Goal: Task Accomplishment & Management: Use online tool/utility

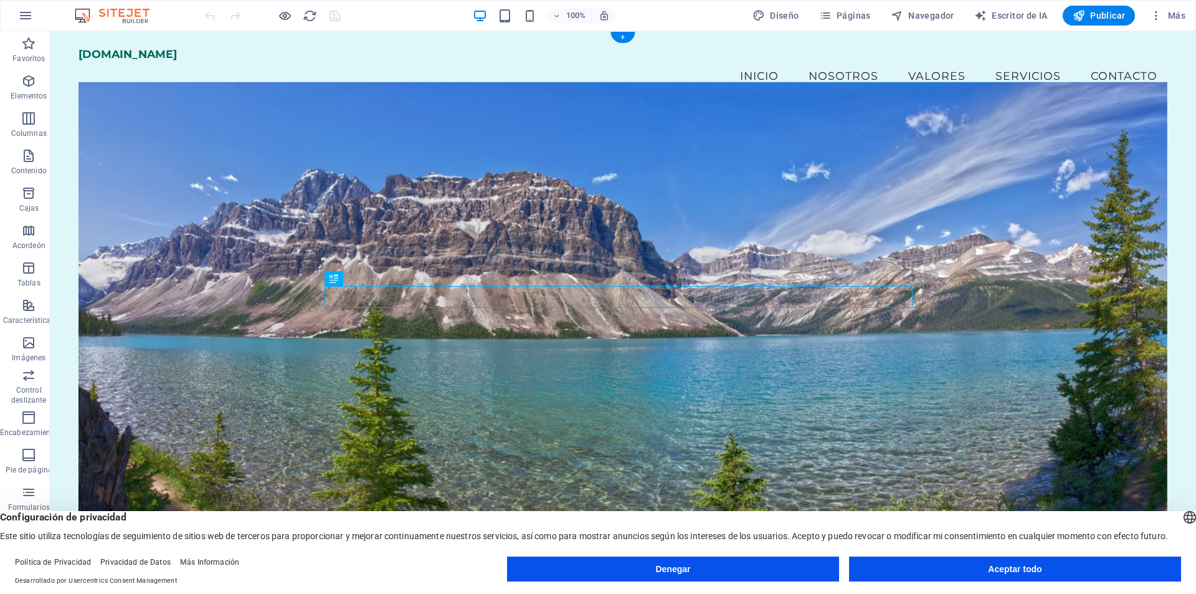
click at [548, 198] on figure at bounding box center [622, 329] width 1089 height 494
click at [322, 138] on figure at bounding box center [622, 329] width 1089 height 494
click at [125, 151] on figure at bounding box center [622, 329] width 1089 height 494
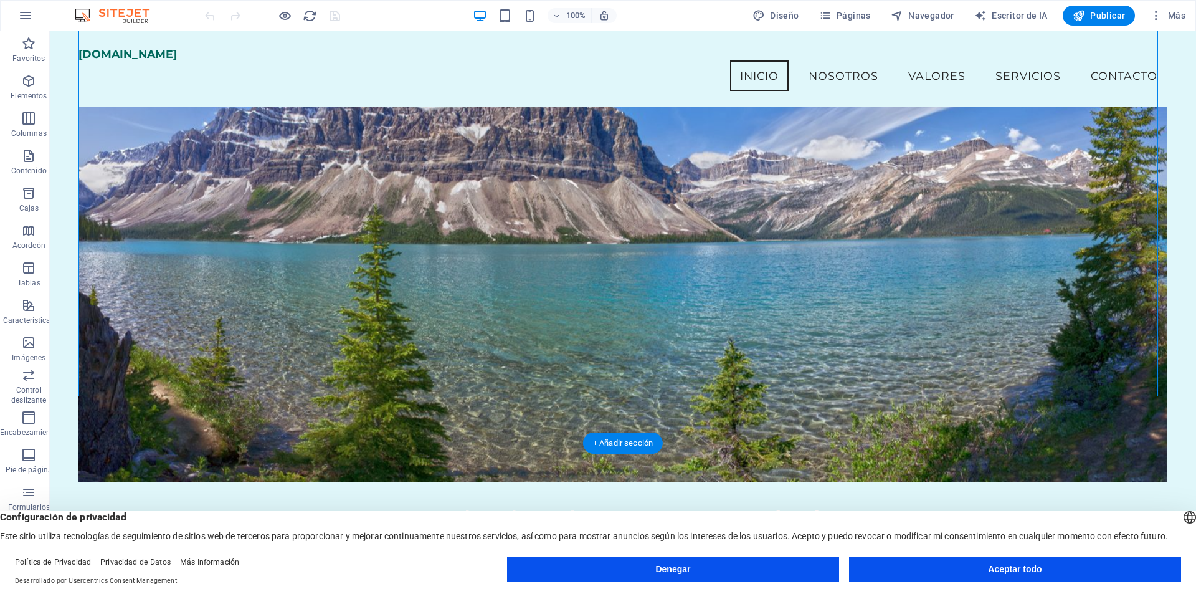
scroll to position [125, 0]
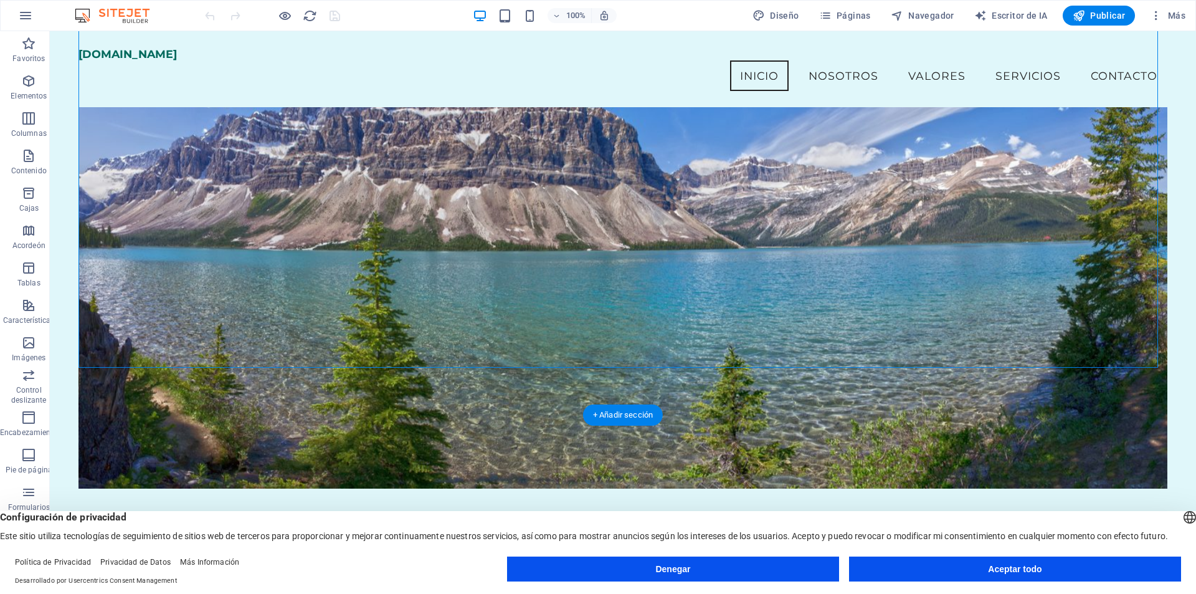
click at [151, 154] on figure at bounding box center [622, 241] width 1089 height 494
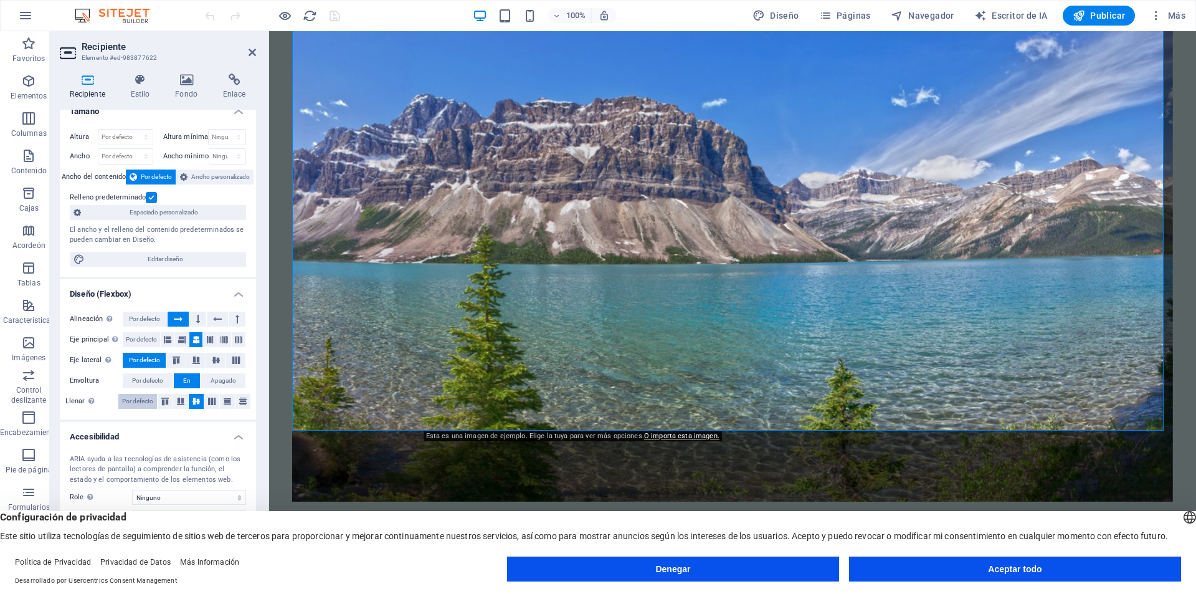
scroll to position [0, 0]
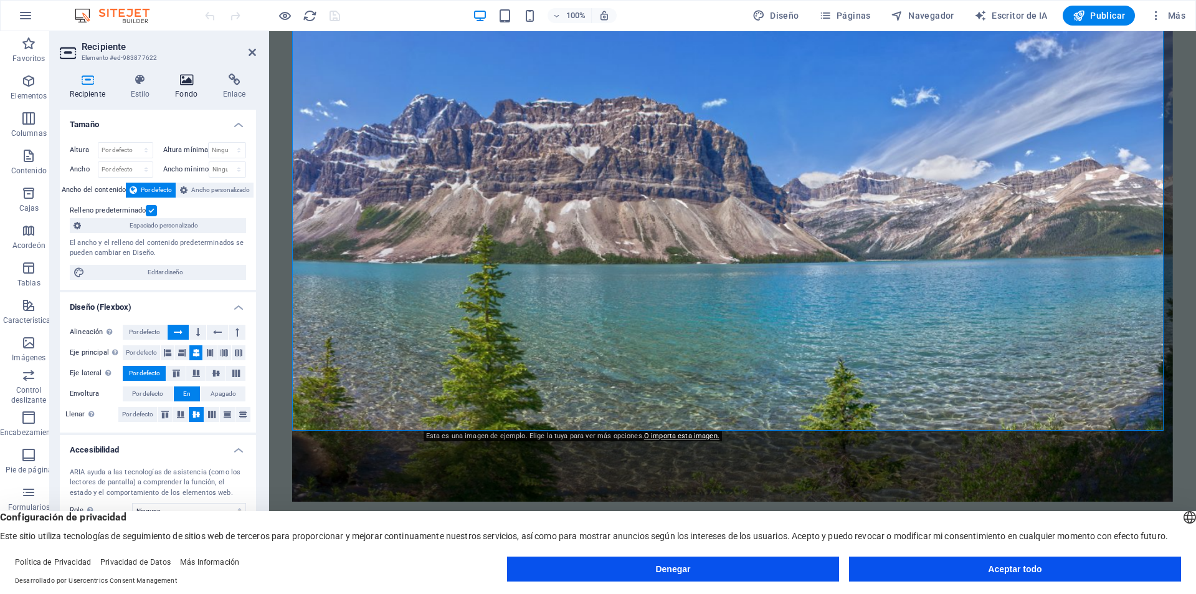
click at [177, 83] on icon at bounding box center [186, 80] width 43 height 12
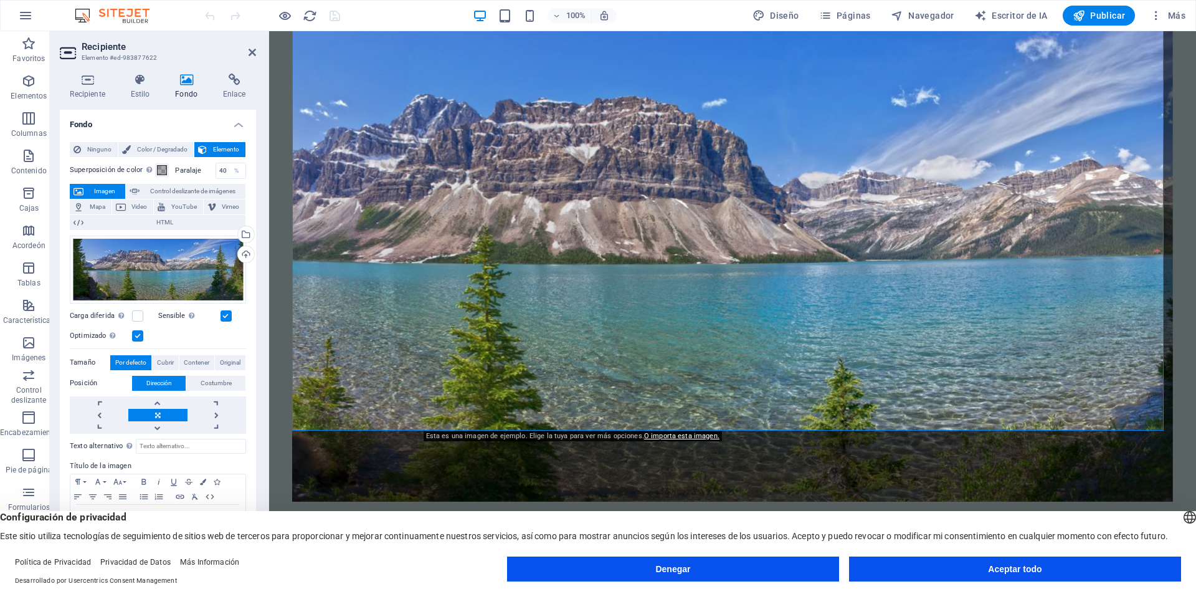
click at [87, 189] on button "Imagen" at bounding box center [97, 191] width 55 height 15
click at [248, 234] on div "Seleccione archivos del administrador de archivos, fotos de archivo o cargue ar…" at bounding box center [244, 235] width 19 height 19
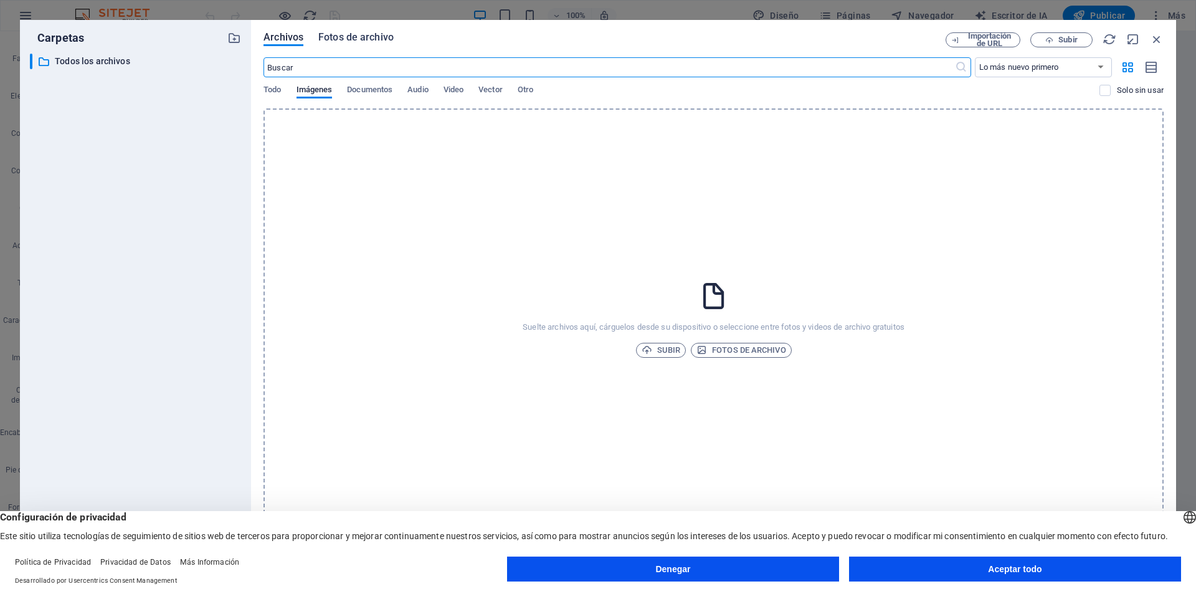
click at [348, 39] on font "Fotos de archivo" at bounding box center [355, 37] width 75 height 12
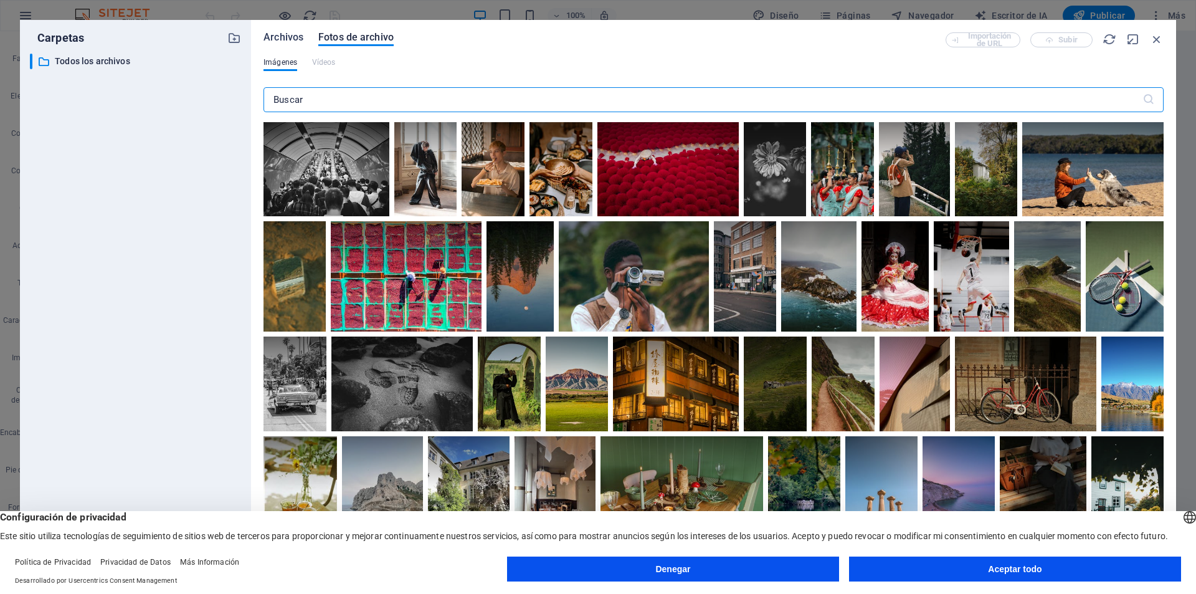
click at [294, 36] on font "Archivos" at bounding box center [284, 37] width 40 height 12
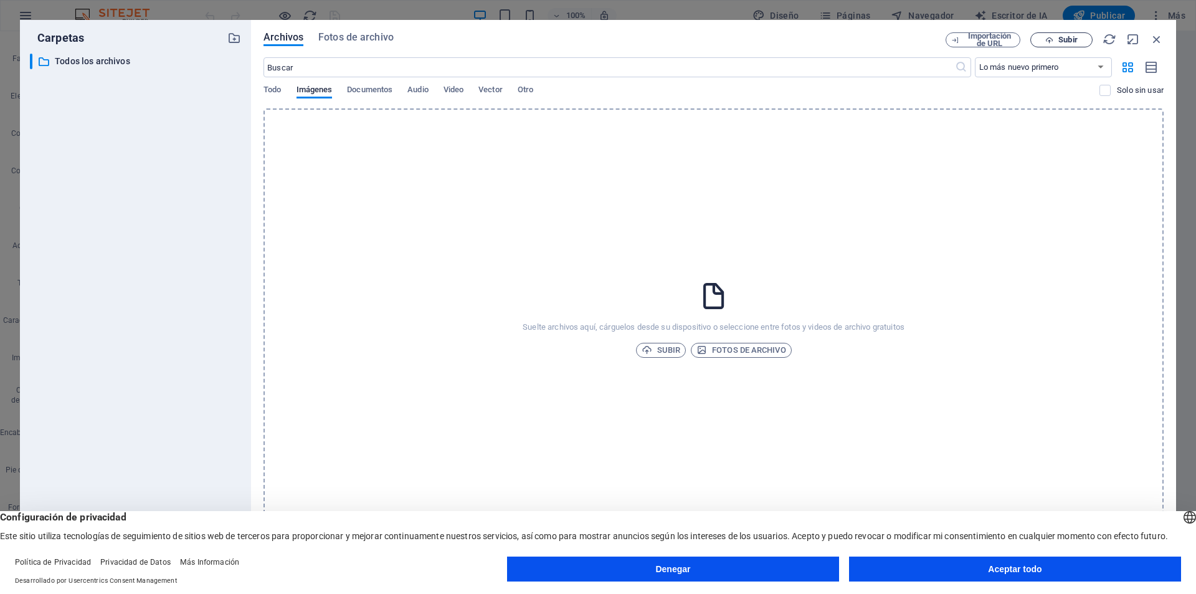
click at [1070, 42] on font "Subir" at bounding box center [1067, 39] width 19 height 9
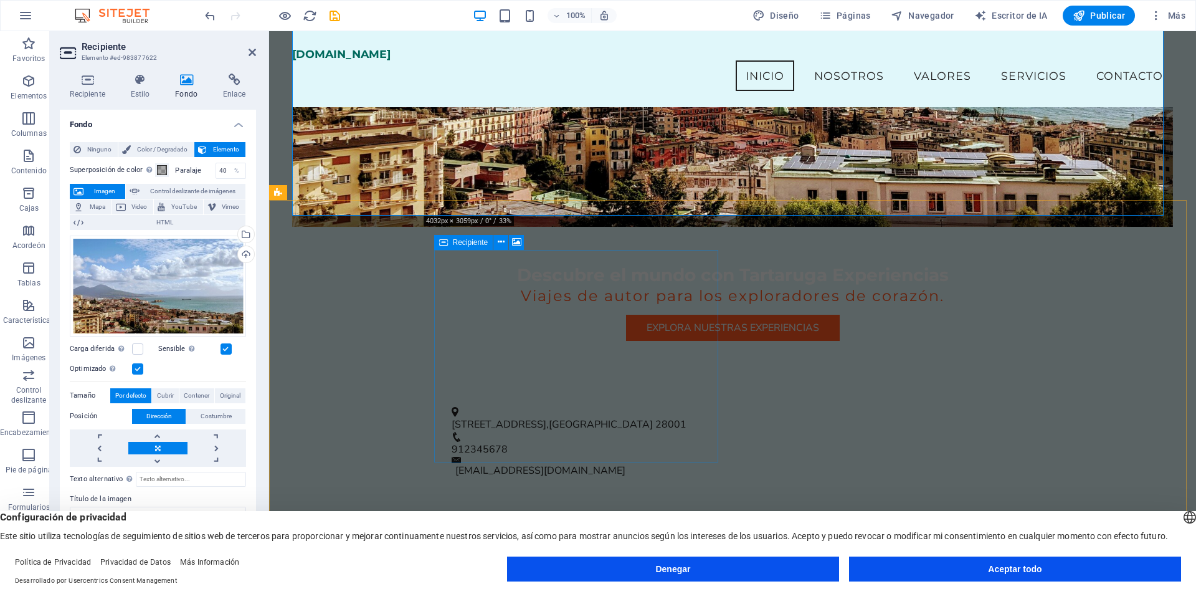
scroll to position [62, 0]
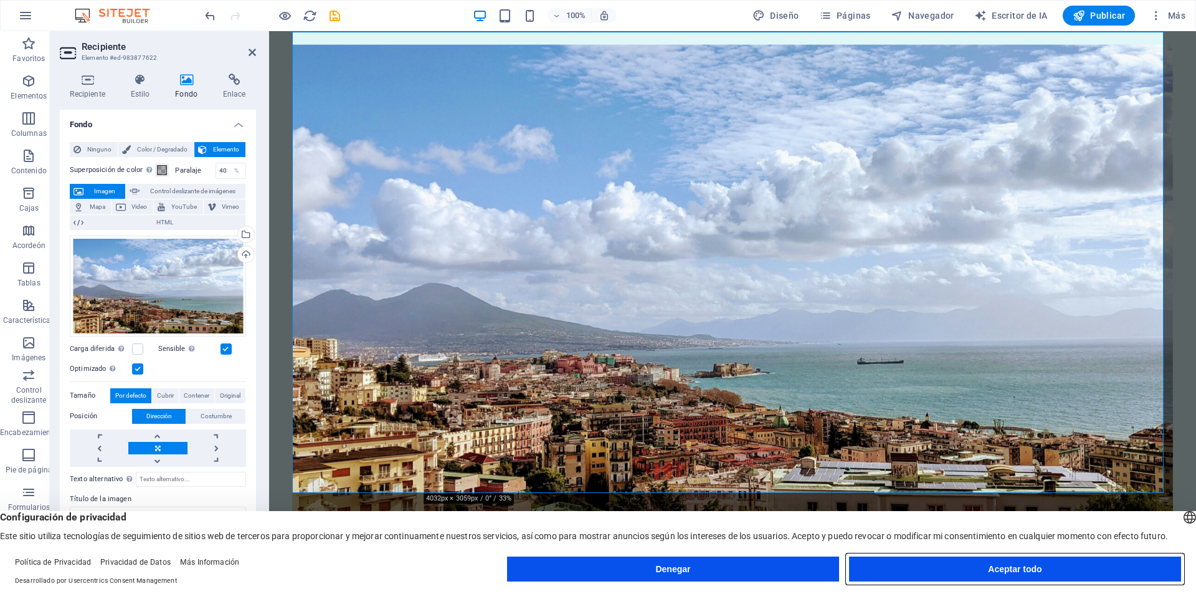
click at [1012, 574] on button "Aceptar todo" at bounding box center [1015, 568] width 332 height 25
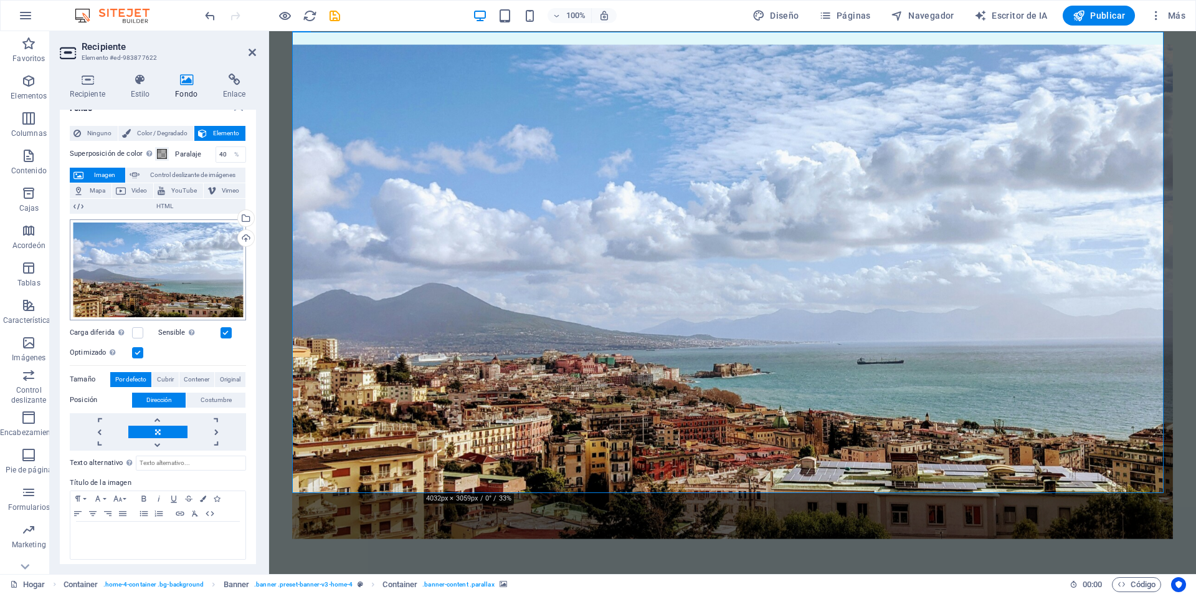
scroll to position [21, 0]
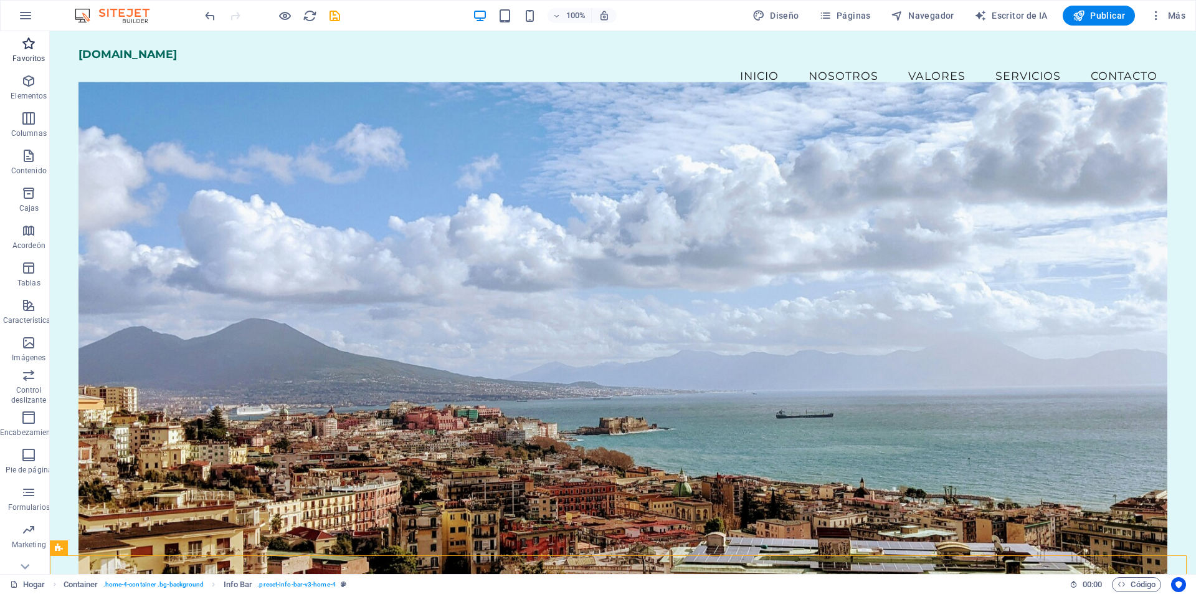
scroll to position [18, 0]
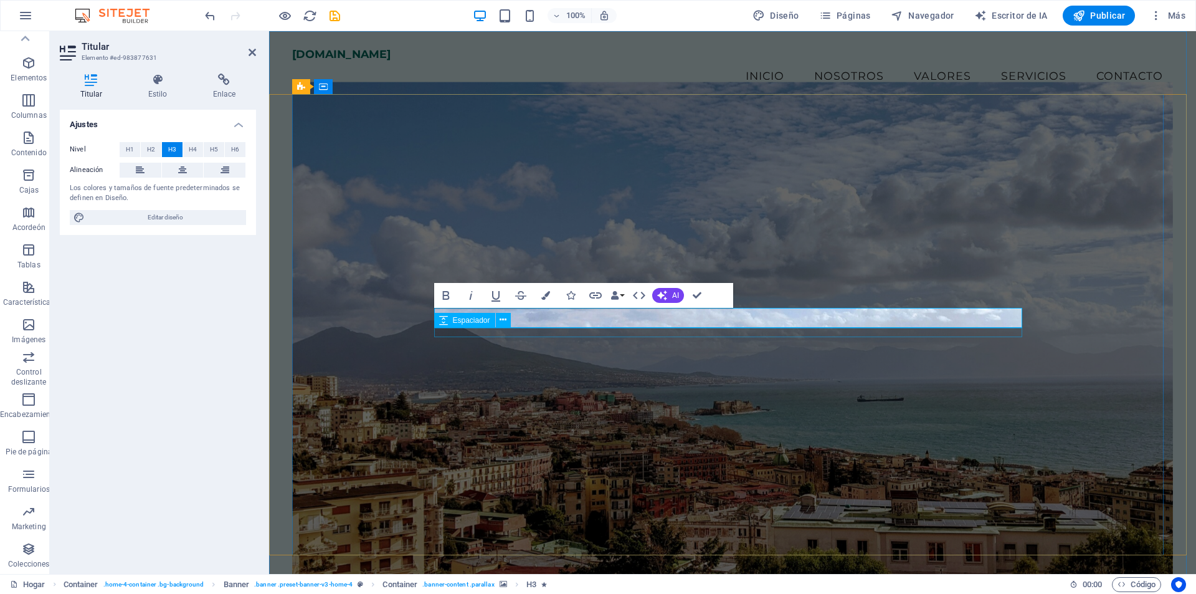
drag, startPoint x: 903, startPoint y: 313, endPoint x: 536, endPoint y: 331, distance: 368.0
click at [159, 73] on div "Titular Estilo Enlace Ajustes Nivel H1 H2 H3 H4 H5 H6 Alineación Los colores y …" at bounding box center [158, 319] width 216 height 510
click at [146, 92] on h4 "Estilo" at bounding box center [160, 87] width 65 height 26
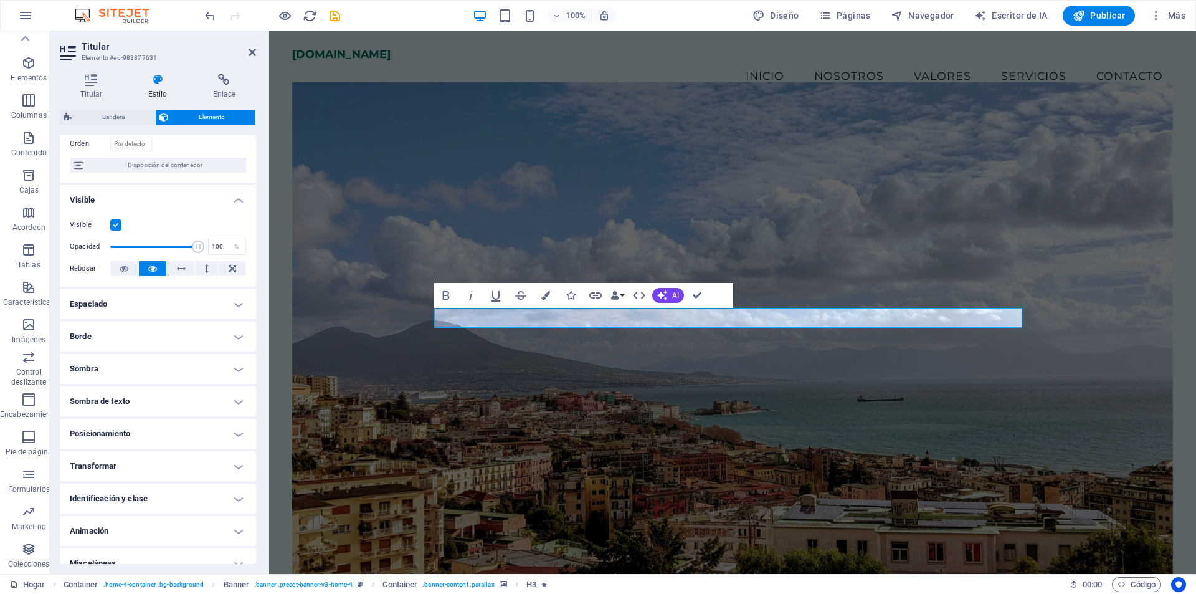
scroll to position [108, 0]
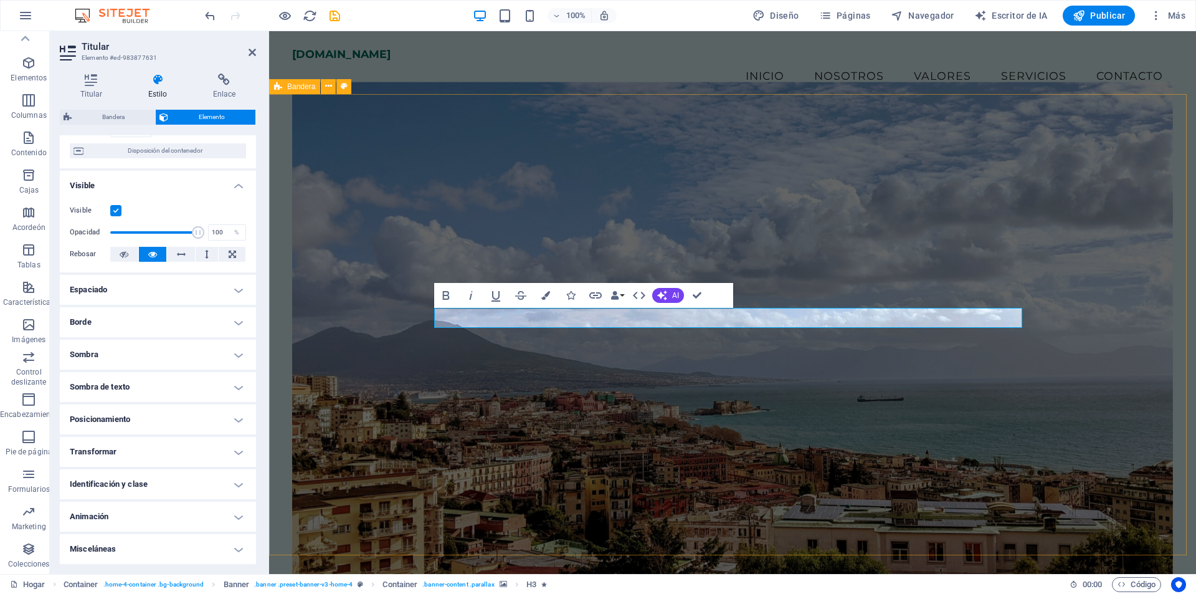
click at [133, 294] on h4 "Espaciado" at bounding box center [158, 290] width 196 height 30
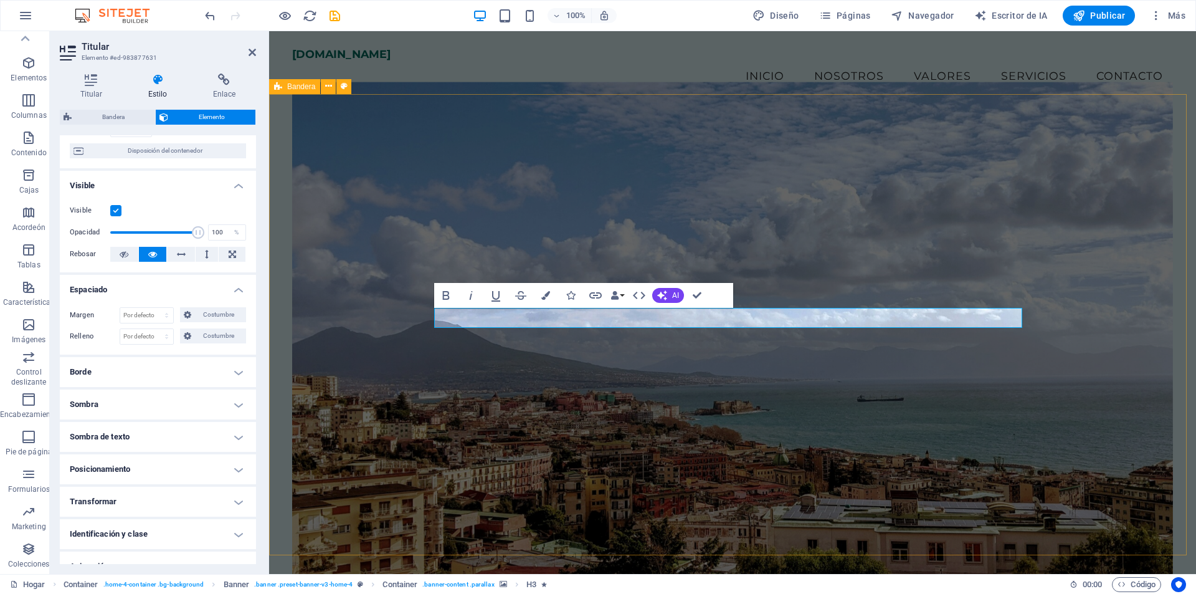
click at [133, 294] on h4 "Espaciado" at bounding box center [158, 286] width 196 height 22
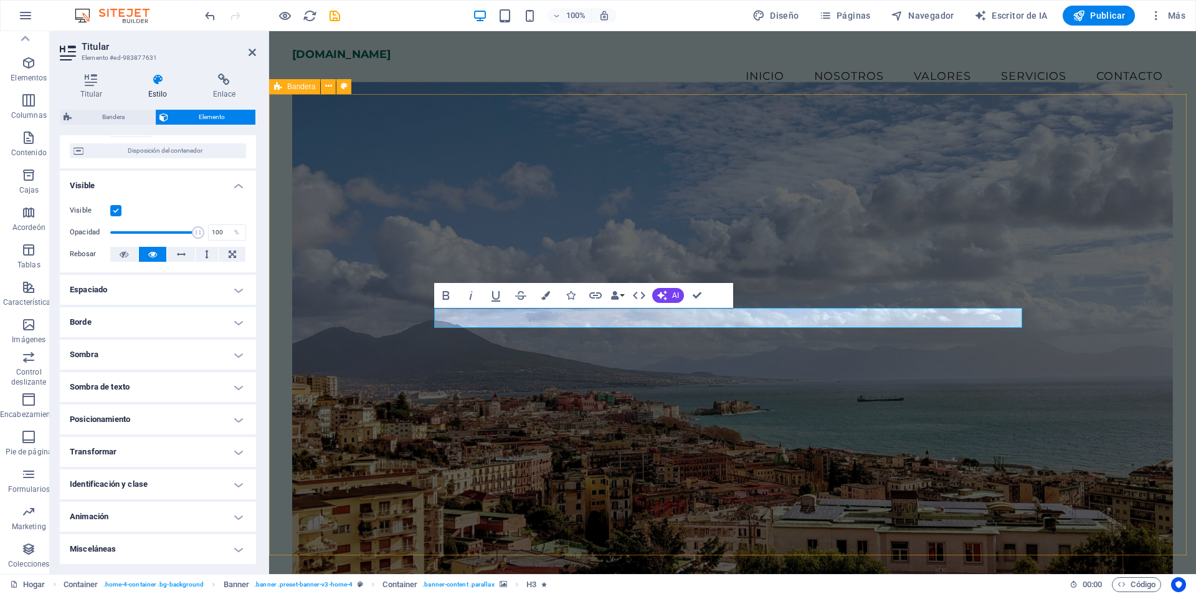
click at [141, 317] on h4 "Borde" at bounding box center [158, 322] width 196 height 30
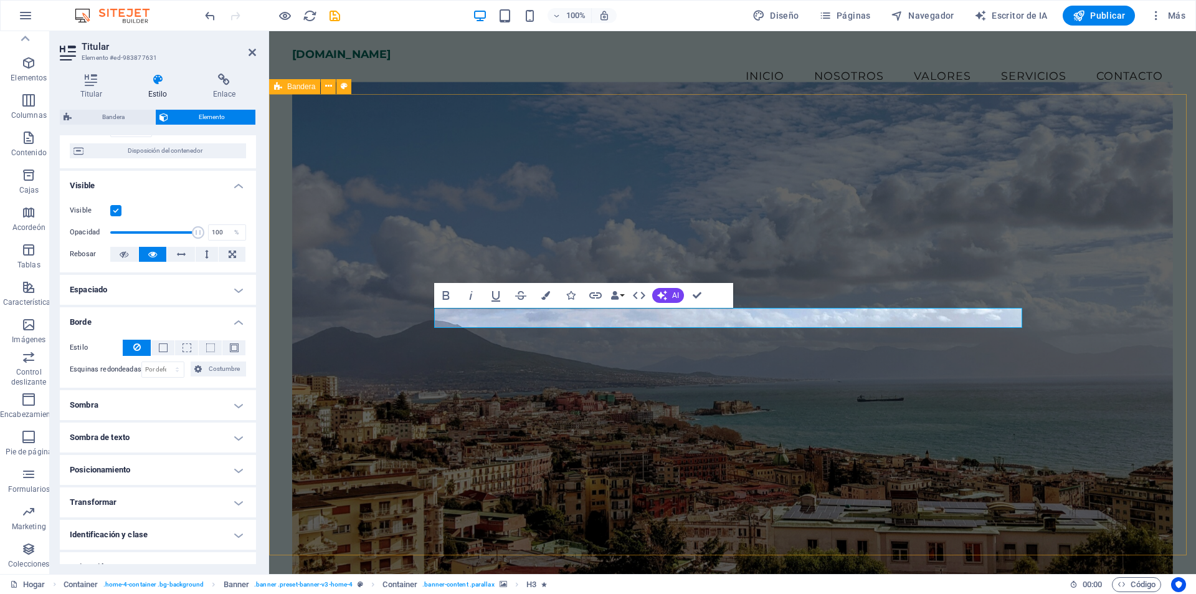
click at [141, 317] on h4 "Borde" at bounding box center [158, 318] width 196 height 22
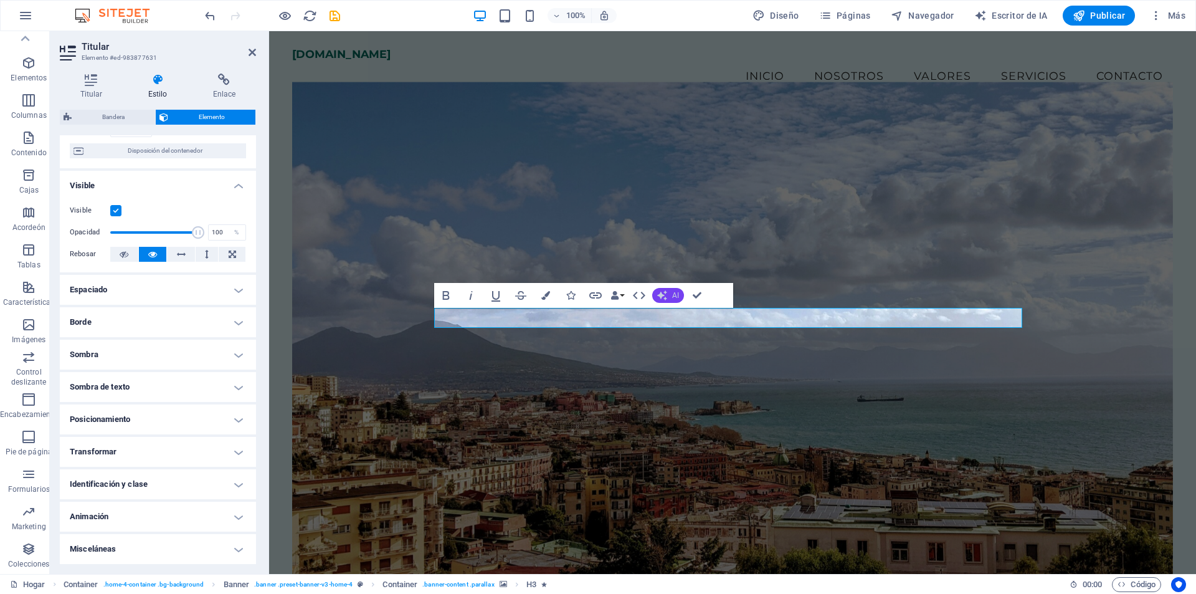
click at [677, 293] on font "AI" at bounding box center [675, 295] width 7 height 9
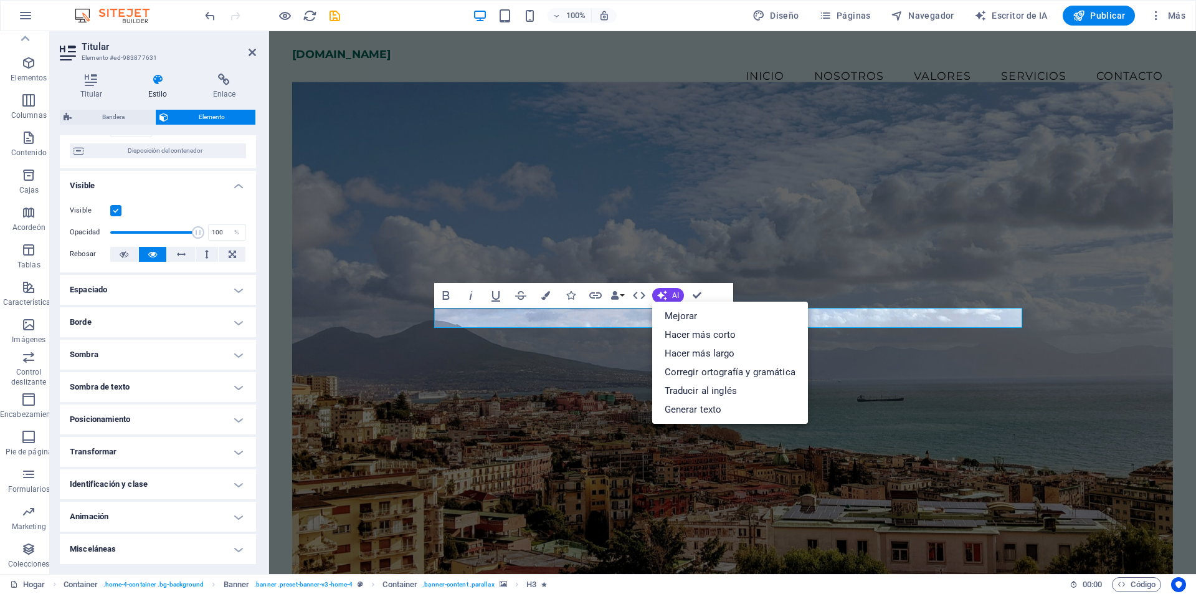
click at [652, 206] on figure at bounding box center [732, 329] width 881 height 494
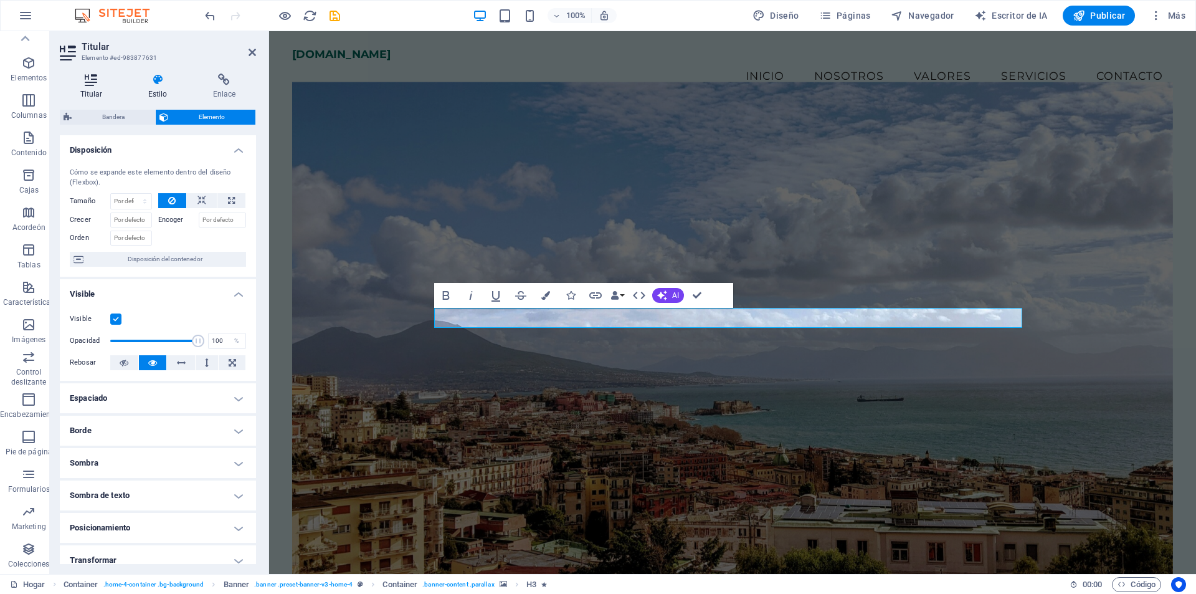
click at [90, 75] on icon at bounding box center [91, 80] width 63 height 12
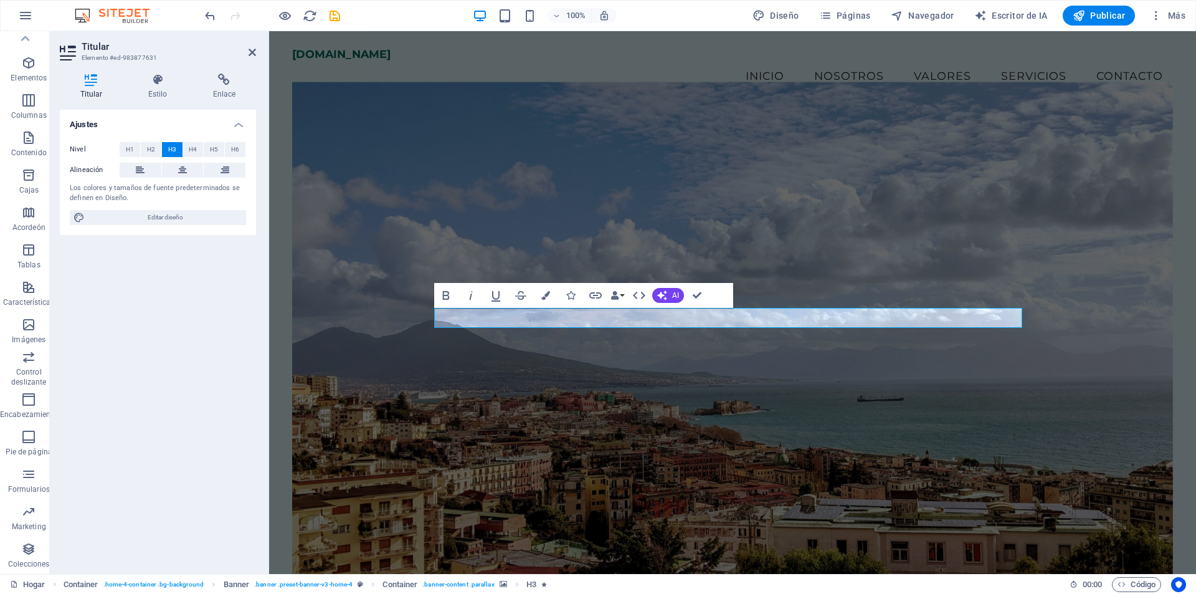
click at [178, 218] on font "Editar diseño" at bounding box center [166, 217] width 36 height 7
select select "px"
select select "200"
select select "px"
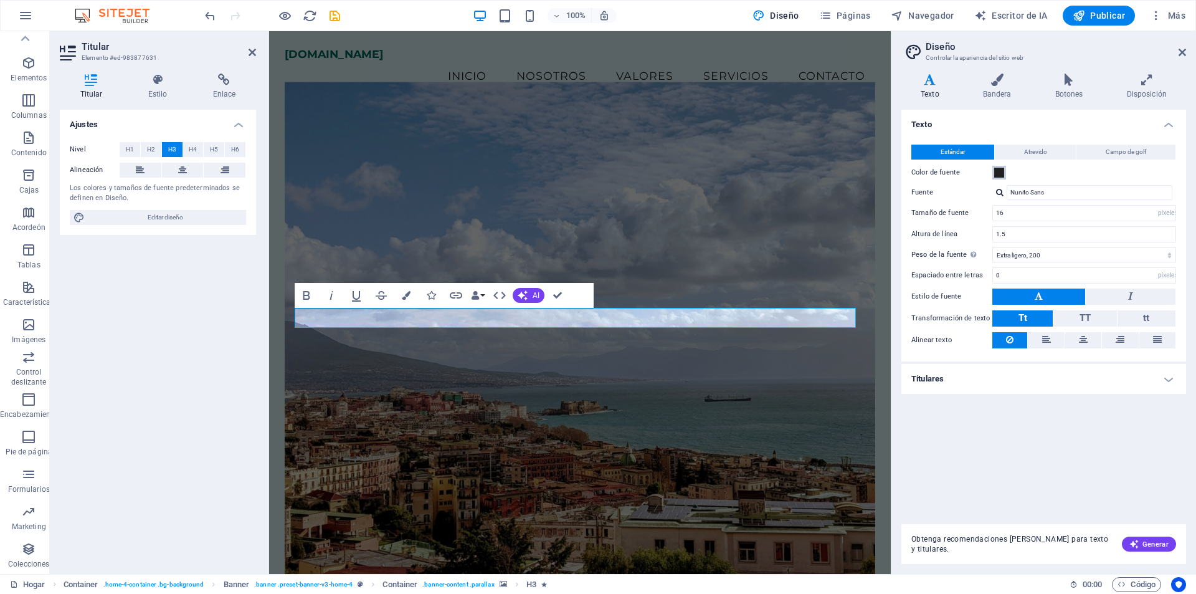
click at [1001, 173] on span at bounding box center [999, 173] width 10 height 10
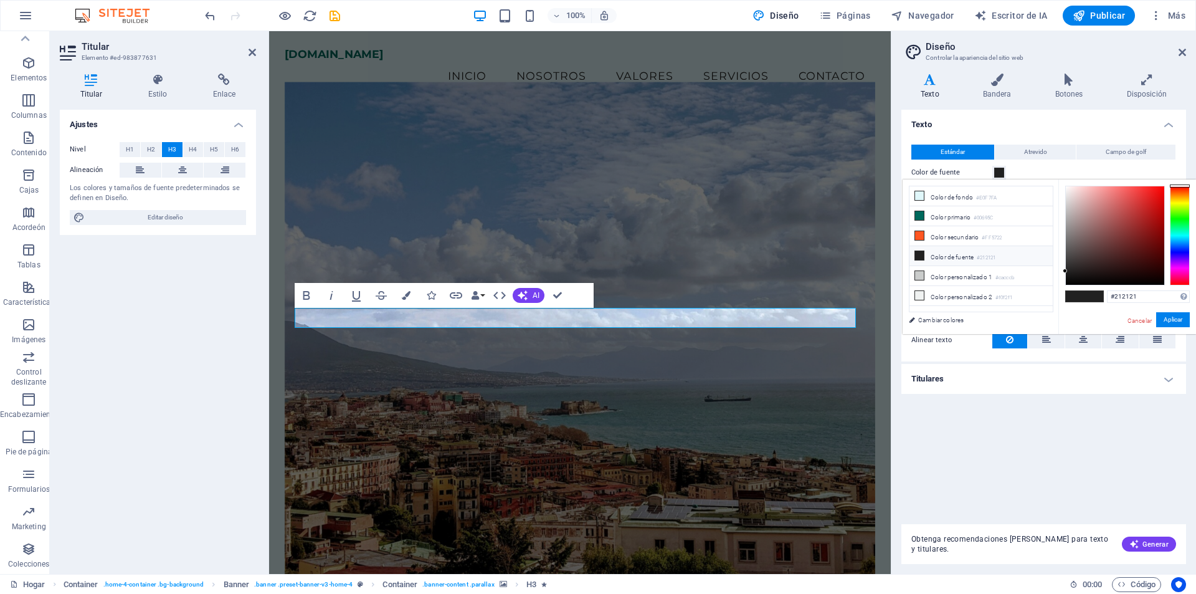
click at [1001, 173] on span at bounding box center [999, 173] width 10 height 10
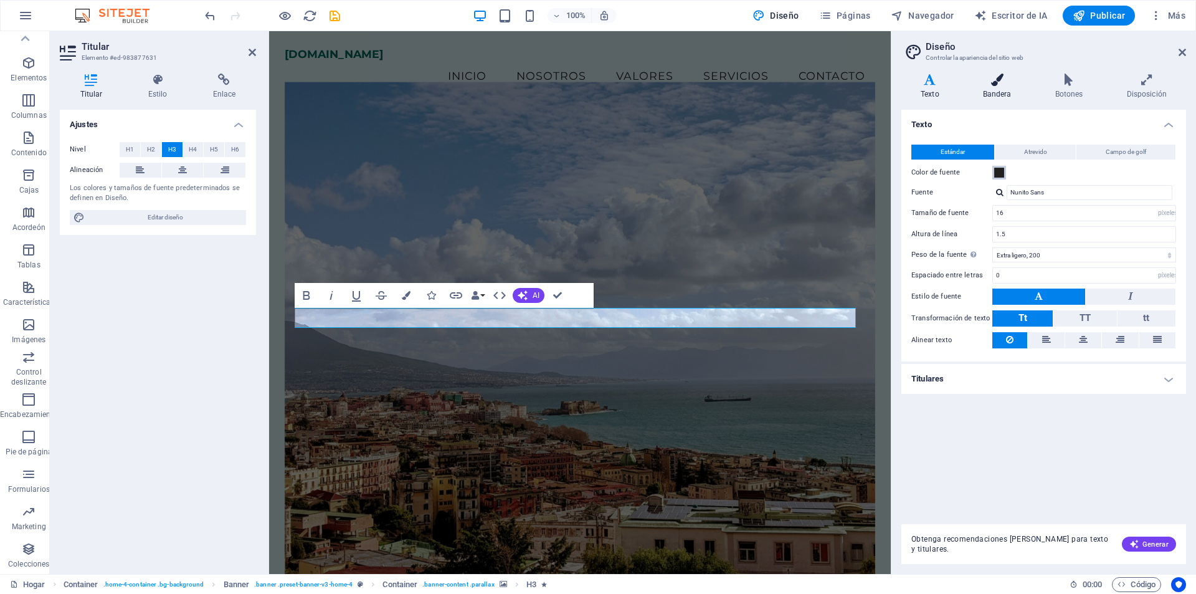
click at [992, 166] on button "Color de fuente" at bounding box center [999, 173] width 14 height 14
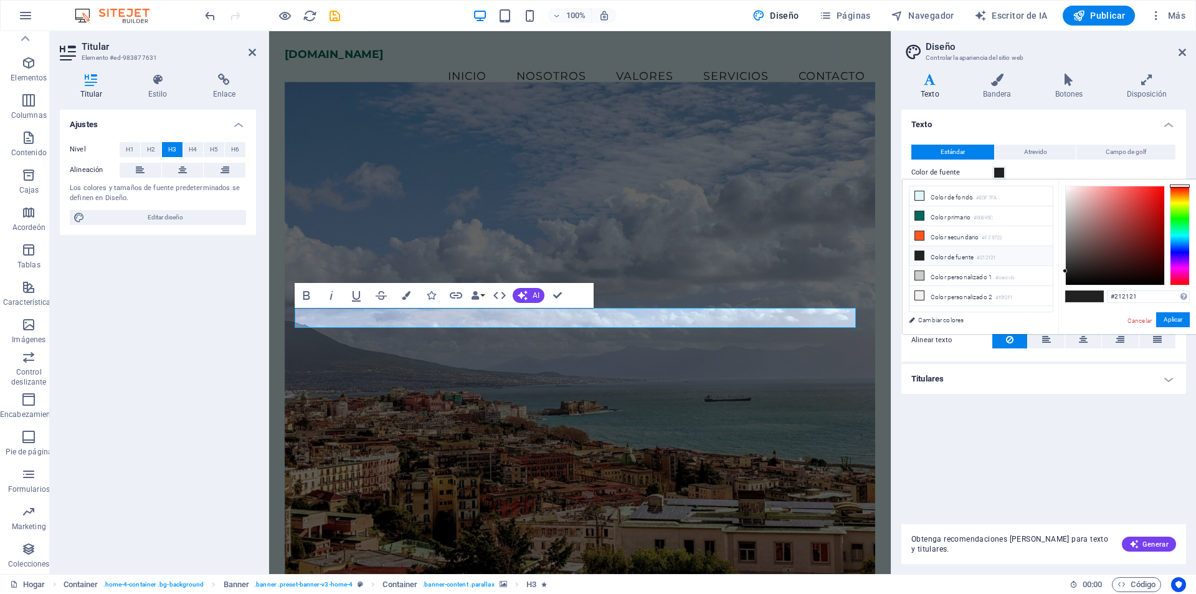
click at [998, 169] on span at bounding box center [999, 173] width 10 height 10
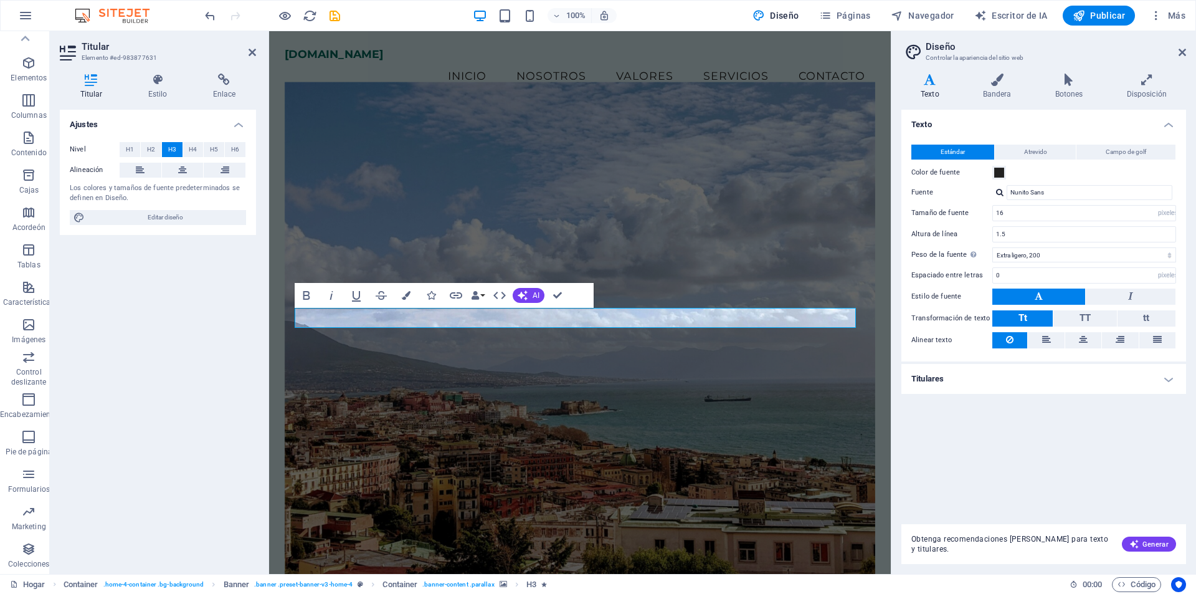
click at [1004, 429] on div "Texto Estándar Atrevido Campo de golf Color de fuente Fuente Nunito Sans Tamaño…" at bounding box center [1043, 312] width 285 height 404
click at [622, 124] on figure at bounding box center [580, 329] width 591 height 494
click at [836, 176] on figure at bounding box center [580, 329] width 591 height 494
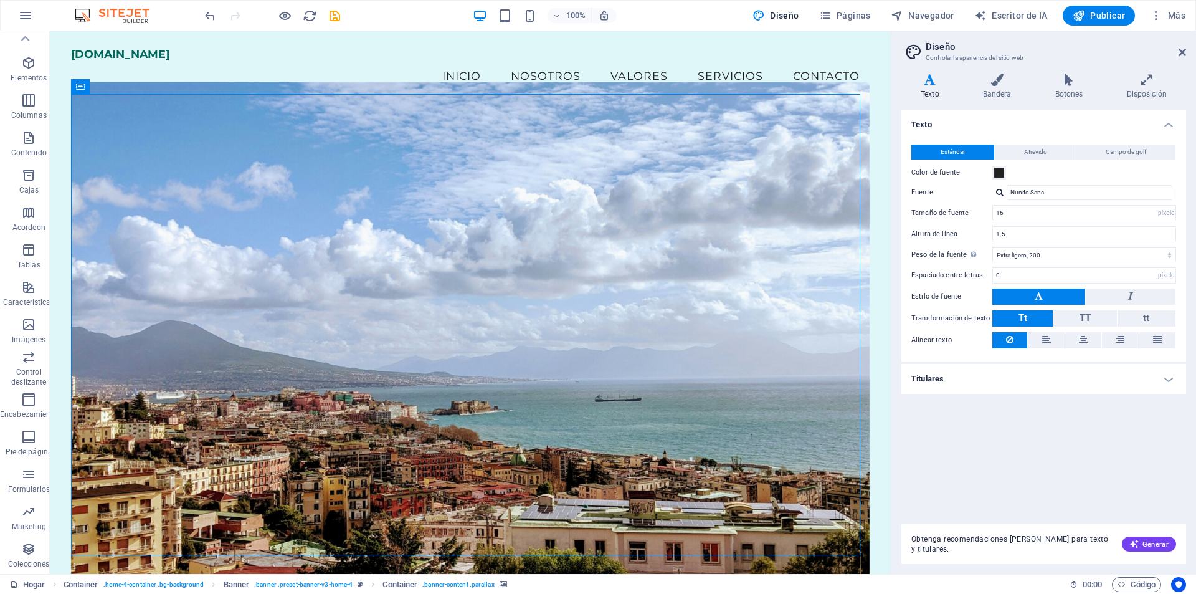
click at [617, 176] on figure at bounding box center [470, 329] width 799 height 494
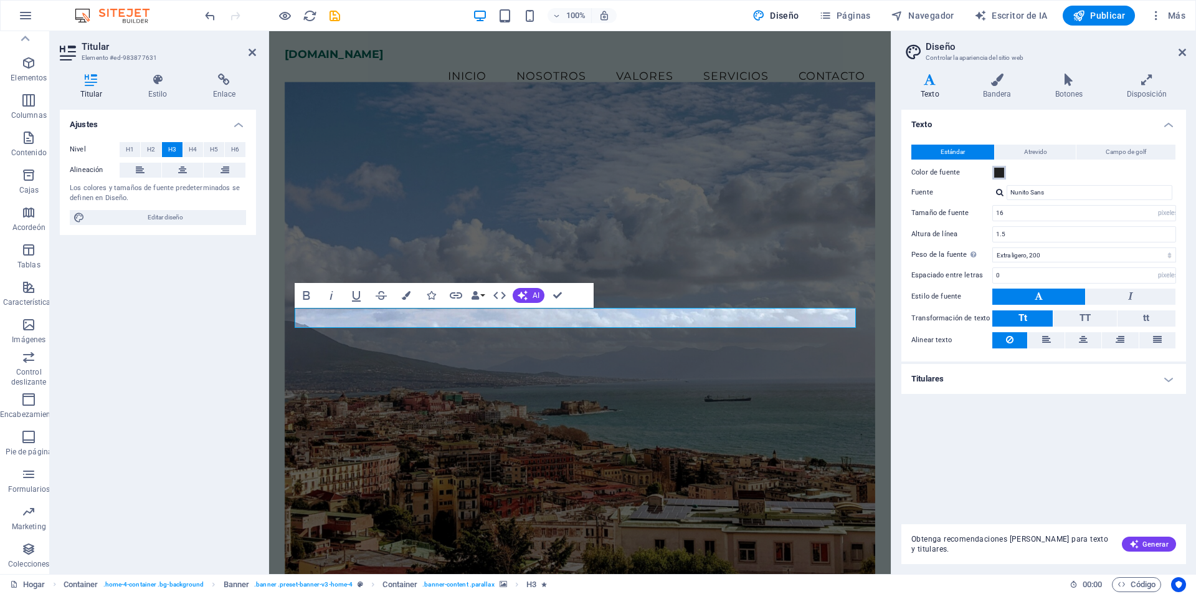
click at [996, 166] on button "Color de fuente" at bounding box center [999, 173] width 14 height 14
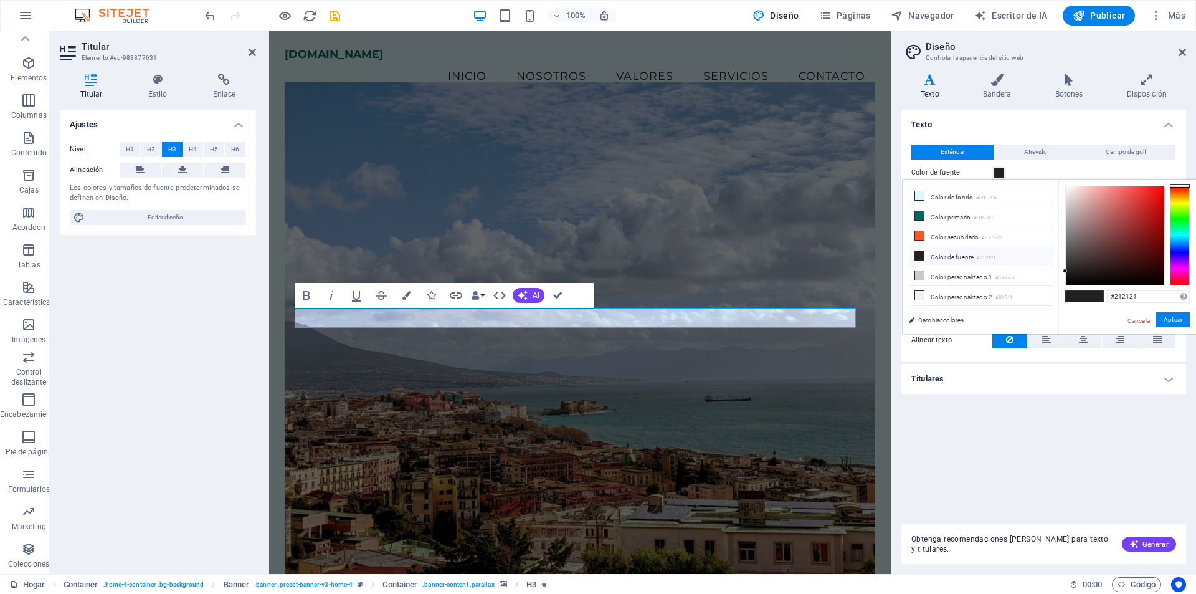
click at [951, 256] on font "Color de fuente" at bounding box center [952, 257] width 43 height 7
click at [1083, 295] on span at bounding box center [1075, 296] width 19 height 11
click at [1176, 321] on font "Aplicar" at bounding box center [1173, 319] width 19 height 7
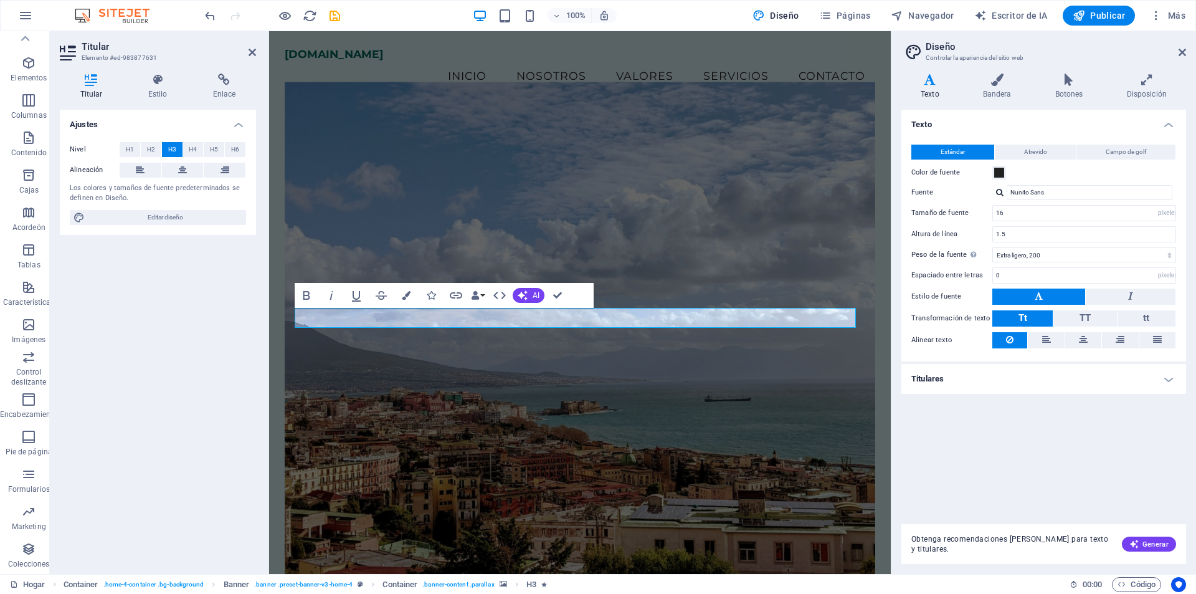
click at [738, 416] on figure at bounding box center [580, 329] width 591 height 494
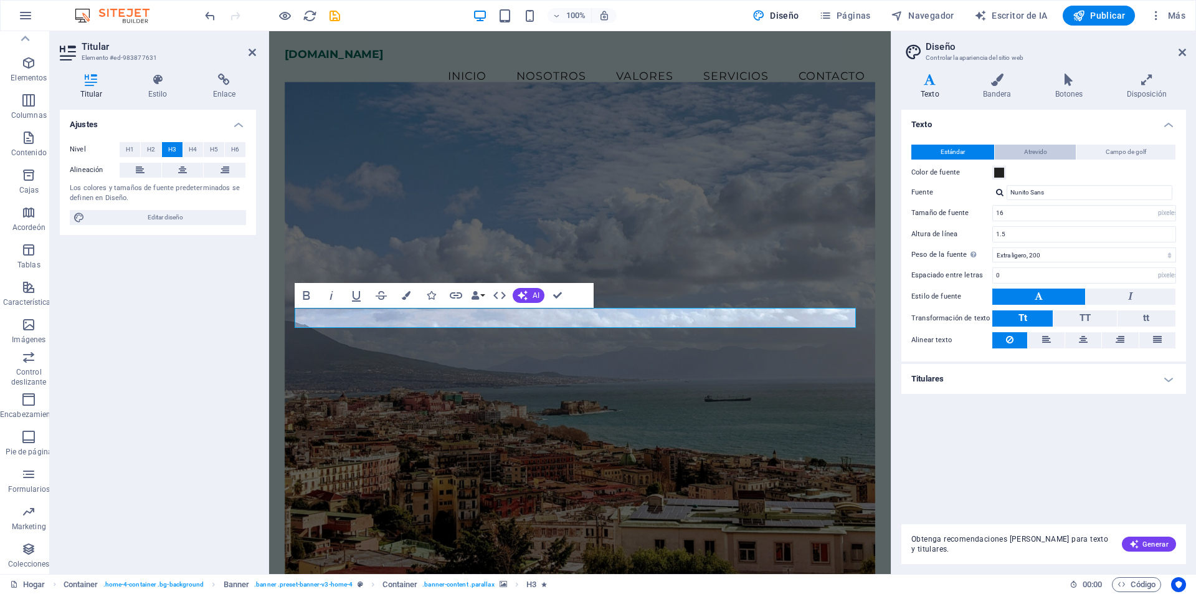
click at [1021, 145] on button "Atrevido" at bounding box center [1036, 152] width 82 height 15
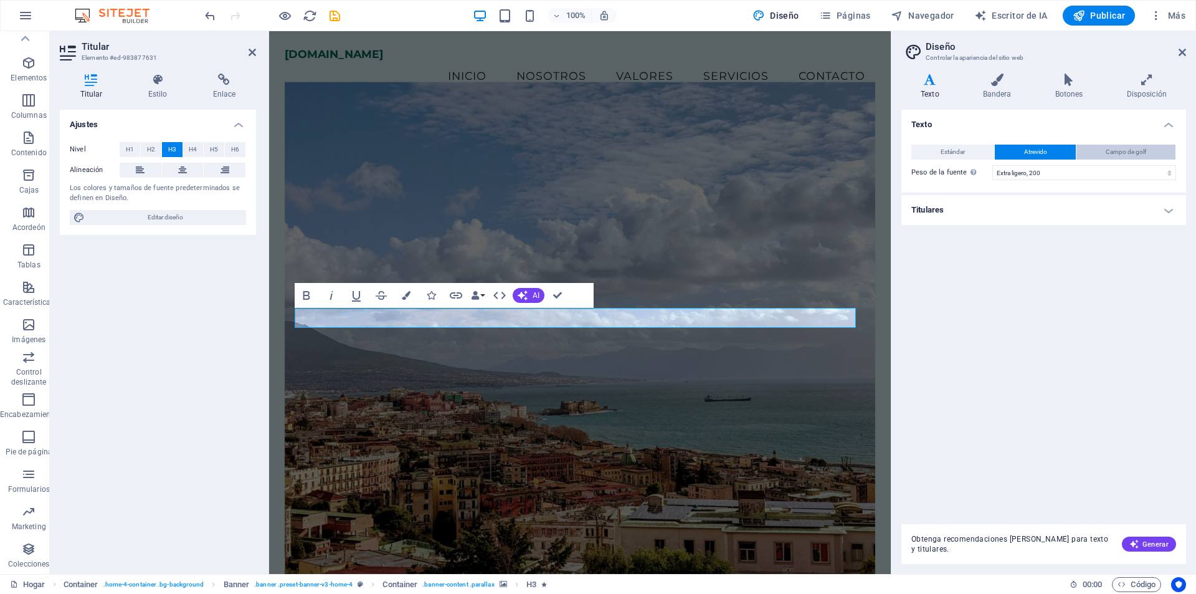
click at [1096, 151] on button "Campo de golf" at bounding box center [1126, 152] width 99 height 15
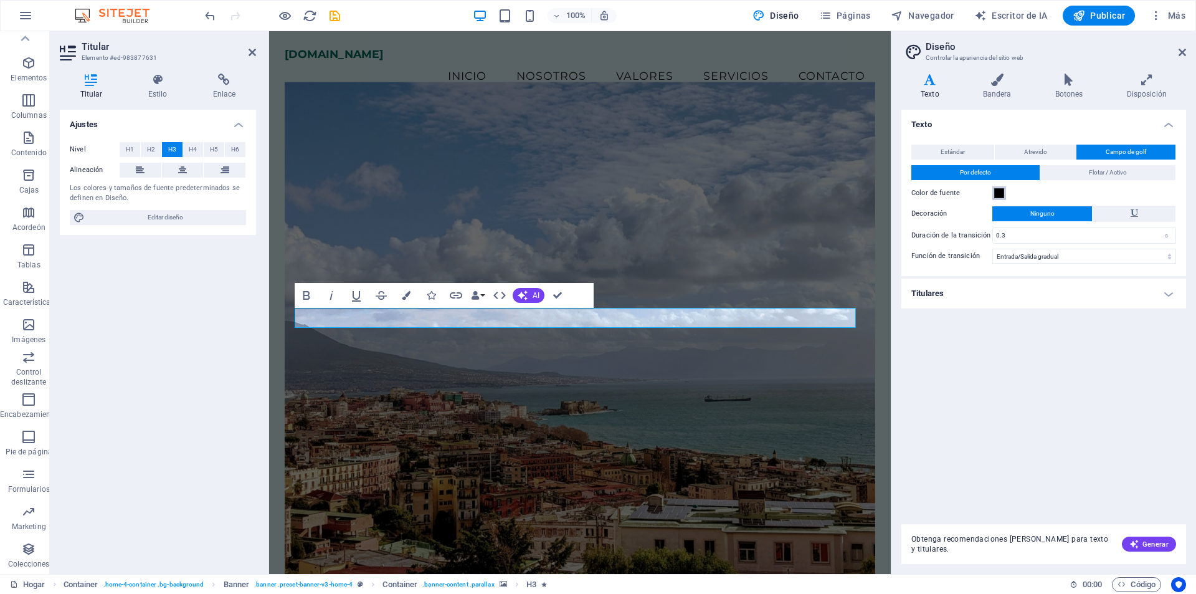
click at [997, 192] on span at bounding box center [999, 193] width 10 height 10
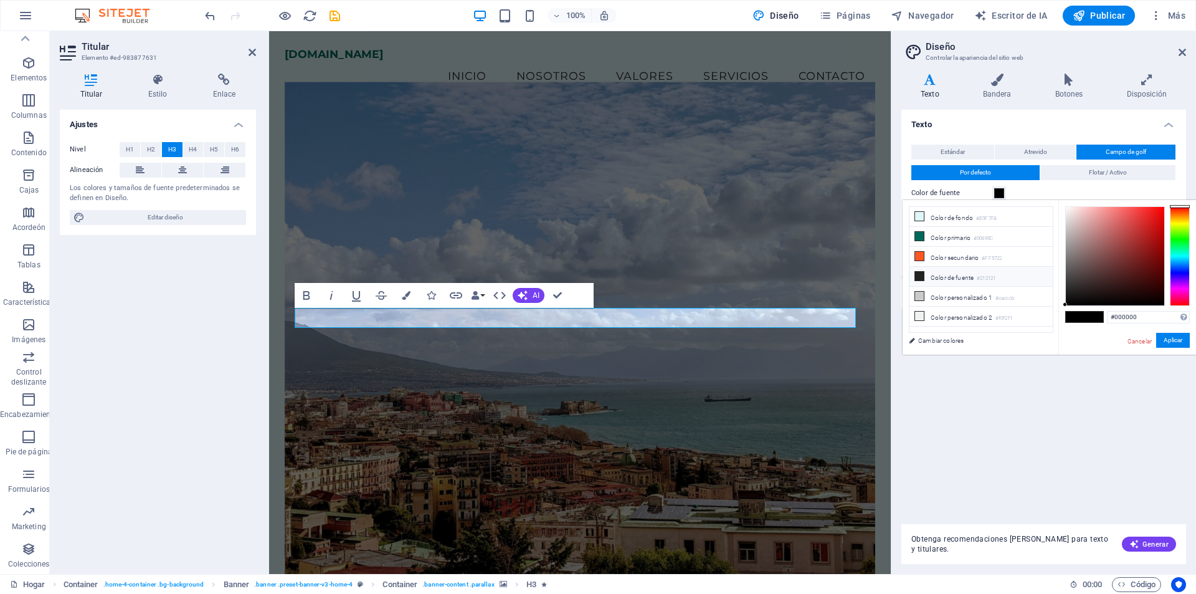
click at [944, 279] on font "Color de fuente" at bounding box center [952, 277] width 43 height 7
click at [1168, 343] on font "Aplicar" at bounding box center [1173, 339] width 19 height 7
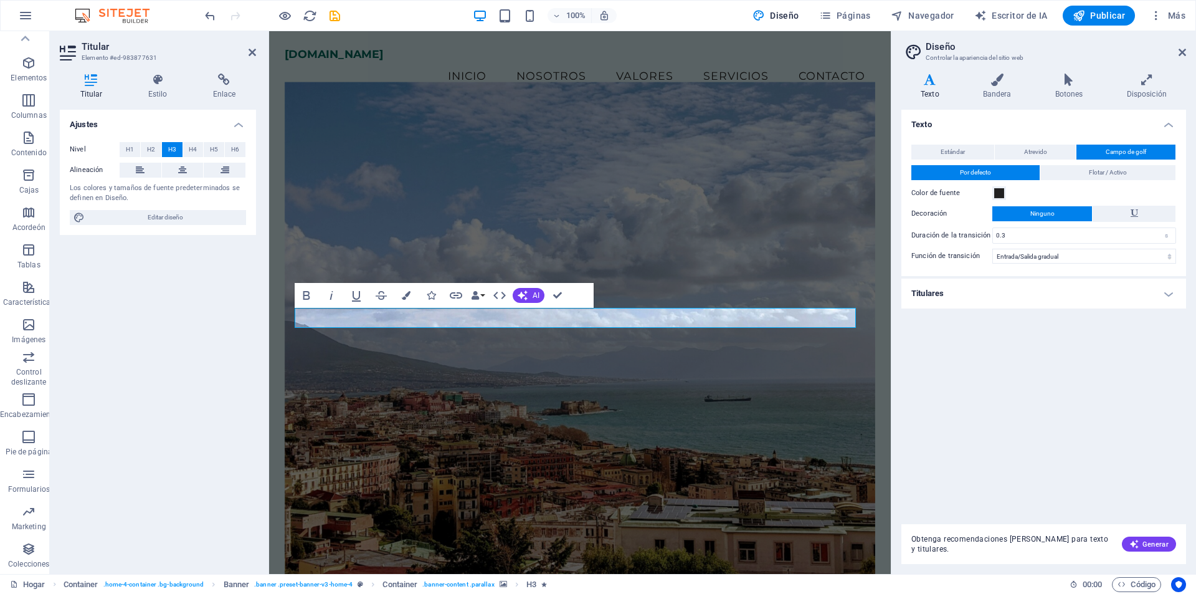
click at [936, 192] on font "Color de fuente" at bounding box center [935, 193] width 49 height 8
click at [992, 192] on button "Color de fuente" at bounding box center [999, 193] width 14 height 14
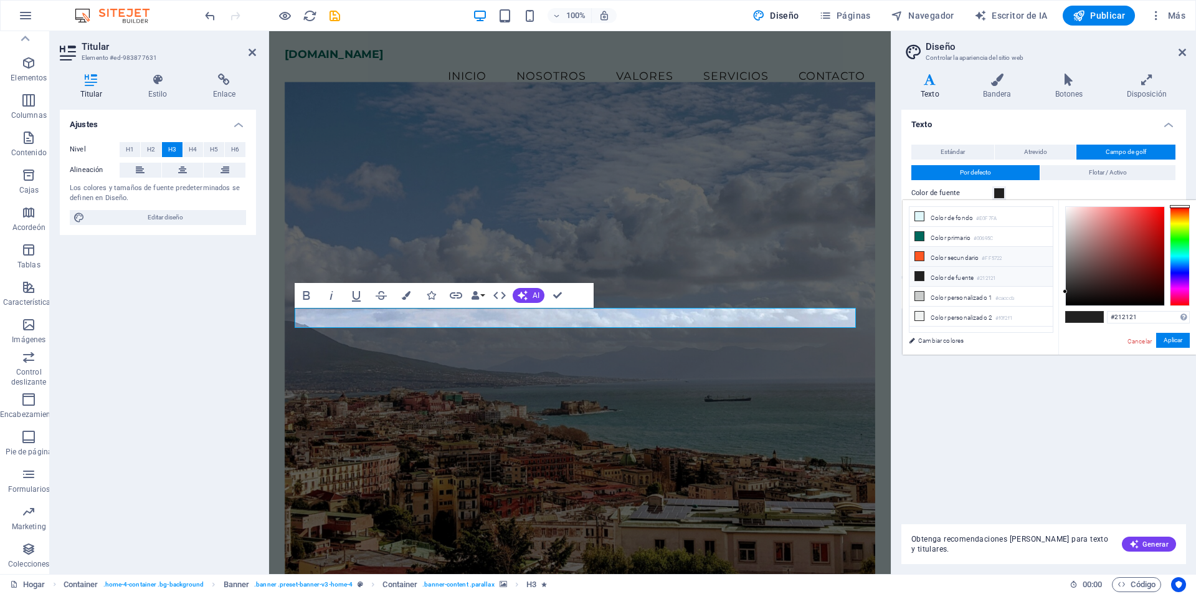
click at [948, 255] on font "Color secundario" at bounding box center [955, 257] width 48 height 7
click at [1080, 319] on span at bounding box center [1075, 317] width 19 height 11
type input "#212121"
click at [1174, 341] on font "Aplicar" at bounding box center [1173, 339] width 19 height 7
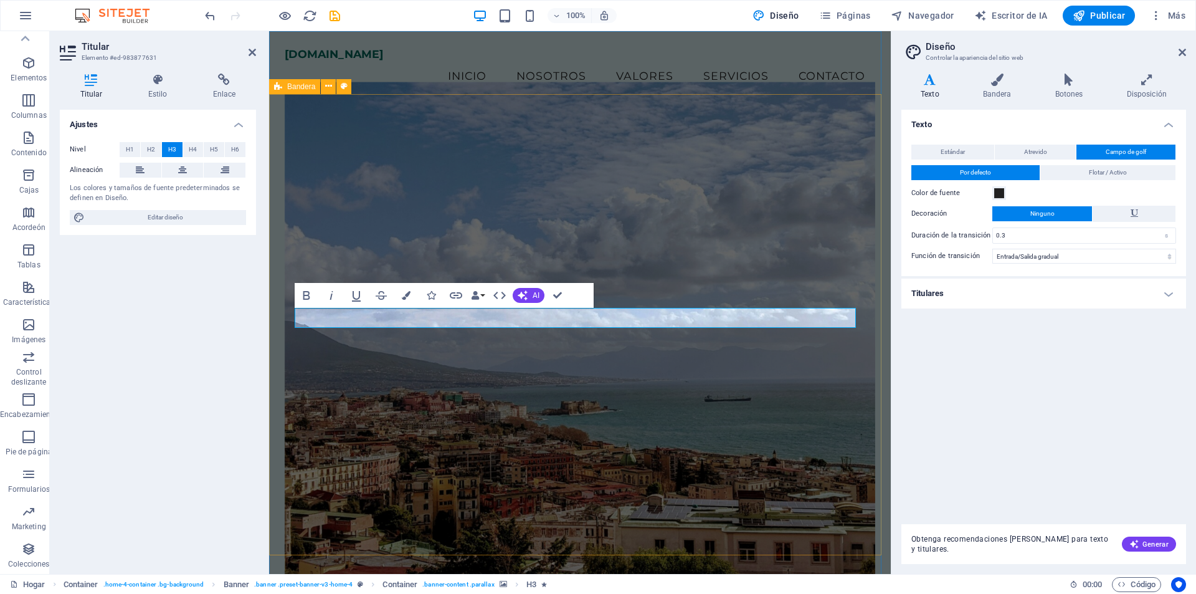
click at [814, 401] on figure at bounding box center [580, 329] width 591 height 494
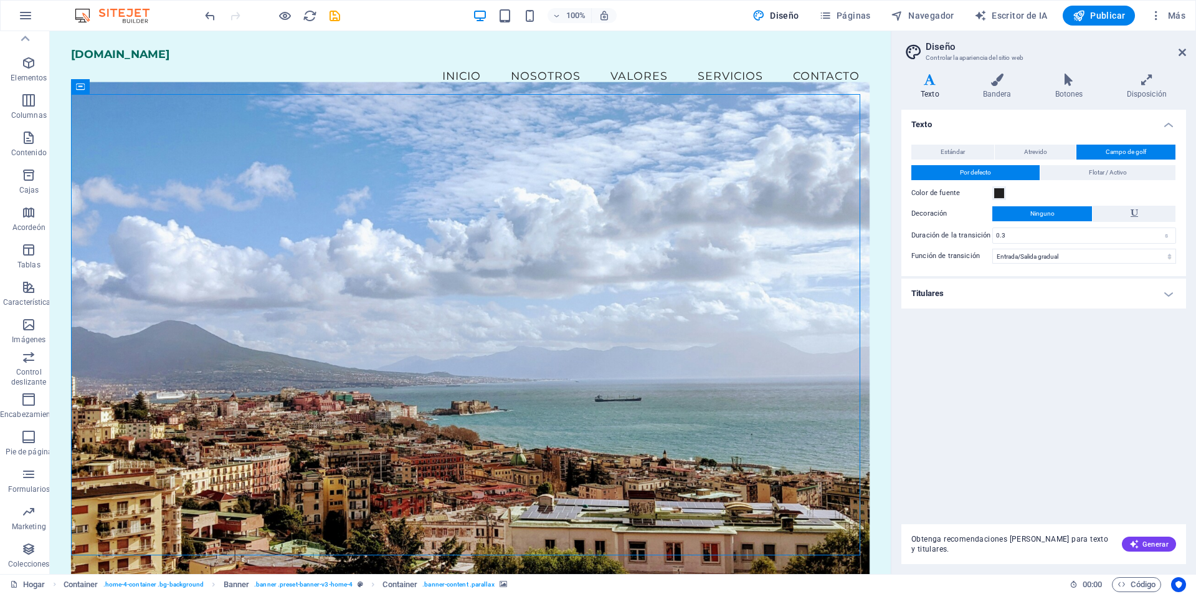
click at [780, 217] on figure at bounding box center [470, 329] width 799 height 494
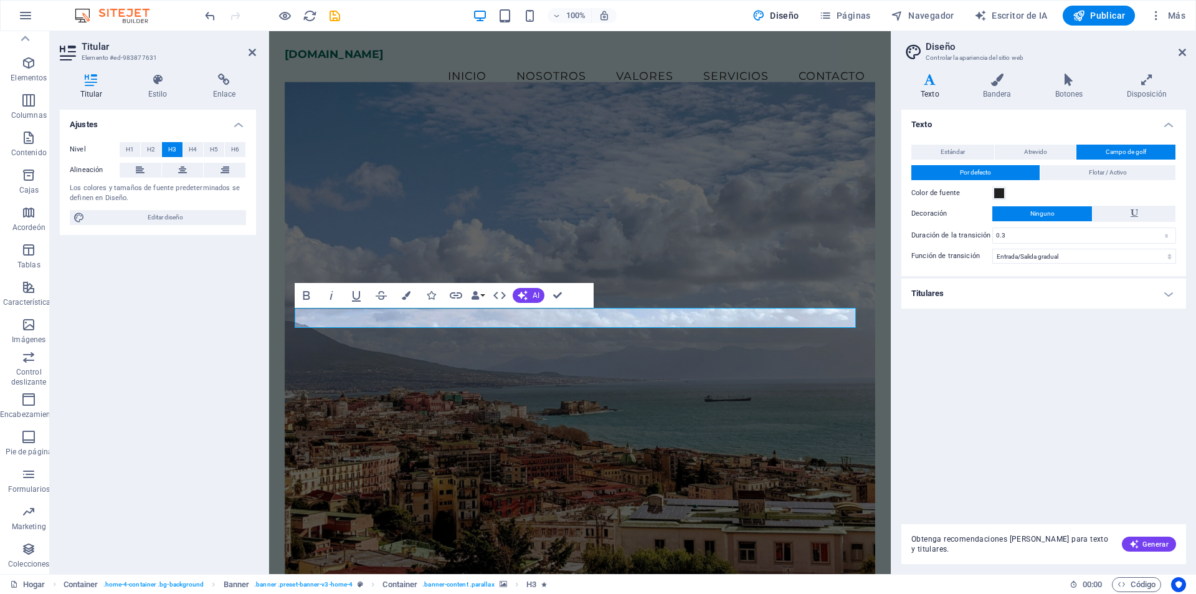
click at [931, 85] on icon at bounding box center [929, 80] width 57 height 12
click at [1088, 167] on button "Flotar / Activo" at bounding box center [1107, 172] width 135 height 15
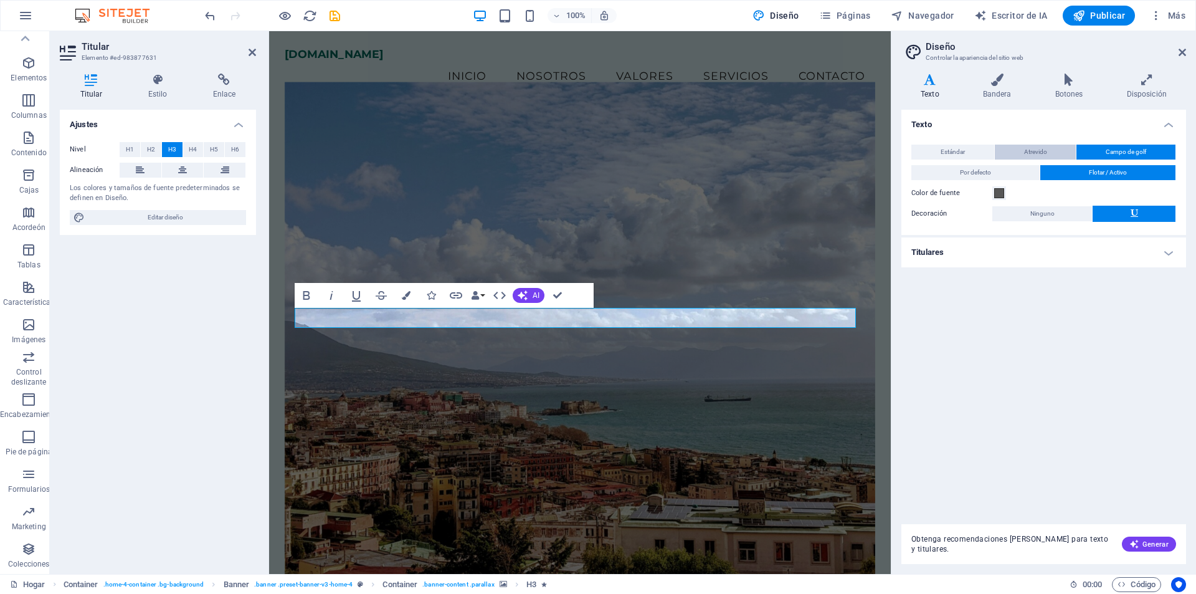
click at [1053, 153] on button "Atrevido" at bounding box center [1036, 152] width 82 height 15
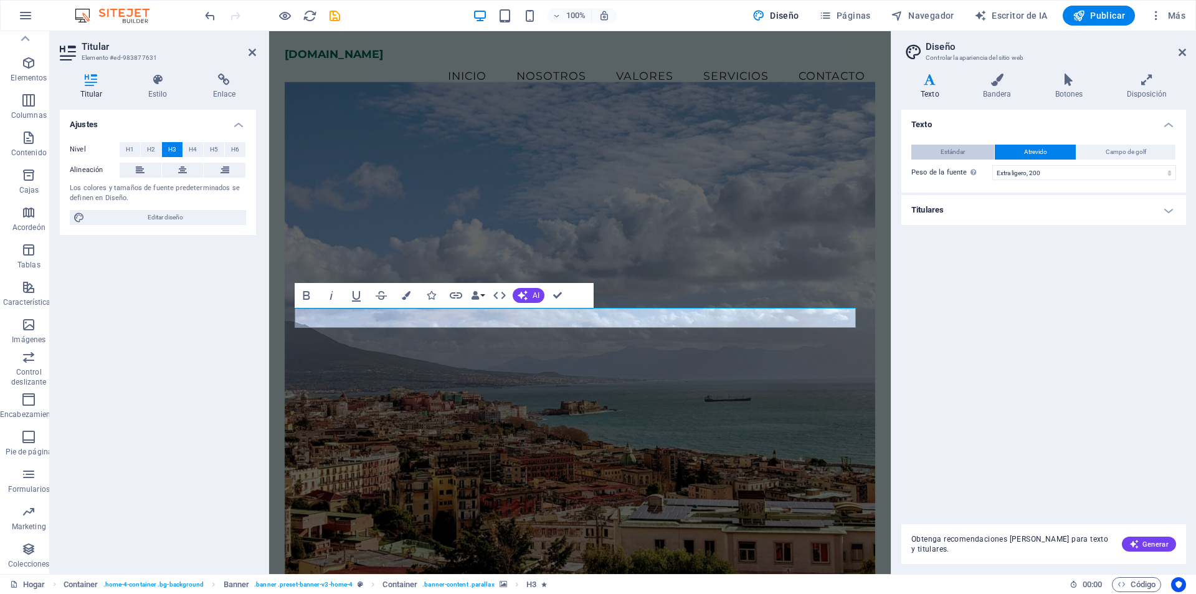
click at [962, 150] on font "Estándar" at bounding box center [953, 151] width 24 height 7
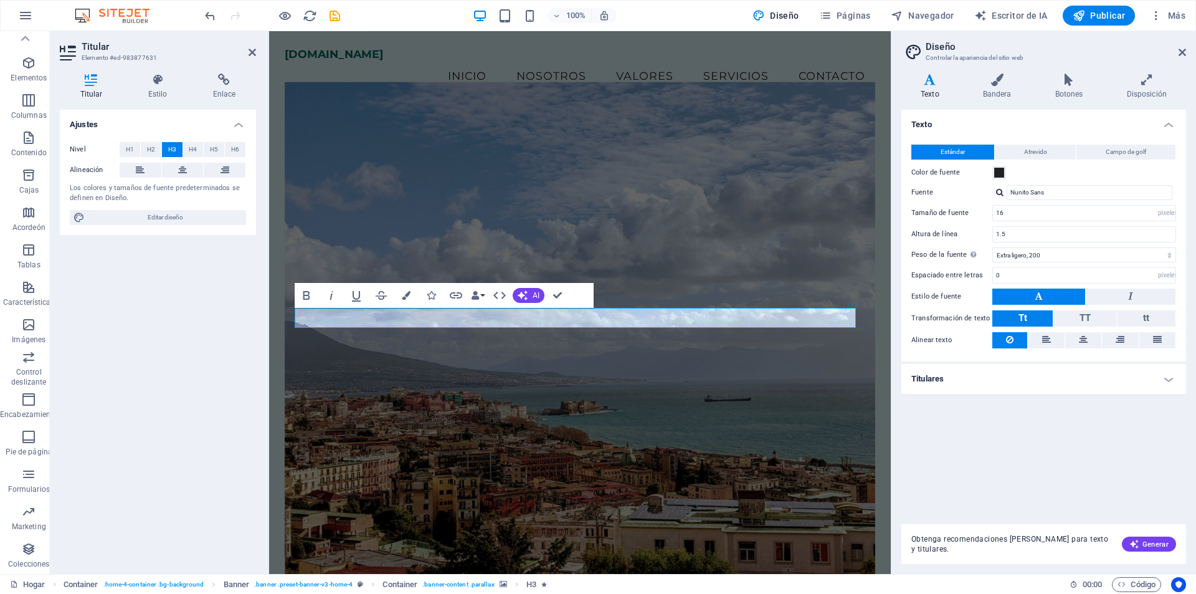
click at [948, 376] on h4 "Titulares" at bounding box center [1043, 379] width 285 height 30
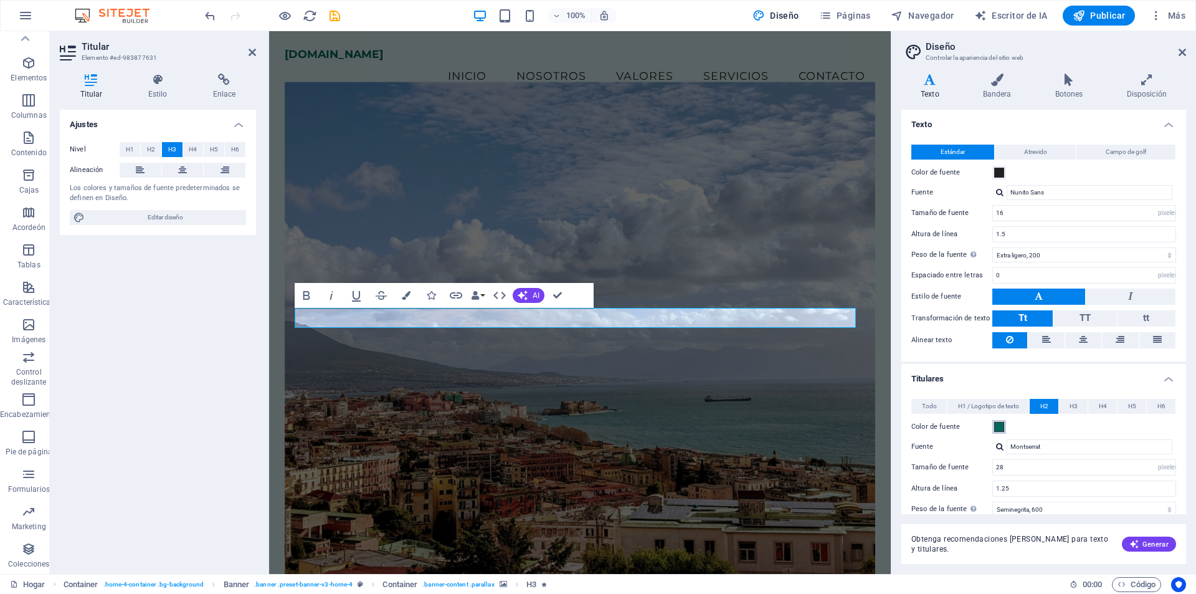
click at [999, 430] on span at bounding box center [999, 427] width 10 height 10
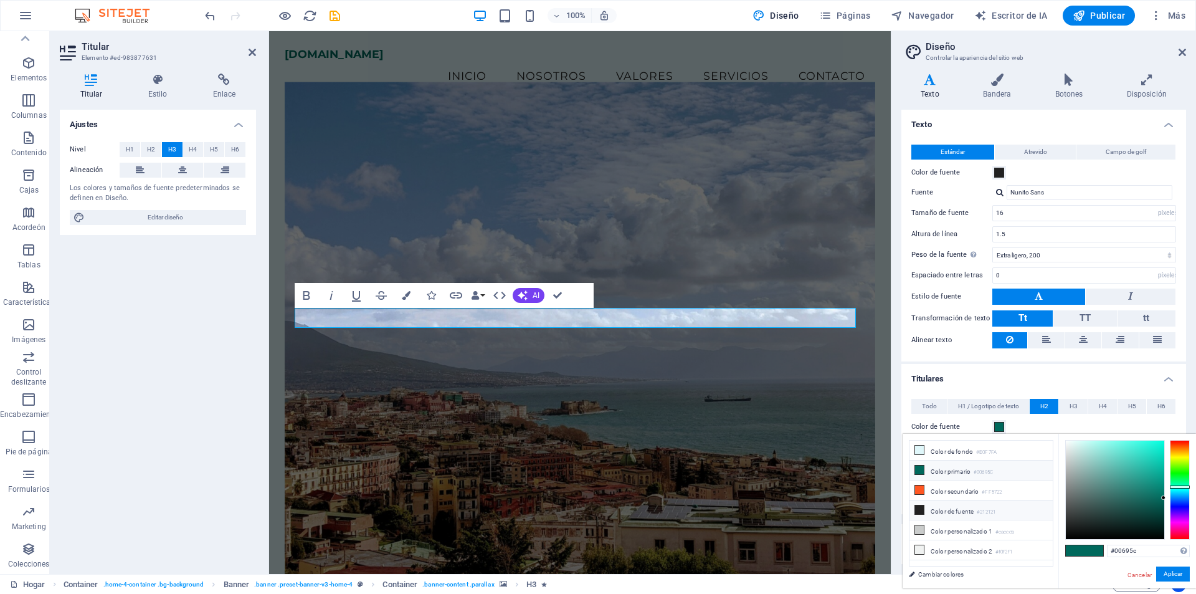
click at [930, 505] on li "Color de fuente #212121" at bounding box center [981, 510] width 143 height 20
type input "#212121"
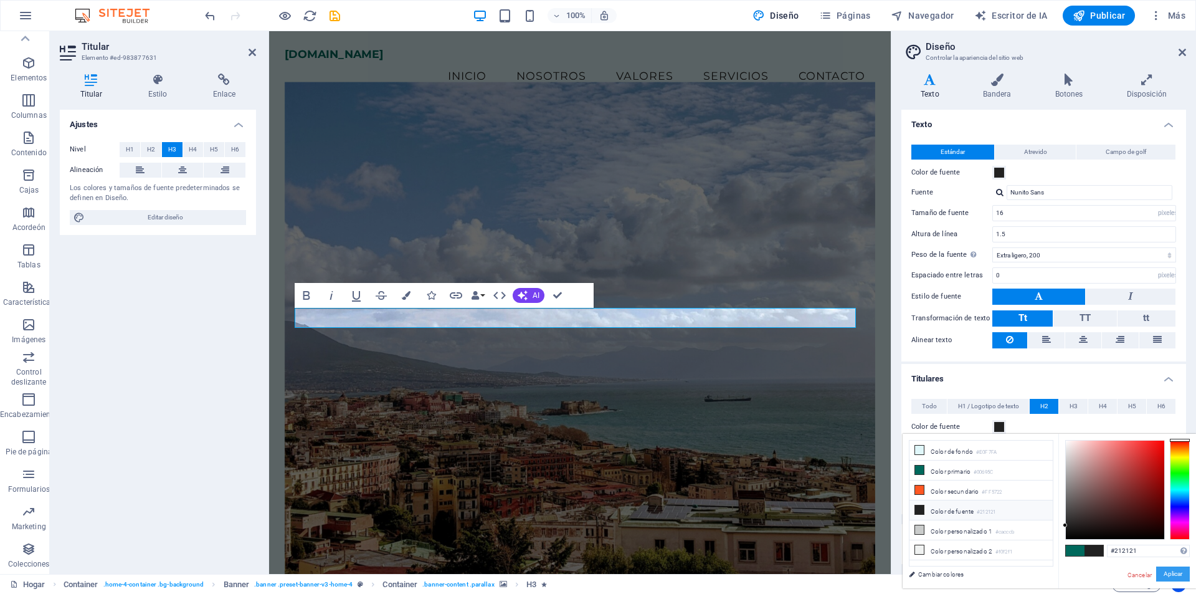
click at [1164, 571] on font "Aplicar" at bounding box center [1173, 573] width 19 height 7
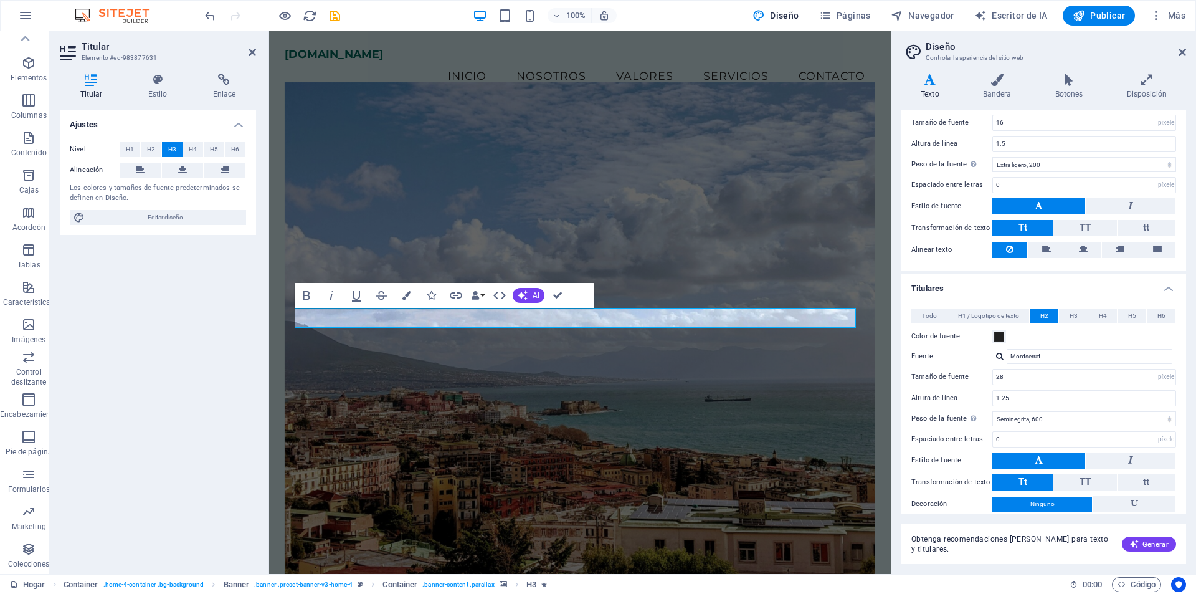
scroll to position [0, 0]
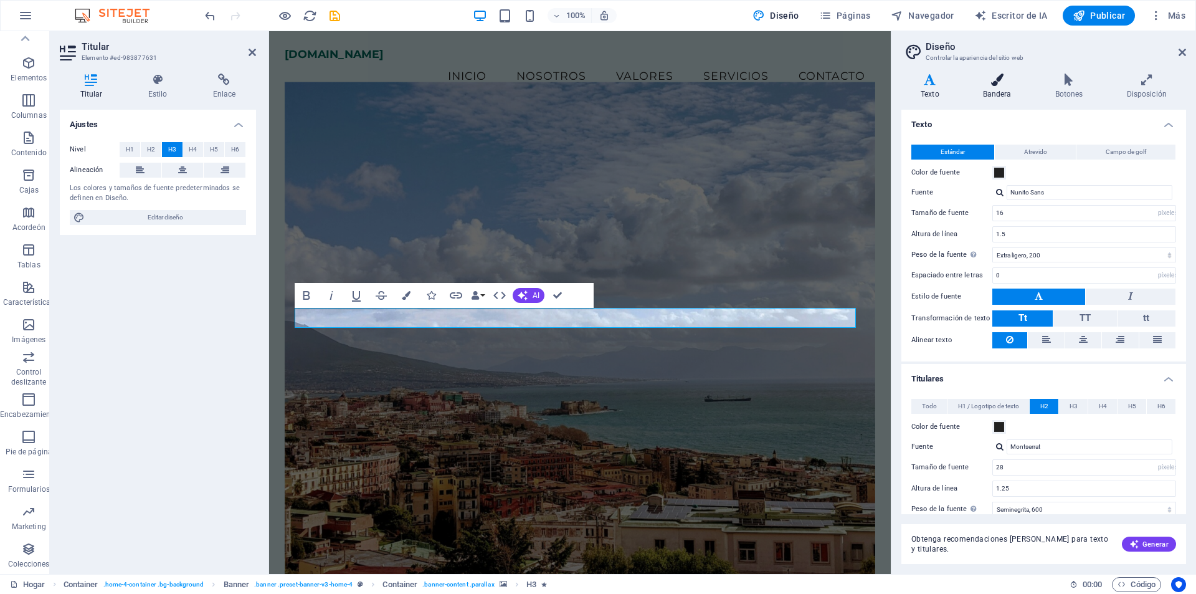
click at [1001, 88] on h4 "Bandera" at bounding box center [1000, 87] width 72 height 26
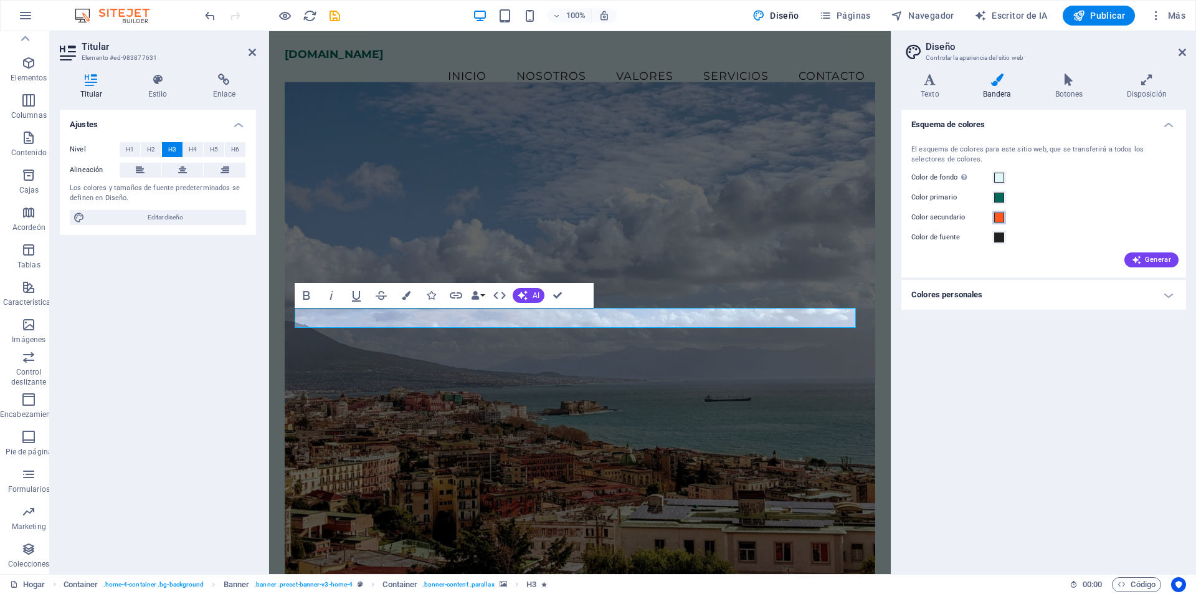
click at [1002, 217] on span at bounding box center [999, 217] width 10 height 10
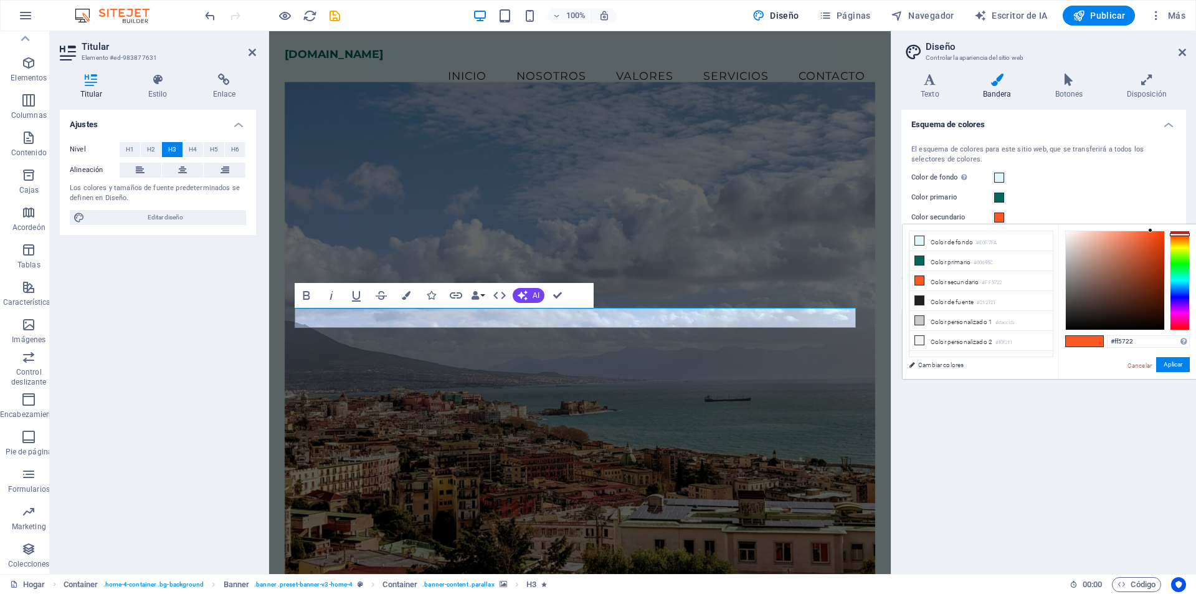
type input "#141313"
click at [1074, 321] on div at bounding box center [1115, 280] width 98 height 98
click at [1165, 364] on font "Aplicar" at bounding box center [1173, 364] width 19 height 7
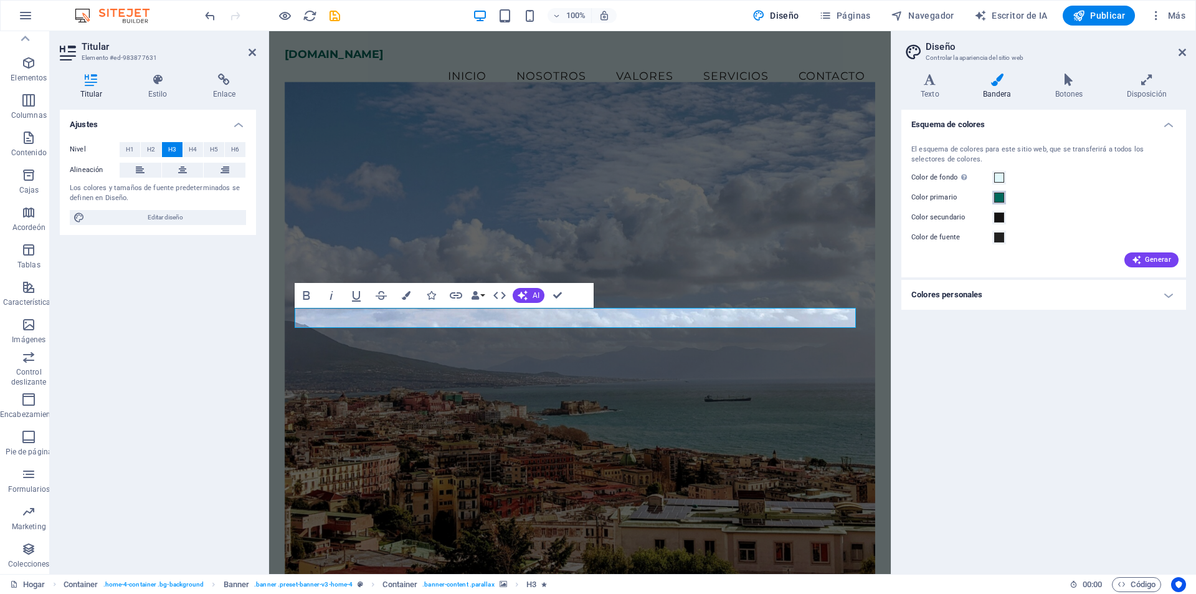
click at [1001, 198] on span at bounding box center [999, 198] width 10 height 10
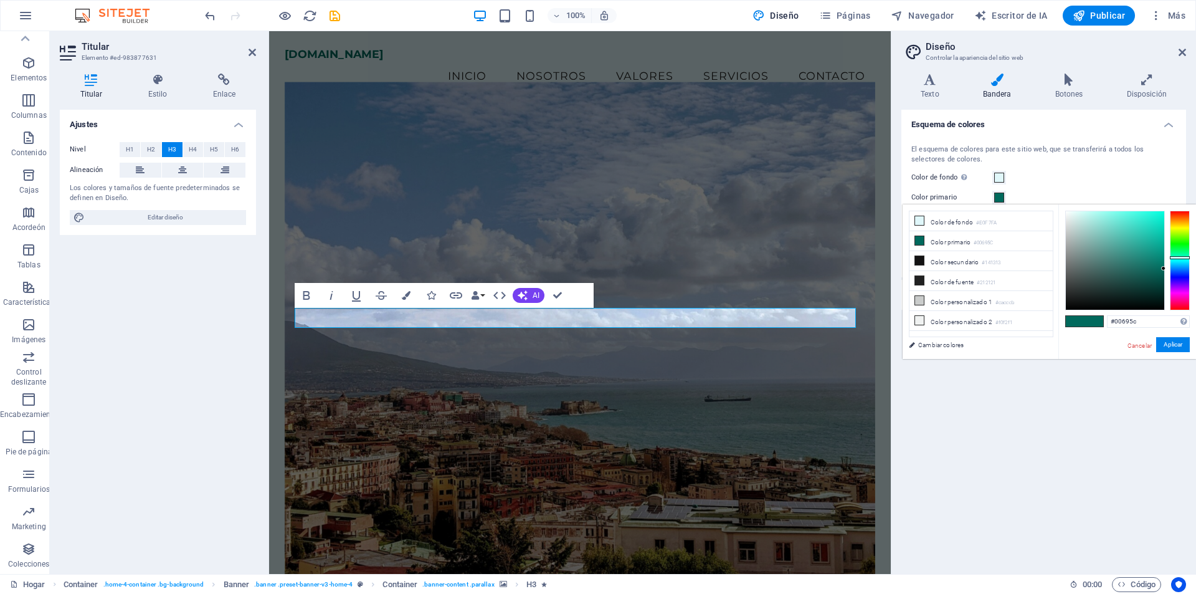
type input "#070707"
click at [1068, 306] on div at bounding box center [1115, 260] width 98 height 98
click at [1171, 347] on font "Aplicar" at bounding box center [1173, 344] width 19 height 7
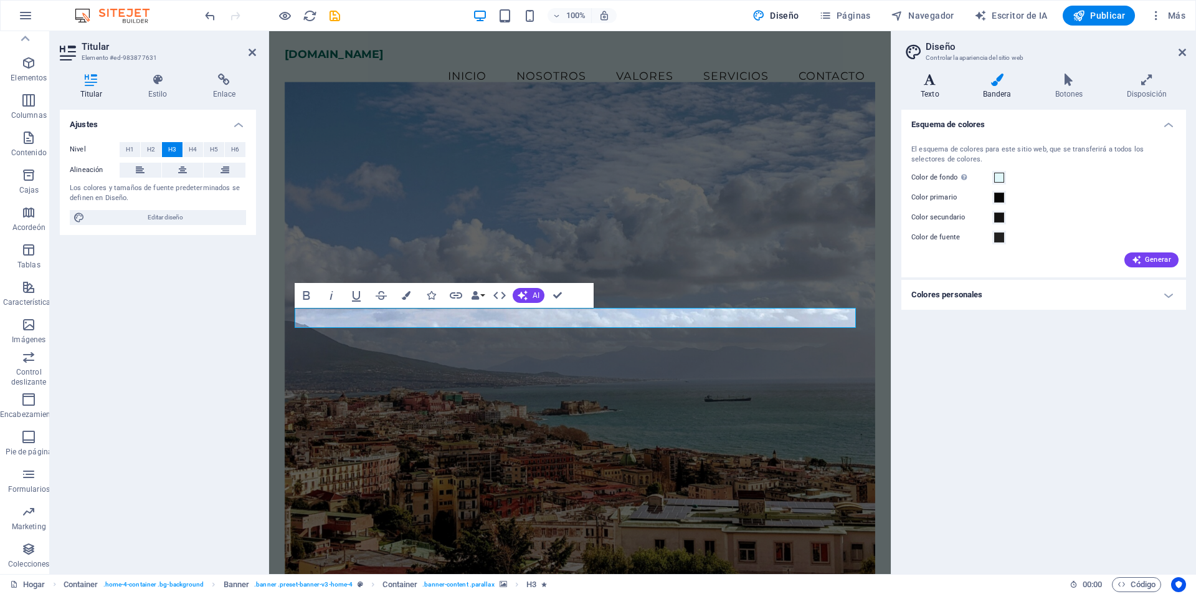
click at [932, 82] on icon at bounding box center [929, 80] width 57 height 12
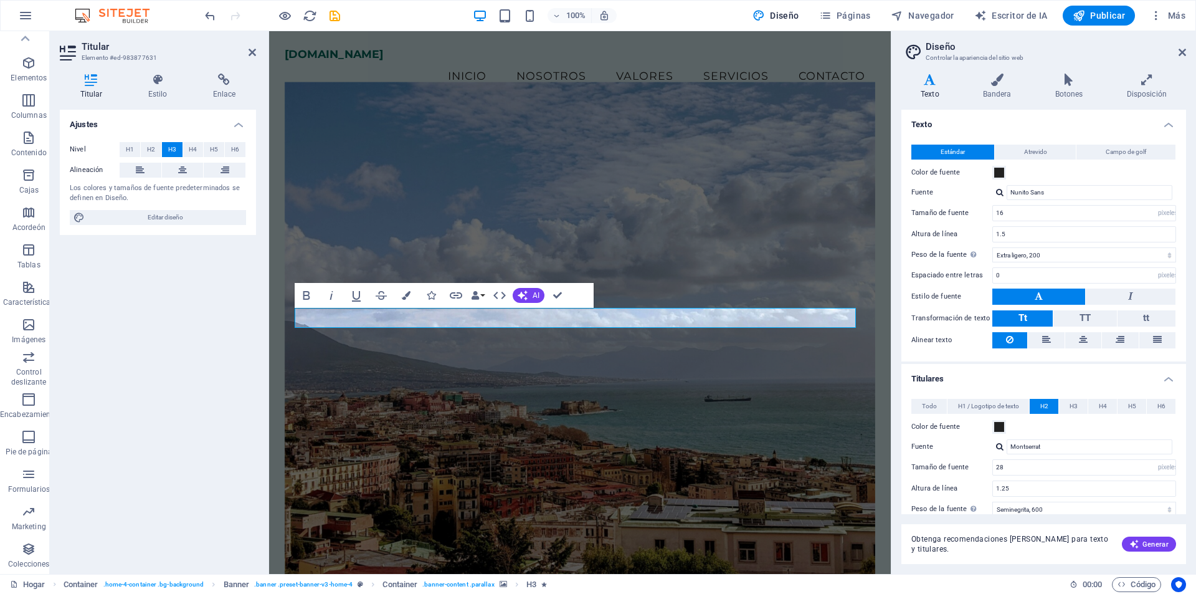
click at [761, 270] on figure at bounding box center [580, 329] width 591 height 494
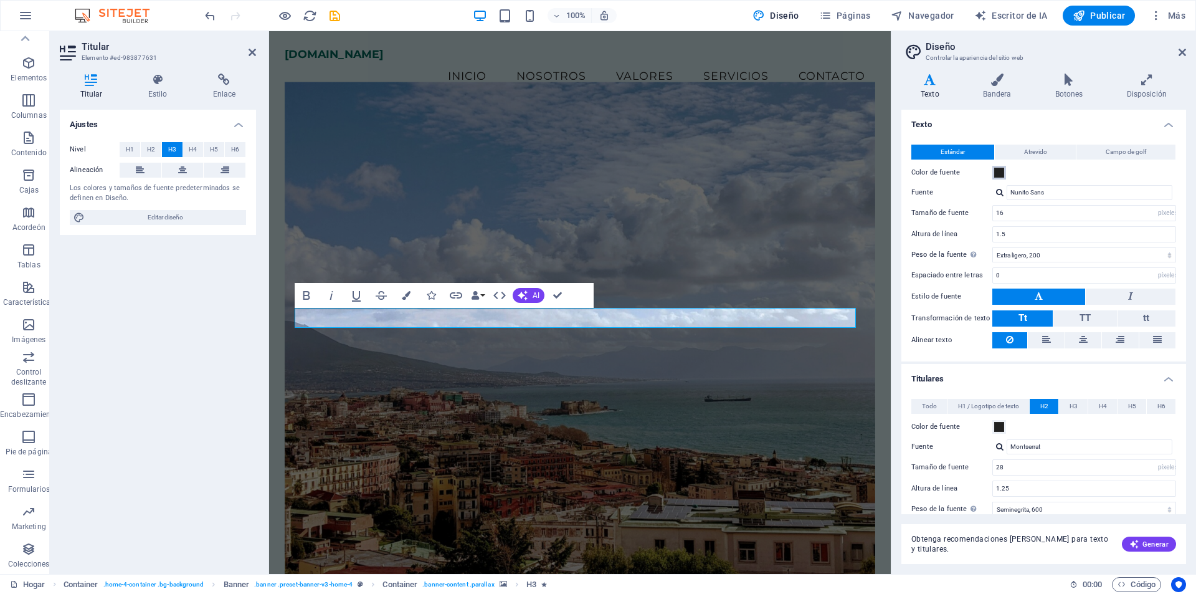
click at [1004, 174] on span at bounding box center [999, 173] width 10 height 10
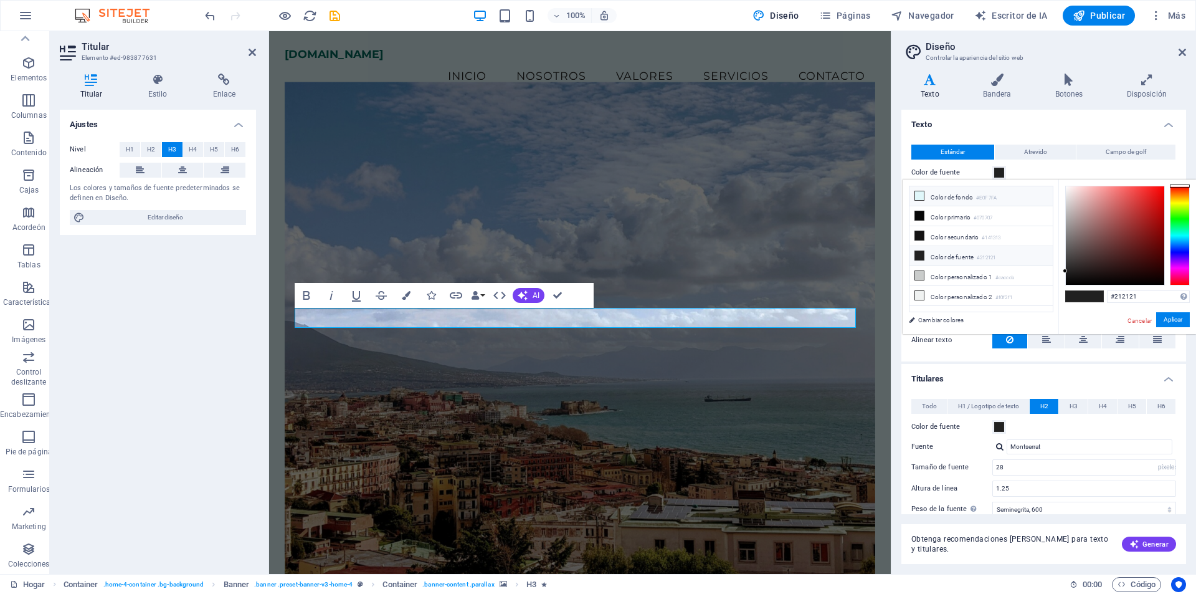
click at [916, 195] on icon at bounding box center [919, 195] width 9 height 9
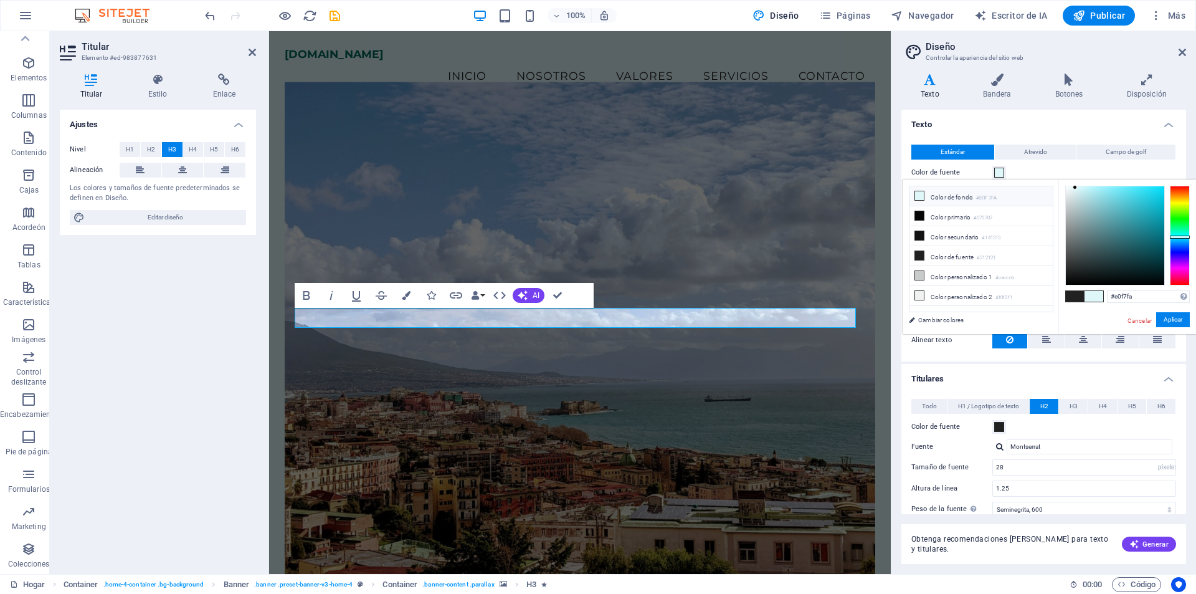
type input "#090909"
click at [1067, 280] on div at bounding box center [1115, 235] width 98 height 98
click at [1164, 321] on font "Aplicar" at bounding box center [1173, 319] width 19 height 7
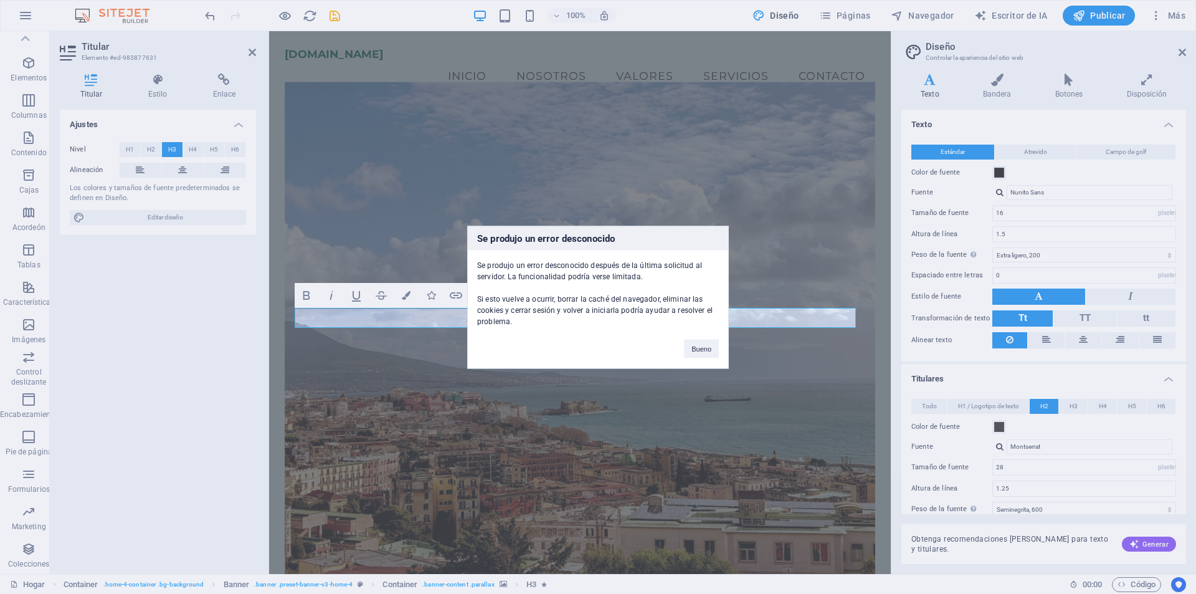
click at [760, 186] on div "Se produjo un error desconocido Se produjo un error desconocido después de la ú…" at bounding box center [598, 297] width 1196 height 594
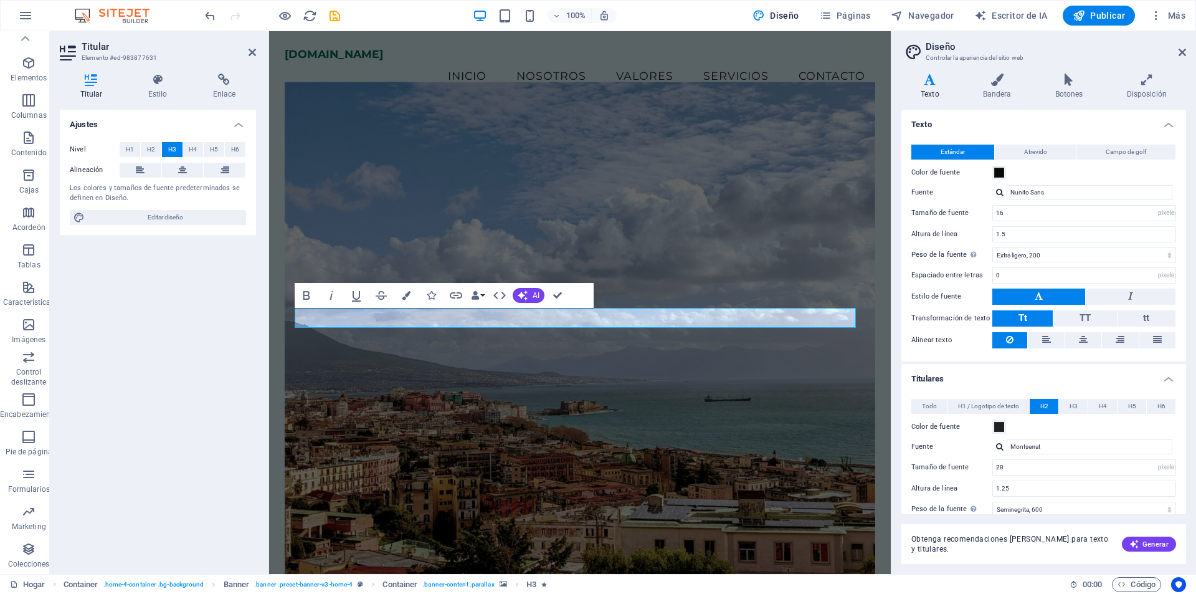
click at [584, 247] on figure at bounding box center [580, 329] width 591 height 494
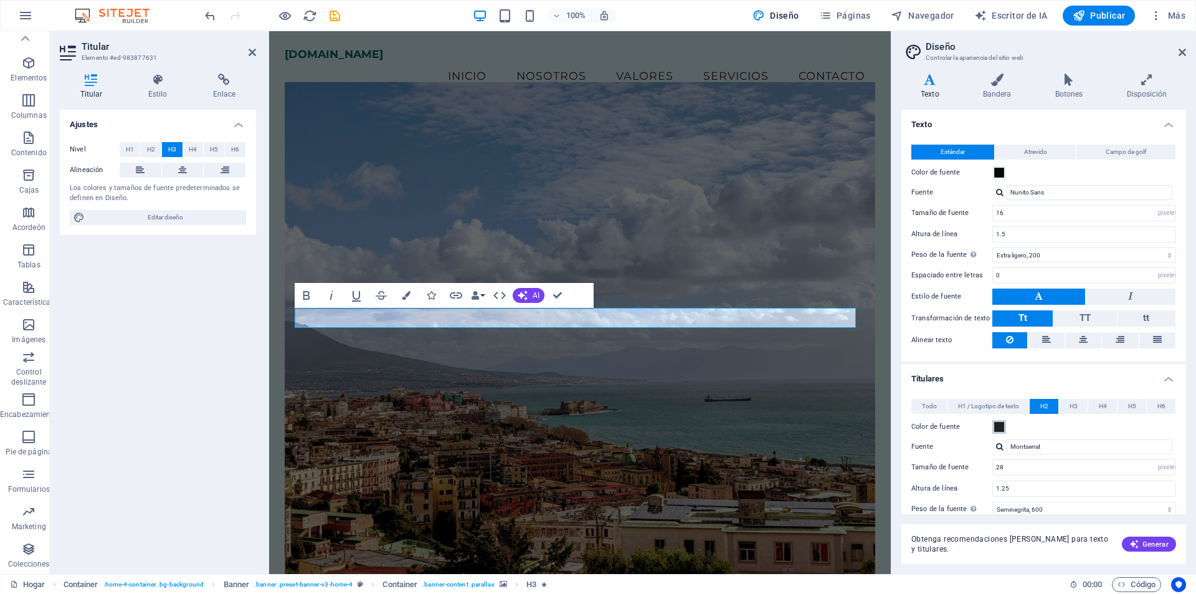
click at [999, 428] on span at bounding box center [999, 427] width 10 height 10
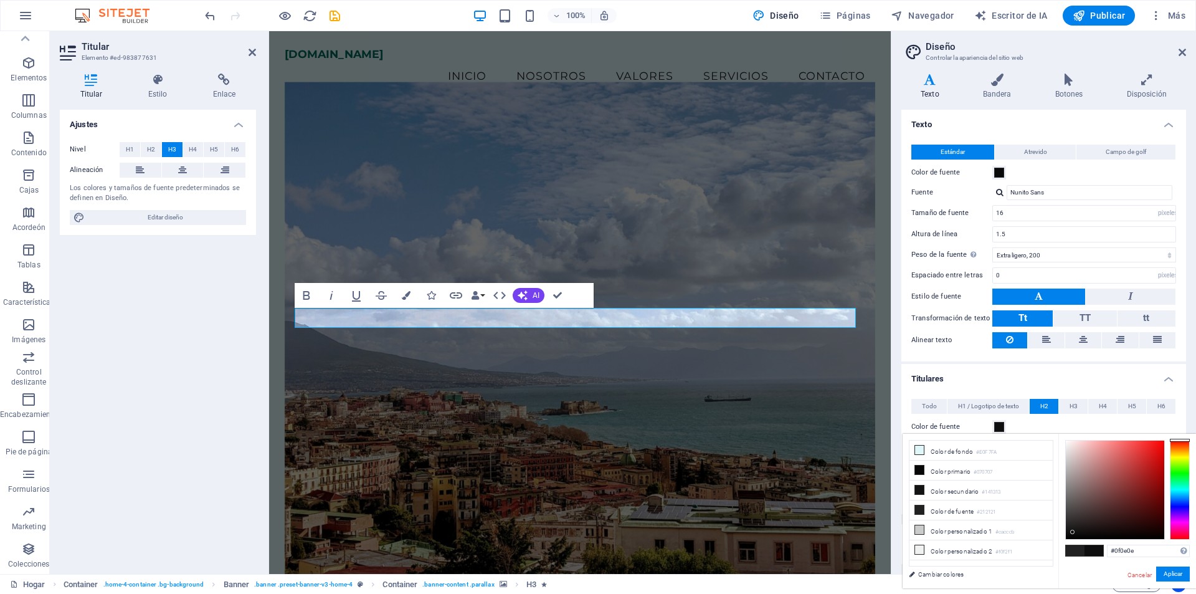
click at [1073, 533] on div at bounding box center [1115, 489] width 98 height 98
click at [1071, 535] on div at bounding box center [1115, 489] width 98 height 98
type input "#070707"
click at [1170, 574] on font "Aplicar" at bounding box center [1173, 573] width 19 height 7
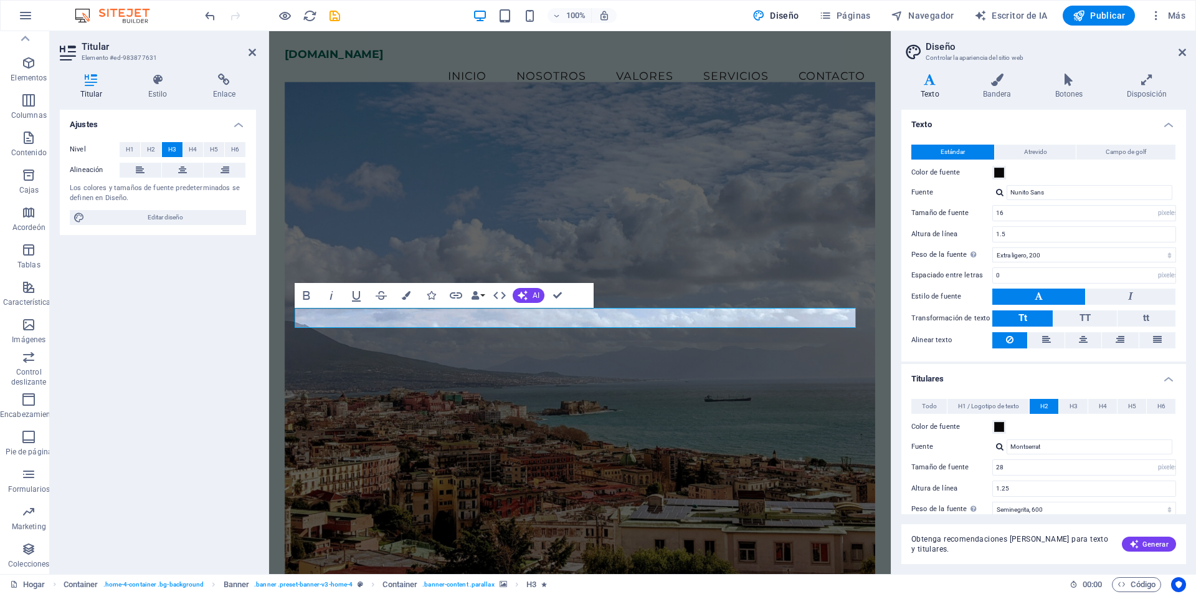
click at [780, 141] on figure at bounding box center [580, 329] width 591 height 494
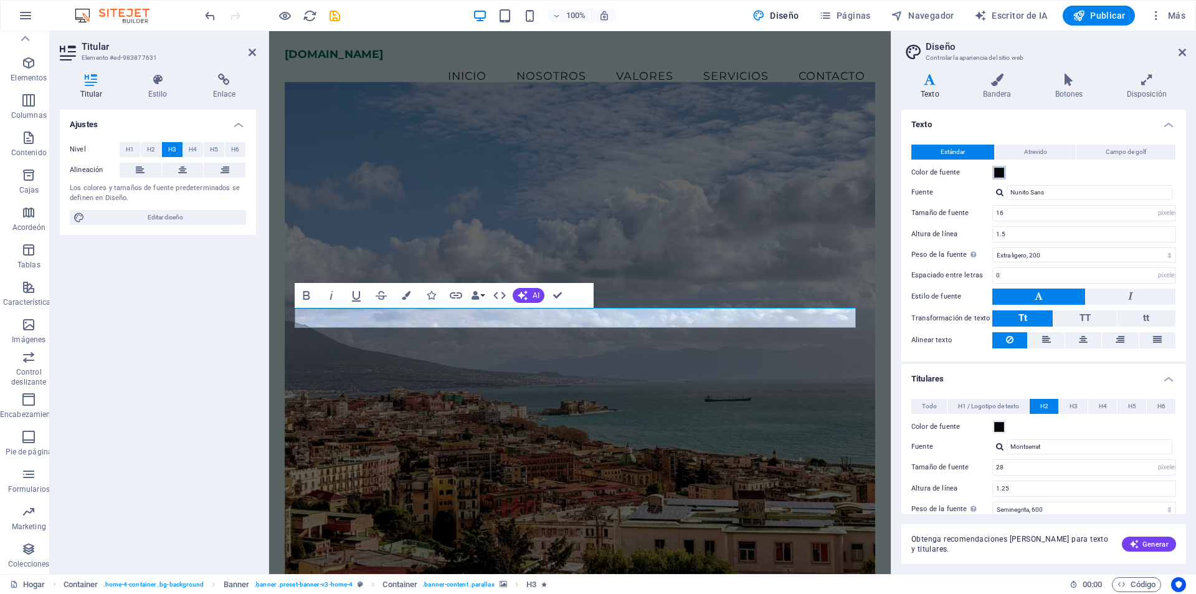
click at [999, 174] on span at bounding box center [999, 173] width 10 height 10
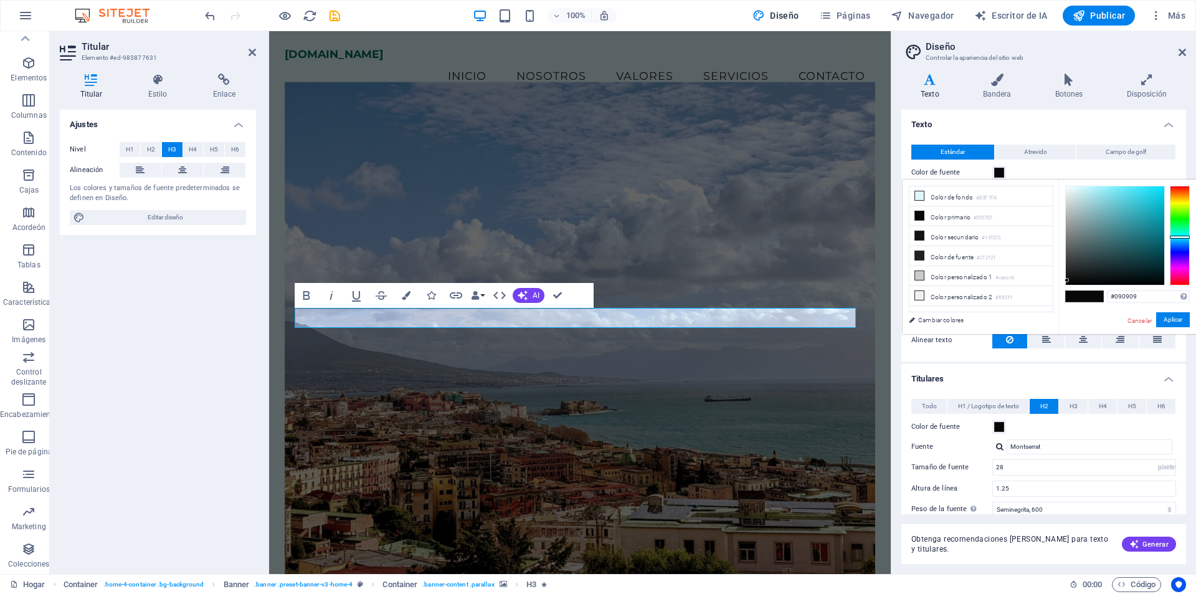
click at [766, 121] on figure at bounding box center [580, 329] width 591 height 494
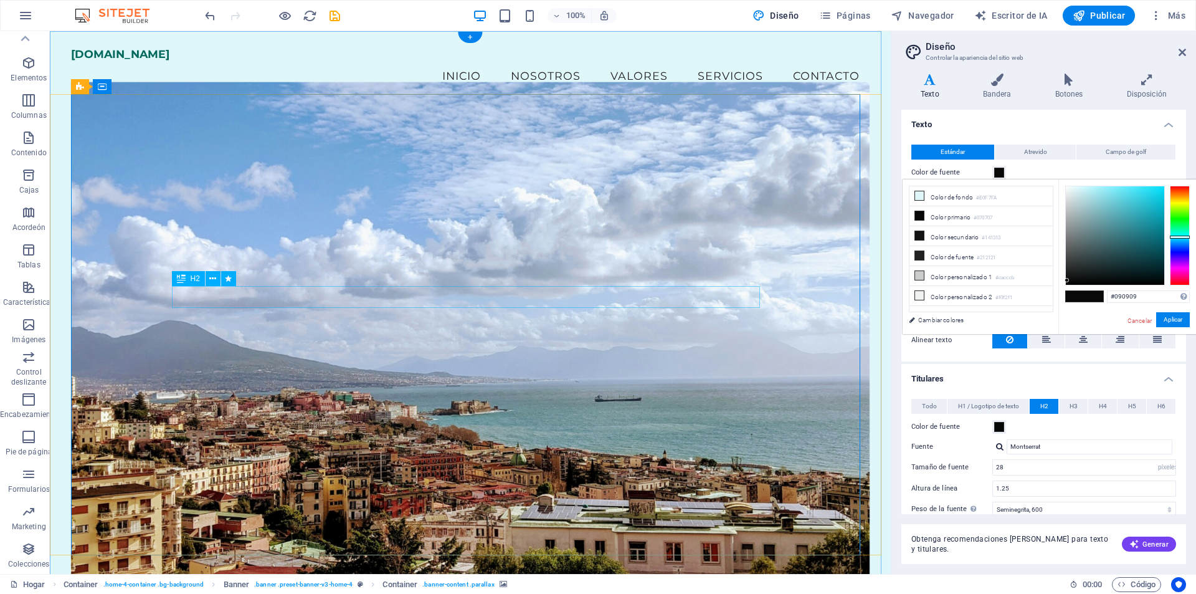
click at [429, 200] on figure at bounding box center [470, 329] width 799 height 494
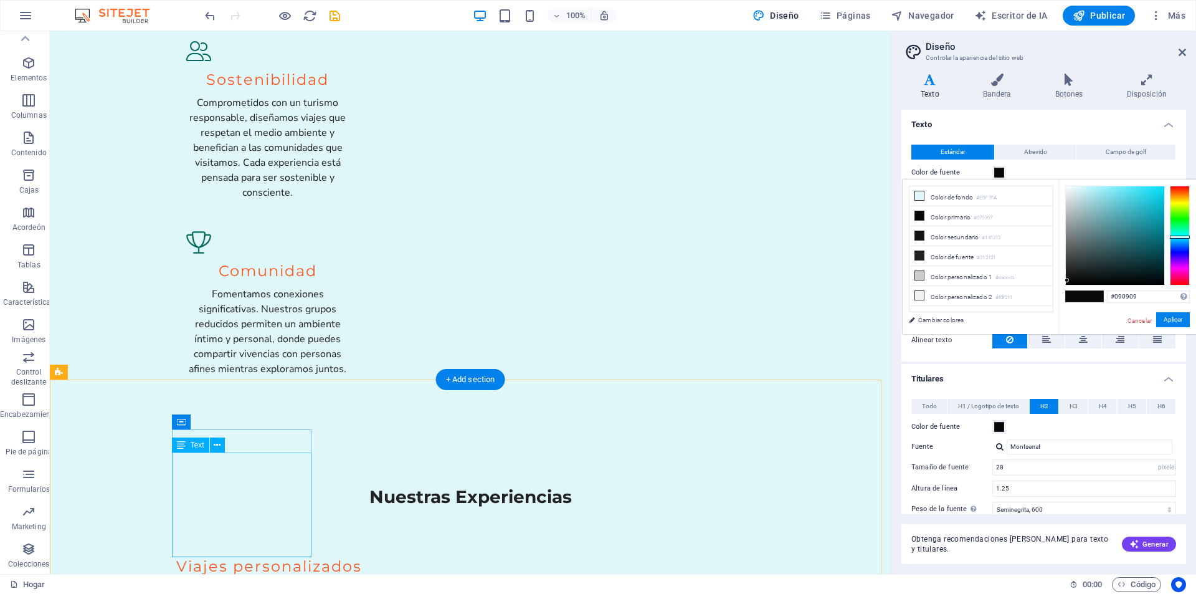
scroll to position [2056, 0]
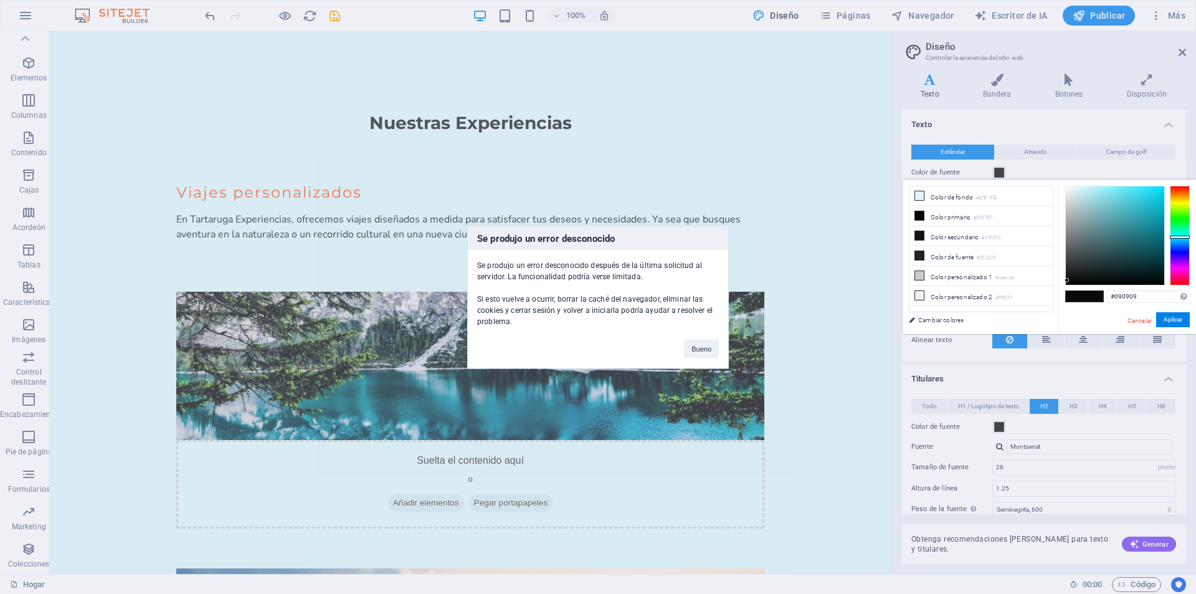
click at [127, 249] on div "Se produjo un error desconocido Se produjo un error desconocido después de la ú…" at bounding box center [598, 297] width 1196 height 594
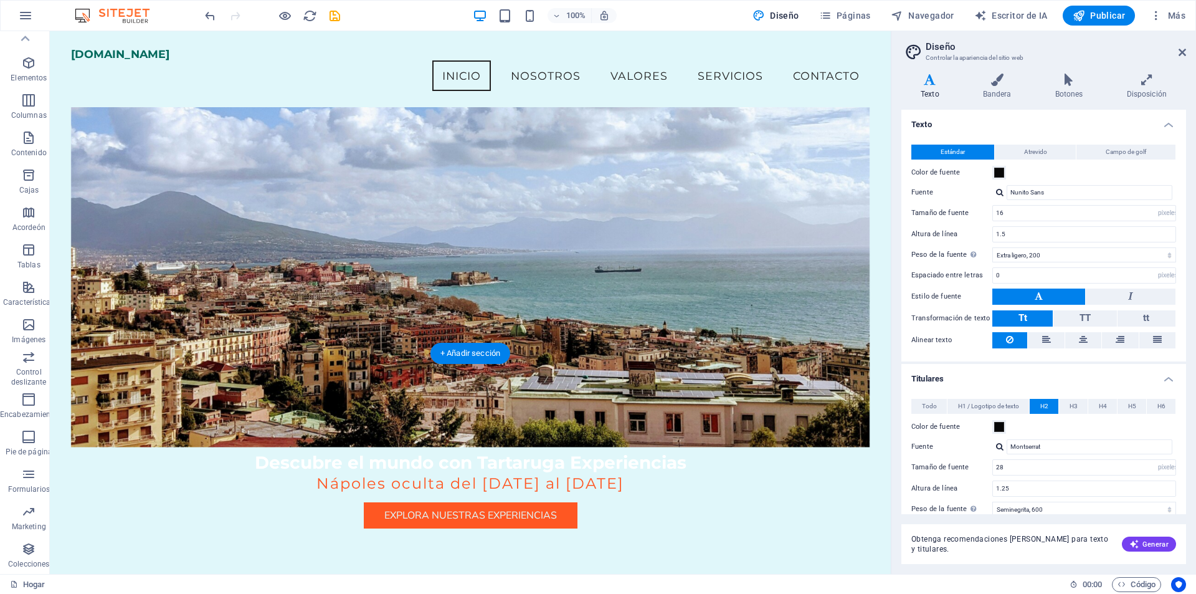
scroll to position [0, 0]
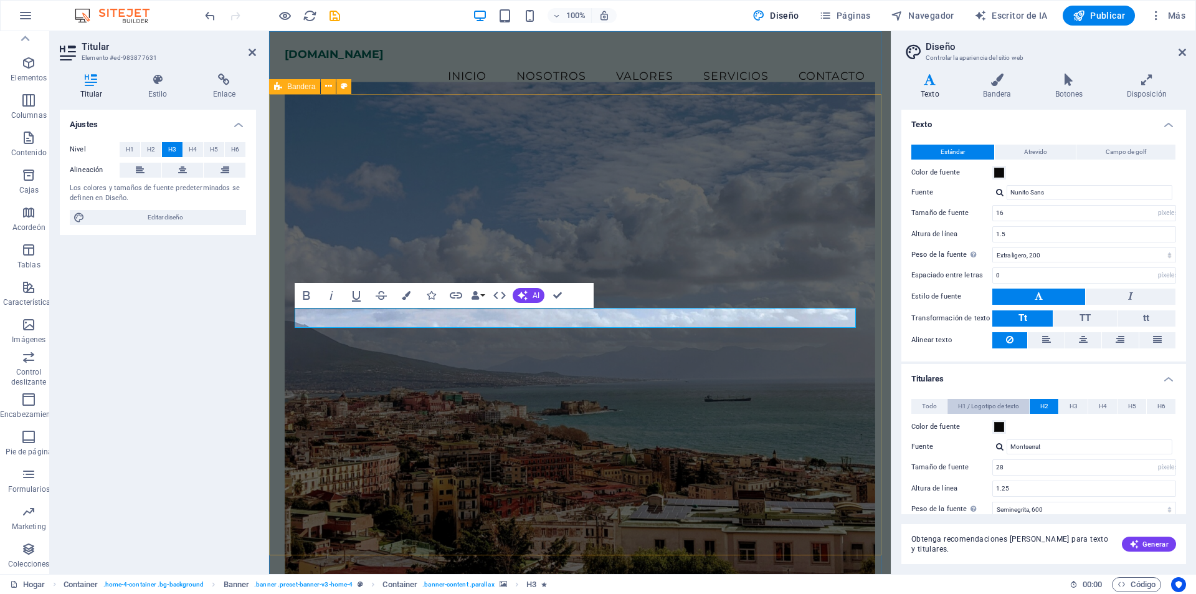
click at [973, 407] on font "H1 / Logotipo de texto" at bounding box center [988, 405] width 61 height 7
click at [927, 406] on font "Todo" at bounding box center [929, 405] width 15 height 7
click at [993, 407] on font "H1 / Logotipo de texto" at bounding box center [988, 405] width 61 height 7
click at [994, 78] on icon at bounding box center [997, 80] width 67 height 12
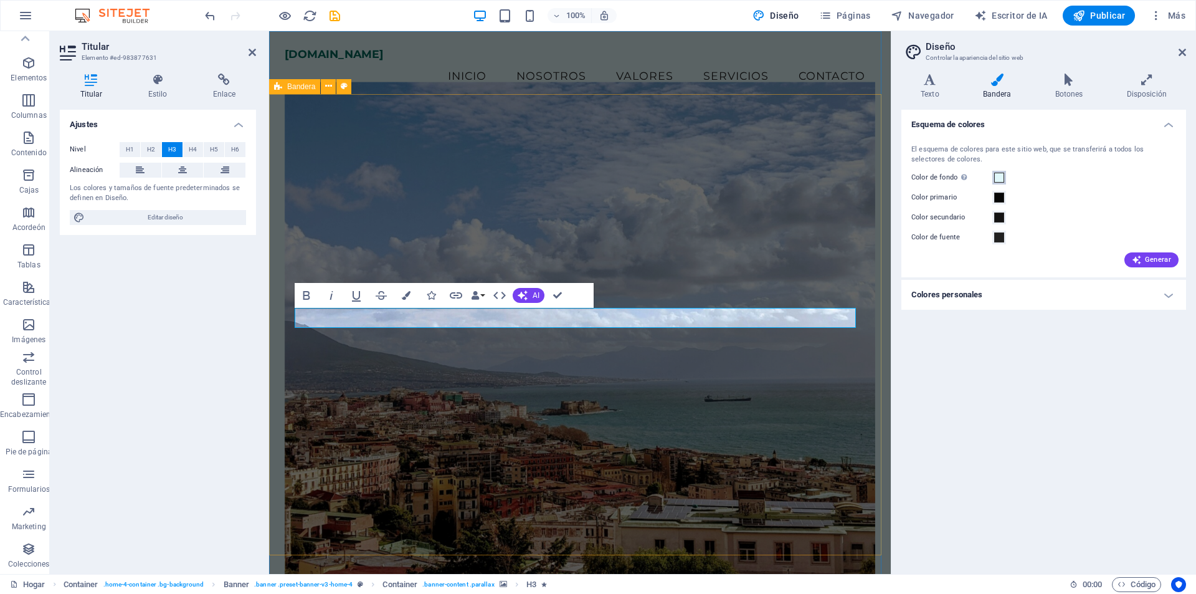
click at [995, 180] on span at bounding box center [999, 178] width 10 height 10
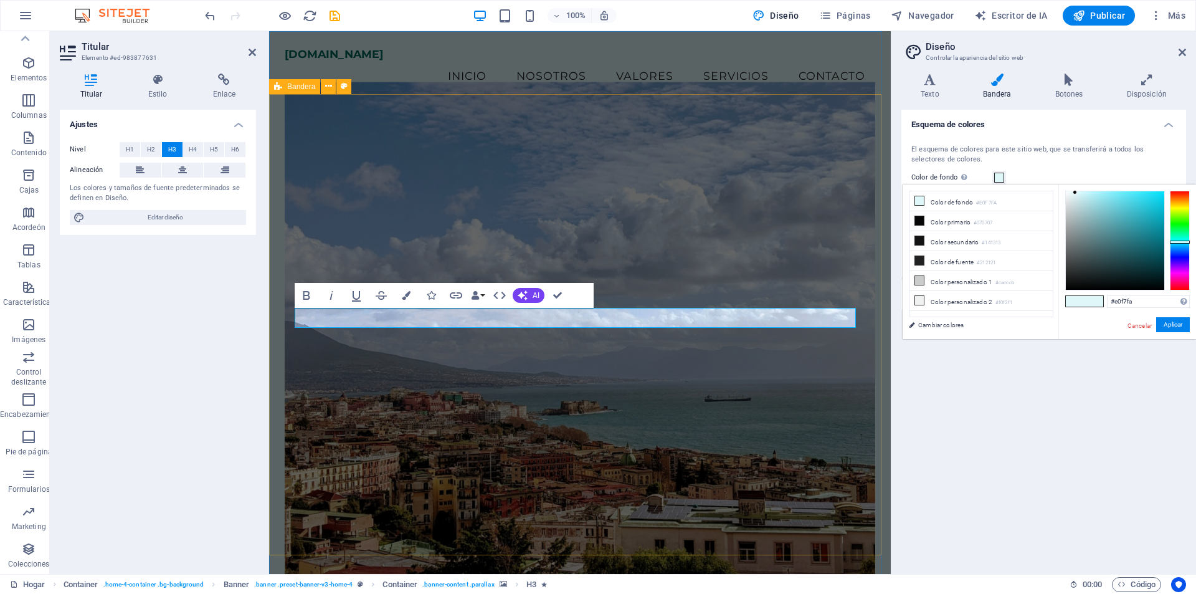
type input "#0a0b0b"
drag, startPoint x: 1070, startPoint y: 285, endPoint x: 1089, endPoint y: 291, distance: 20.3
click at [1070, 285] on div at bounding box center [1115, 240] width 98 height 98
click at [1161, 325] on button "Aplicar" at bounding box center [1173, 325] width 34 height 16
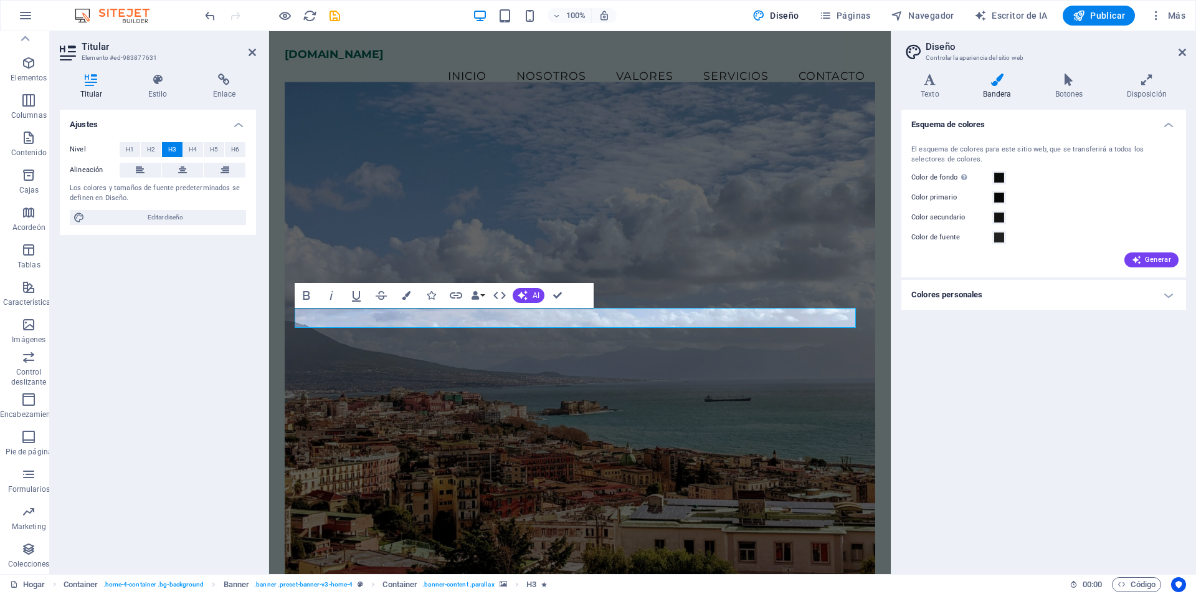
click at [779, 193] on figure at bounding box center [580, 329] width 591 height 494
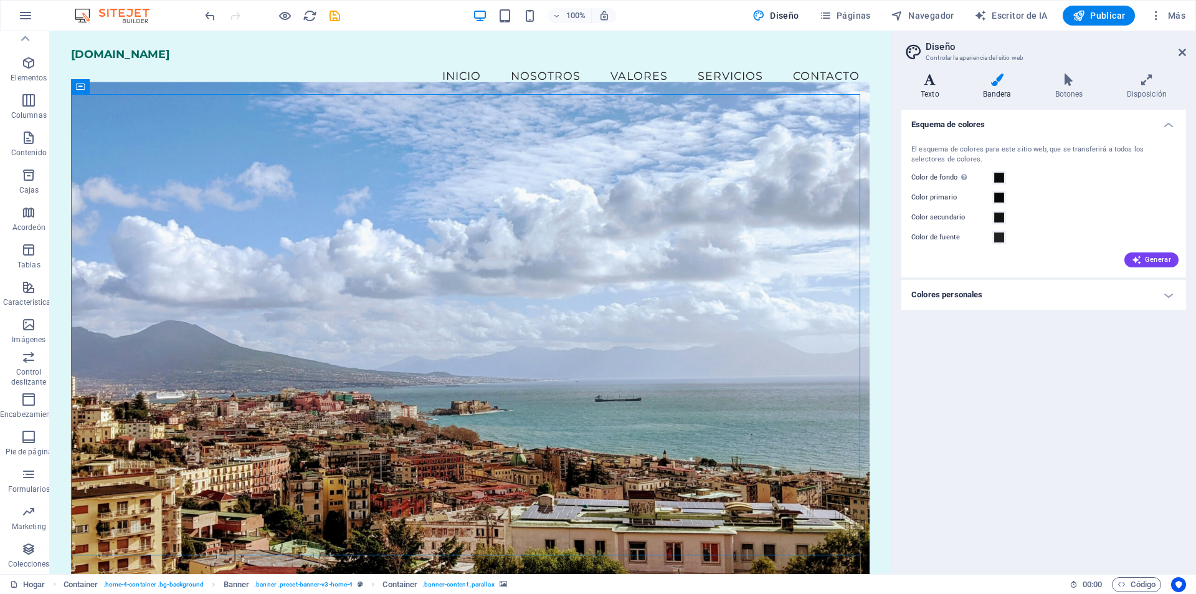
click at [928, 82] on icon at bounding box center [929, 80] width 57 height 12
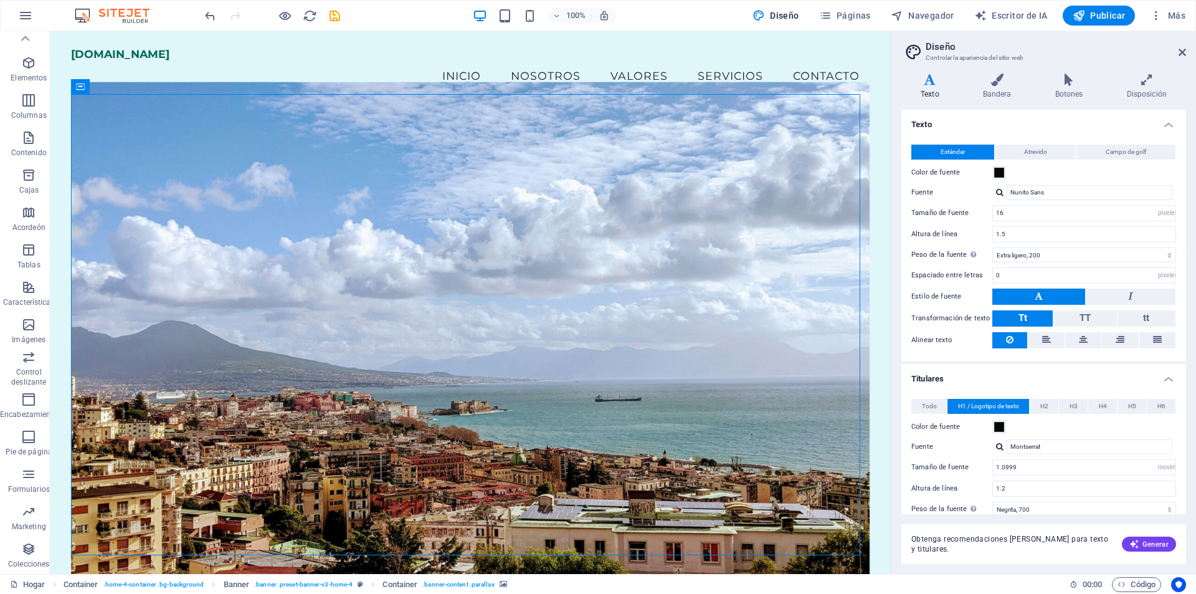
click at [947, 49] on font "Diseño" at bounding box center [941, 46] width 30 height 11
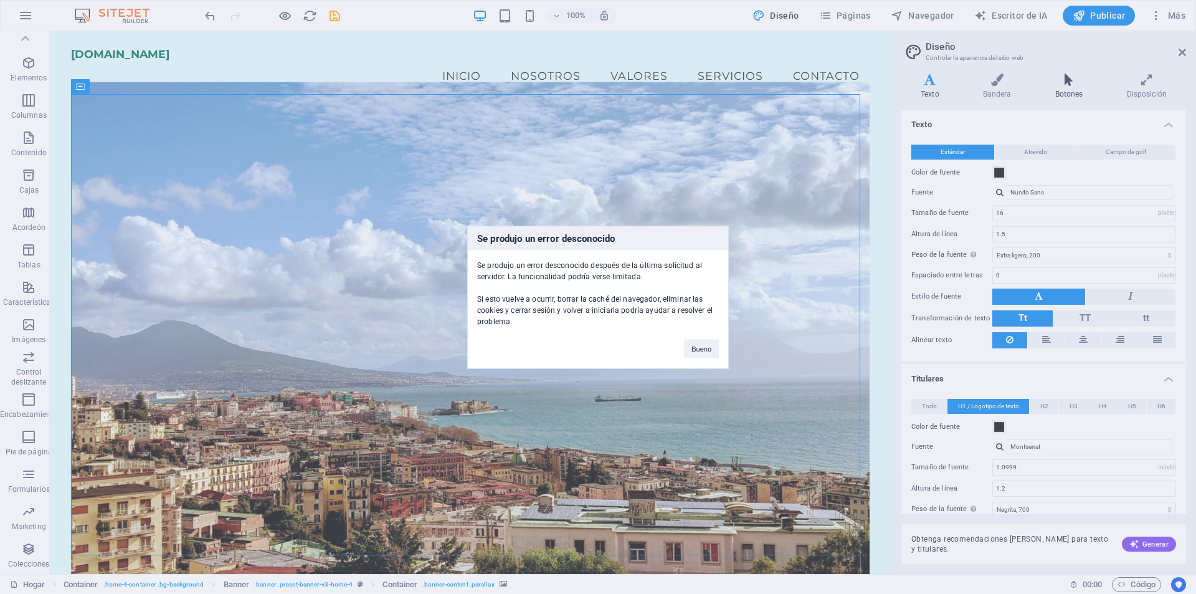
click at [1070, 84] on div "Se produjo un error desconocido Se produjo un error desconocido después de la ú…" at bounding box center [598, 297] width 1196 height 594
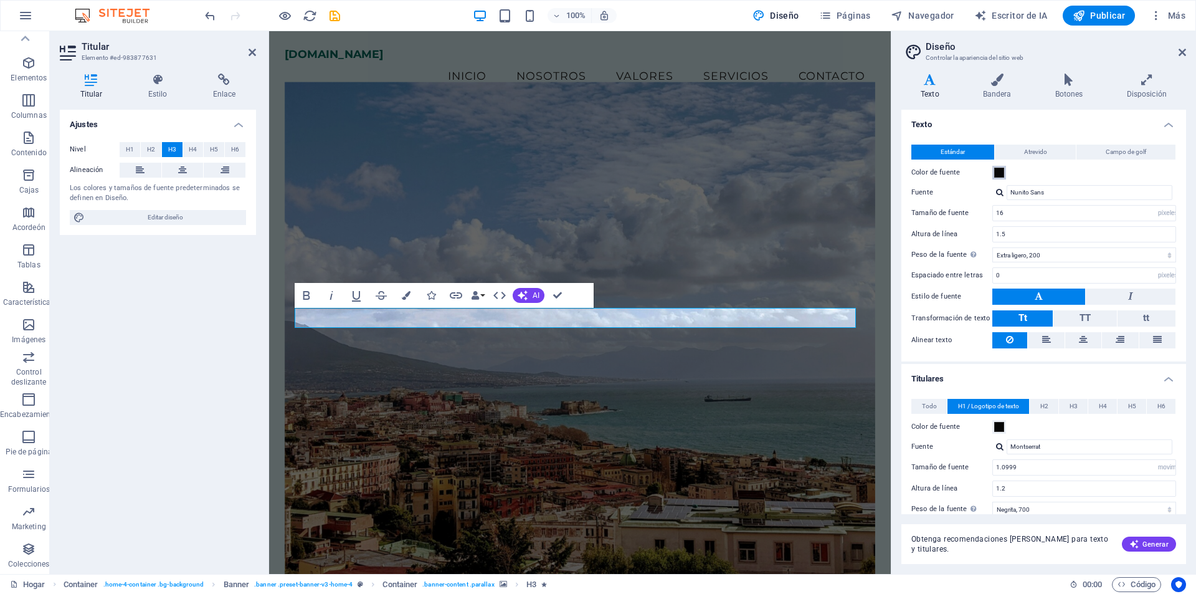
click at [1002, 173] on span at bounding box center [999, 173] width 10 height 10
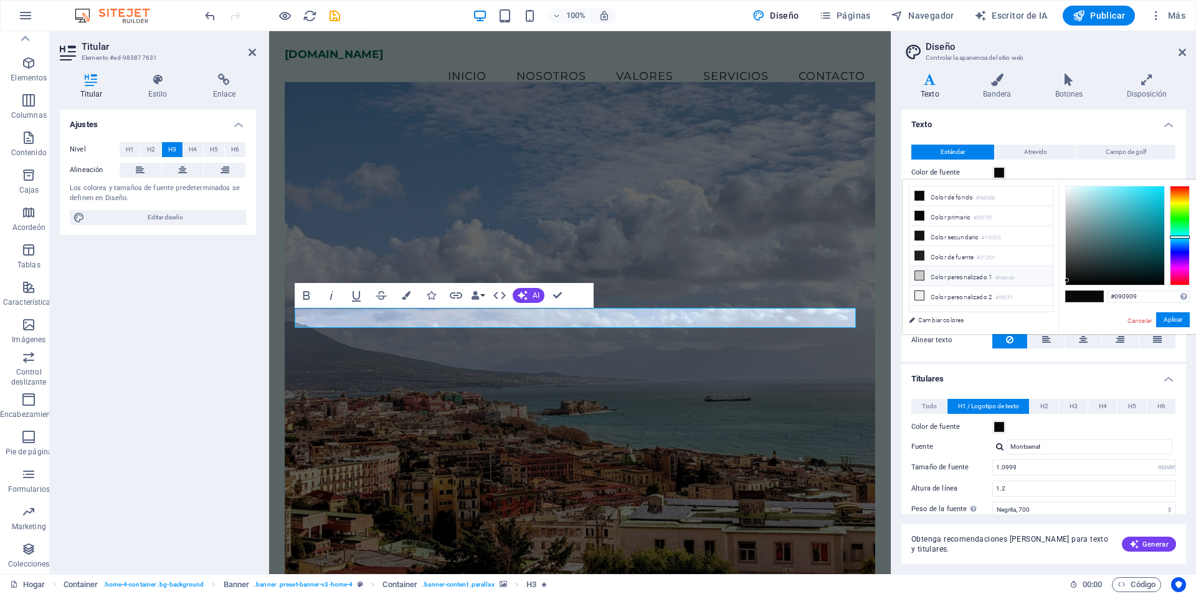
click at [929, 277] on li "Color personalizado 1 #cacccb" at bounding box center [981, 276] width 143 height 20
click at [1070, 282] on div at bounding box center [1115, 235] width 98 height 98
click at [1168, 315] on button "Aplicar" at bounding box center [1173, 320] width 34 height 16
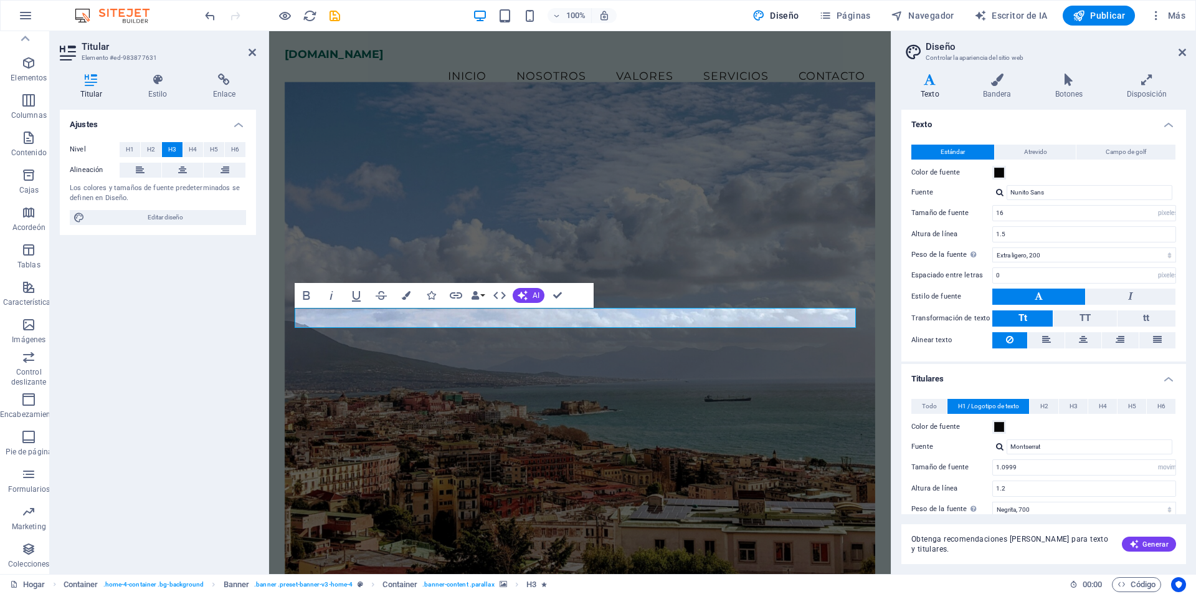
click at [968, 151] on button "Estándar" at bounding box center [952, 152] width 83 height 15
click at [1001, 174] on span at bounding box center [999, 173] width 10 height 10
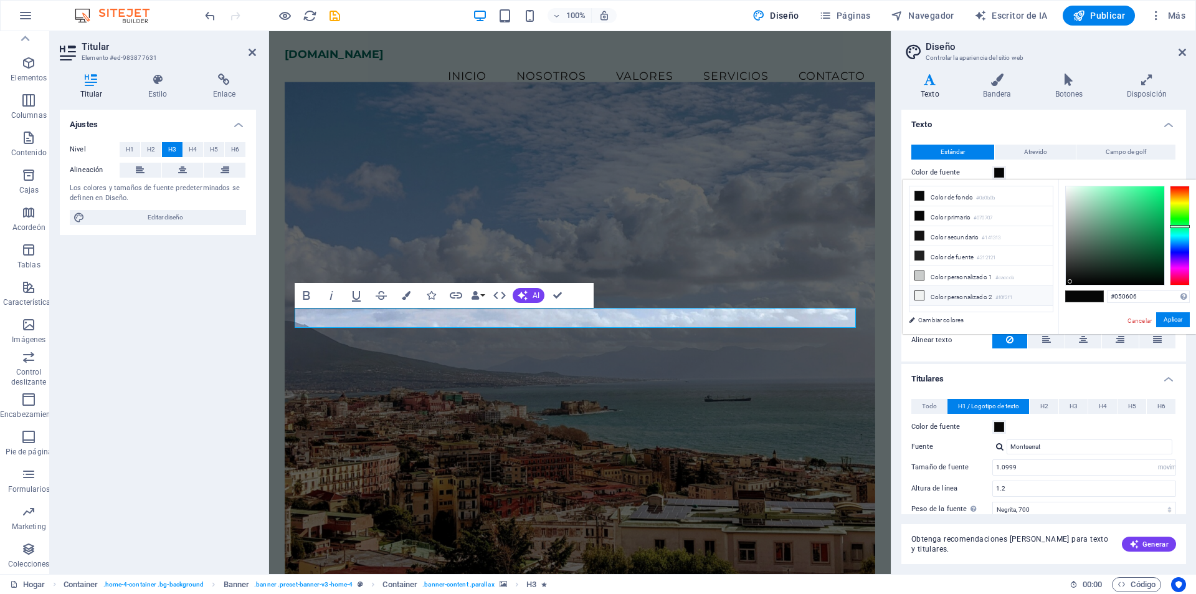
click at [952, 296] on font "Color personalizado 2" at bounding box center [962, 296] width 62 height 7
type input "#090909"
click at [1070, 280] on div at bounding box center [1115, 235] width 98 height 98
click at [1167, 317] on font "Aplicar" at bounding box center [1173, 319] width 19 height 7
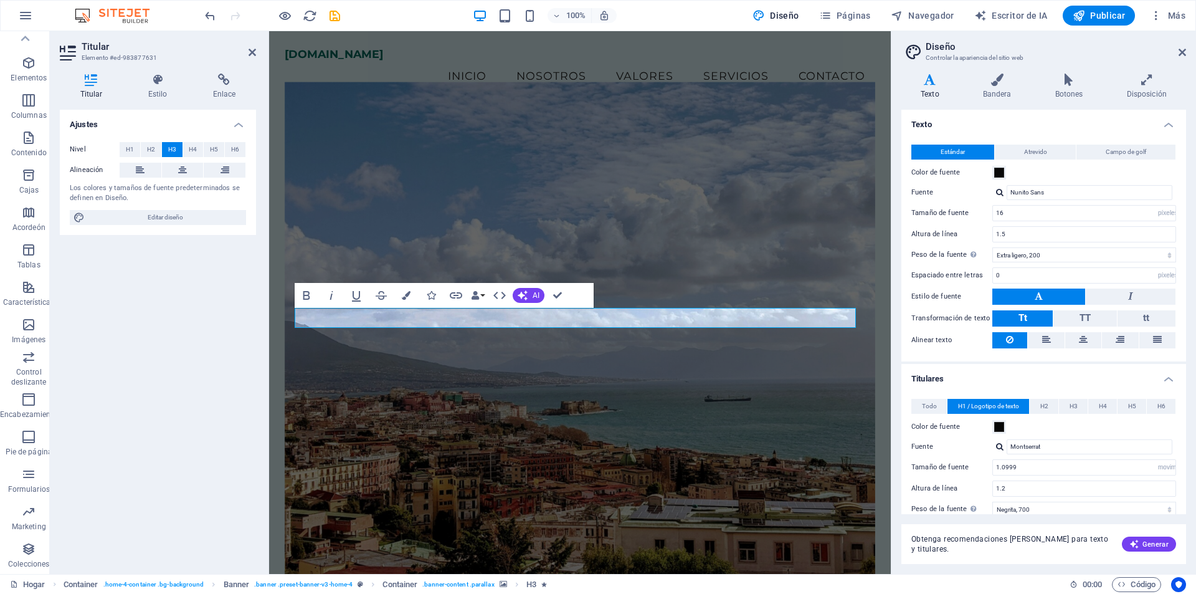
click at [531, 209] on figure at bounding box center [580, 329] width 591 height 494
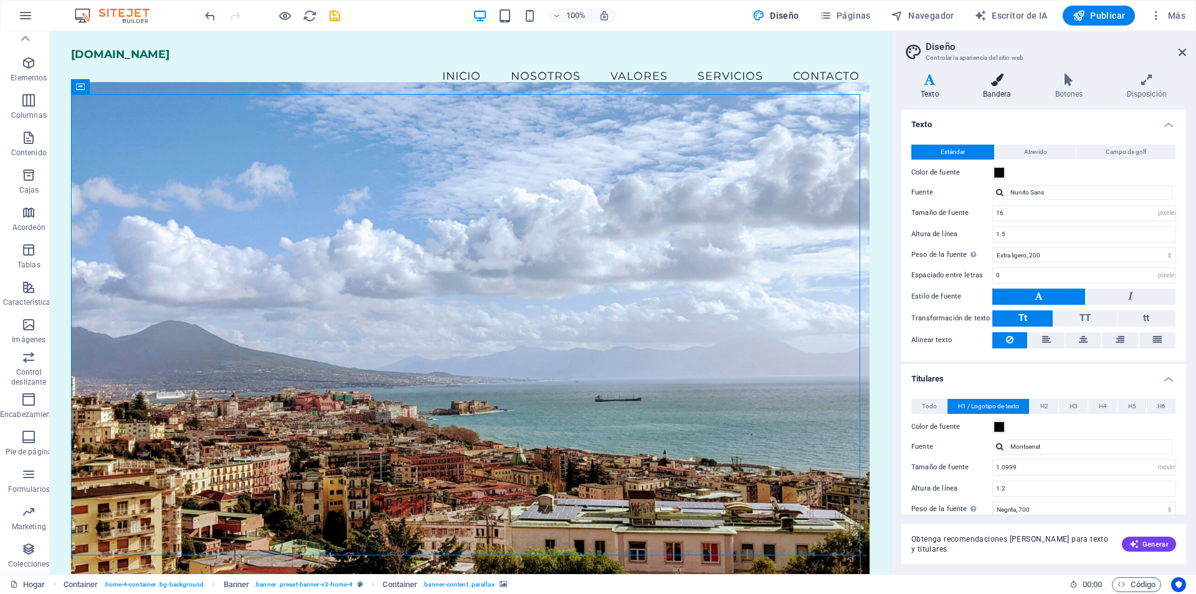
click at [1008, 95] on font "Bandera" at bounding box center [997, 94] width 29 height 9
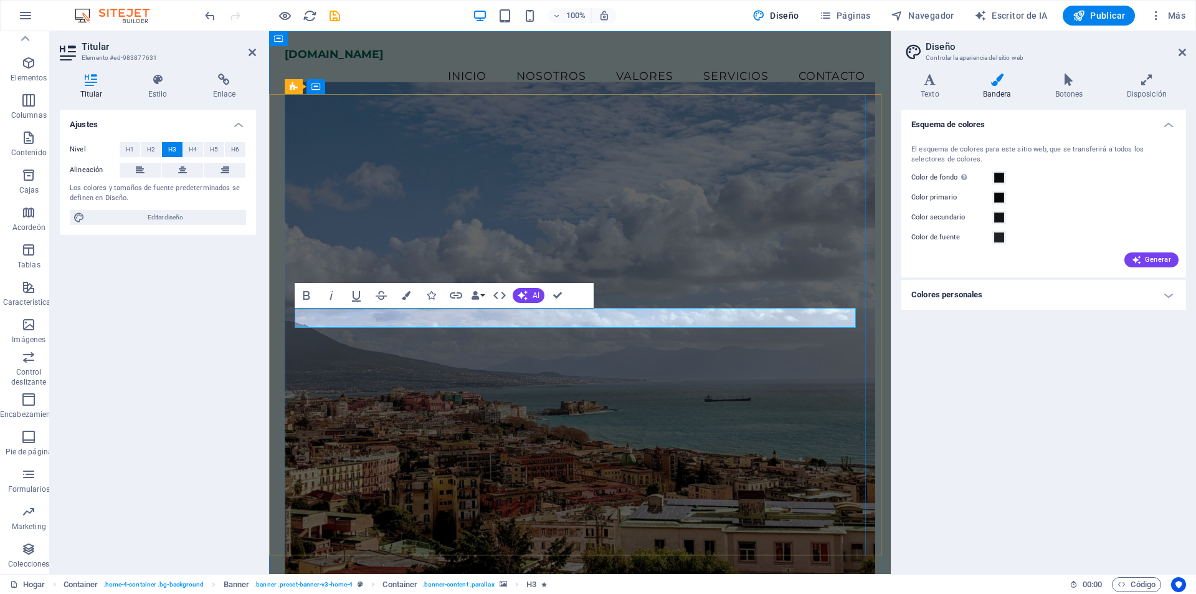
click at [155, 83] on icon at bounding box center [158, 80] width 60 height 12
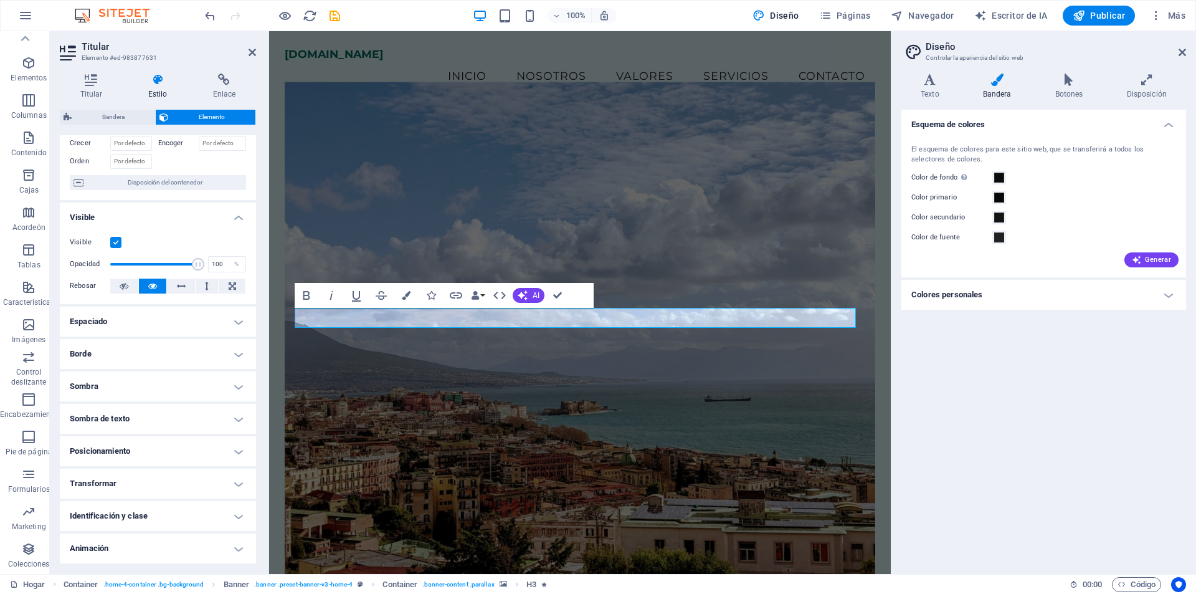
scroll to position [108, 0]
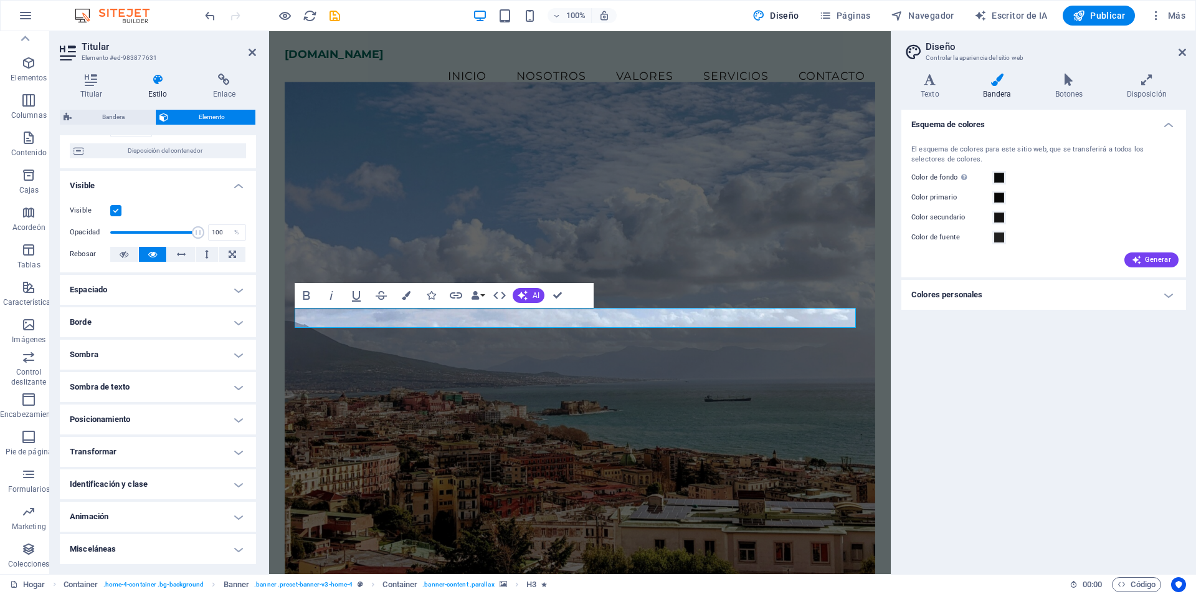
click at [230, 386] on h4 "Sombra de texto" at bounding box center [158, 387] width 196 height 30
click at [230, 386] on h4 "Sombra de texto" at bounding box center [158, 383] width 196 height 22
click at [234, 424] on h4 "Posicionamiento" at bounding box center [158, 419] width 196 height 30
click at [234, 424] on h4 "Posicionamiento" at bounding box center [158, 415] width 196 height 22
click at [234, 452] on h4 "Transformar" at bounding box center [158, 452] width 196 height 30
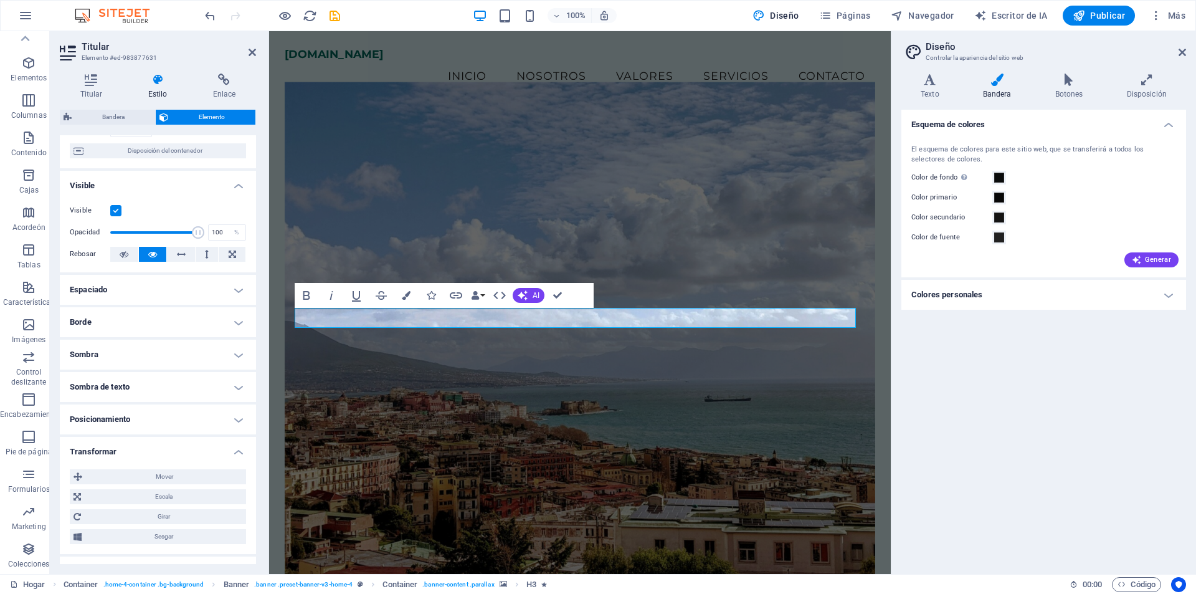
click at [234, 452] on h4 "Transformar" at bounding box center [158, 448] width 196 height 22
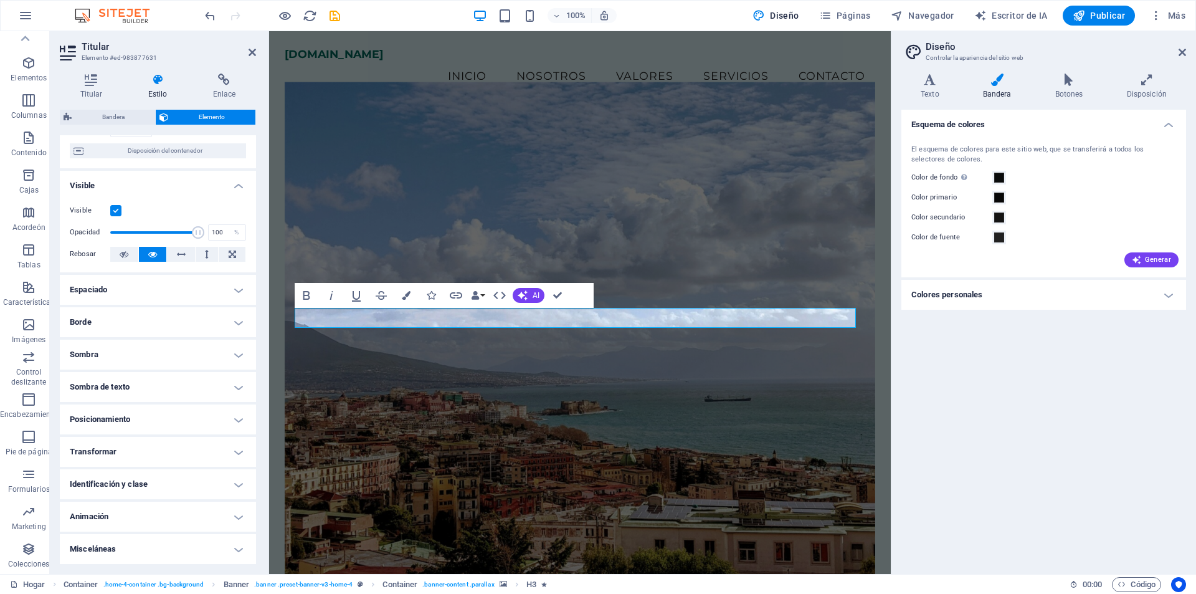
click at [184, 40] on header "Titular Elemento #ed-983877631" at bounding box center [158, 47] width 196 height 32
click at [749, 158] on figure at bounding box center [580, 329] width 591 height 494
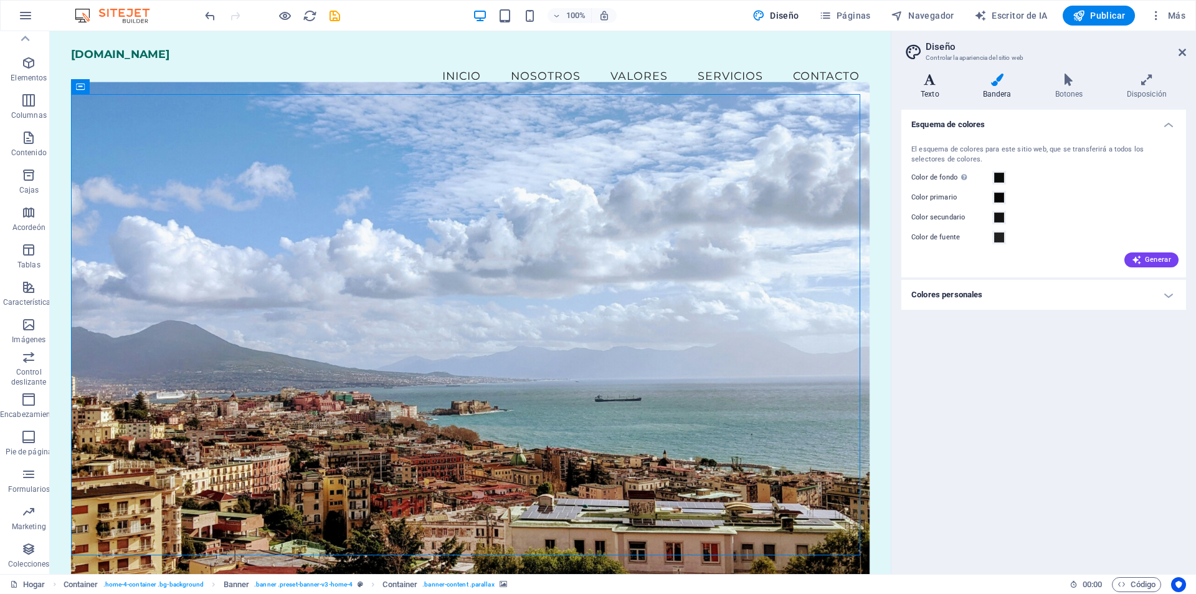
click at [936, 82] on icon at bounding box center [929, 80] width 57 height 12
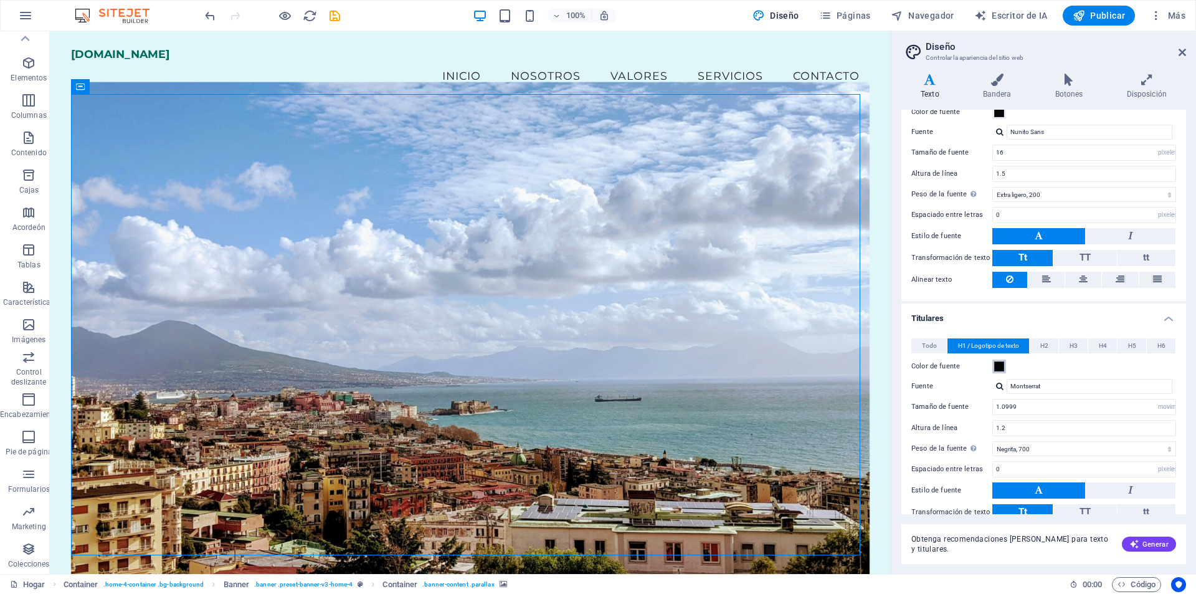
scroll to position [145, 0]
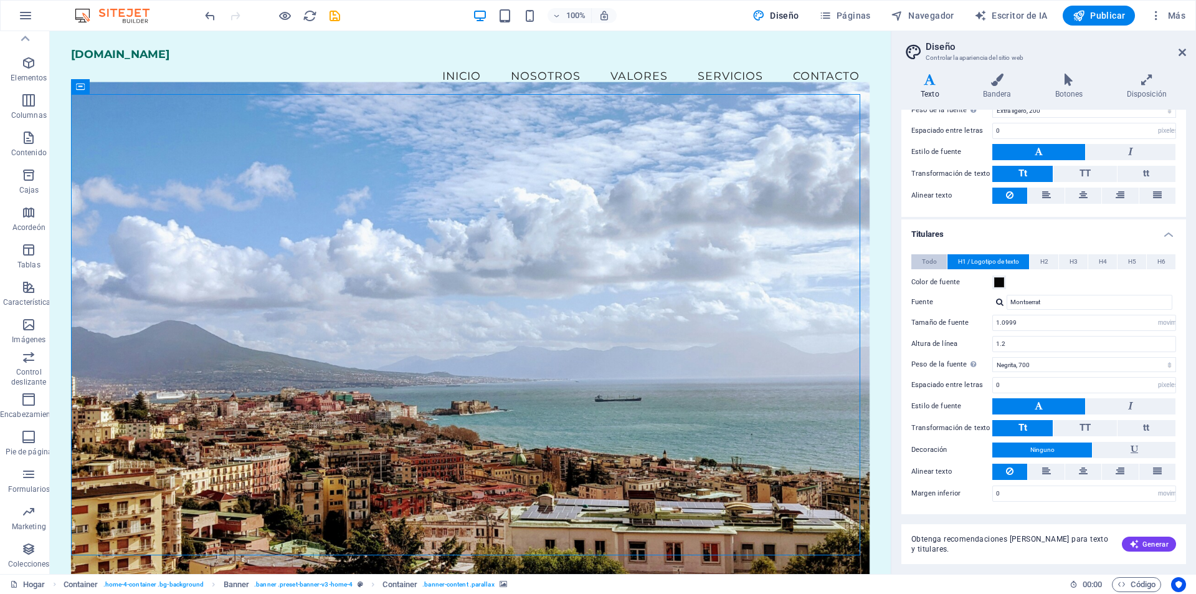
click at [943, 266] on button "Todo" at bounding box center [929, 261] width 36 height 15
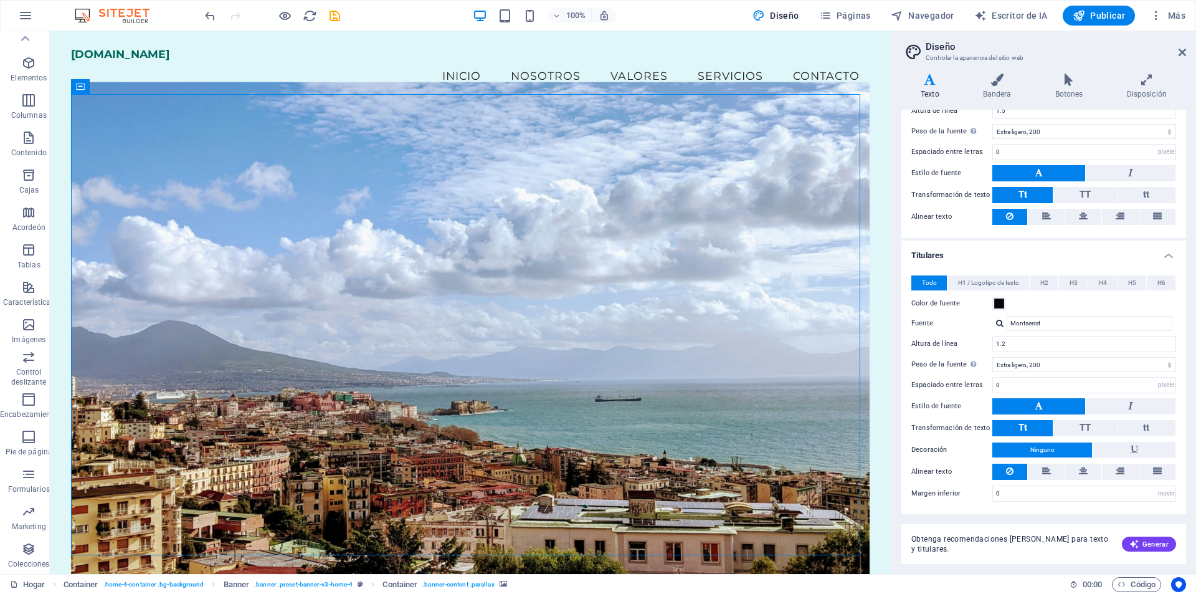
scroll to position [123, 0]
click at [992, 287] on span "H1 / Logotipo de texto" at bounding box center [988, 282] width 61 height 15
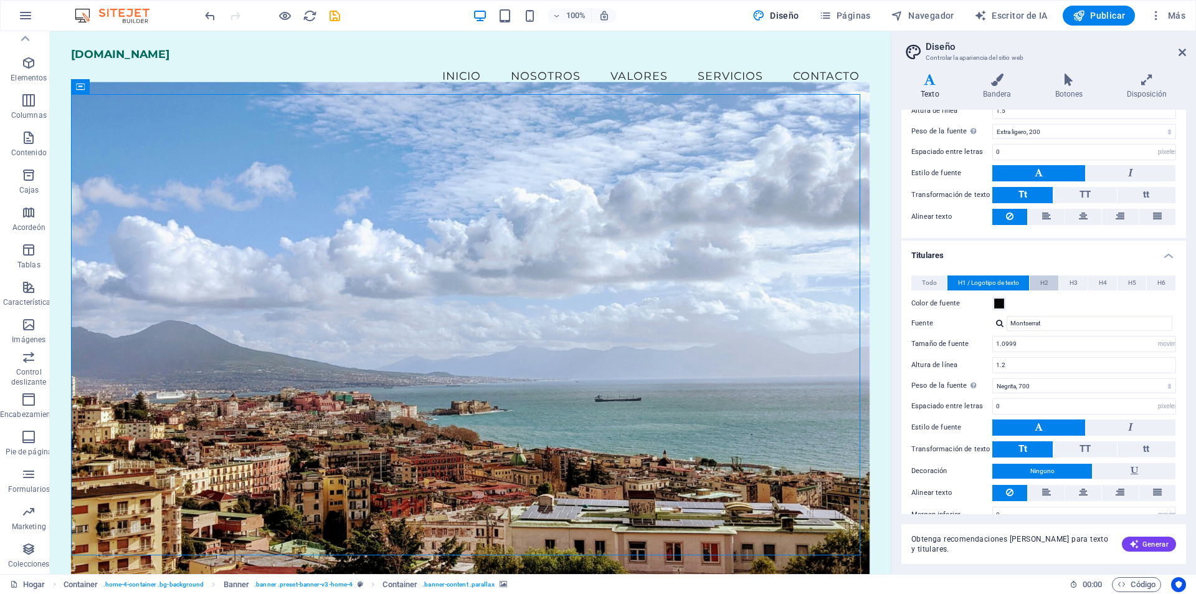
click at [1037, 282] on button "H2" at bounding box center [1044, 282] width 29 height 15
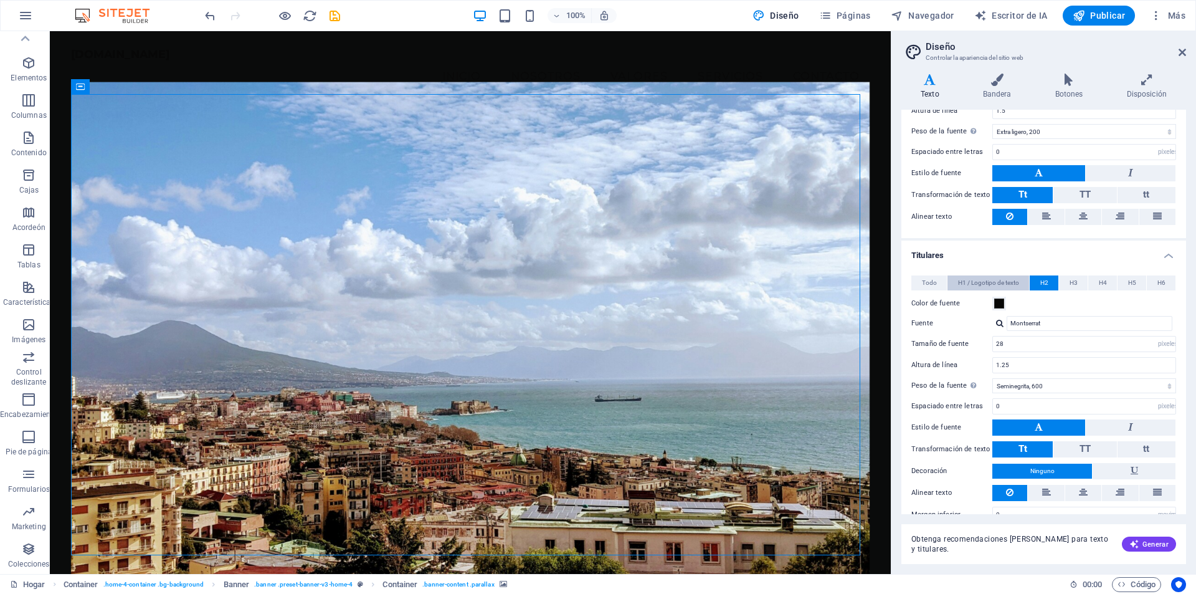
click at [1001, 287] on span "H1 / Logotipo de texto" at bounding box center [988, 282] width 61 height 15
click at [918, 283] on button "Todo" at bounding box center [929, 282] width 36 height 15
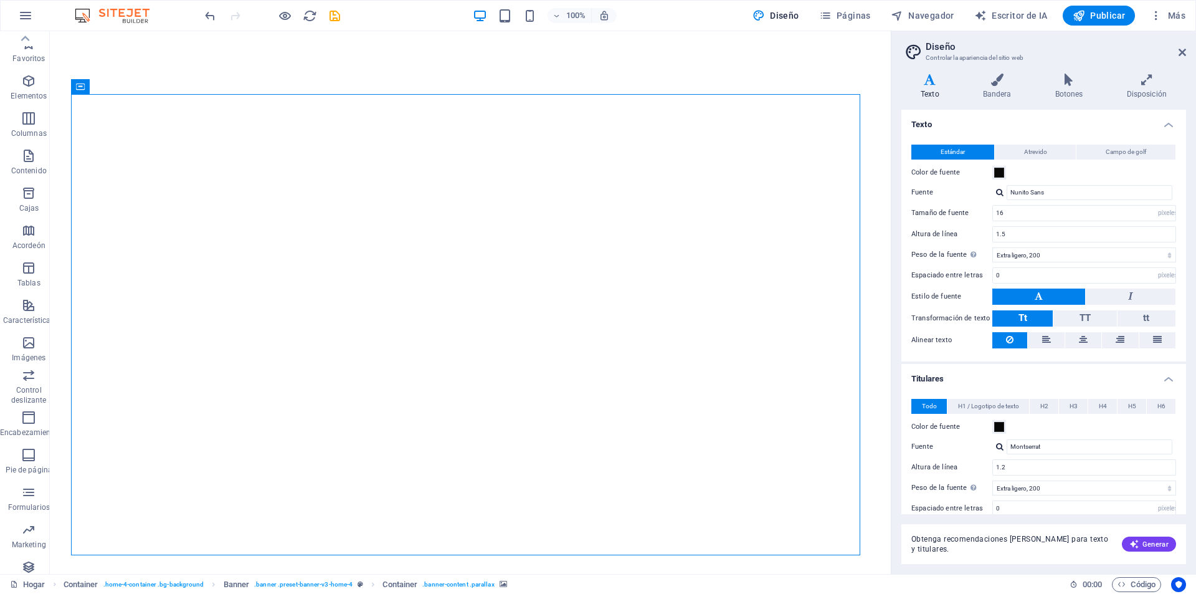
select select "px"
select select "200"
select select "px"
select select "200"
select select "px"
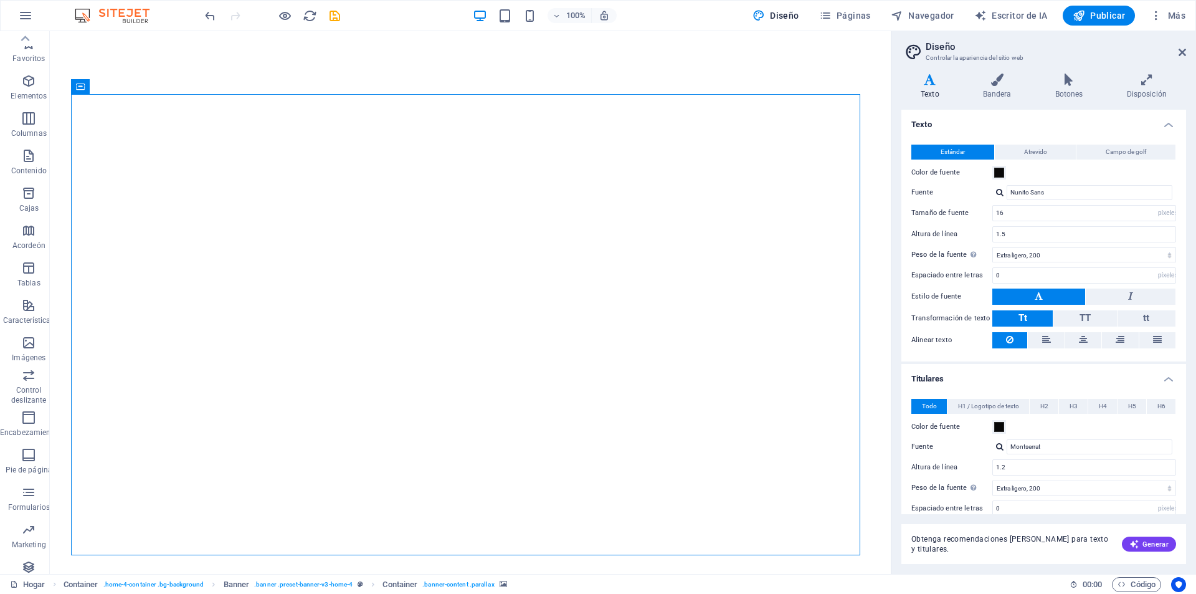
select select "rem"
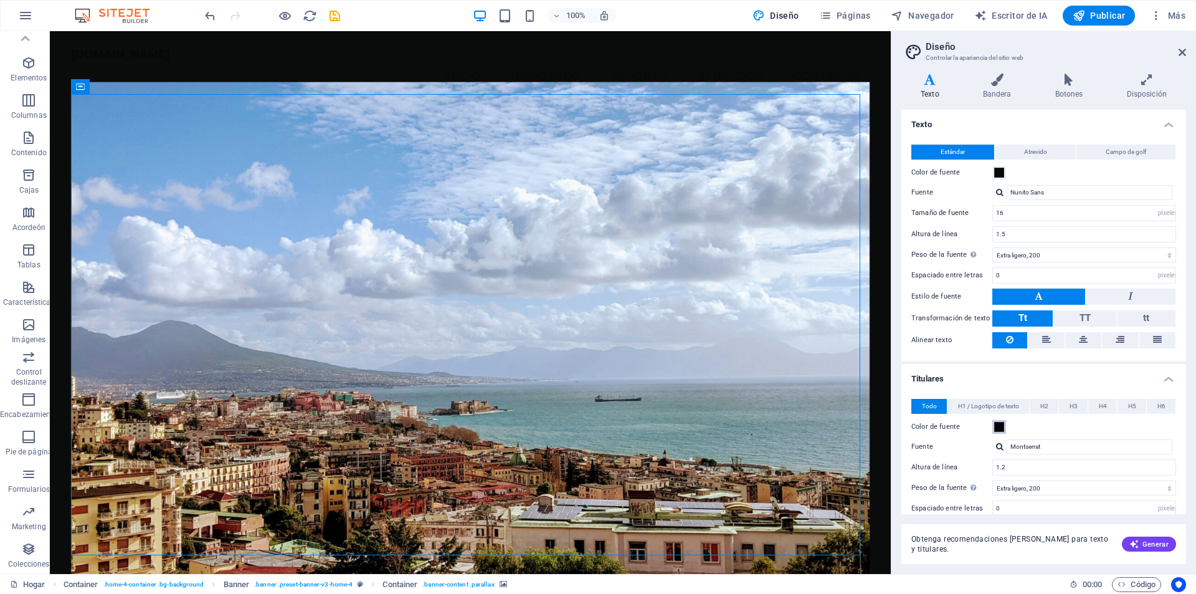
click at [999, 429] on span at bounding box center [999, 427] width 10 height 10
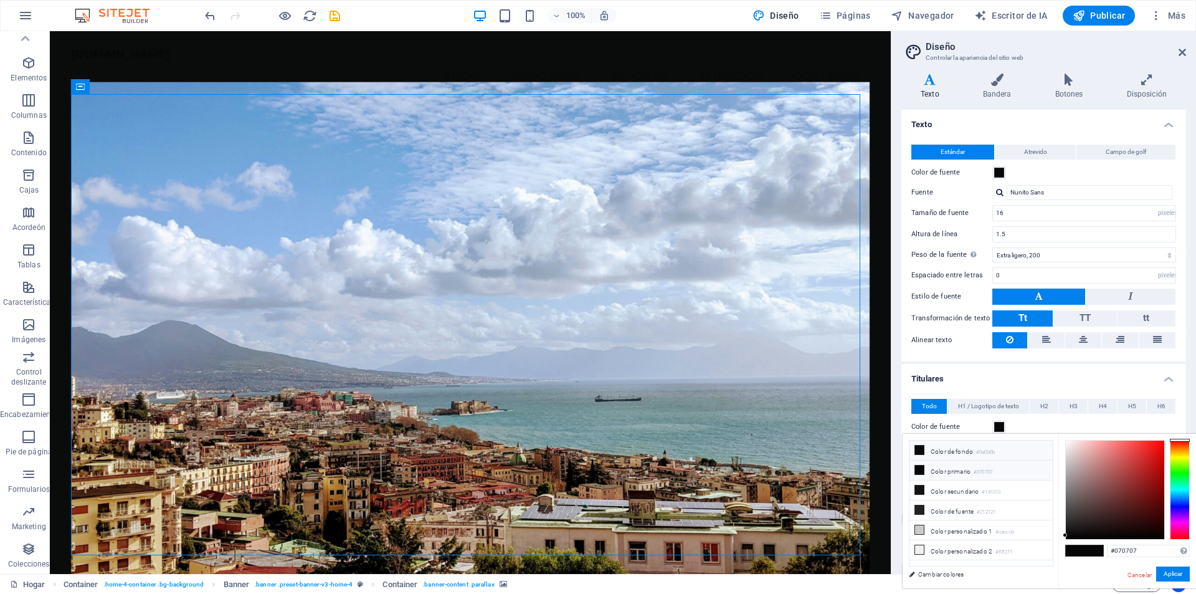
click at [949, 449] on font "Color de fondo" at bounding box center [952, 451] width 42 height 7
click at [1074, 448] on div at bounding box center [1115, 489] width 98 height 98
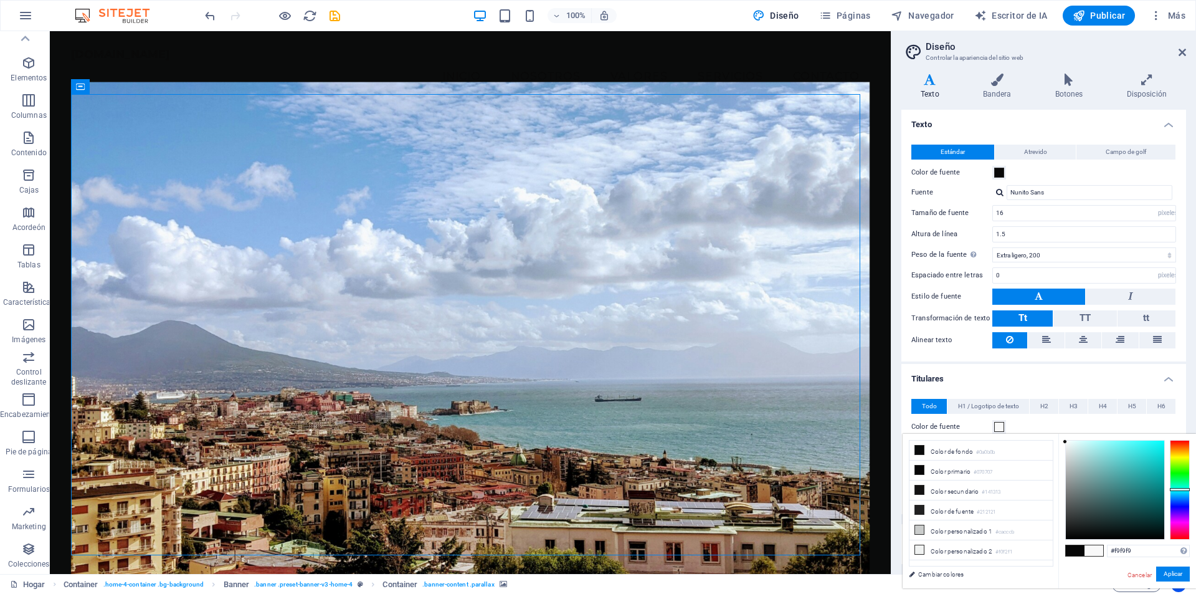
drag, startPoint x: 1069, startPoint y: 445, endPoint x: 1060, endPoint y: 442, distance: 10.1
click at [1060, 442] on div "#f9f9f9 Formatos admitidos #0852ed rgb(8, 82, 237) rgba(8, 82, 237, 90%) hsv(22…" at bounding box center [1127, 602] width 138 height 336
type input "#f9f9f9"
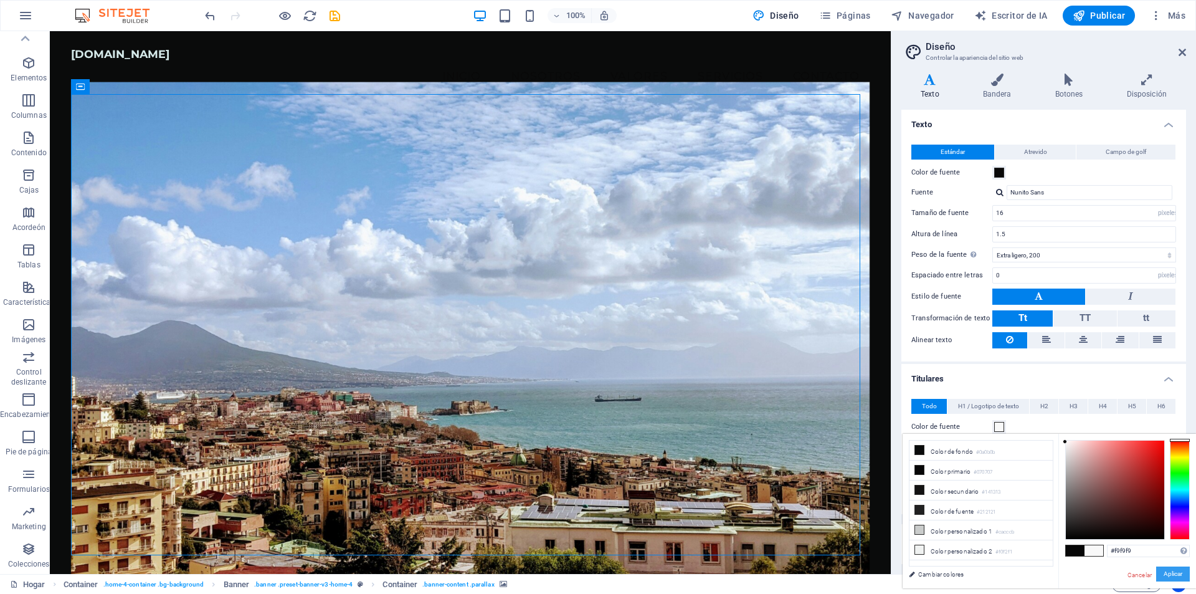
click at [1182, 576] on button "Aplicar" at bounding box center [1173, 574] width 34 height 16
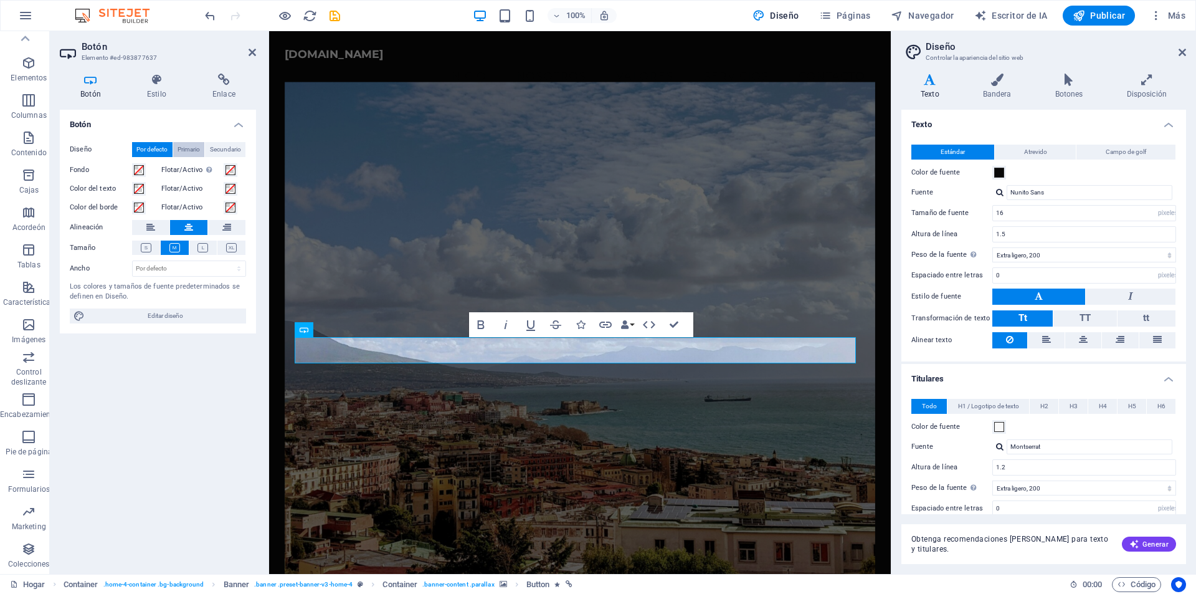
click at [189, 152] on font "Primario" at bounding box center [189, 149] width 22 height 7
click at [226, 146] on font "Secundario" at bounding box center [225, 149] width 31 height 7
click at [159, 148] on font "Por defecto" at bounding box center [151, 149] width 31 height 7
click at [209, 18] on icon "deshacer" at bounding box center [210, 16] width 14 height 14
click at [303, 18] on icon "recargar" at bounding box center [310, 16] width 14 height 14
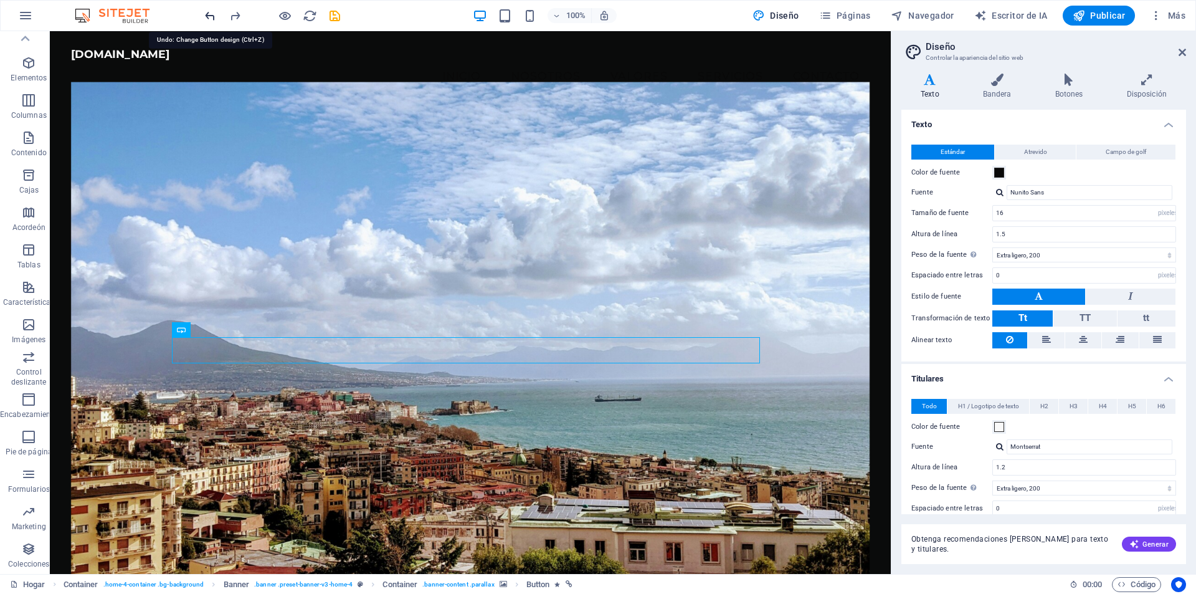
click at [213, 21] on icon "deshacer" at bounding box center [210, 16] width 14 height 14
click at [200, 12] on div "100% Diseño Páginas Navegador Escritor de IA Publicar Más" at bounding box center [598, 16] width 1195 height 30
click at [514, 427] on figure at bounding box center [470, 329] width 799 height 494
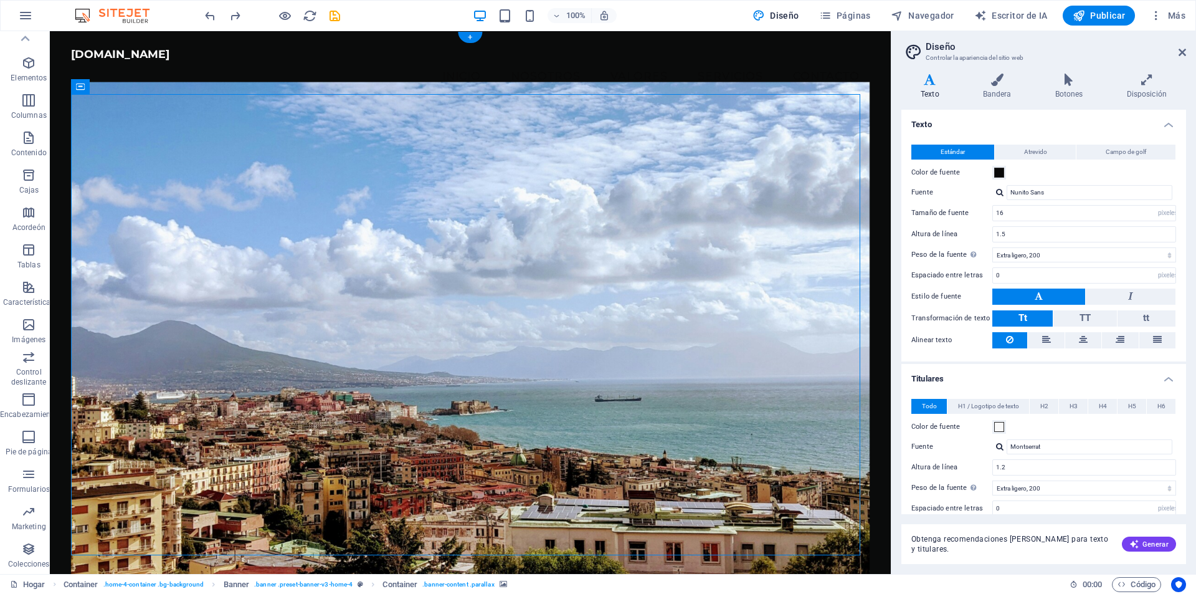
click at [497, 143] on figure at bounding box center [470, 329] width 799 height 494
click at [844, 61] on nav "Inicio Nosotros Valores Servicios Contacto" at bounding box center [470, 75] width 799 height 31
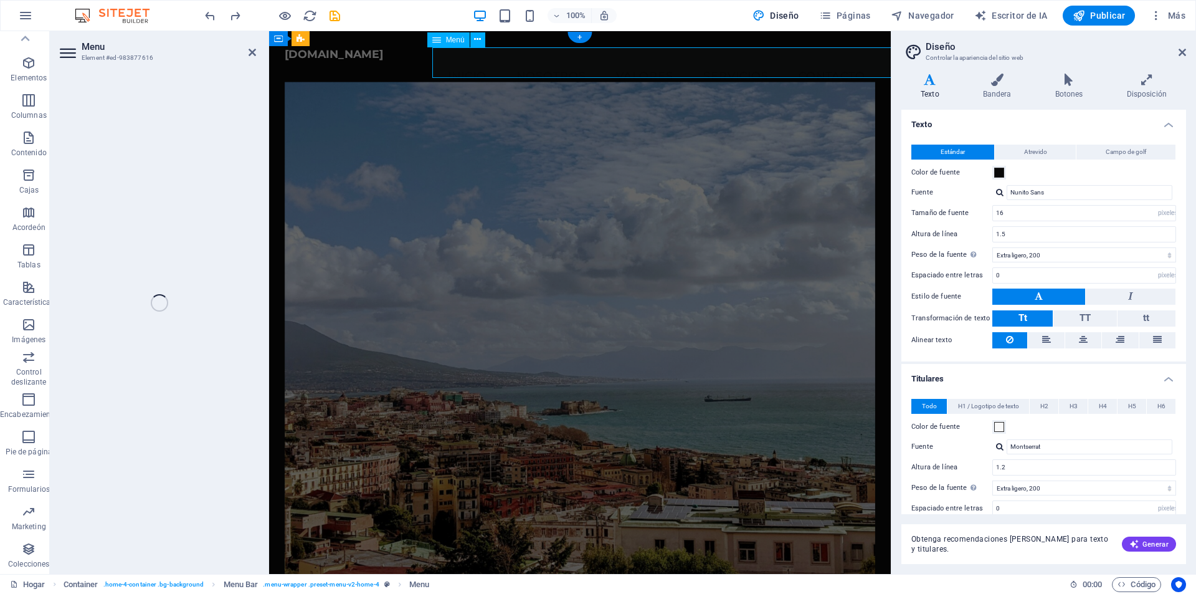
select select
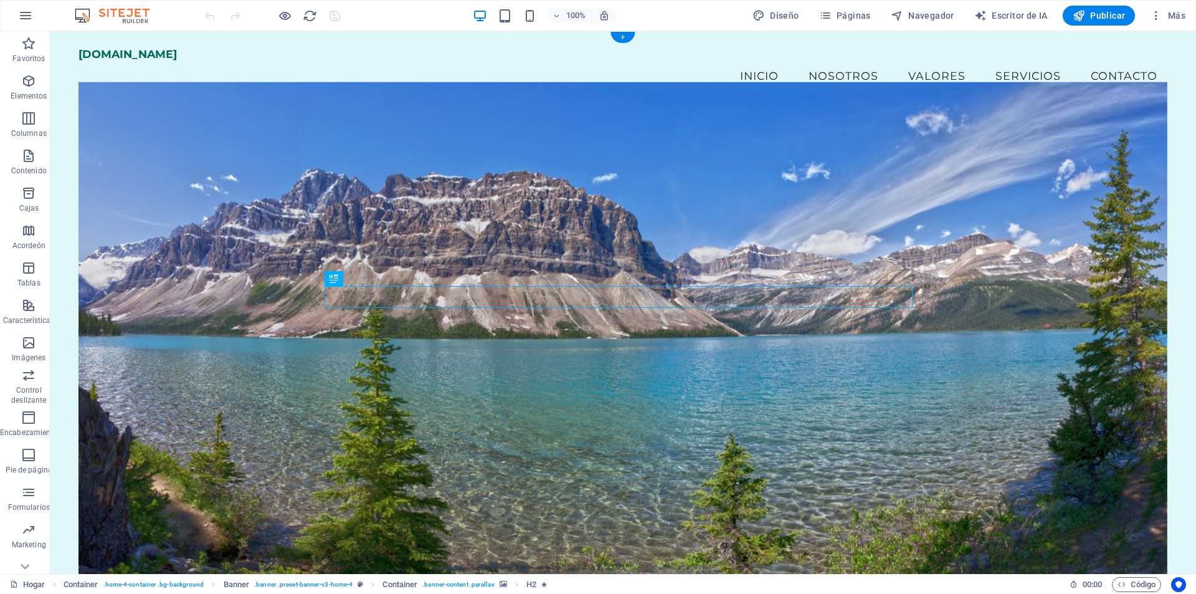
click at [323, 229] on figure at bounding box center [622, 329] width 1089 height 494
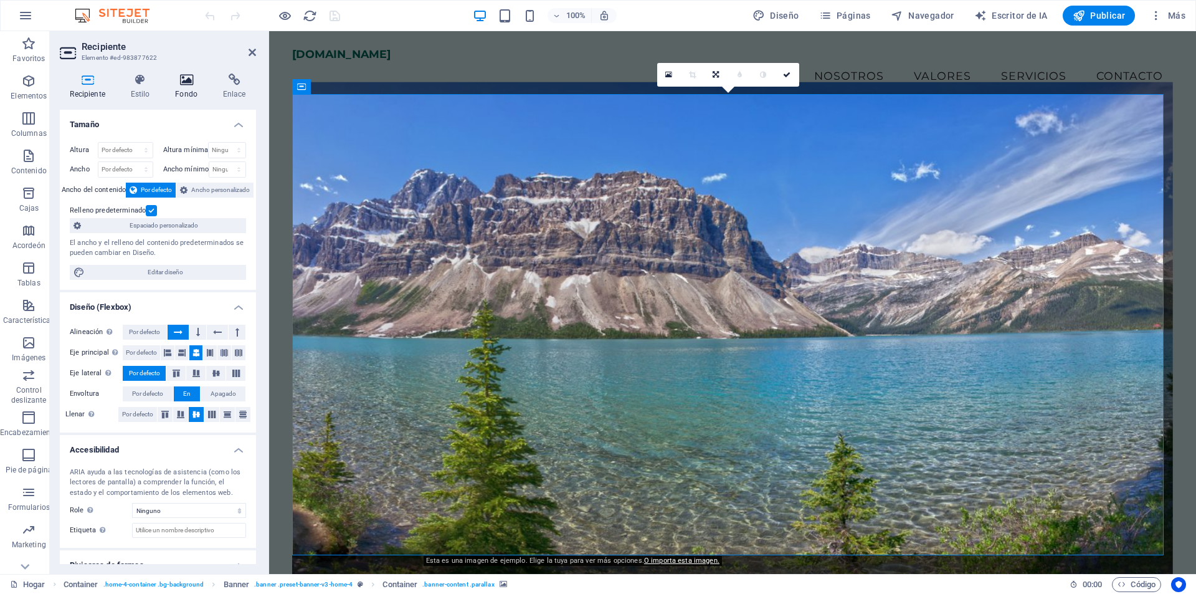
click at [193, 74] on icon at bounding box center [186, 80] width 43 height 12
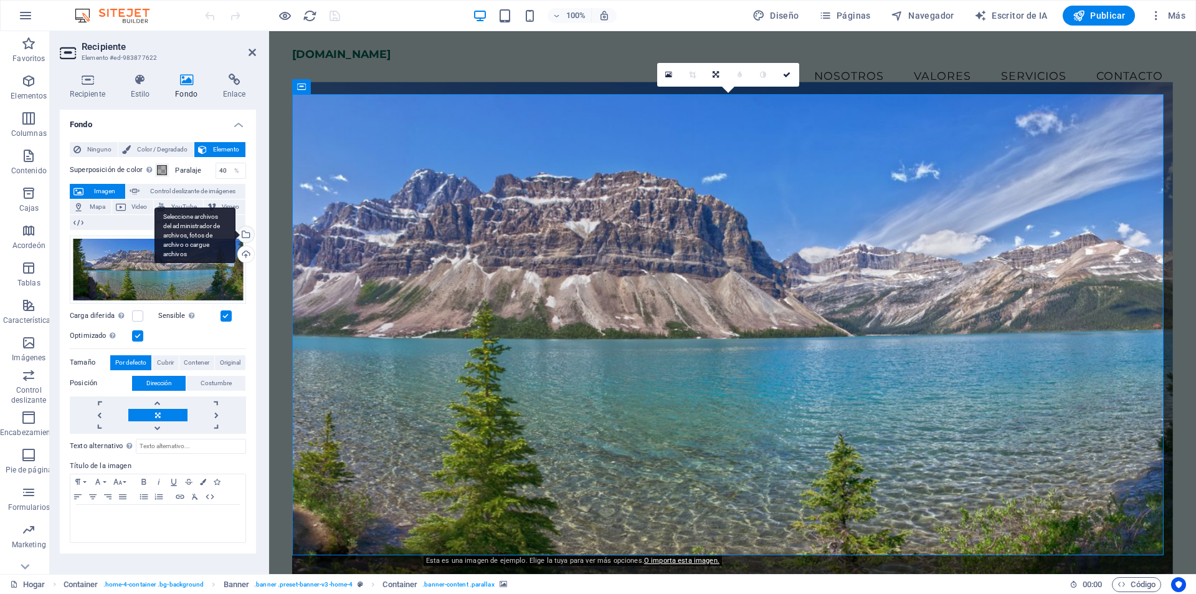
click at [235, 234] on div "Seleccione archivos del administrador de archivos, fotos de archivo o cargue ar…" at bounding box center [195, 235] width 81 height 56
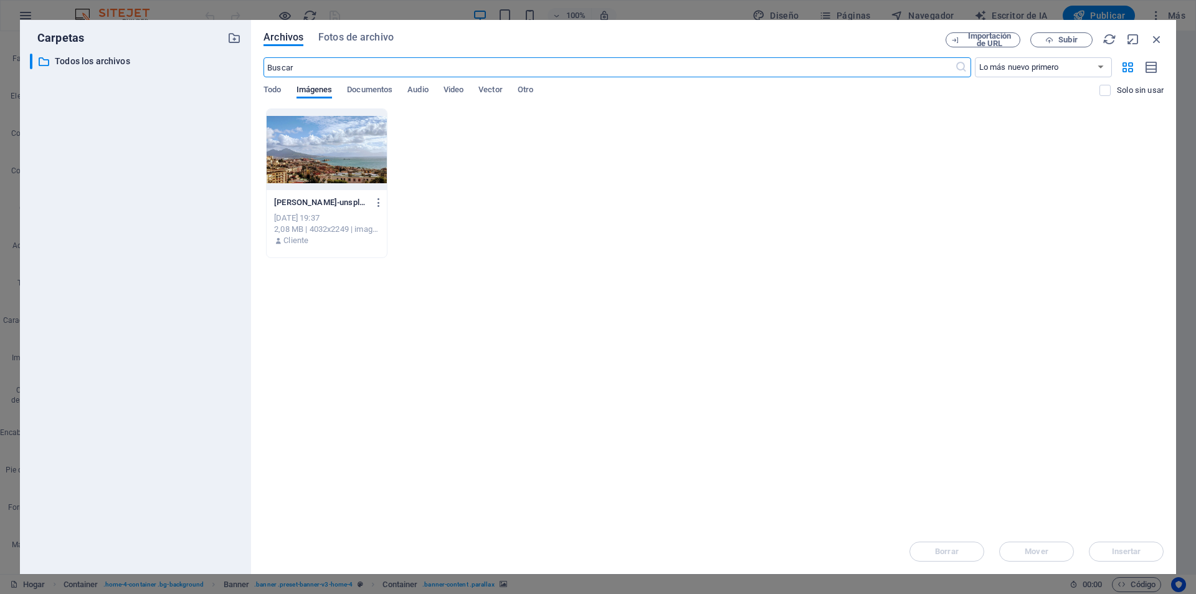
click at [336, 156] on div at bounding box center [327, 149] width 120 height 81
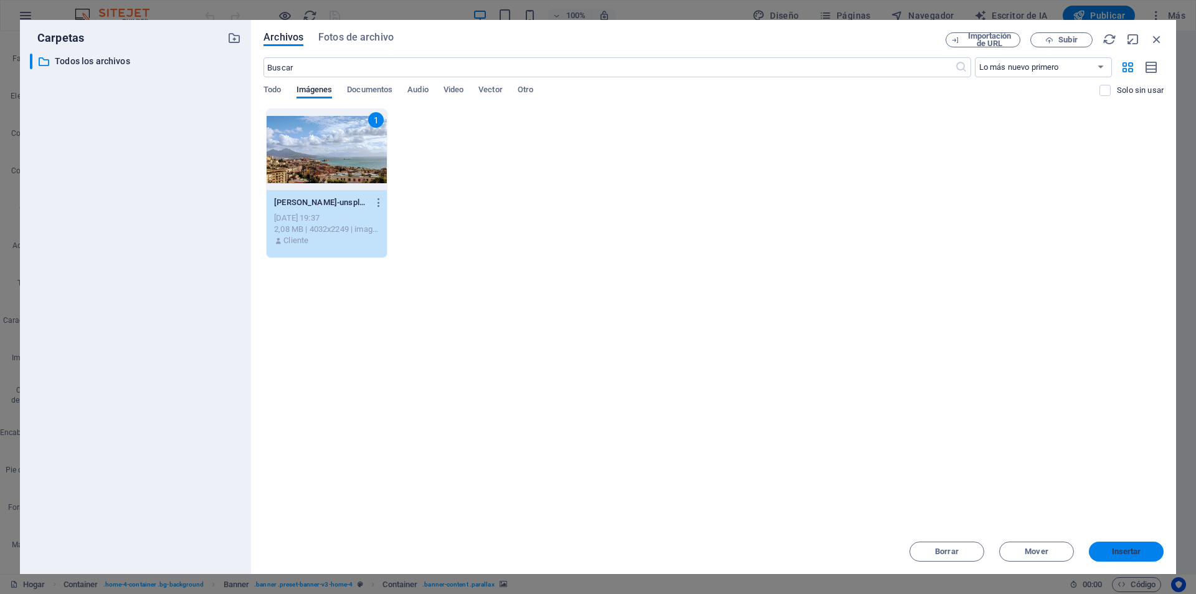
click at [1143, 549] on span "Insertar" at bounding box center [1126, 551] width 65 height 7
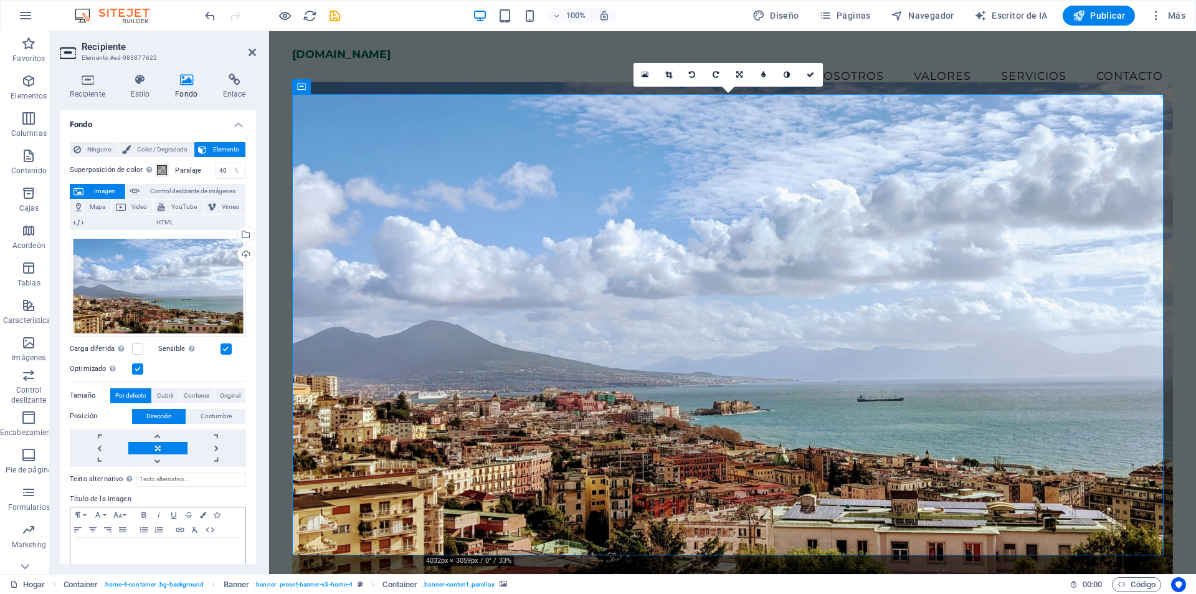
scroll to position [21, 0]
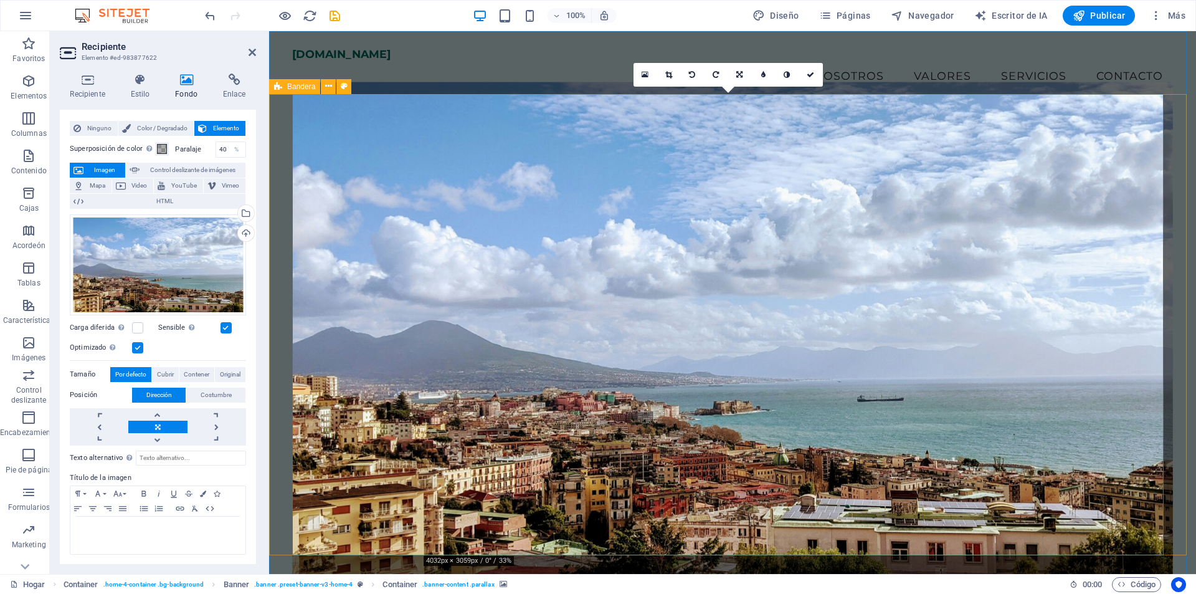
click at [280, 149] on div "Descubre el mundo con Tartaruga Experiencias Viajes de autor para los explorado…" at bounding box center [732, 442] width 927 height 670
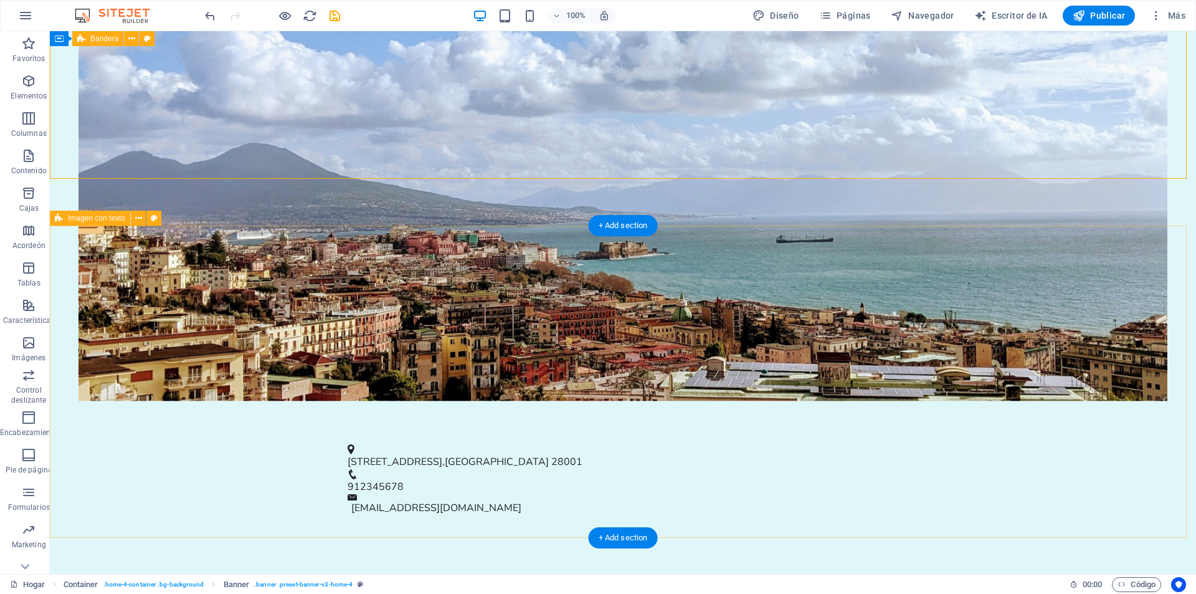
scroll to position [436, 0]
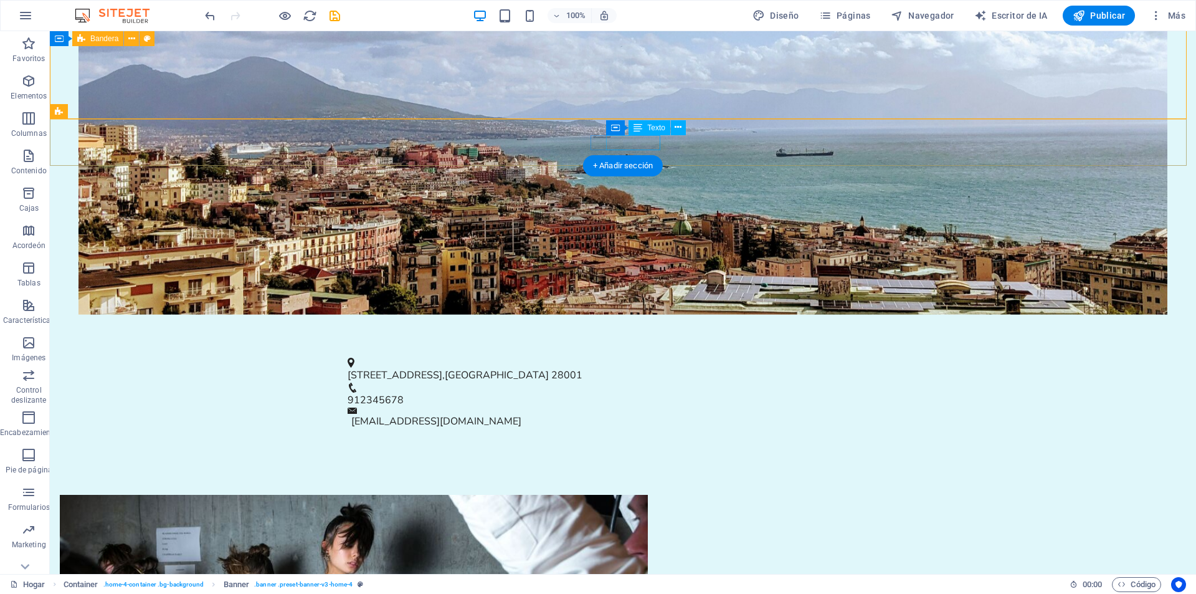
click at [404, 393] on font "912345678" at bounding box center [376, 400] width 56 height 14
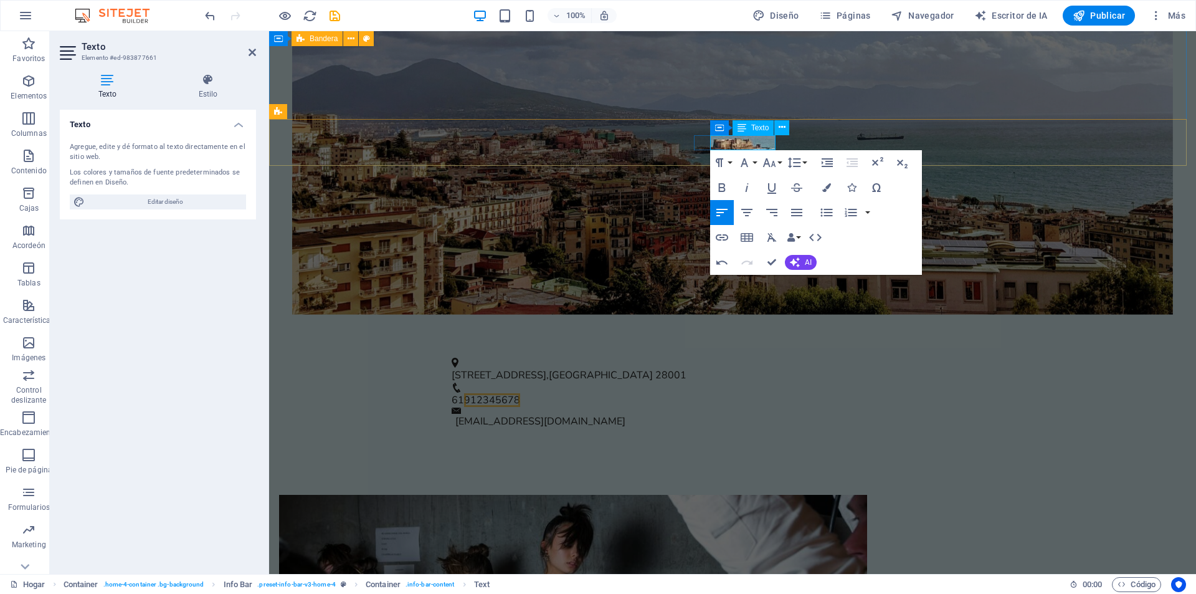
click at [520, 393] on font "912345678" at bounding box center [492, 400] width 56 height 14
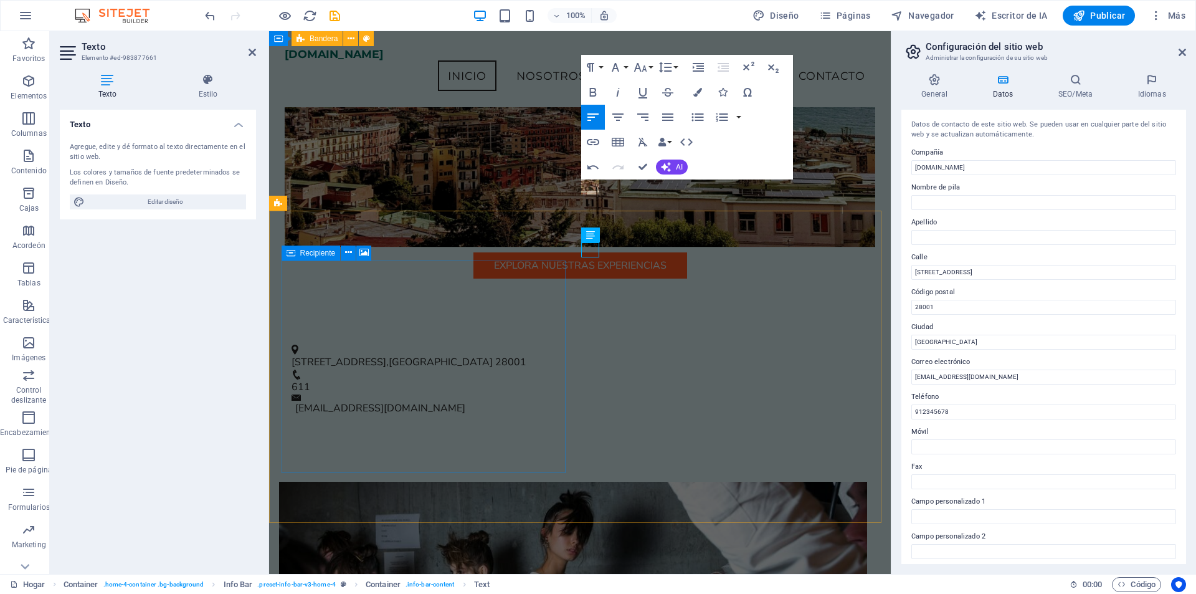
scroll to position [249, 0]
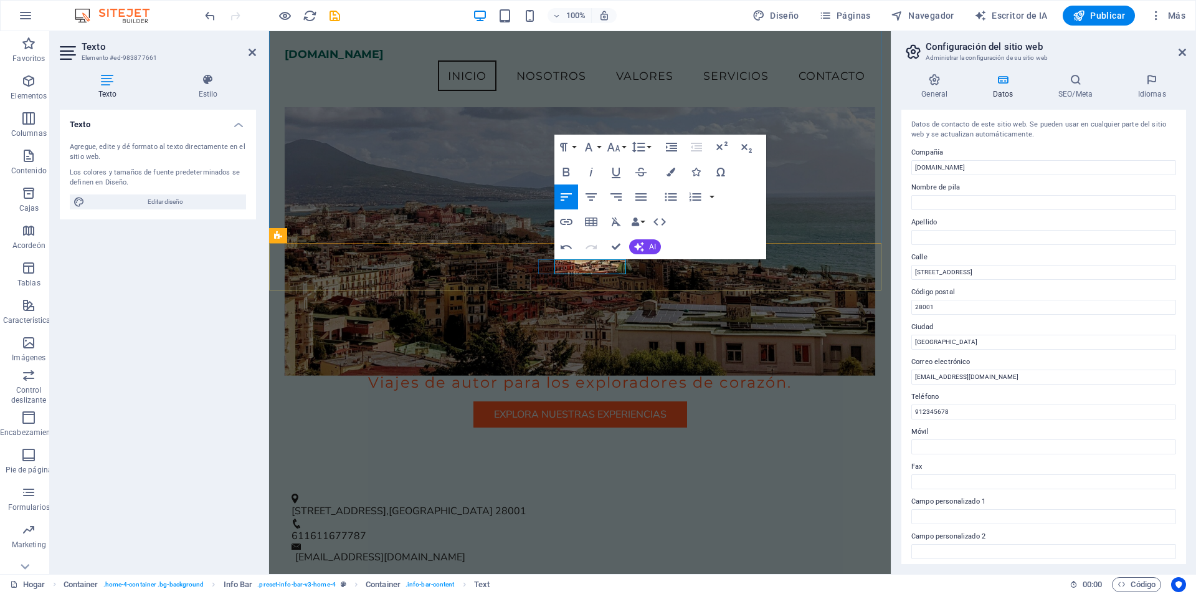
click at [366, 529] on font "611611677787" at bounding box center [329, 536] width 75 height 14
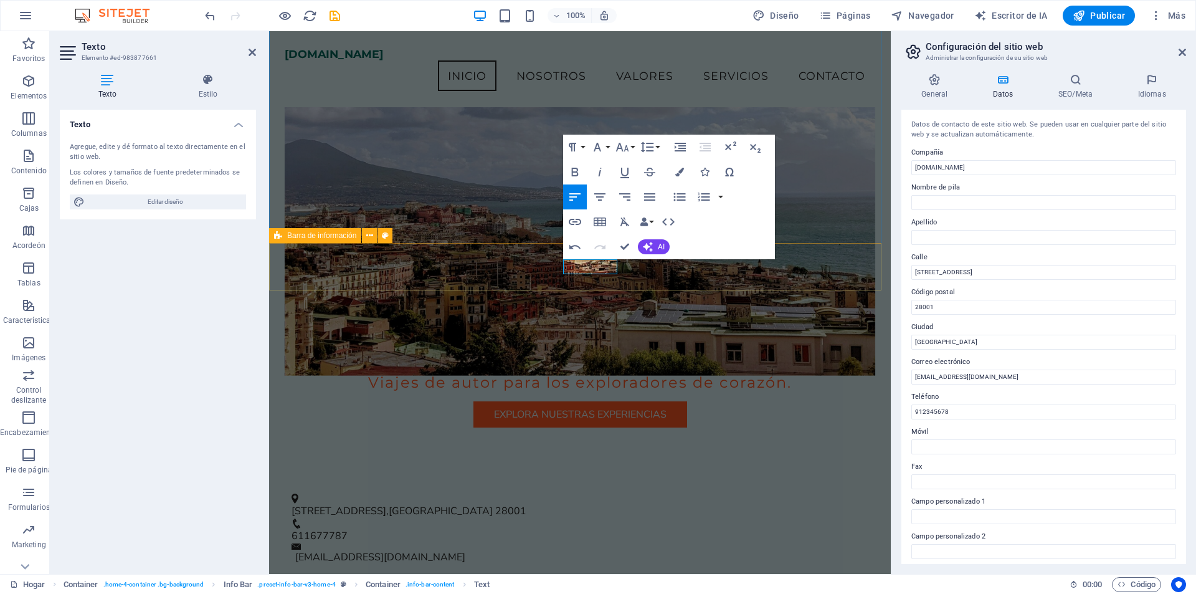
click at [688, 477] on div "[STREET_ADDRESS] 611677787 [EMAIL_ADDRESS][DOMAIN_NAME]" at bounding box center [580, 528] width 622 height 103
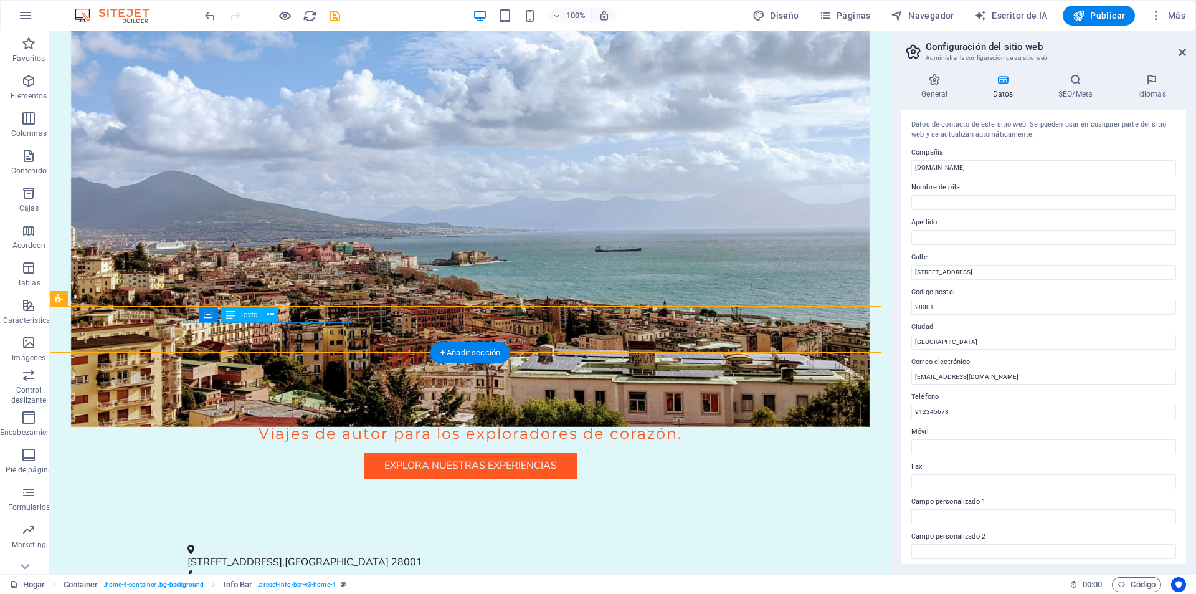
click at [391, 555] on font "28001" at bounding box center [406, 562] width 31 height 14
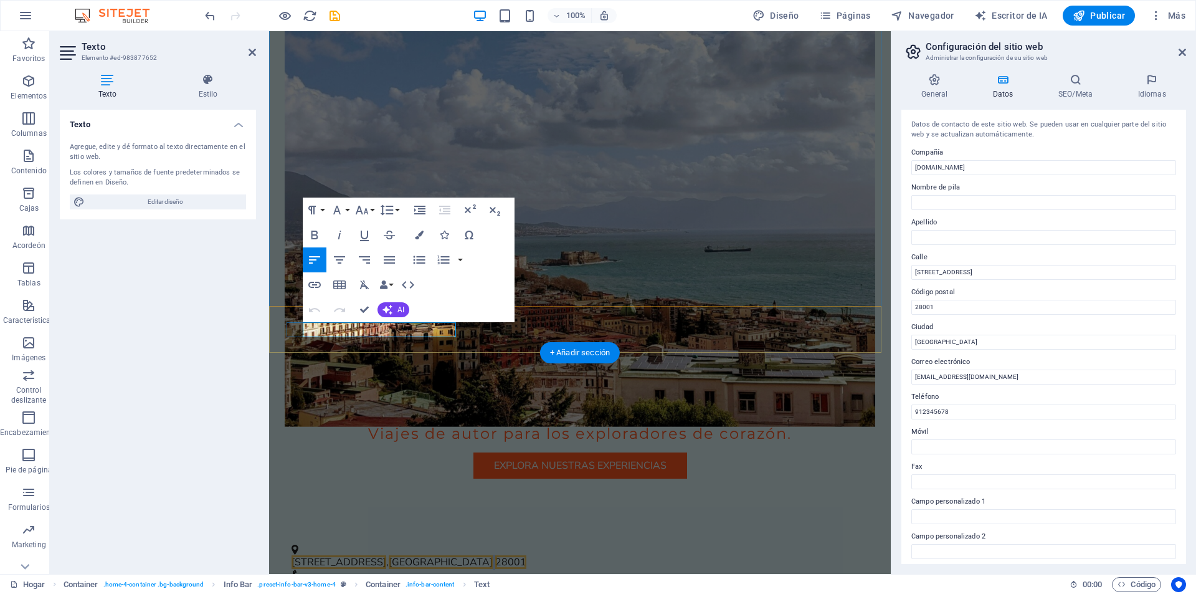
click at [495, 555] on font "28001" at bounding box center [510, 562] width 31 height 14
click at [422, 555] on font "[GEOGRAPHIC_DATA]" at bounding box center [441, 562] width 104 height 14
click at [371, 555] on font "[STREET_ADDRESS]" at bounding box center [339, 562] width 95 height 14
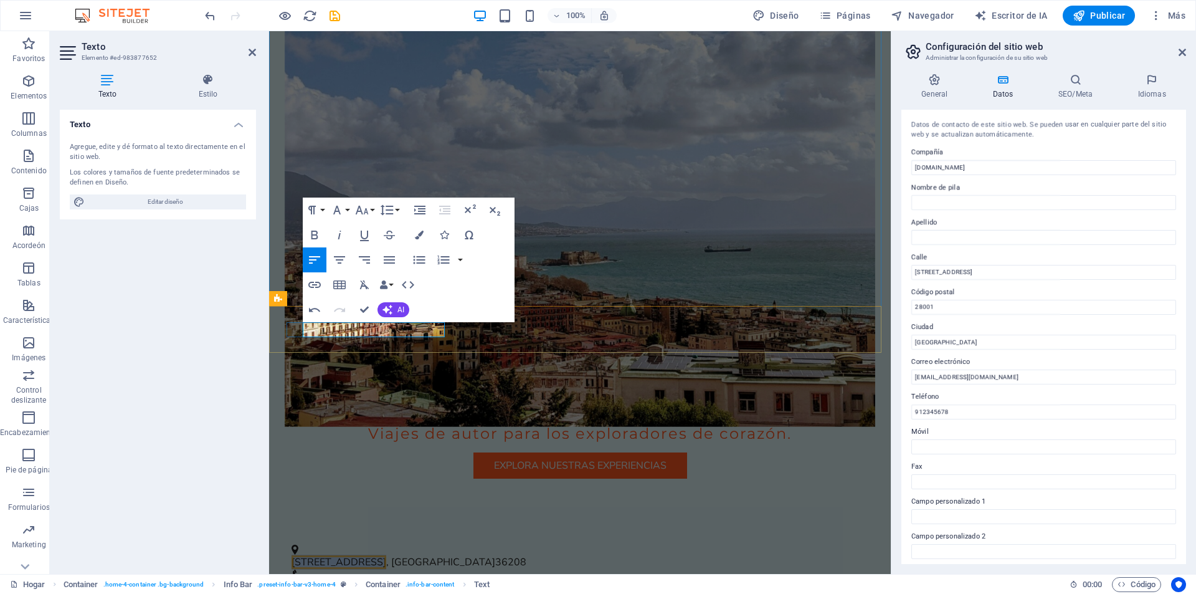
click at [371, 555] on font "[STREET_ADDRESS]" at bounding box center [339, 562] width 95 height 14
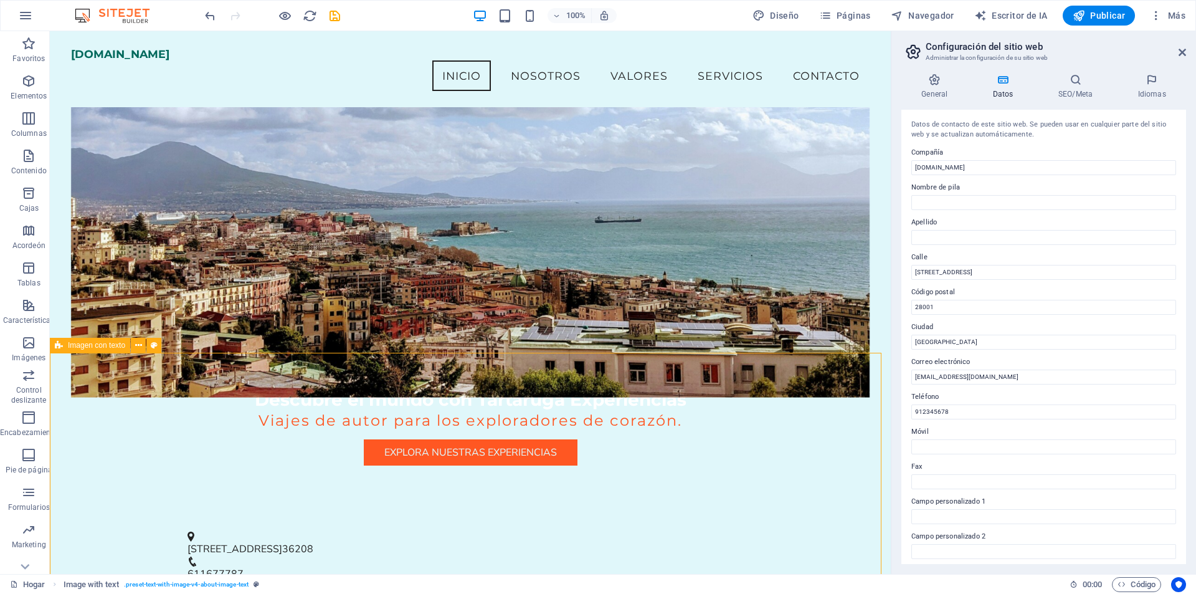
scroll to position [62, 0]
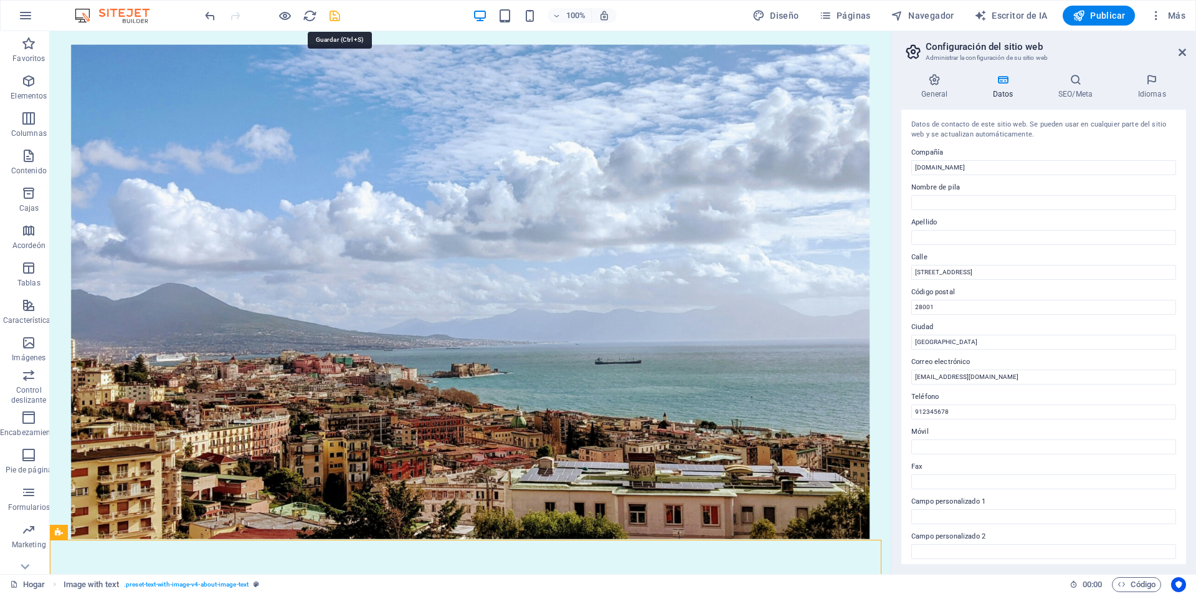
click at [336, 17] on icon "ahorrar" at bounding box center [335, 16] width 14 height 14
checkbox input "false"
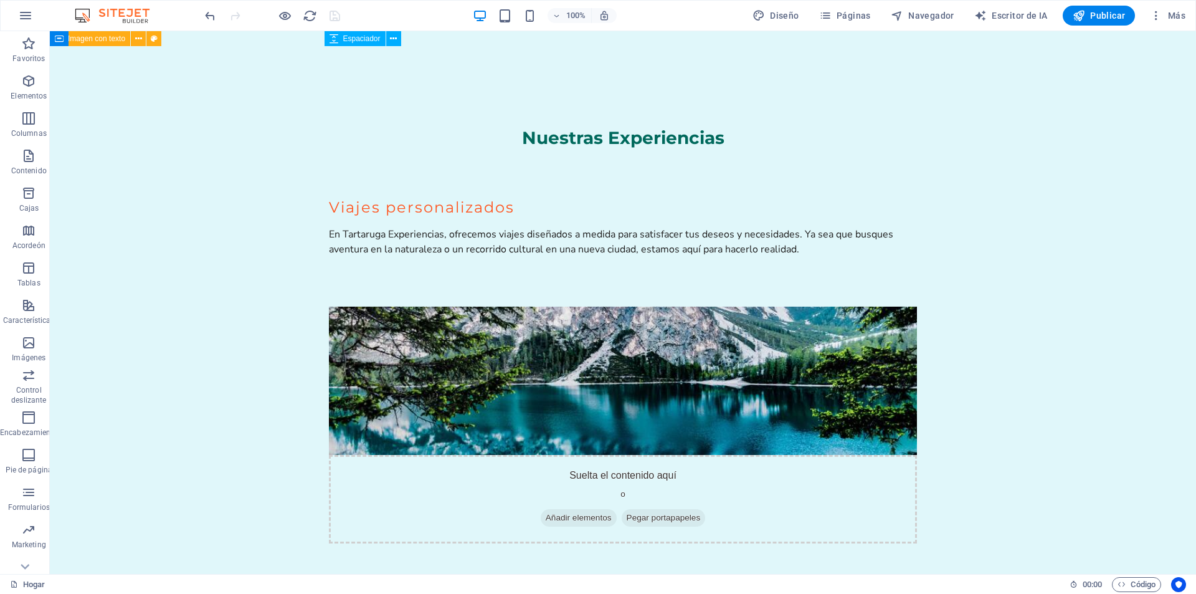
scroll to position [2095, 0]
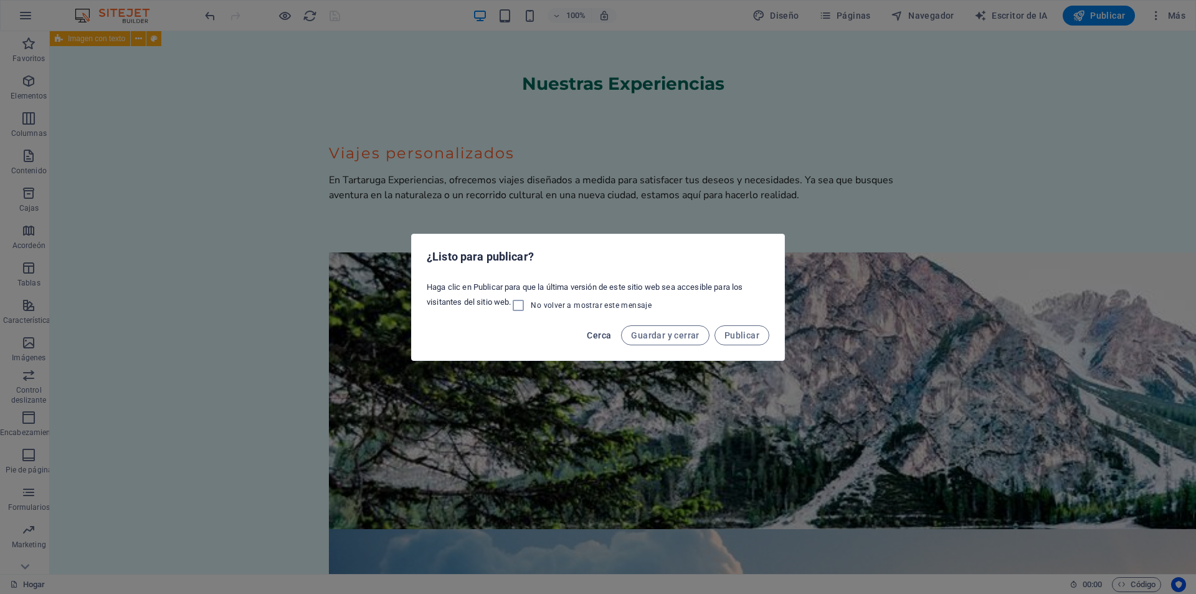
click at [606, 337] on font "Cerca" at bounding box center [599, 335] width 24 height 10
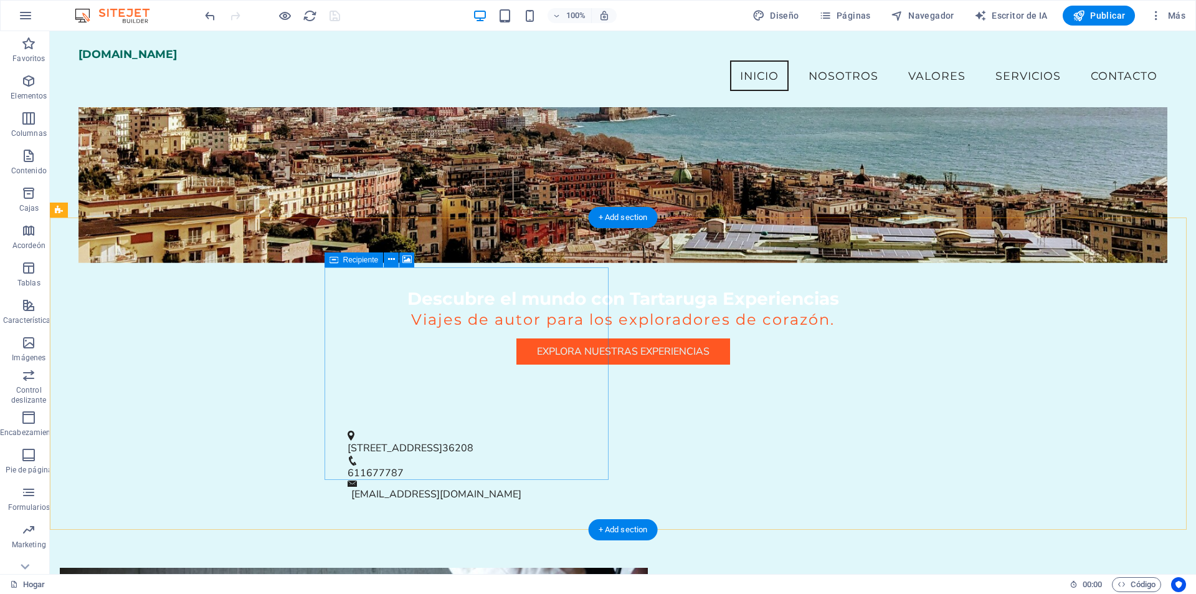
scroll to position [0, 0]
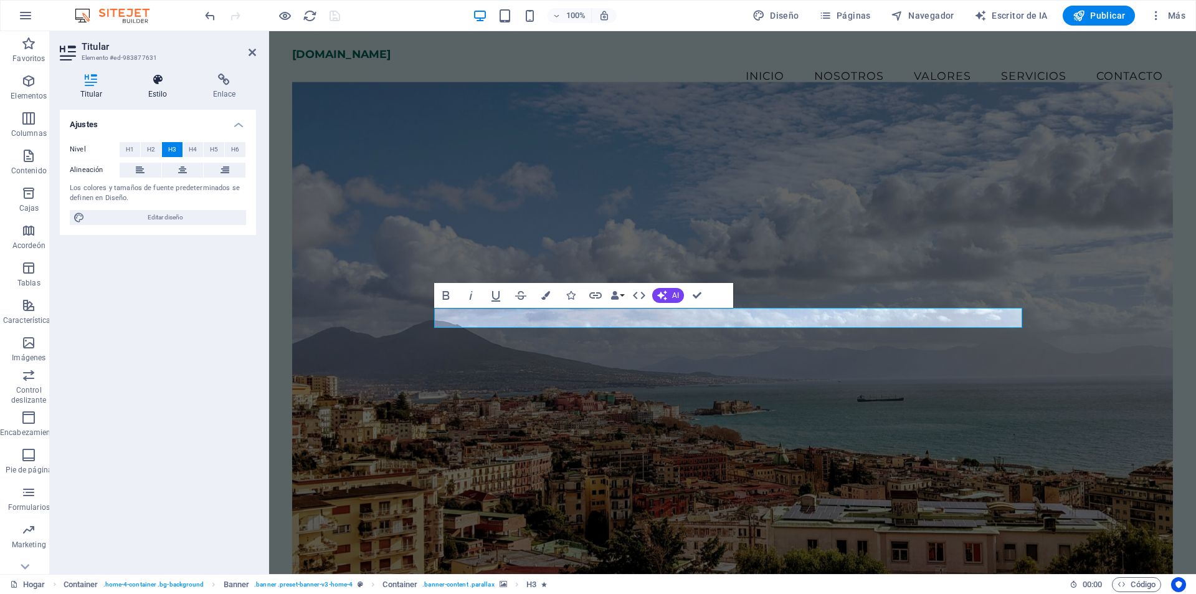
click at [153, 85] on icon at bounding box center [158, 80] width 60 height 12
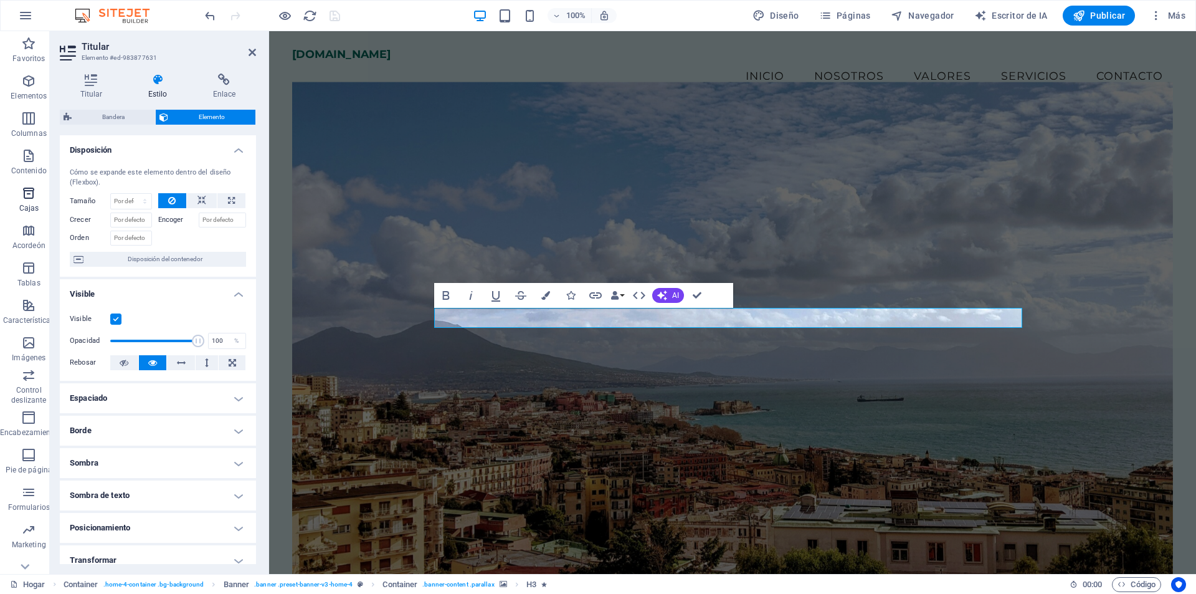
click at [26, 197] on icon "button" at bounding box center [28, 193] width 15 height 15
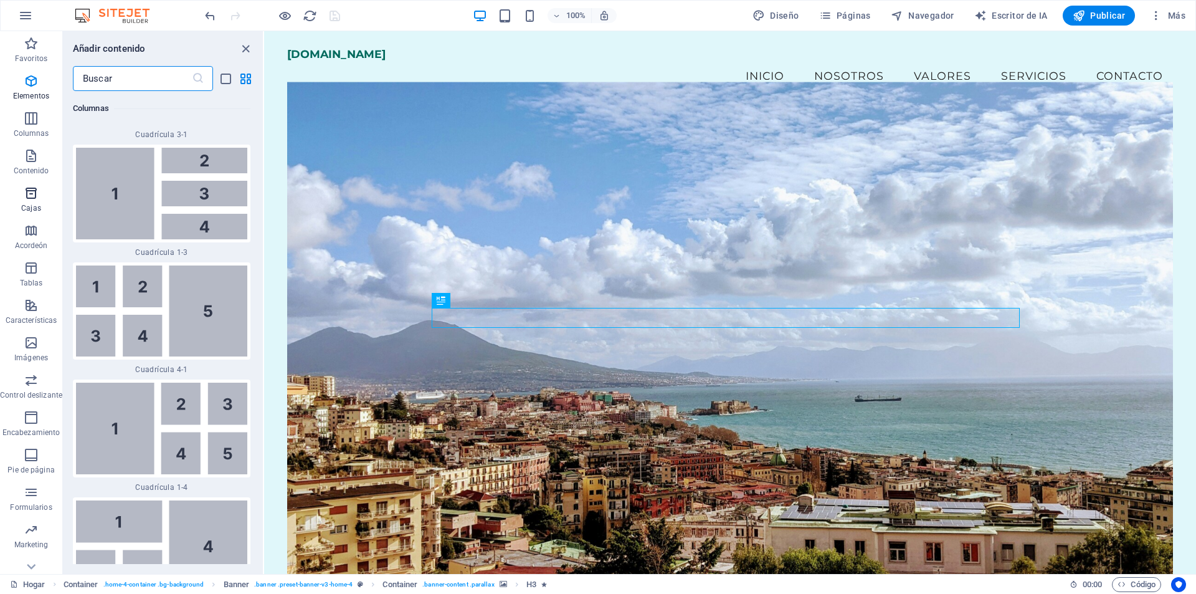
scroll to position [6195, 0]
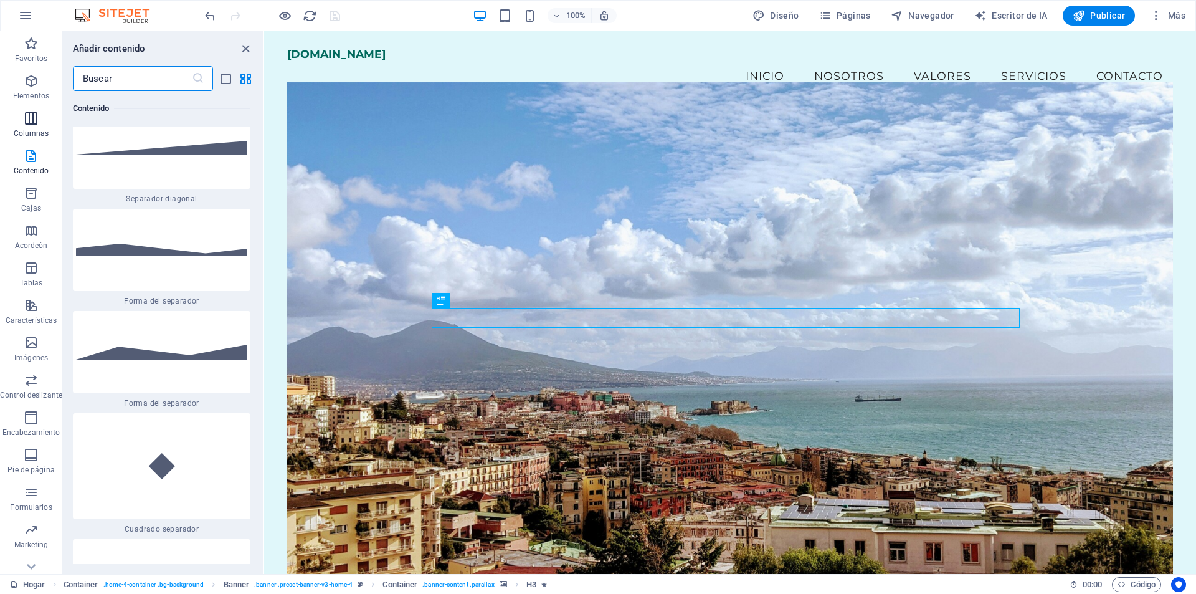
click at [34, 125] on icon "button" at bounding box center [31, 118] width 15 height 15
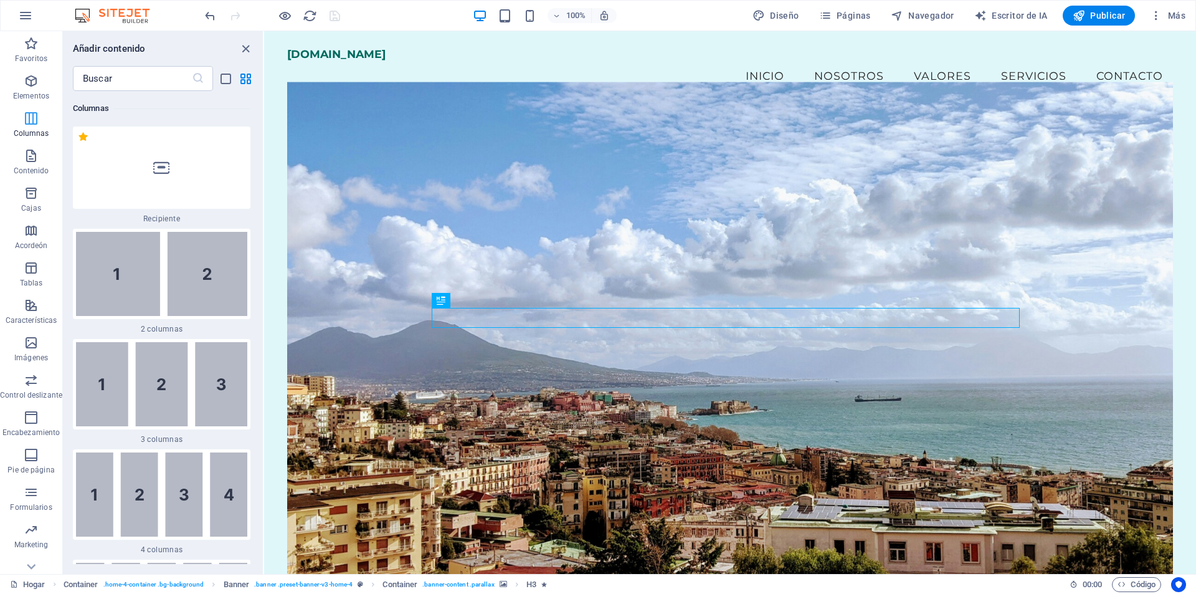
scroll to position [719, 0]
click at [36, 89] on span "Elementos" at bounding box center [31, 89] width 62 height 30
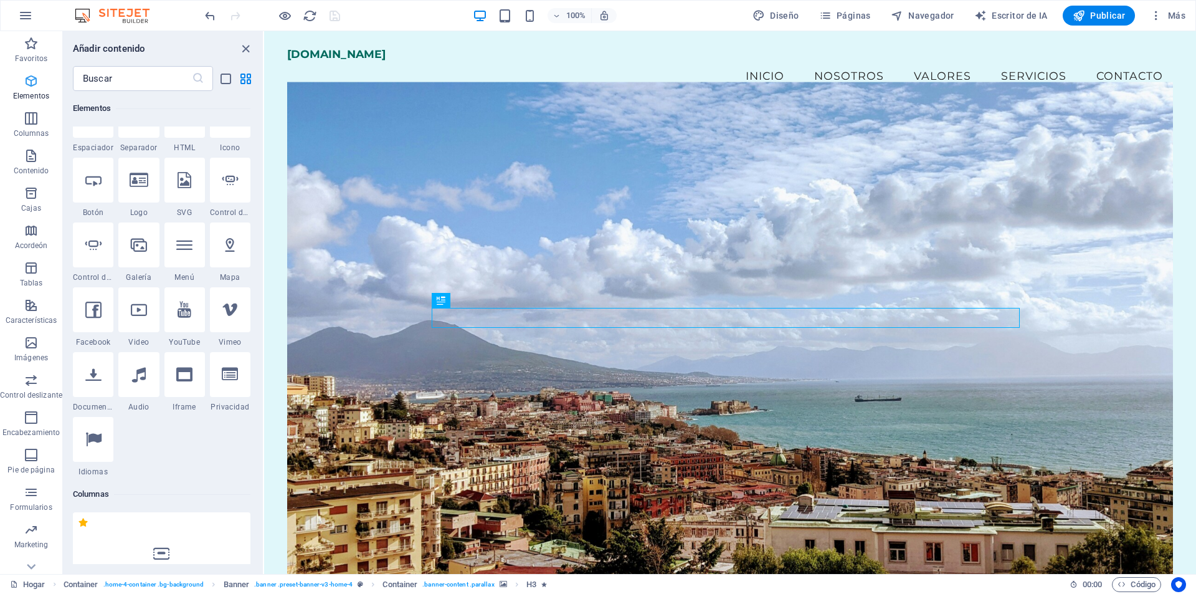
scroll to position [235, 0]
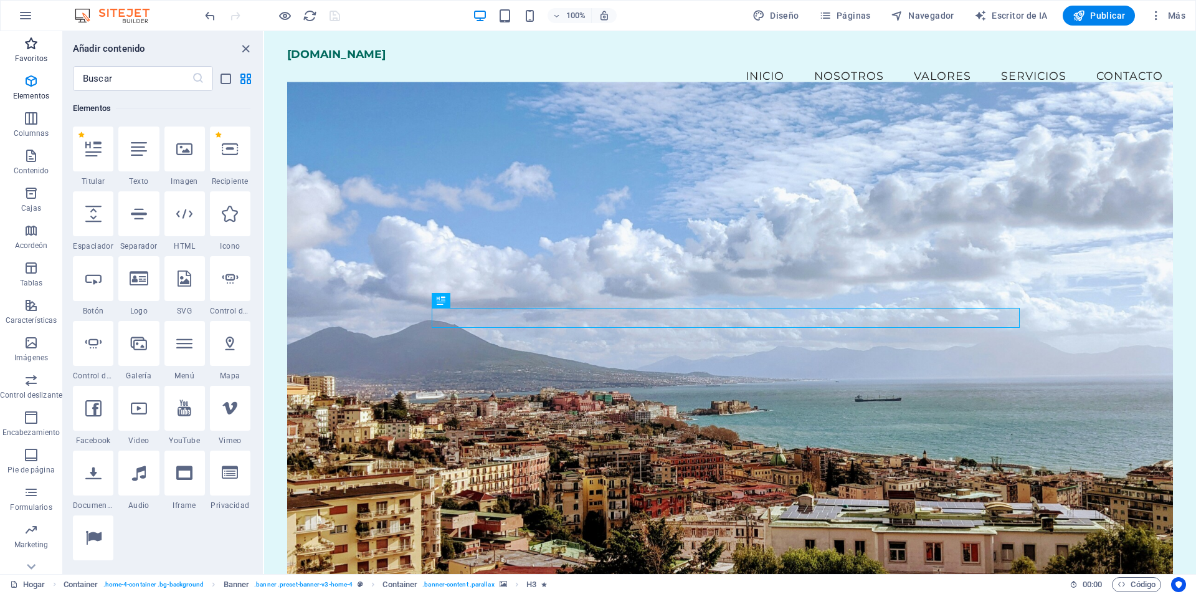
click at [33, 57] on font "Favoritos" at bounding box center [31, 58] width 32 height 9
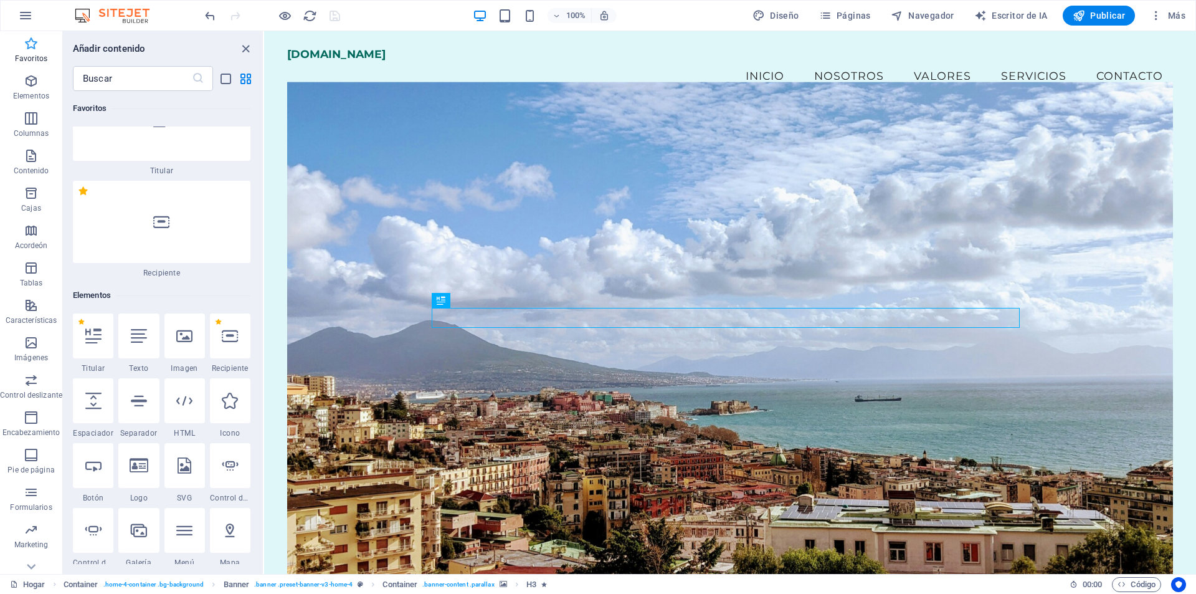
scroll to position [0, 0]
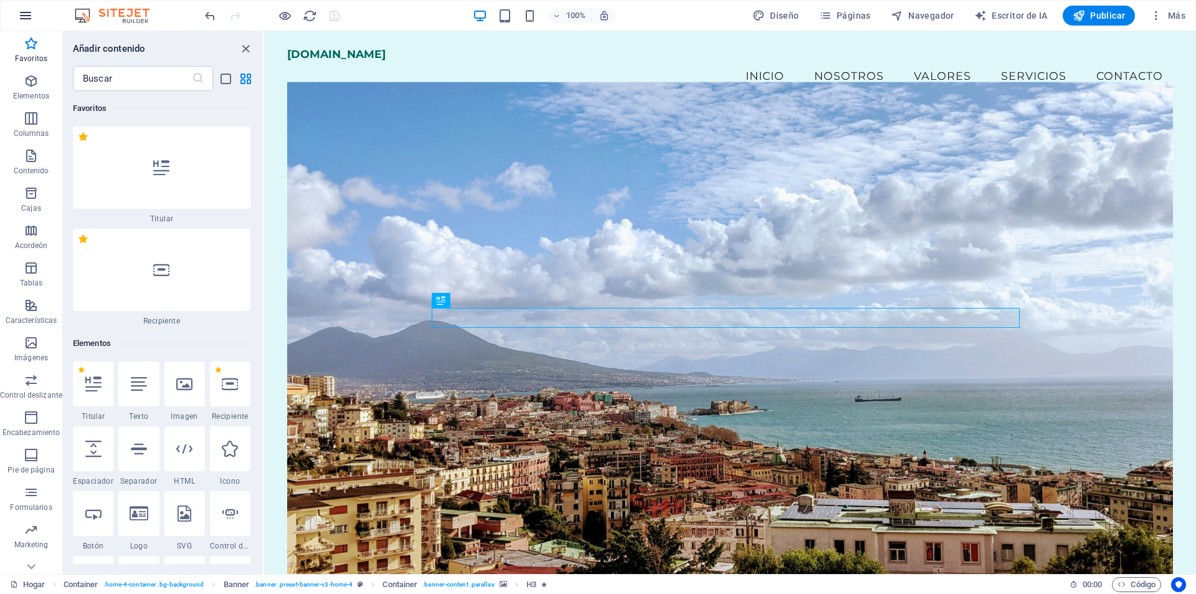
click at [29, 17] on icon "button" at bounding box center [25, 15] width 15 height 15
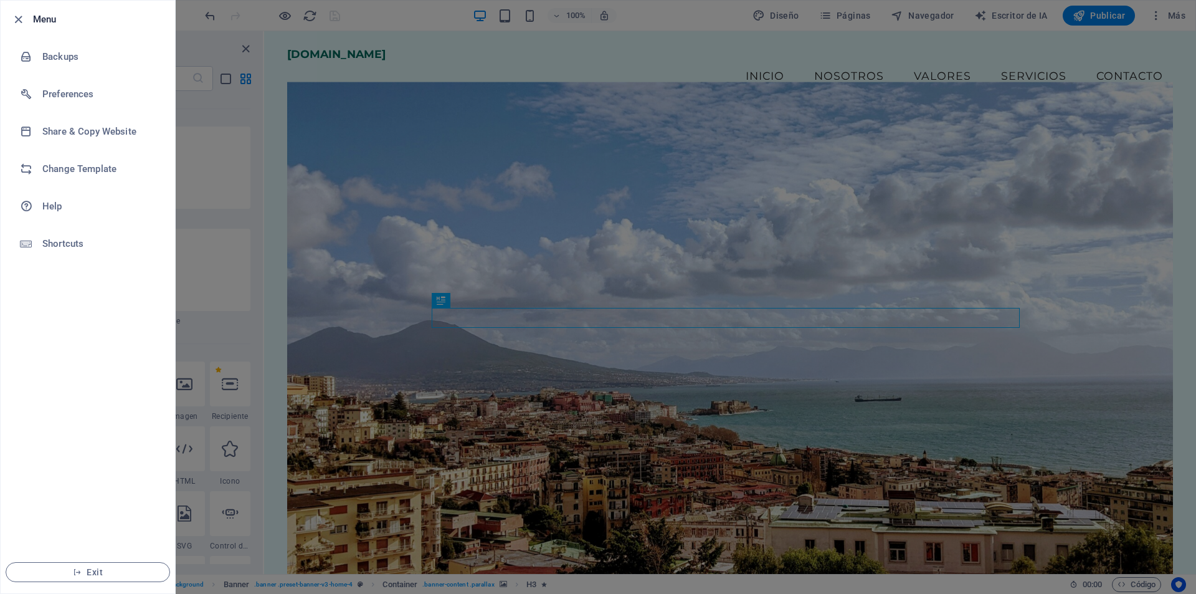
click at [242, 241] on div at bounding box center [598, 297] width 1196 height 594
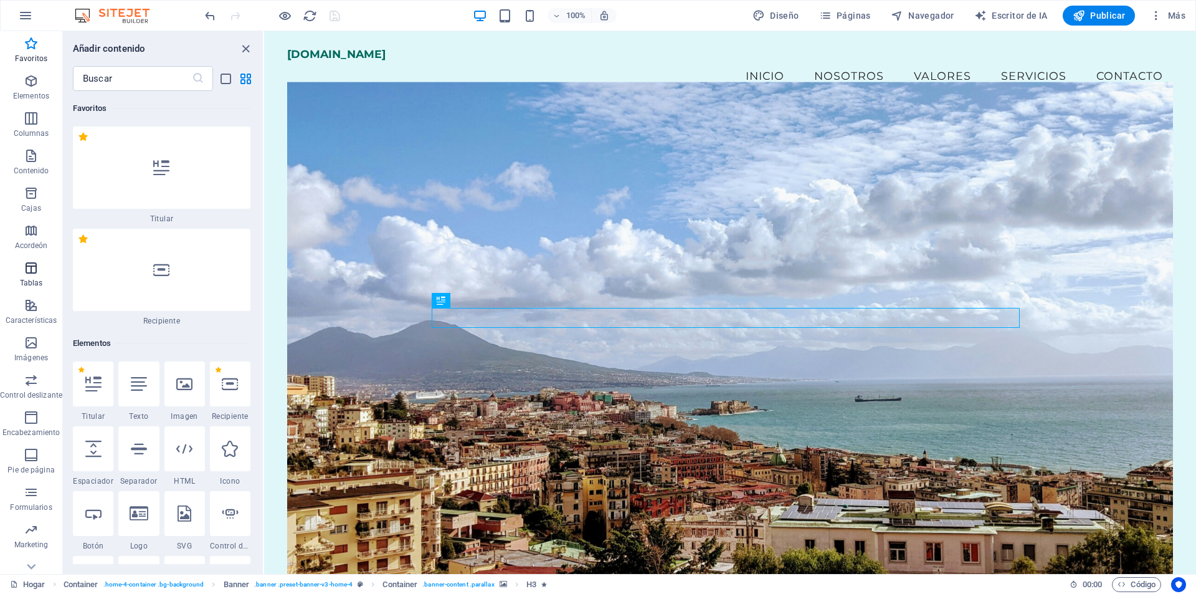
click at [40, 277] on span "Tablas" at bounding box center [31, 275] width 62 height 30
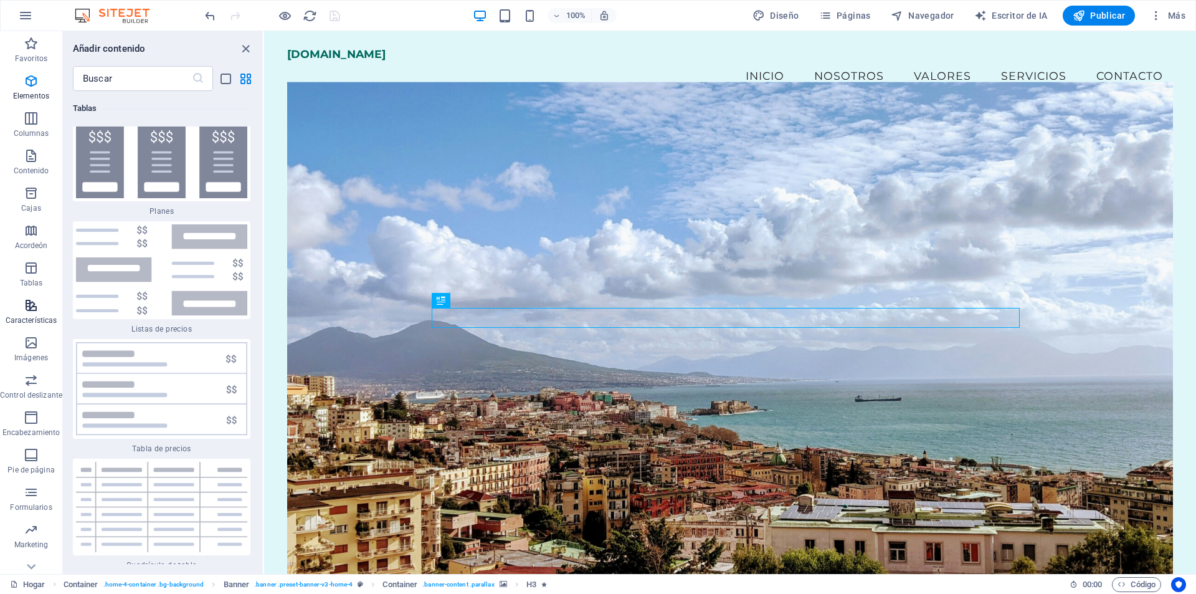
click at [32, 301] on icon "button" at bounding box center [31, 305] width 15 height 15
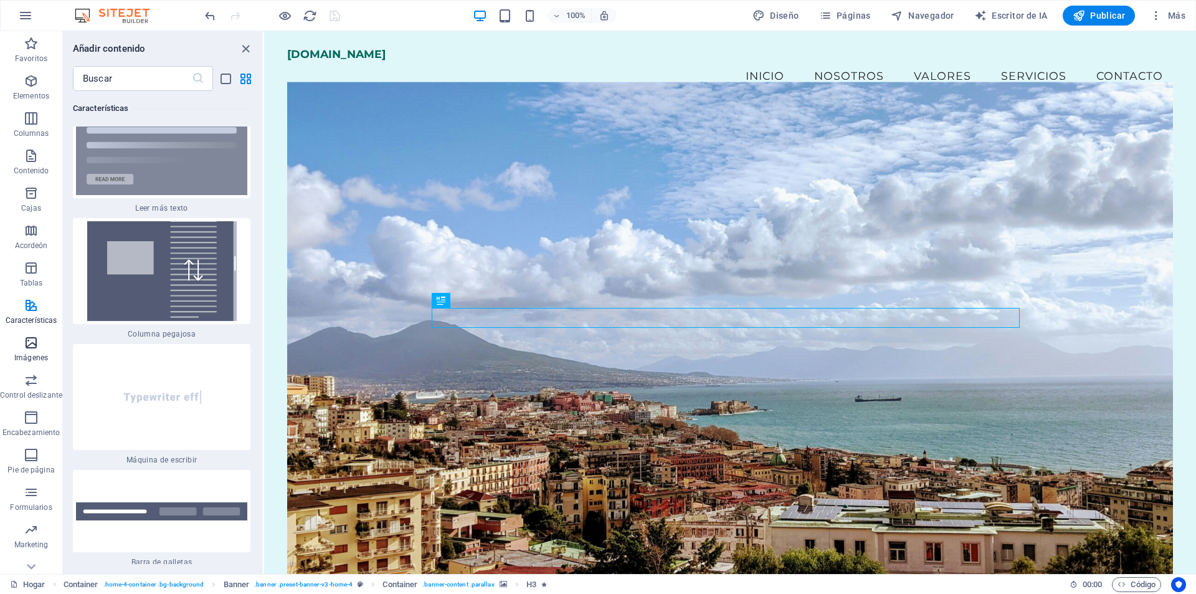
click at [34, 331] on button "Imágenes" at bounding box center [31, 348] width 62 height 37
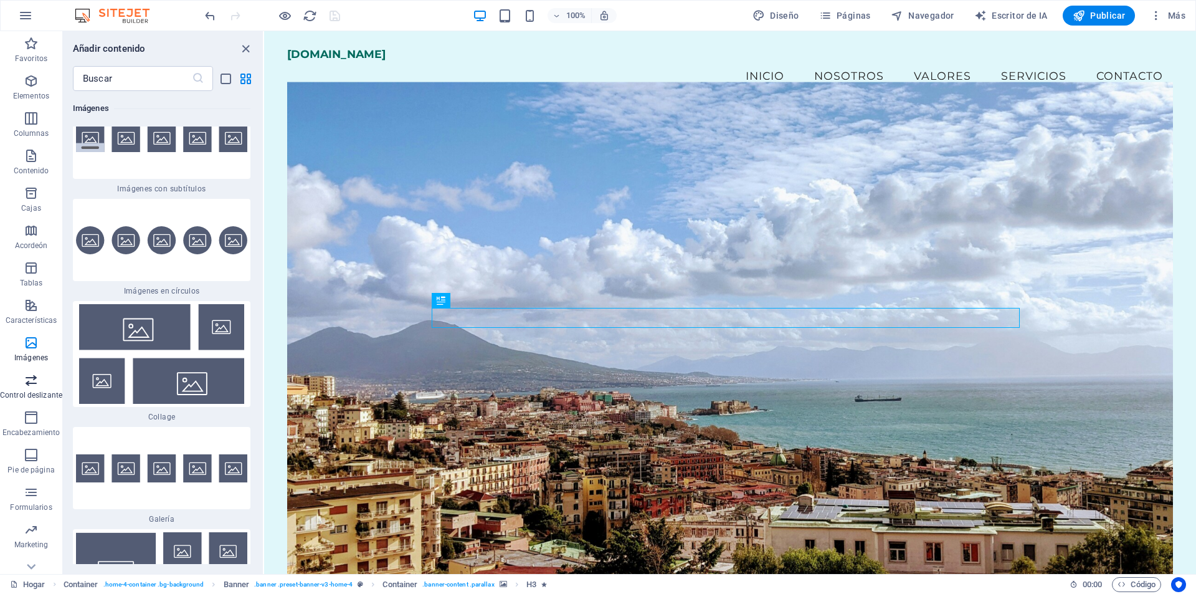
click at [39, 369] on button "Control deslizante" at bounding box center [31, 386] width 62 height 37
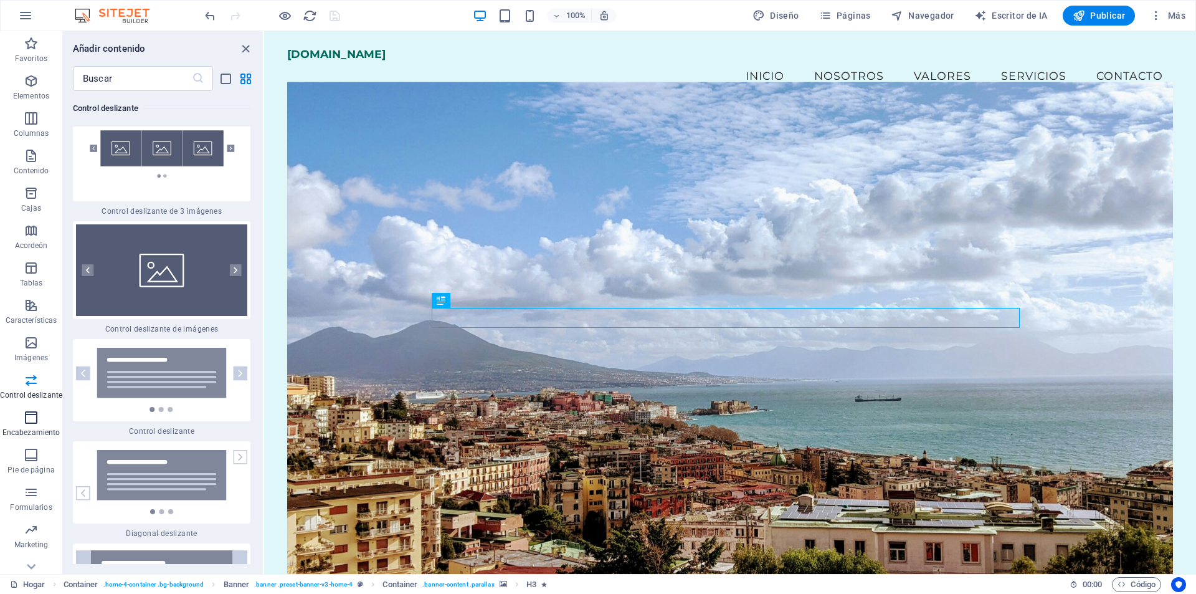
click at [29, 423] on icon "button" at bounding box center [31, 417] width 15 height 15
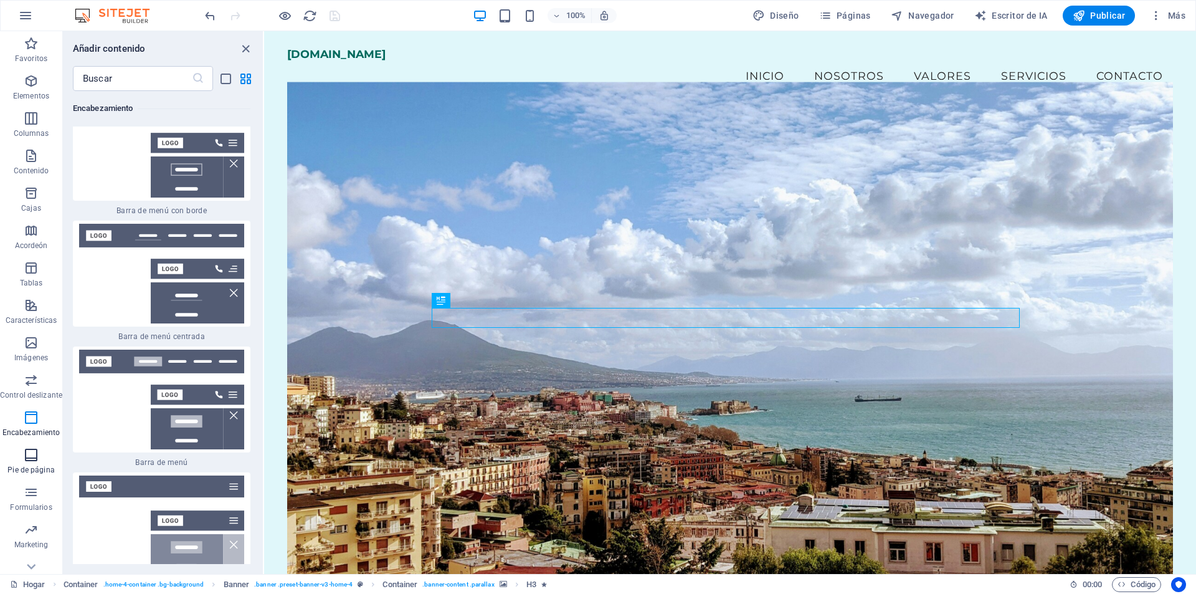
click at [33, 450] on icon "button" at bounding box center [31, 454] width 15 height 15
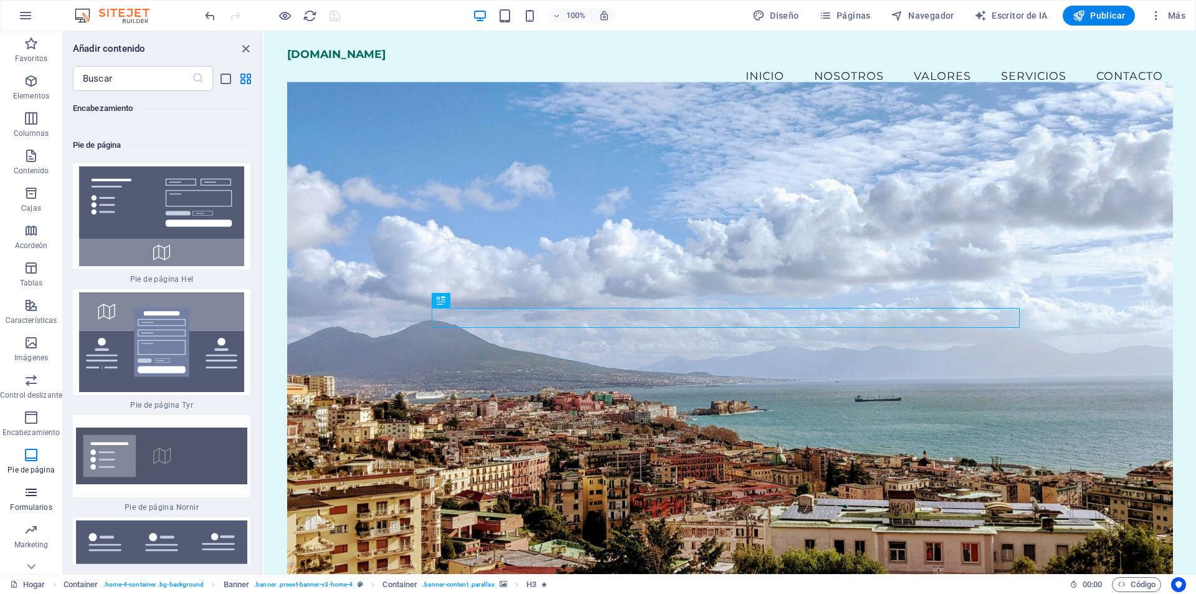
scroll to position [16820, 0]
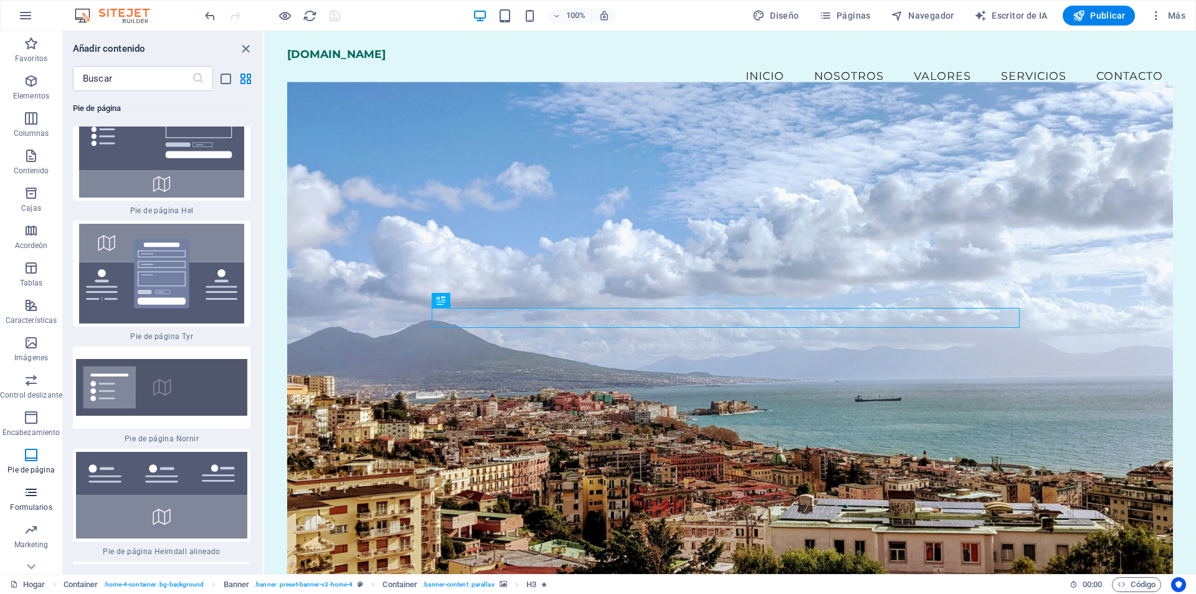
click at [31, 484] on button "Formularios" at bounding box center [31, 498] width 62 height 37
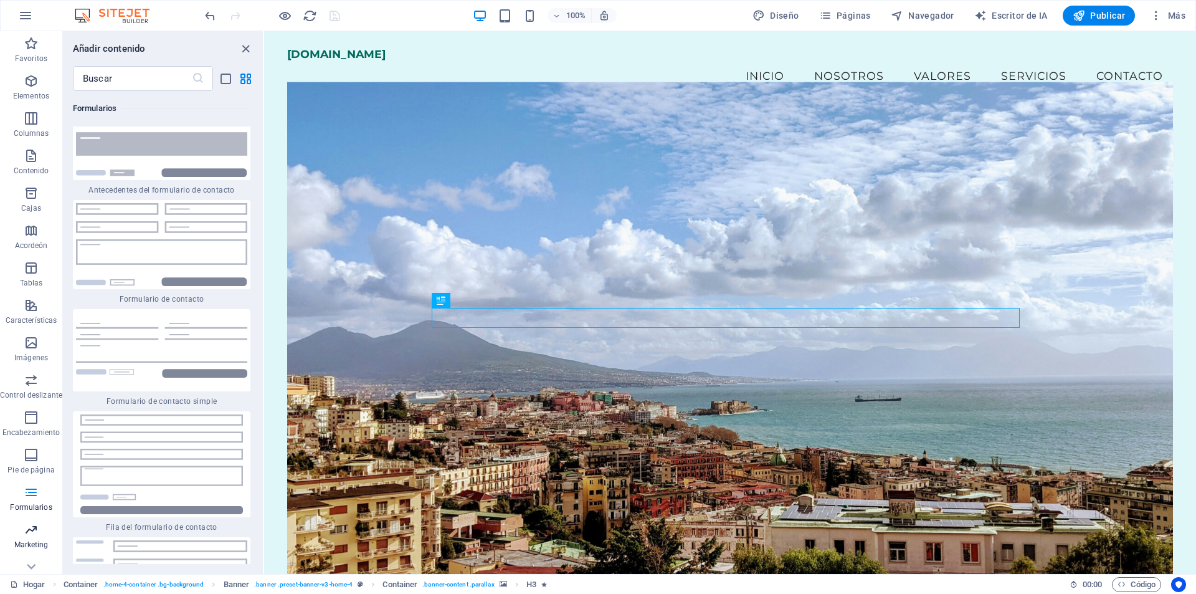
click at [29, 531] on icon "button" at bounding box center [31, 529] width 15 height 15
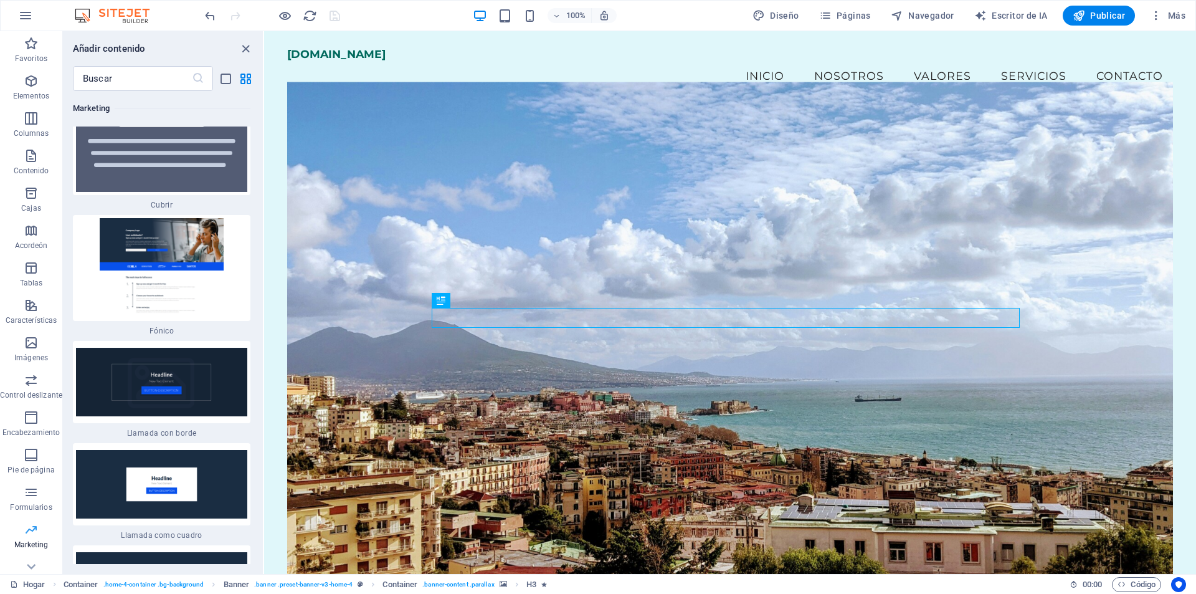
scroll to position [20495, 0]
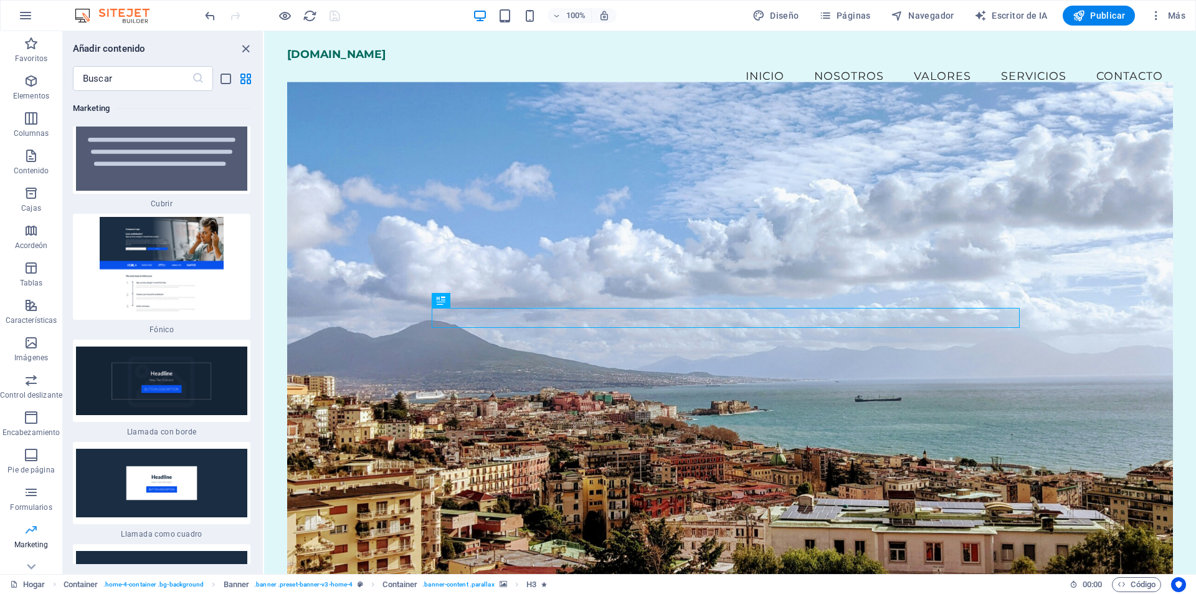
click at [29, 553] on button "Marketing" at bounding box center [31, 535] width 62 height 37
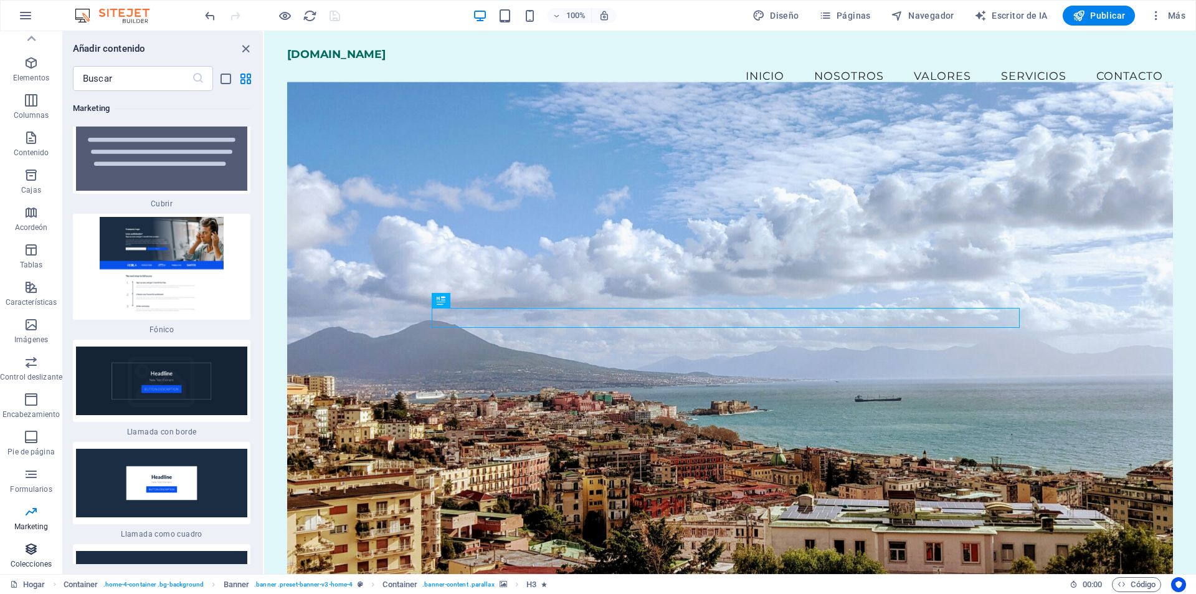
click at [31, 545] on icon "button" at bounding box center [31, 548] width 15 height 15
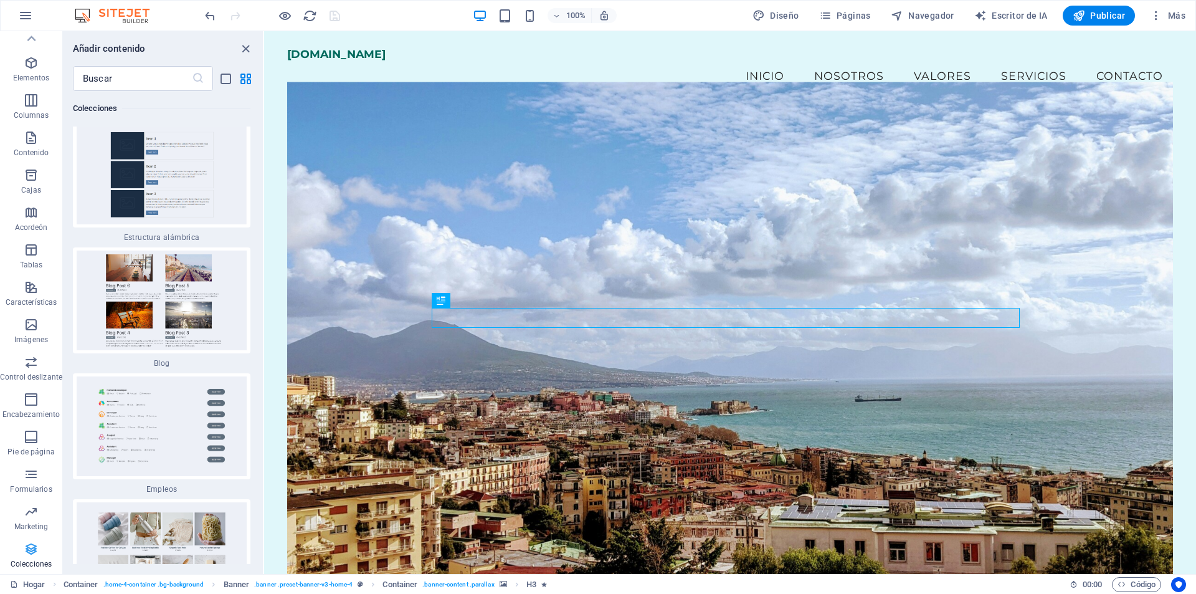
scroll to position [23221, 0]
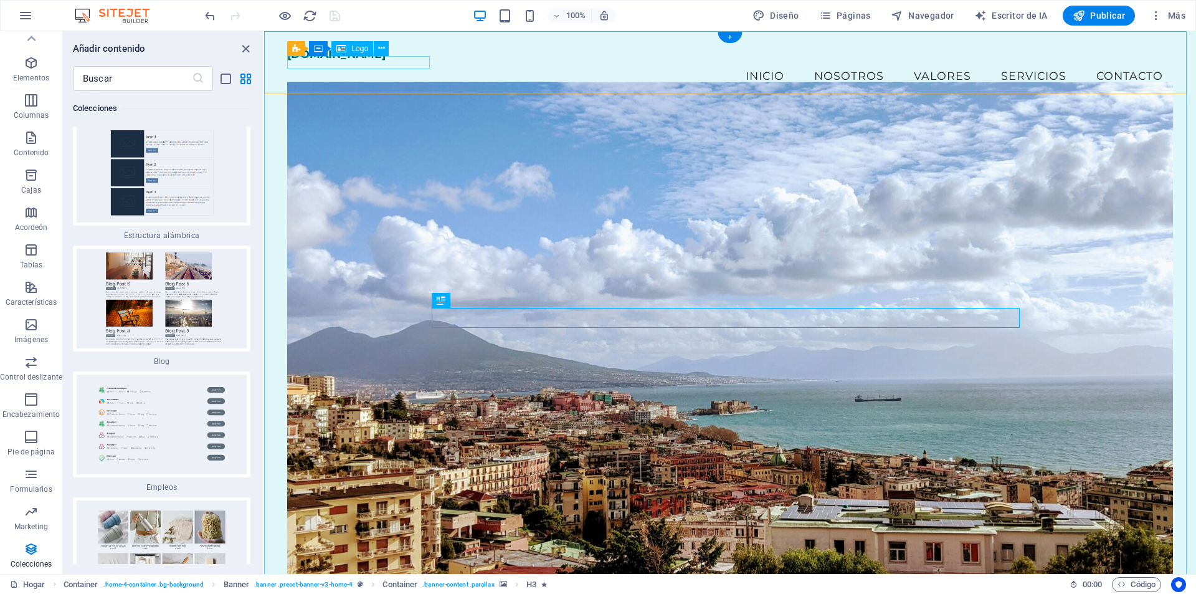
click at [371, 60] on div "[DOMAIN_NAME]" at bounding box center [729, 53] width 885 height 13
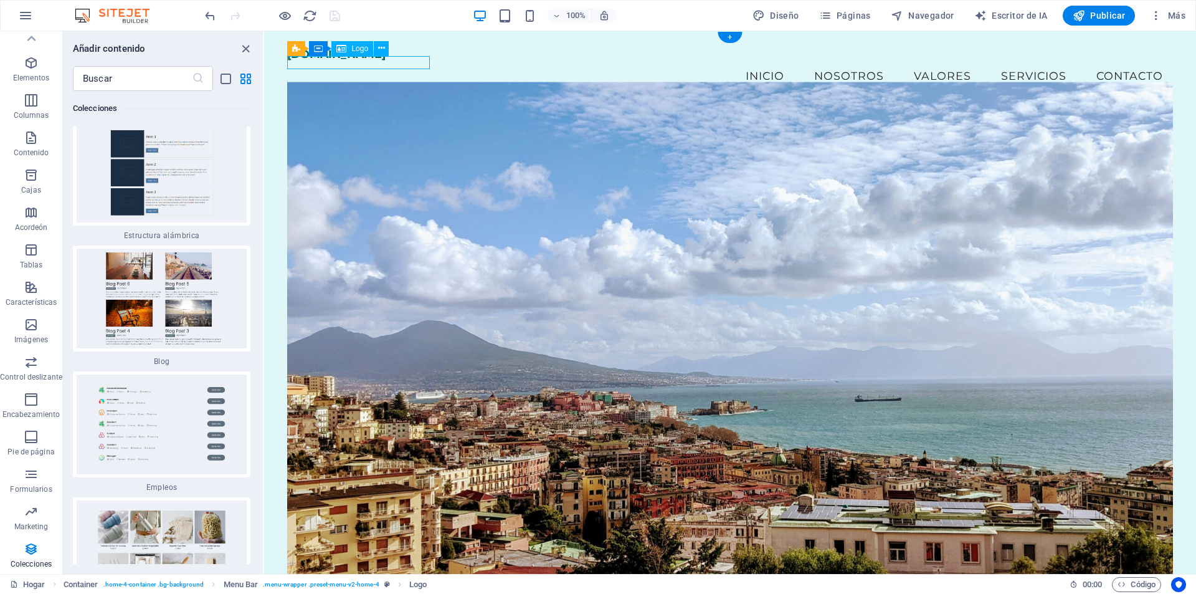
click at [371, 60] on div "[DOMAIN_NAME]" at bounding box center [729, 53] width 885 height 13
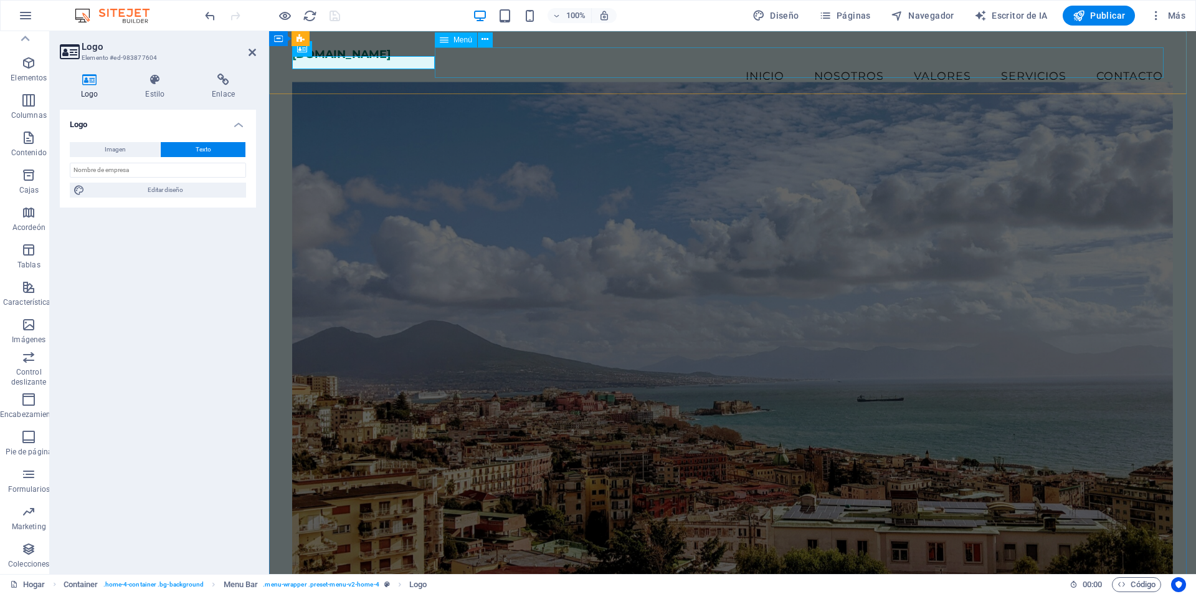
click at [532, 70] on nav "Inicio Nosotros Valores Servicios Contacto" at bounding box center [732, 75] width 881 height 31
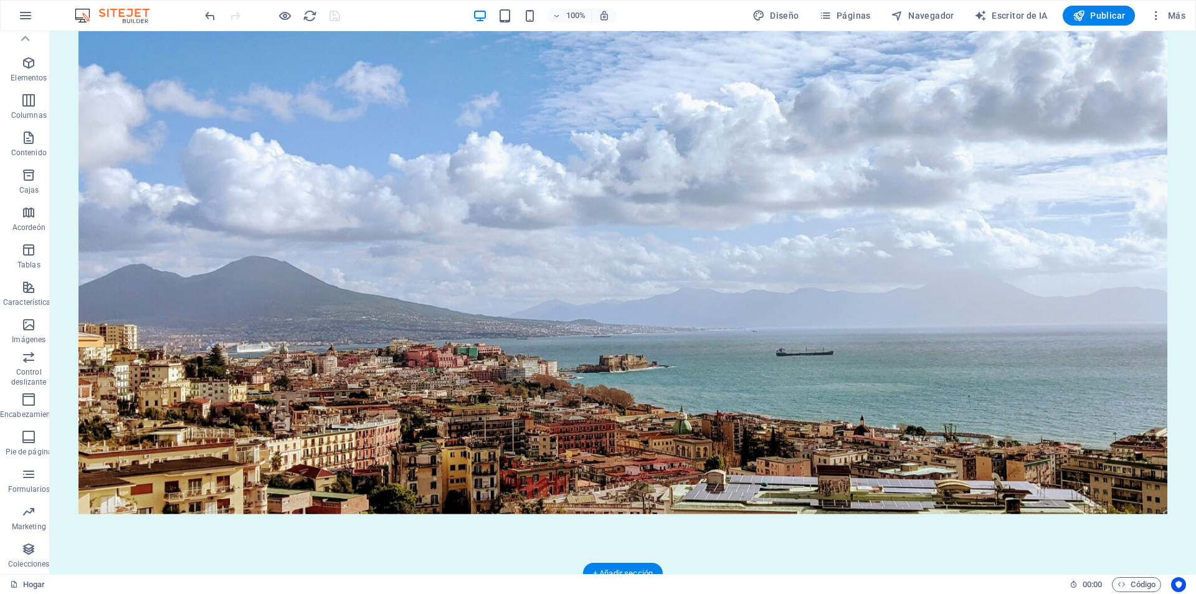
scroll to position [0, 0]
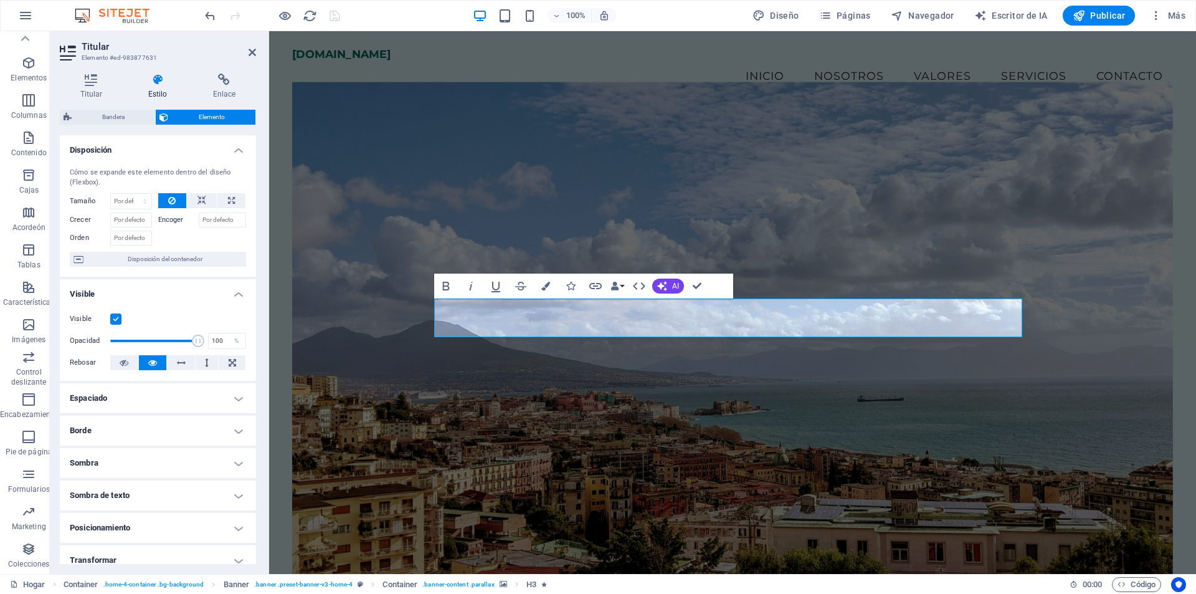
click at [712, 125] on figure at bounding box center [732, 329] width 881 height 494
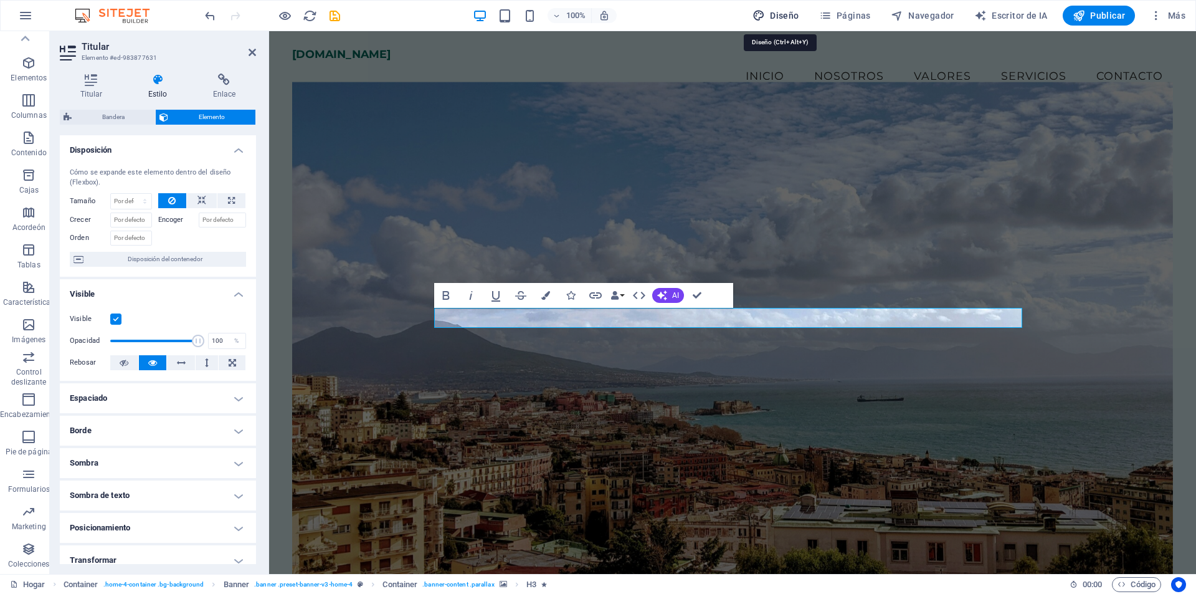
click at [762, 16] on icon "button" at bounding box center [759, 15] width 12 height 12
select select "px"
select select "200"
select select "px"
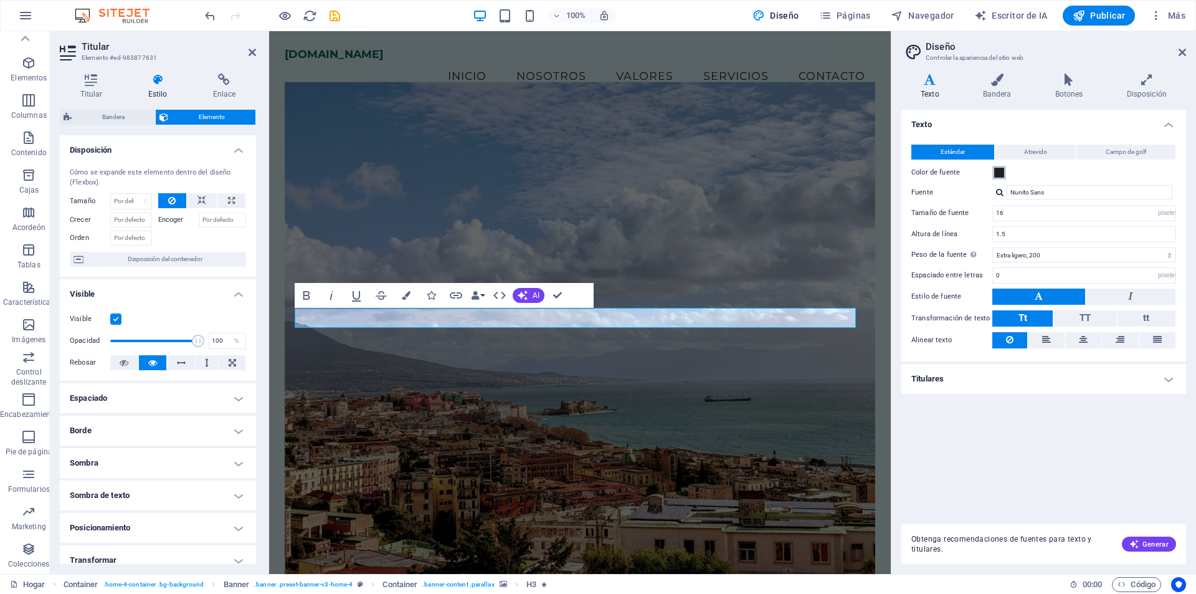
click at [1001, 171] on span at bounding box center [999, 173] width 10 height 10
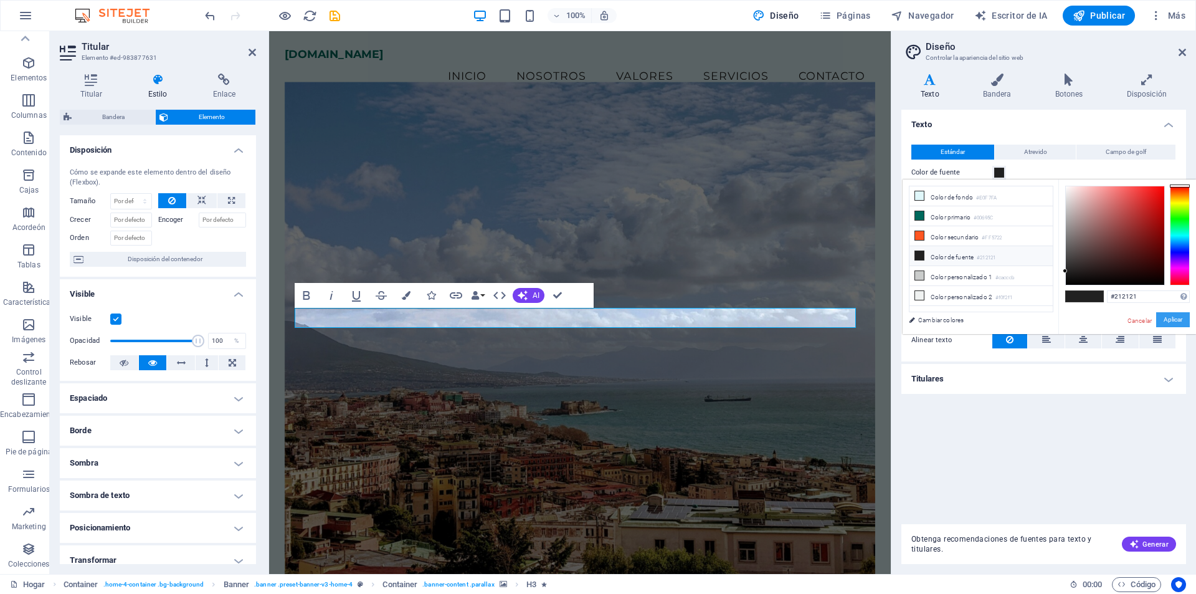
click at [1181, 323] on font "Aplicar" at bounding box center [1173, 319] width 19 height 7
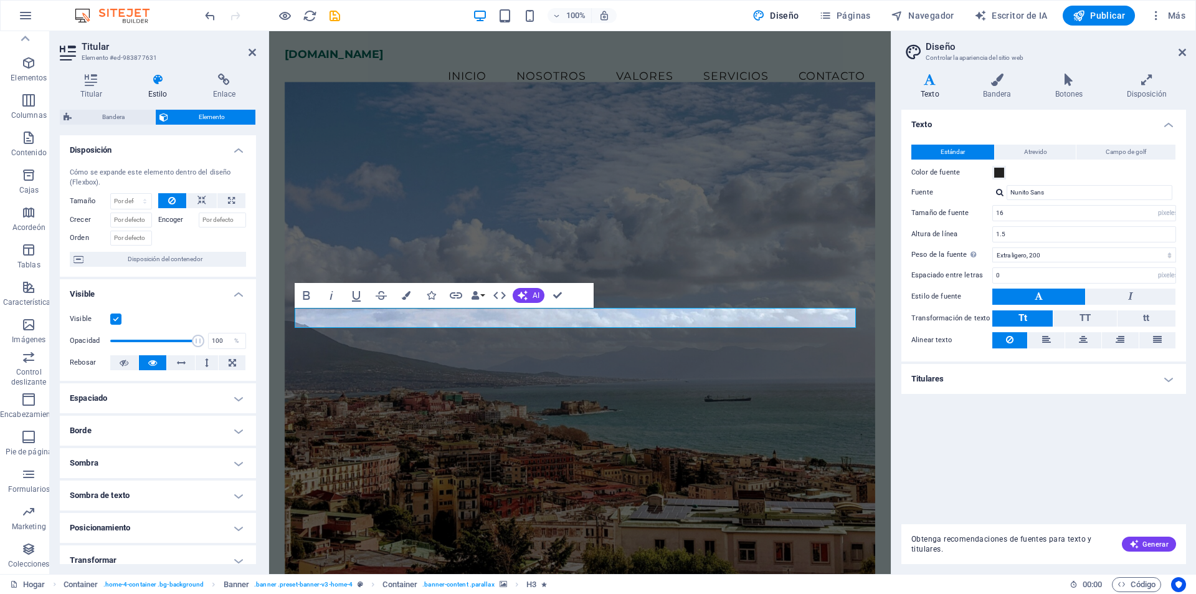
click at [466, 487] on figure at bounding box center [580, 329] width 591 height 494
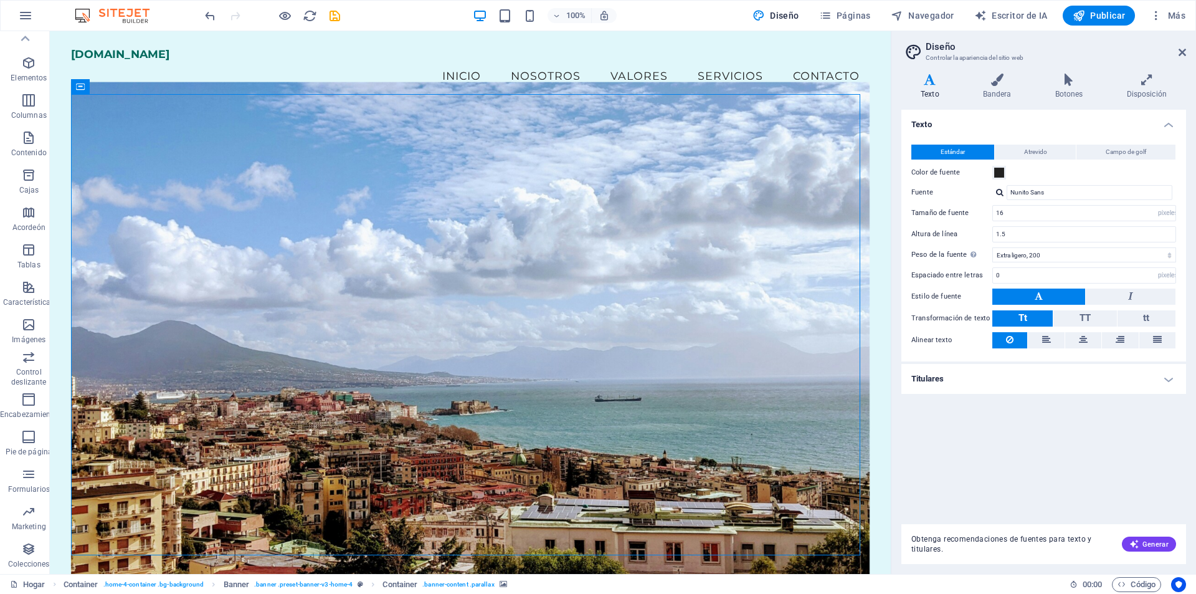
click at [1024, 472] on div "Texto Estándar Atrevido Campo de golf Color de fuente Fuente Nunito Sans Tamaño…" at bounding box center [1043, 312] width 285 height 404
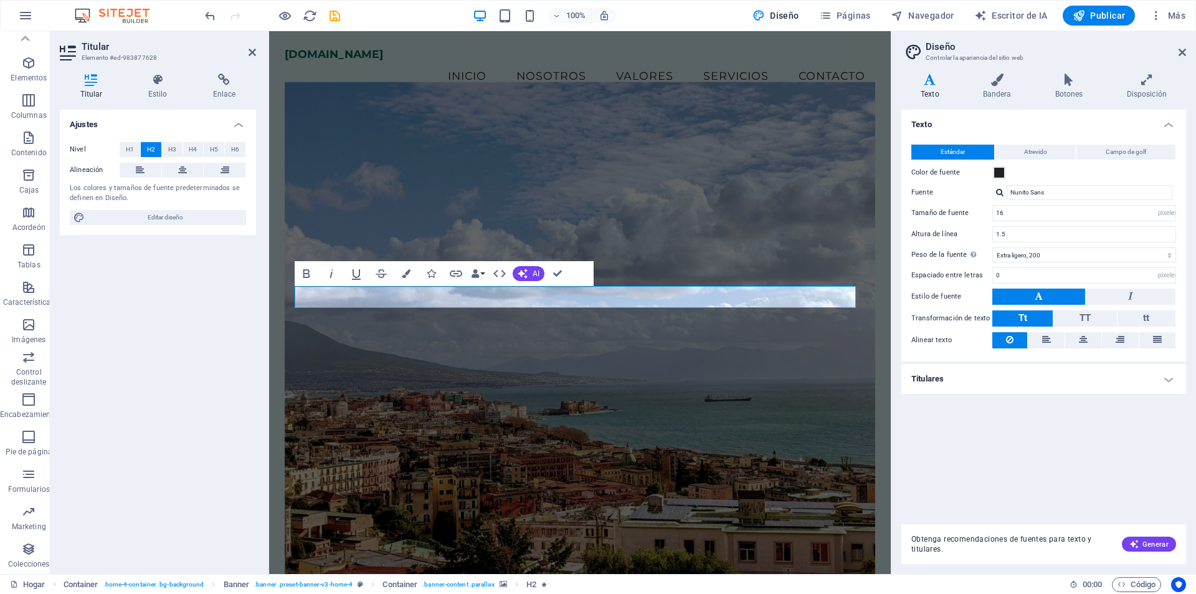
click at [672, 247] on figure at bounding box center [580, 329] width 591 height 494
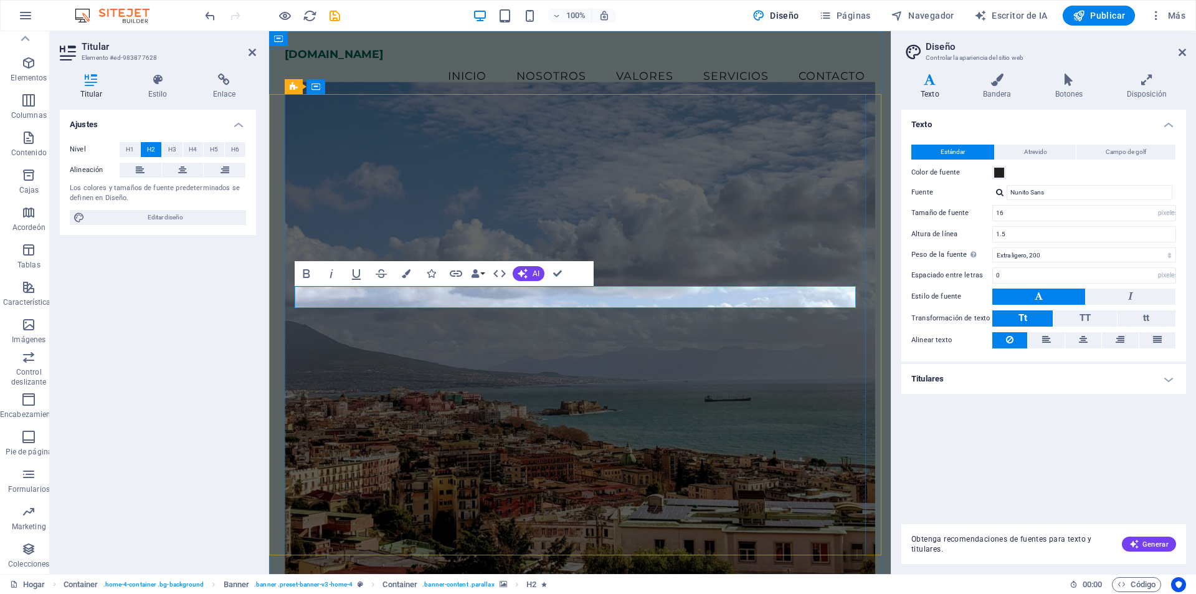
click at [1181, 14] on font "Más" at bounding box center [1176, 16] width 17 height 10
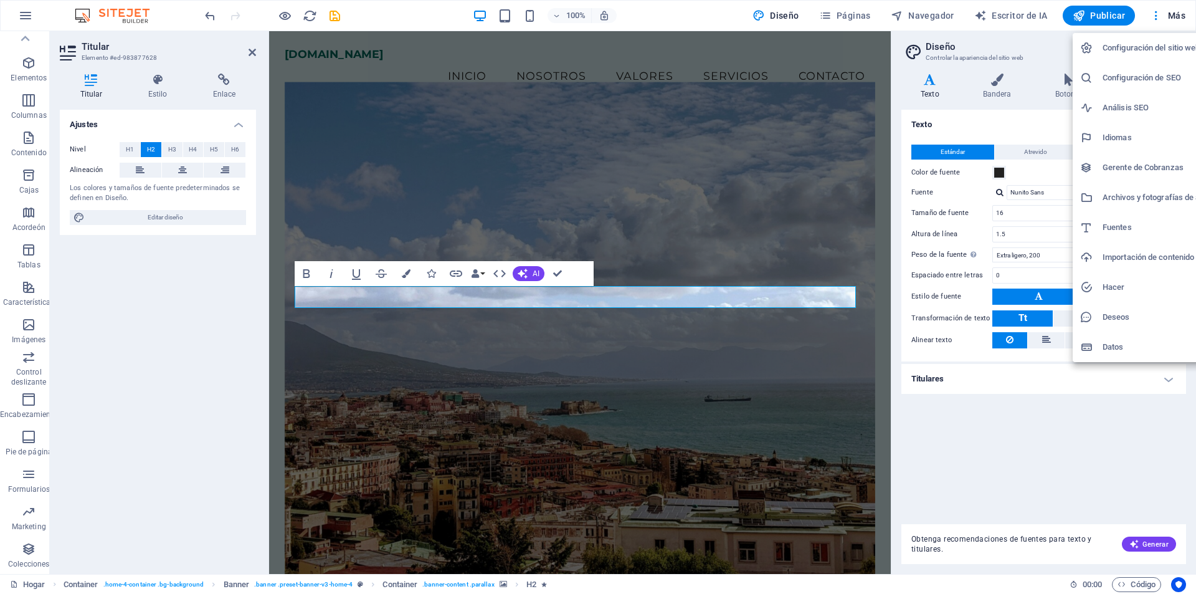
click at [1116, 223] on font "Fuentes" at bounding box center [1117, 226] width 29 height 9
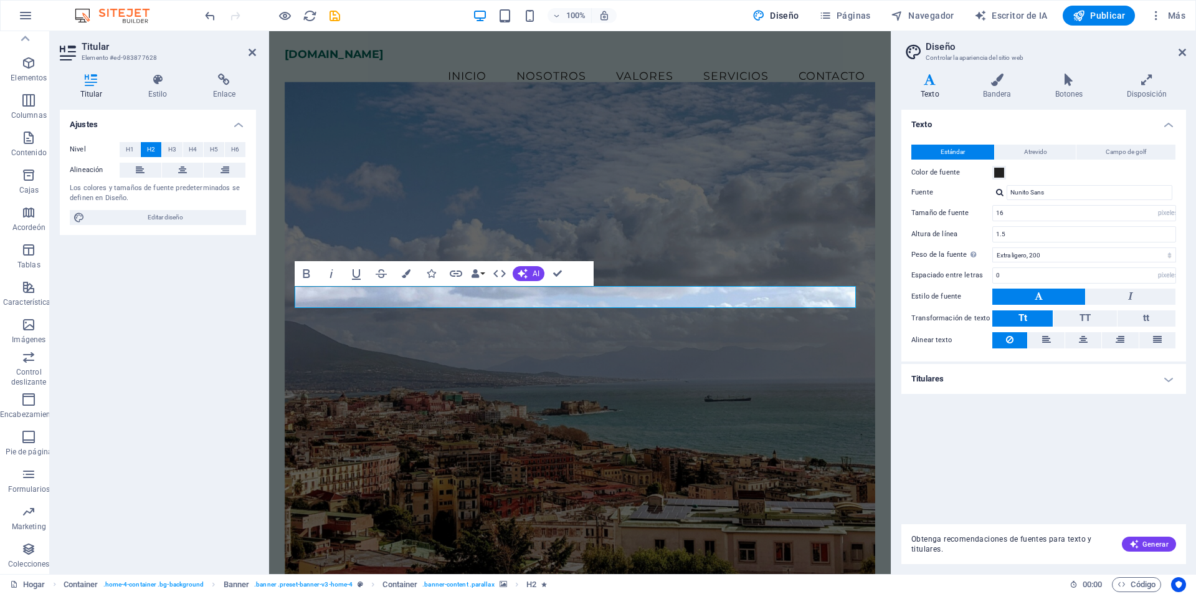
select select "popularity"
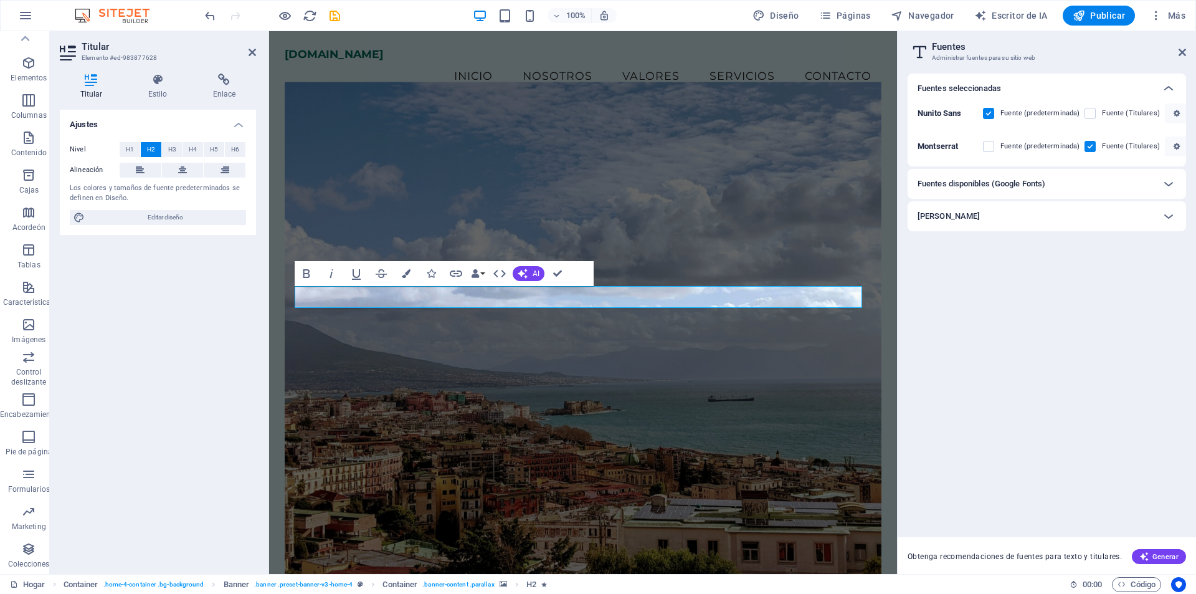
click at [702, 201] on figure at bounding box center [583, 329] width 597 height 494
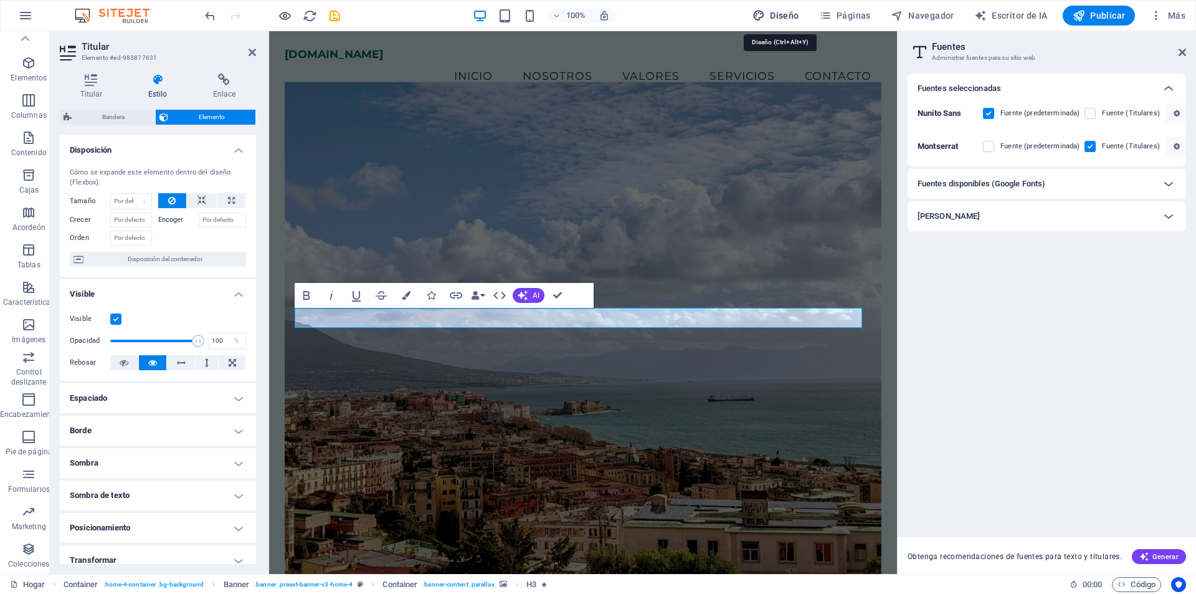
click at [782, 18] on font "Diseño" at bounding box center [784, 16] width 29 height 10
select select "px"
select select "200"
select select "px"
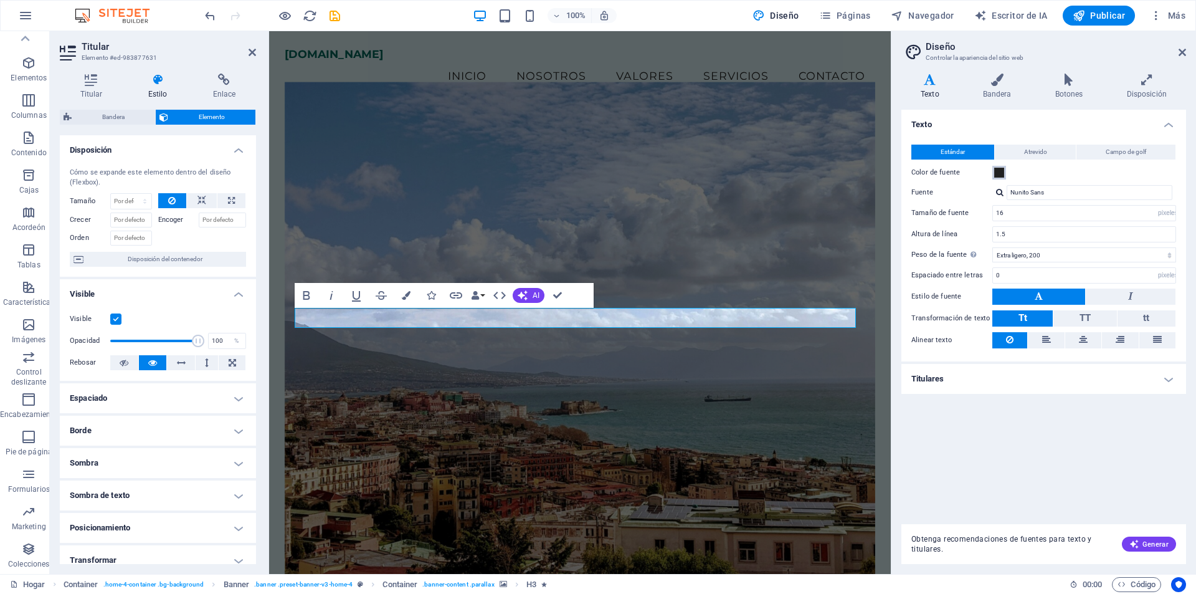
click at [997, 173] on span at bounding box center [999, 173] width 10 height 10
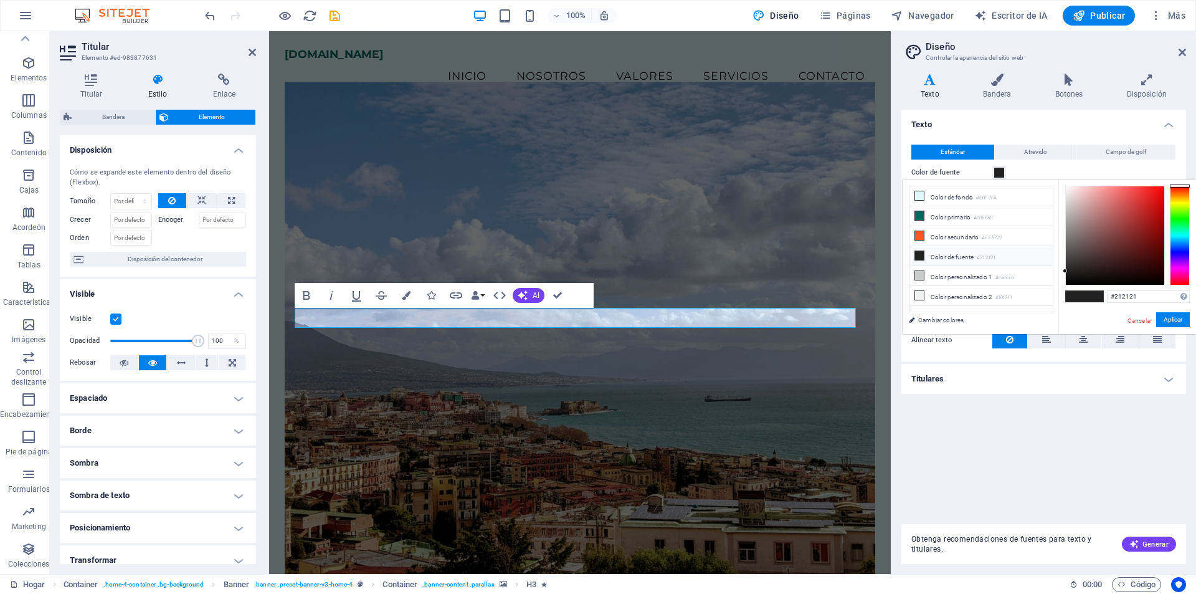
type input "#060505"
click at [1070, 282] on div at bounding box center [1115, 235] width 98 height 98
click at [1164, 321] on font "Aplicar" at bounding box center [1173, 319] width 19 height 7
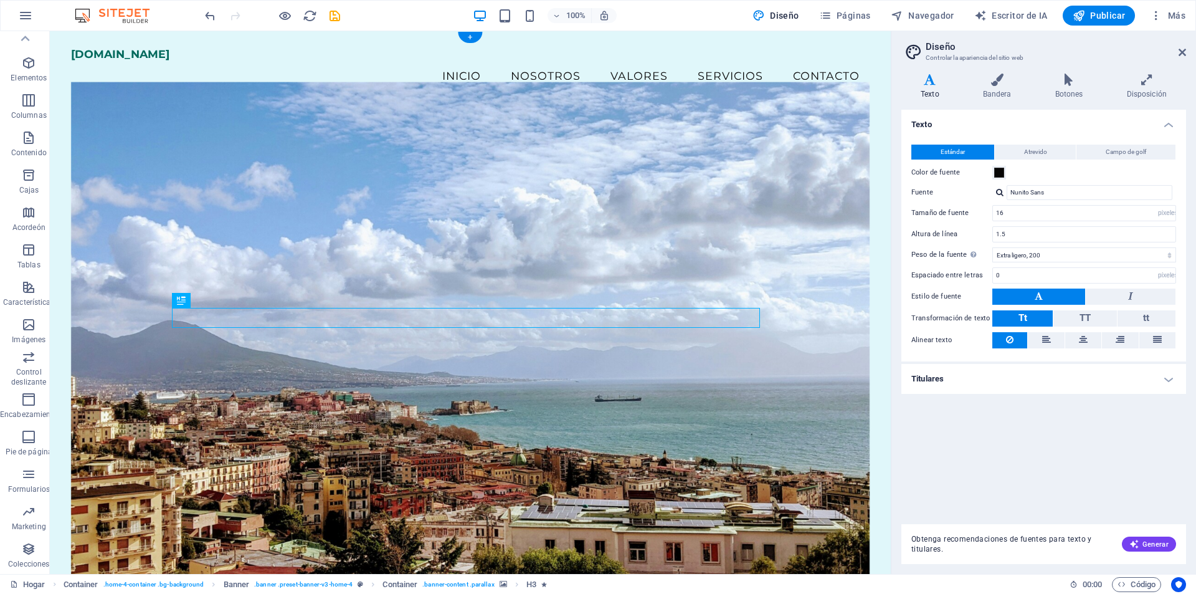
click at [573, 226] on figure at bounding box center [470, 329] width 799 height 494
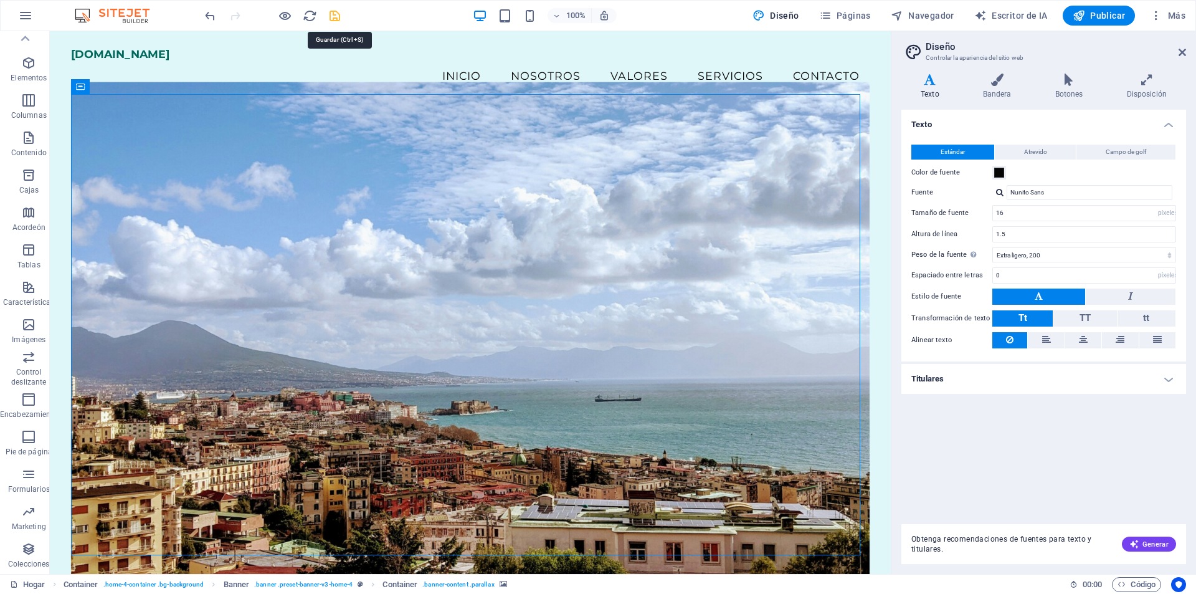
click at [335, 15] on icon "ahorrar" at bounding box center [335, 16] width 14 height 14
checkbox input "false"
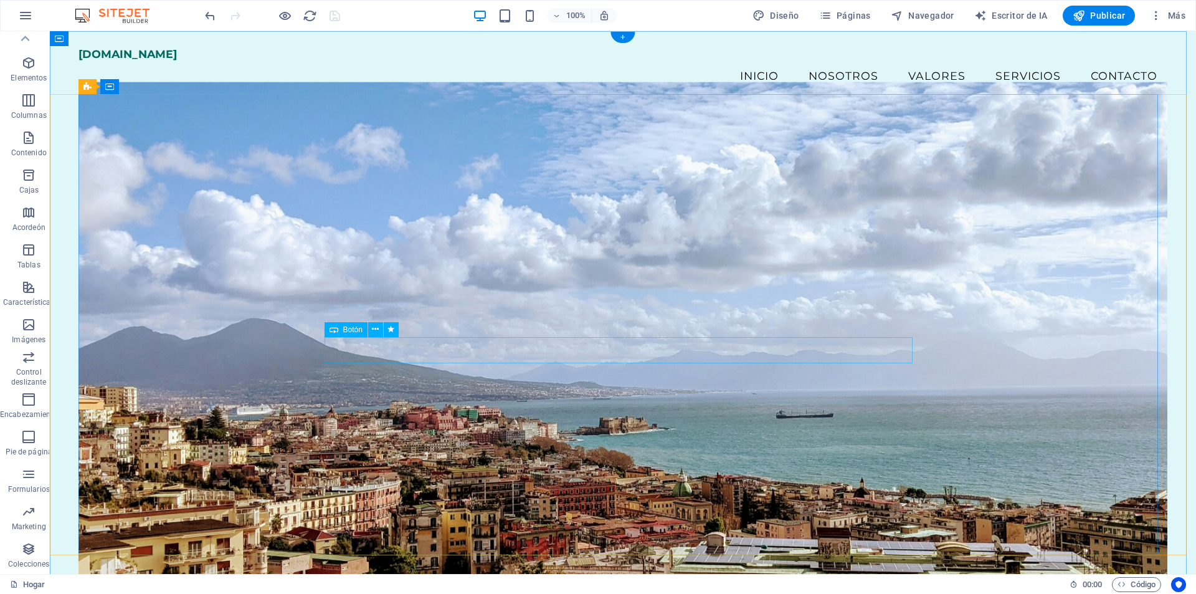
click at [372, 330] on icon at bounding box center [375, 329] width 7 height 13
click at [374, 326] on icon at bounding box center [375, 329] width 7 height 13
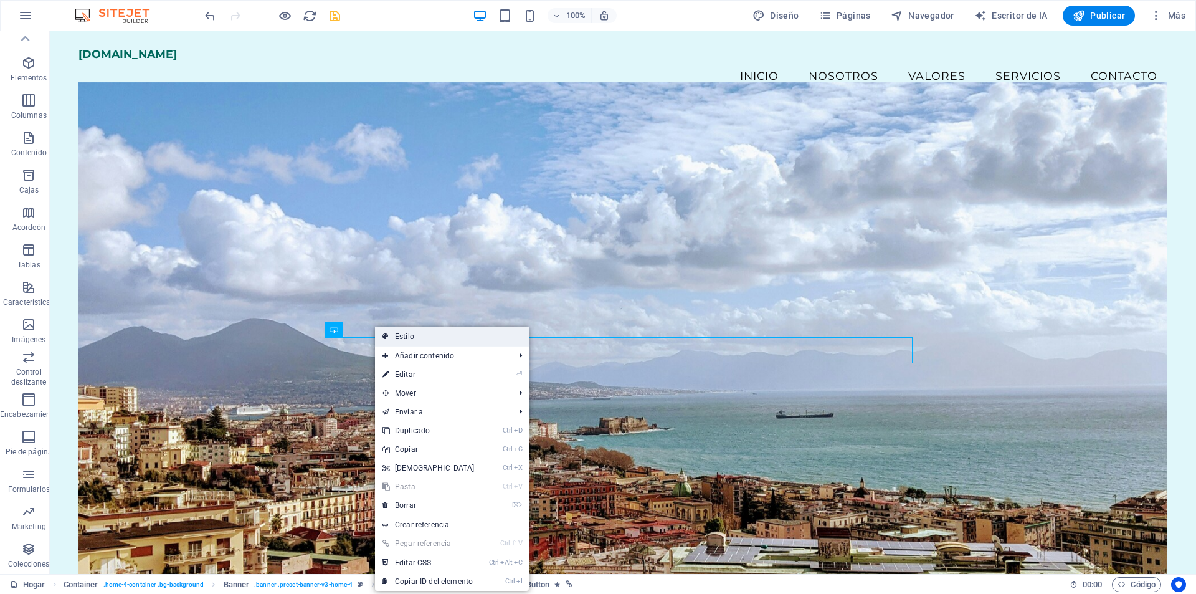
click at [413, 336] on font "Estilo" at bounding box center [404, 336] width 19 height 9
select select "preset-banner-v3-home-4"
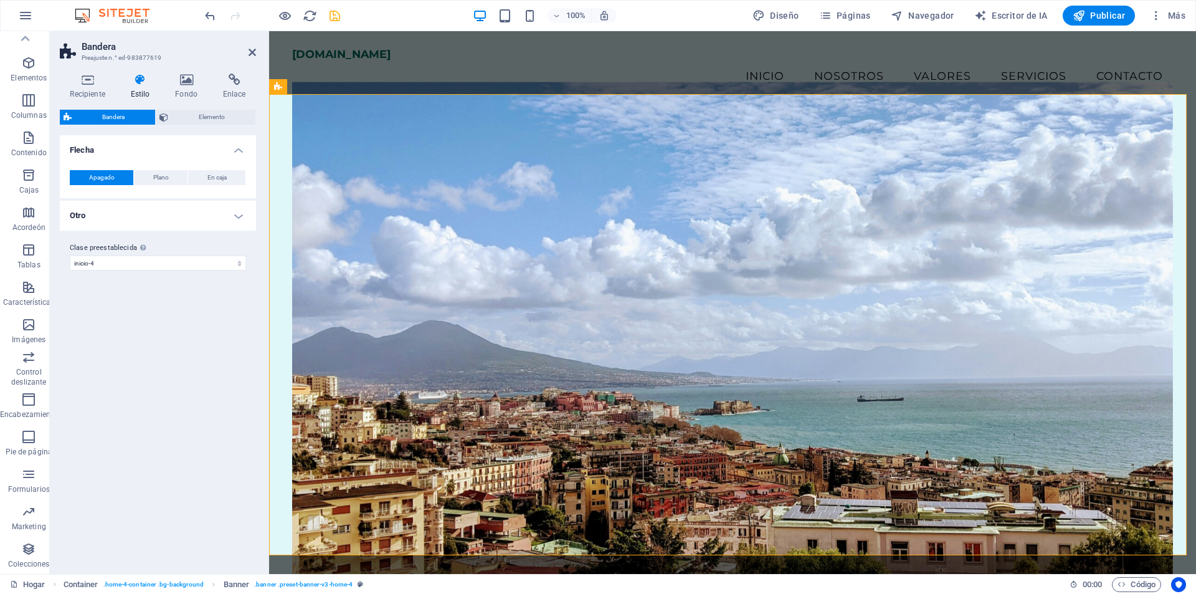
click at [234, 212] on h4 "Otro" at bounding box center [158, 216] width 196 height 30
click at [234, 212] on h4 "Otro" at bounding box center [158, 212] width 196 height 22
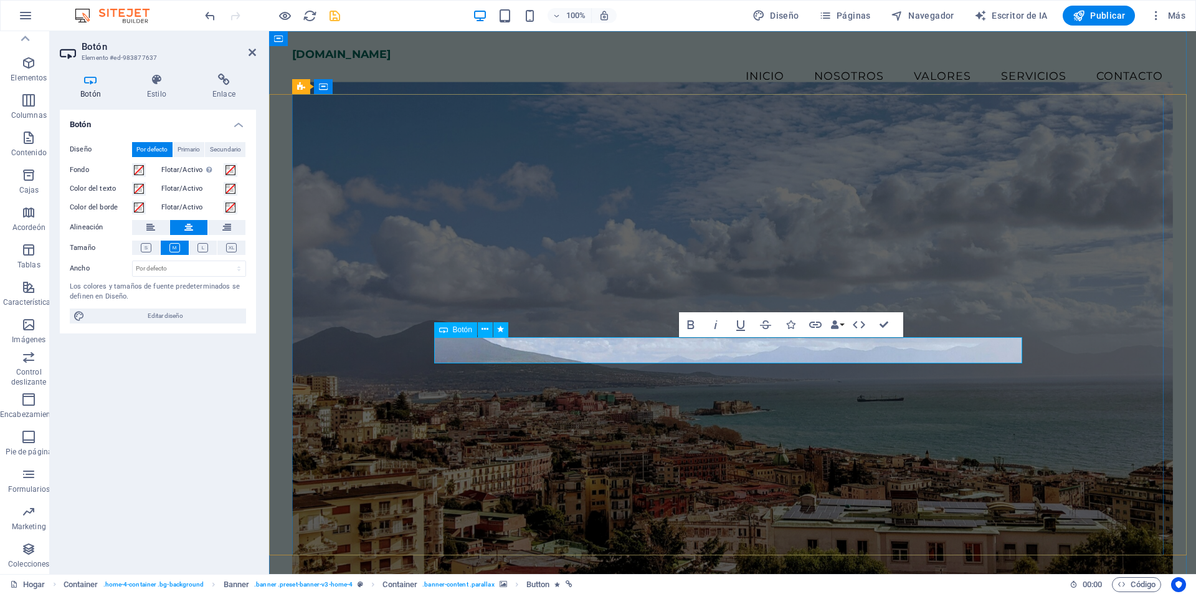
click at [470, 329] on font "Botón" at bounding box center [462, 329] width 19 height 9
click at [488, 327] on icon at bounding box center [485, 329] width 7 height 13
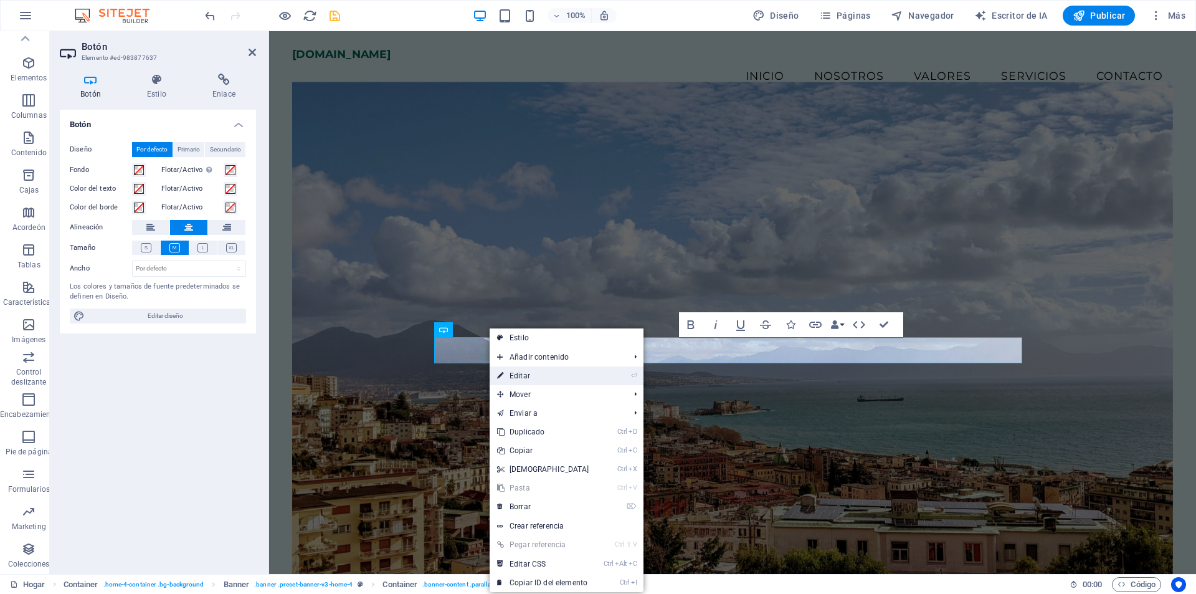
click at [583, 374] on link "⏎ Editar" at bounding box center [543, 375] width 107 height 19
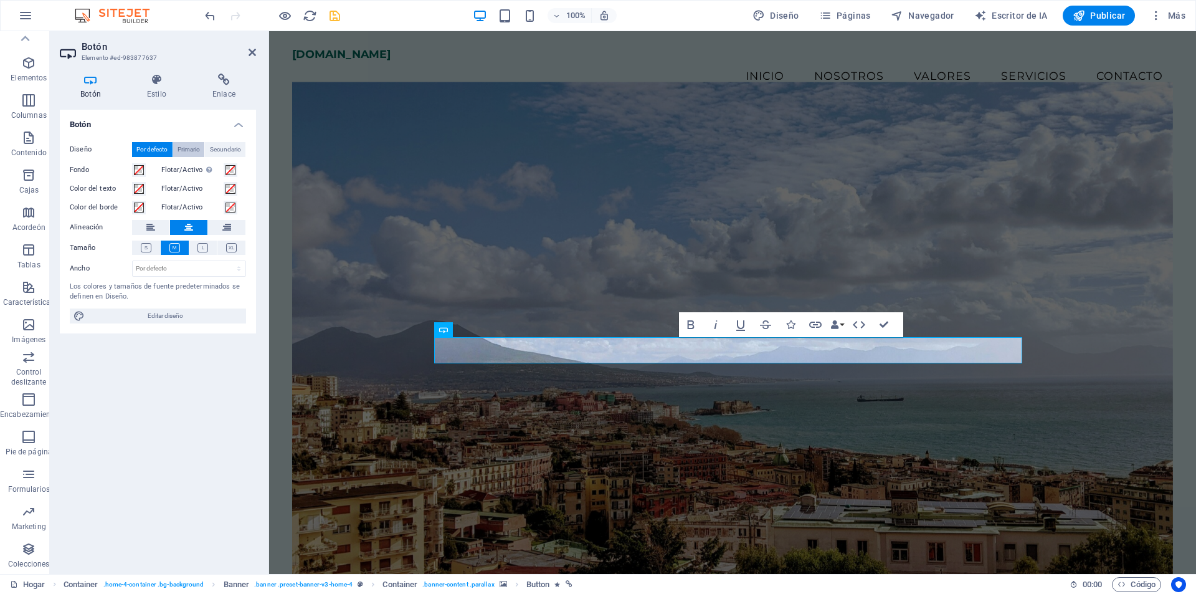
click at [197, 152] on font "Primario" at bounding box center [189, 149] width 22 height 7
click at [229, 146] on font "Secundario" at bounding box center [225, 149] width 31 height 7
click at [148, 81] on icon at bounding box center [156, 80] width 60 height 12
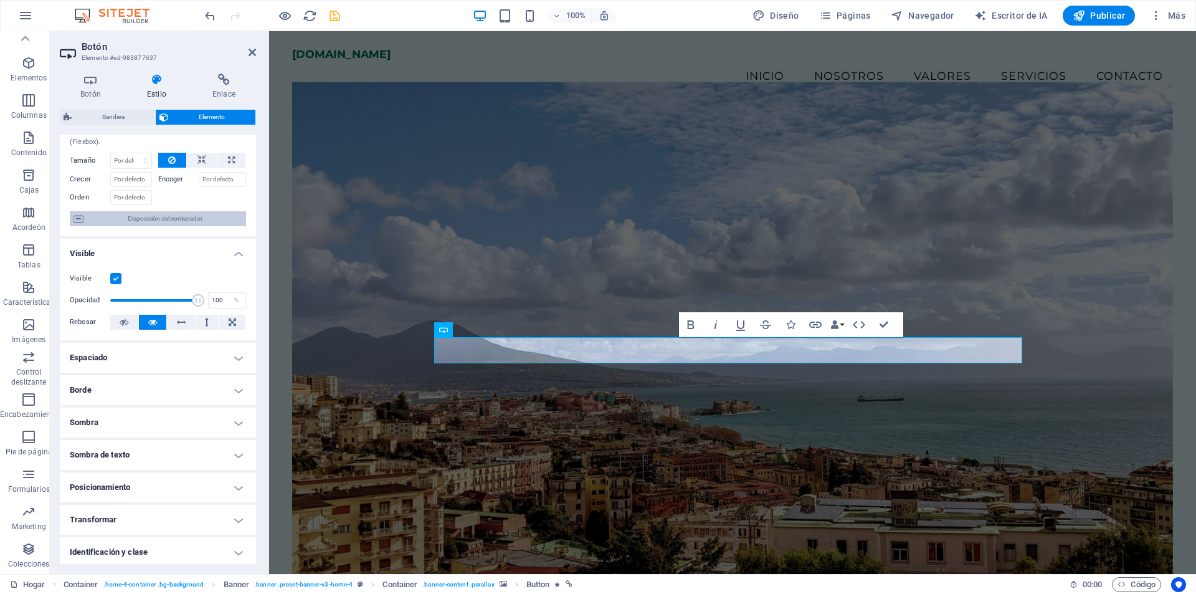
scroll to position [62, 0]
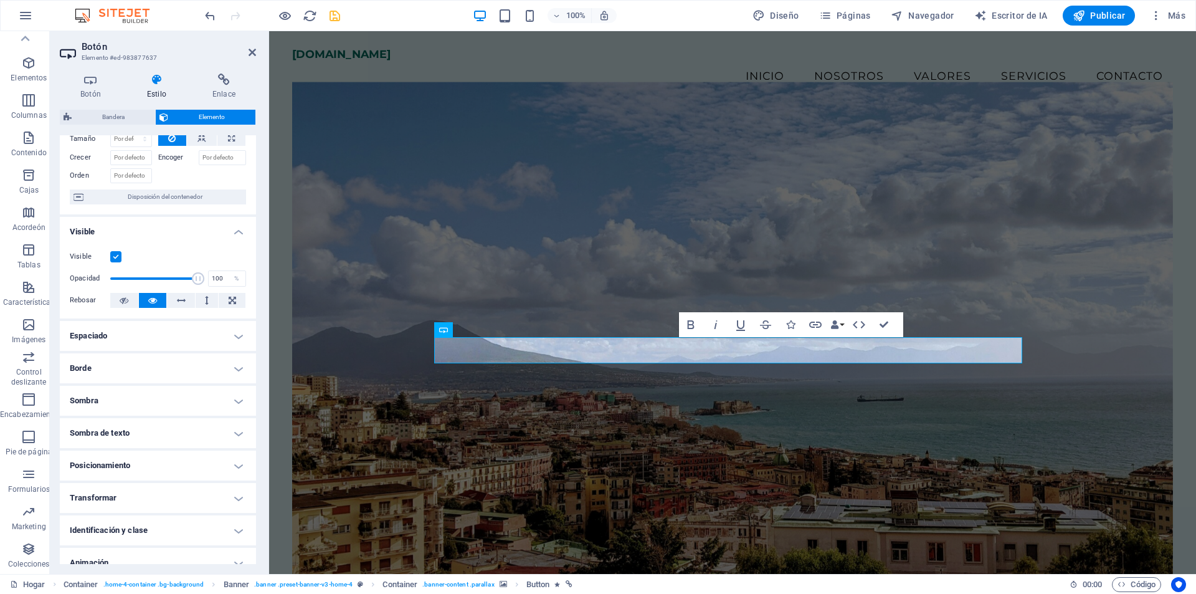
click at [207, 340] on h4 "Espaciado" at bounding box center [158, 336] width 196 height 30
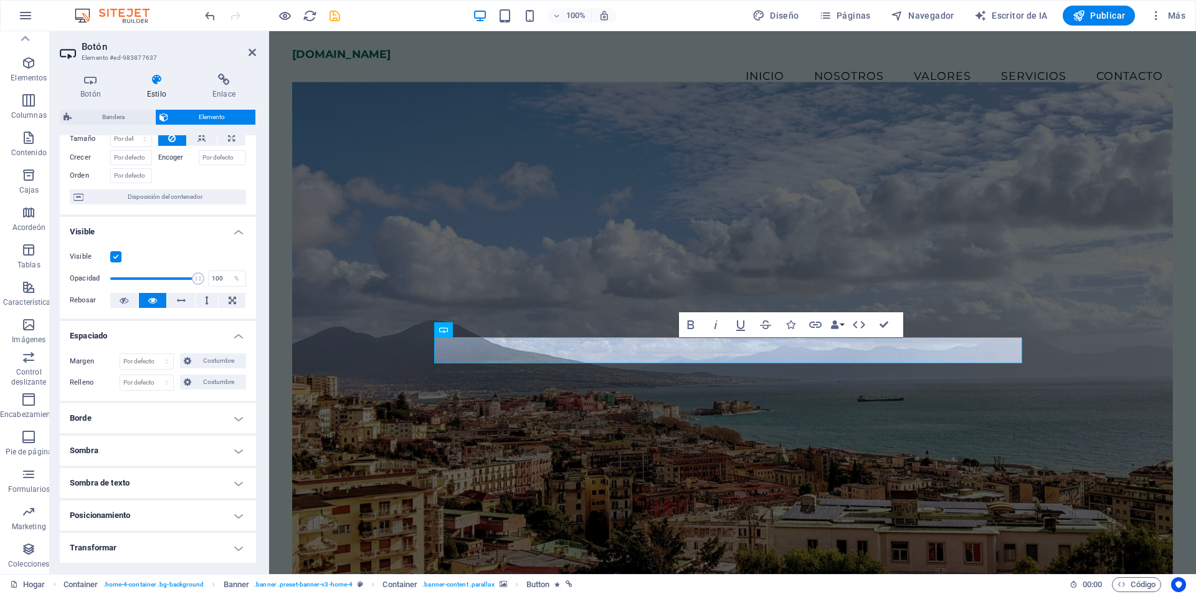
click at [207, 340] on h4 "Espaciado" at bounding box center [158, 332] width 196 height 22
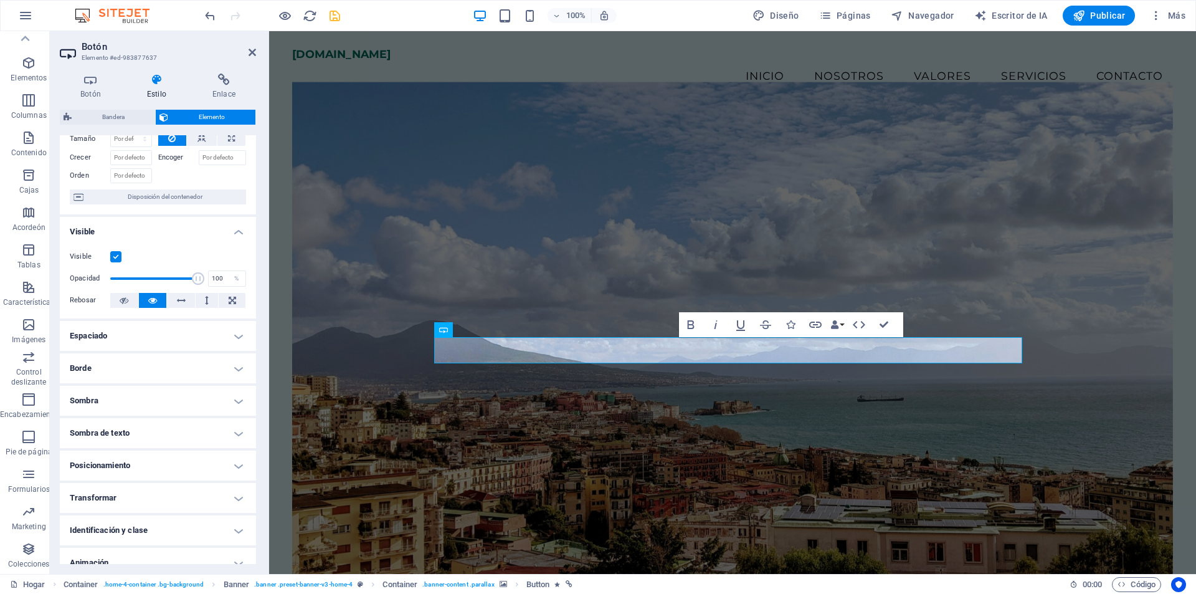
scroll to position [108, 0]
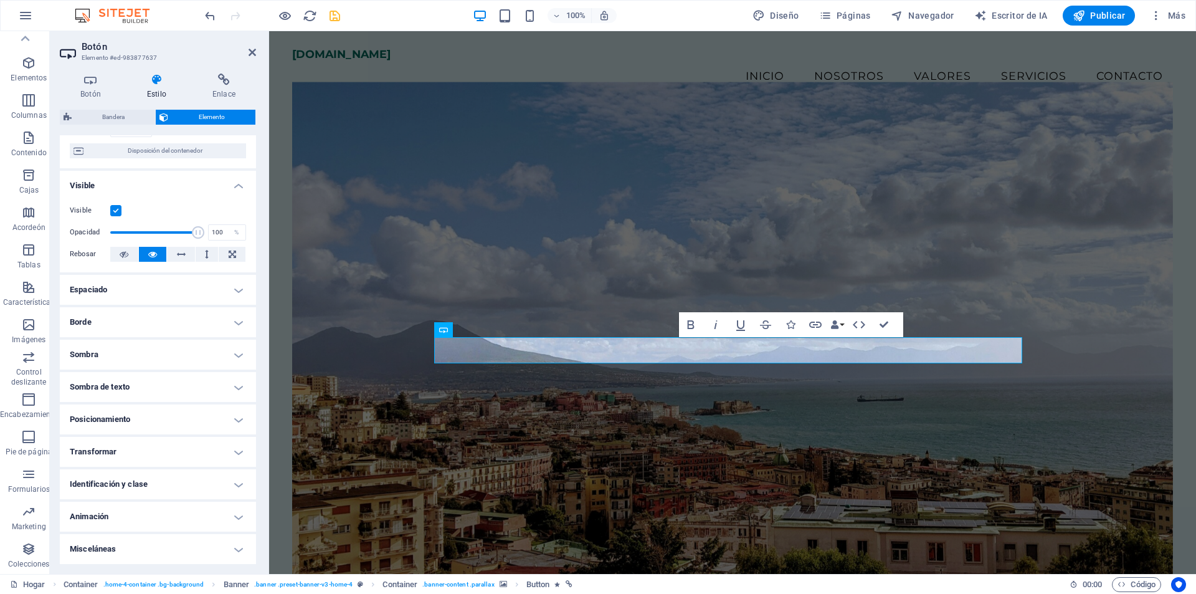
click at [158, 513] on h4 "Animación" at bounding box center [158, 517] width 196 height 30
click at [158, 513] on h4 "Animación" at bounding box center [158, 513] width 196 height 22
click at [148, 544] on h4 "Misceláneas" at bounding box center [158, 549] width 196 height 30
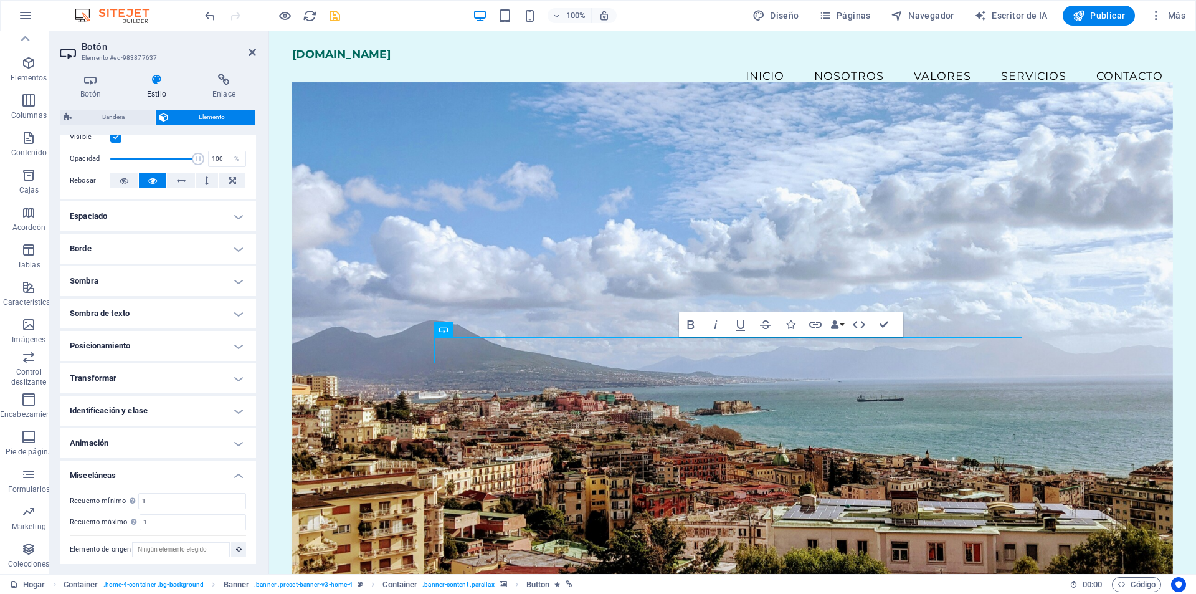
scroll to position [186, 0]
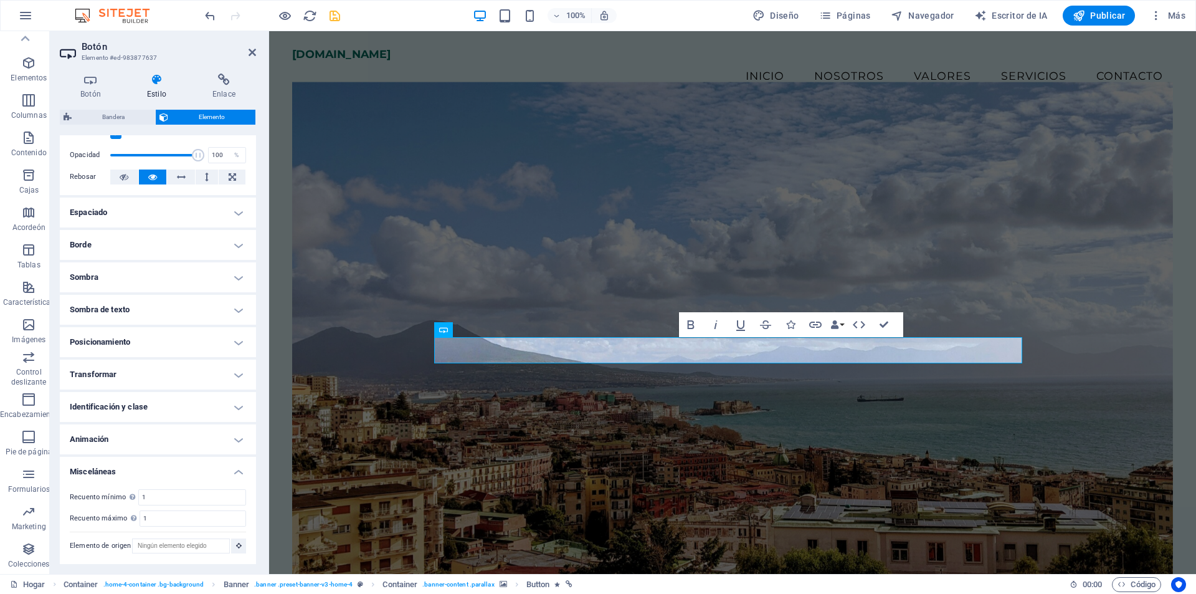
click at [183, 459] on h4 "Misceláneas" at bounding box center [158, 468] width 196 height 22
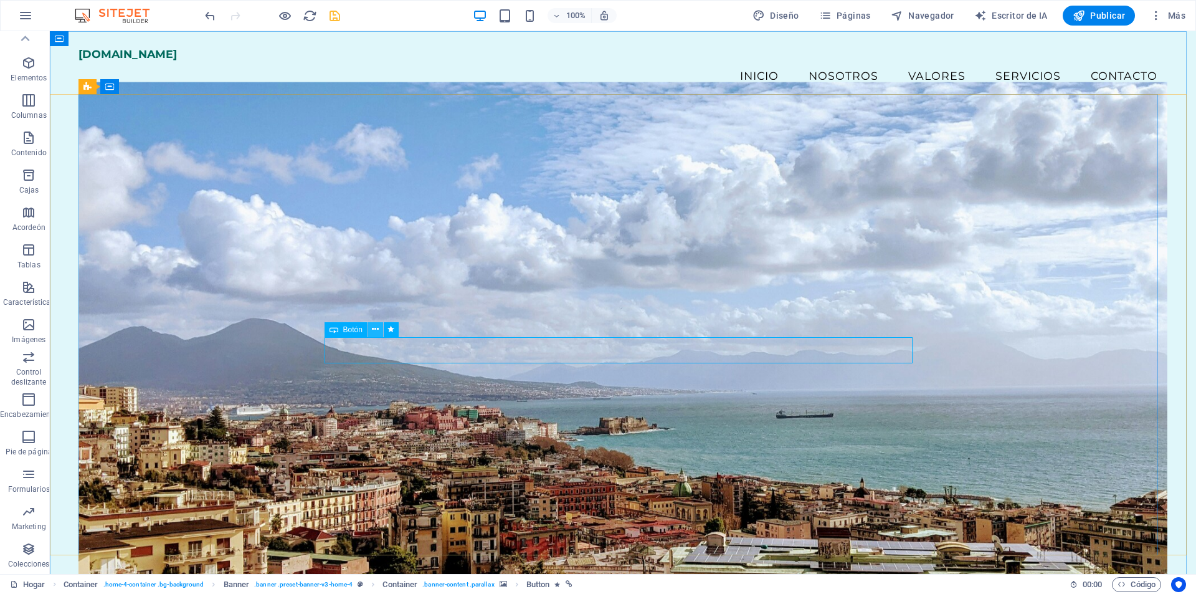
click at [379, 328] on button at bounding box center [375, 329] width 15 height 15
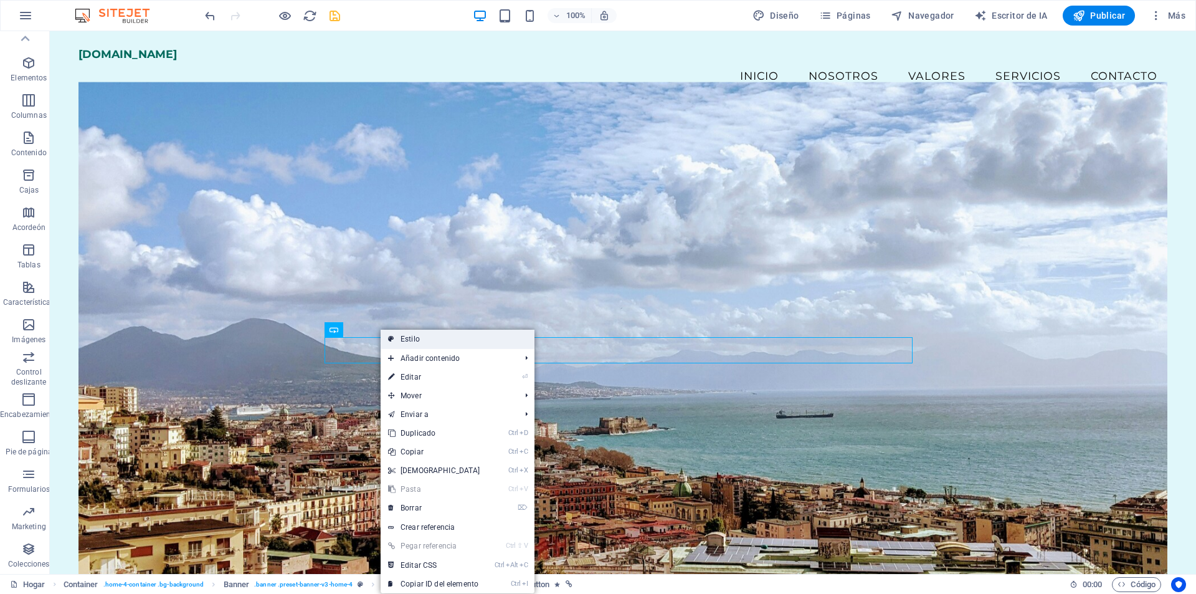
click at [426, 343] on link "Estilo" at bounding box center [458, 339] width 154 height 19
select select "preset-banner-v3-home-4"
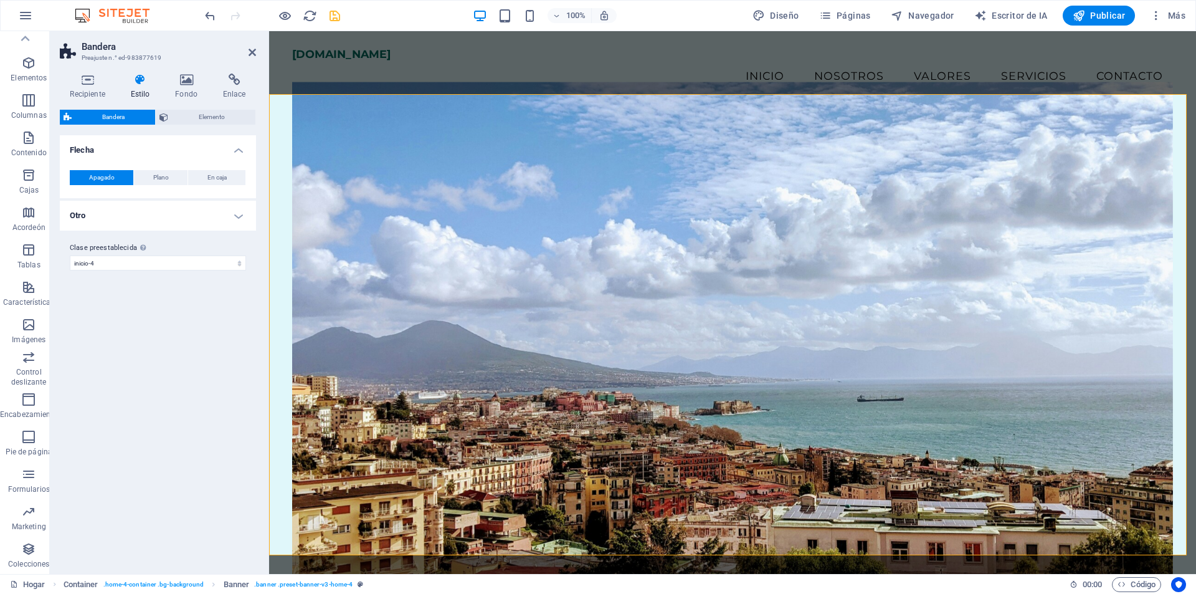
click at [581, 170] on figure at bounding box center [732, 329] width 881 height 494
click at [208, 181] on font "En caja" at bounding box center [216, 177] width 19 height 7
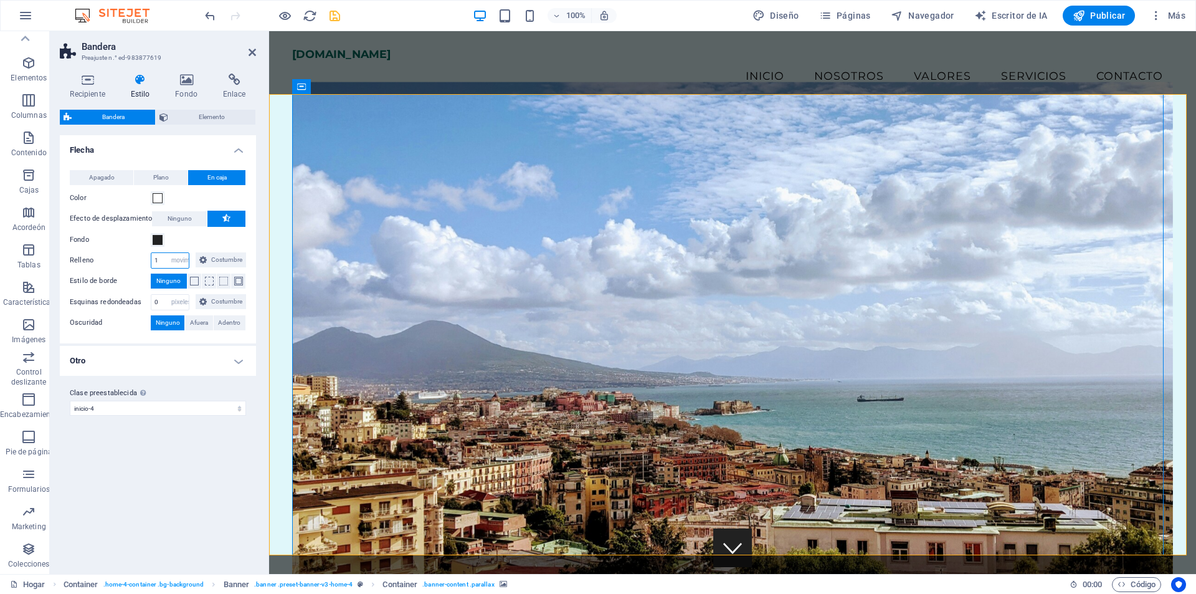
click at [165, 262] on input "1" at bounding box center [169, 260] width 37 height 15
click at [219, 261] on font "Costumbre" at bounding box center [226, 259] width 31 height 7
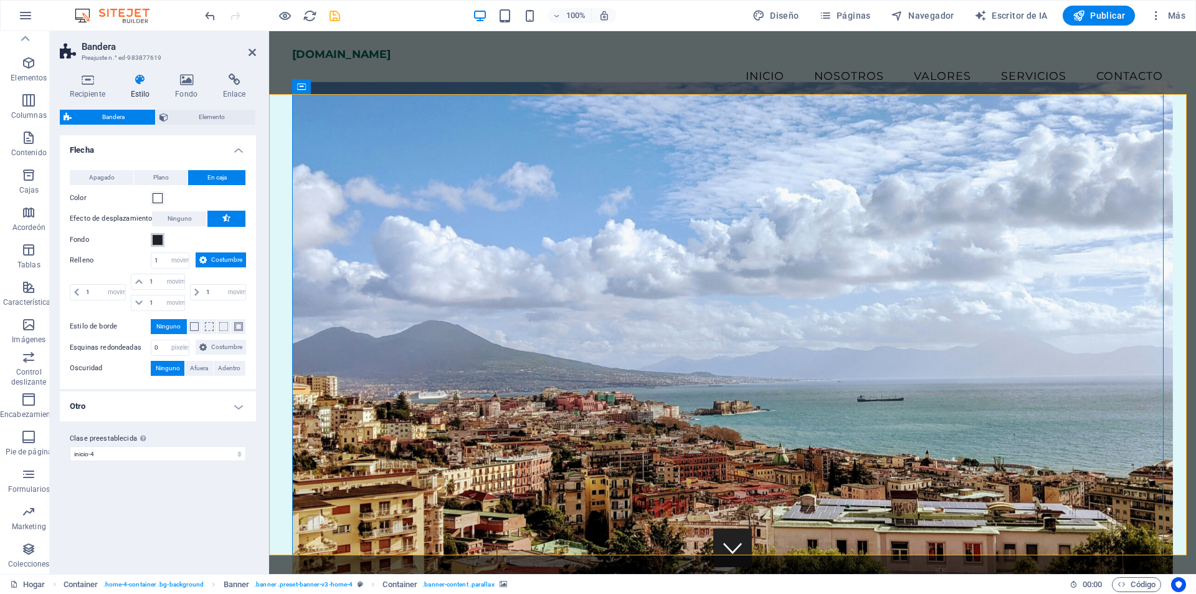
click at [158, 240] on span at bounding box center [158, 240] width 10 height 10
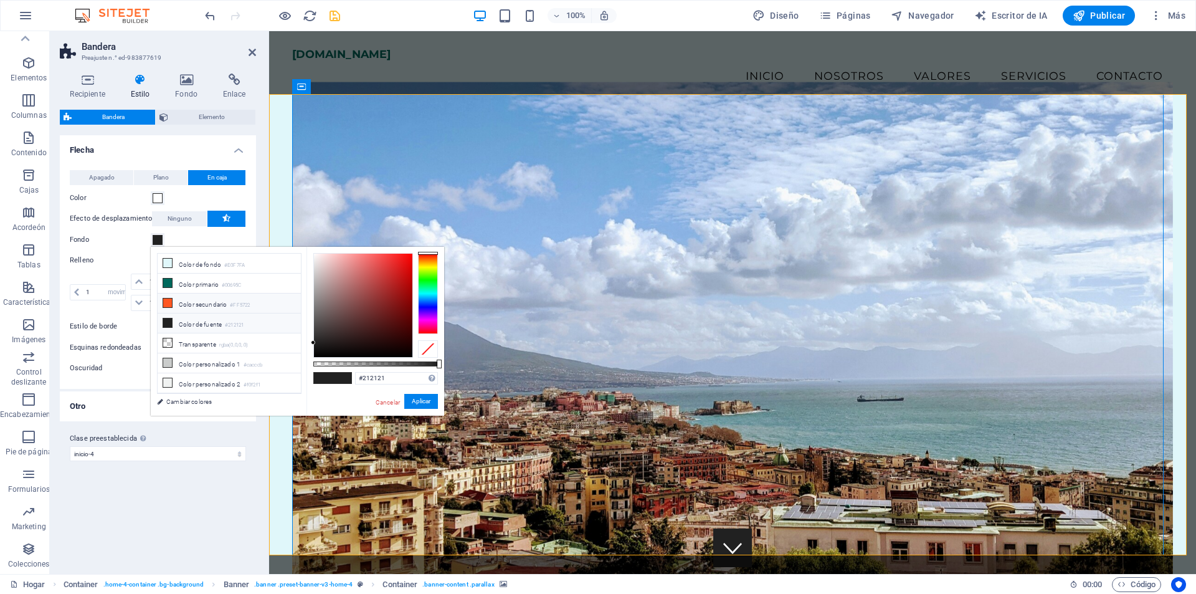
click at [205, 304] on font "Color secundario" at bounding box center [203, 304] width 48 height 7
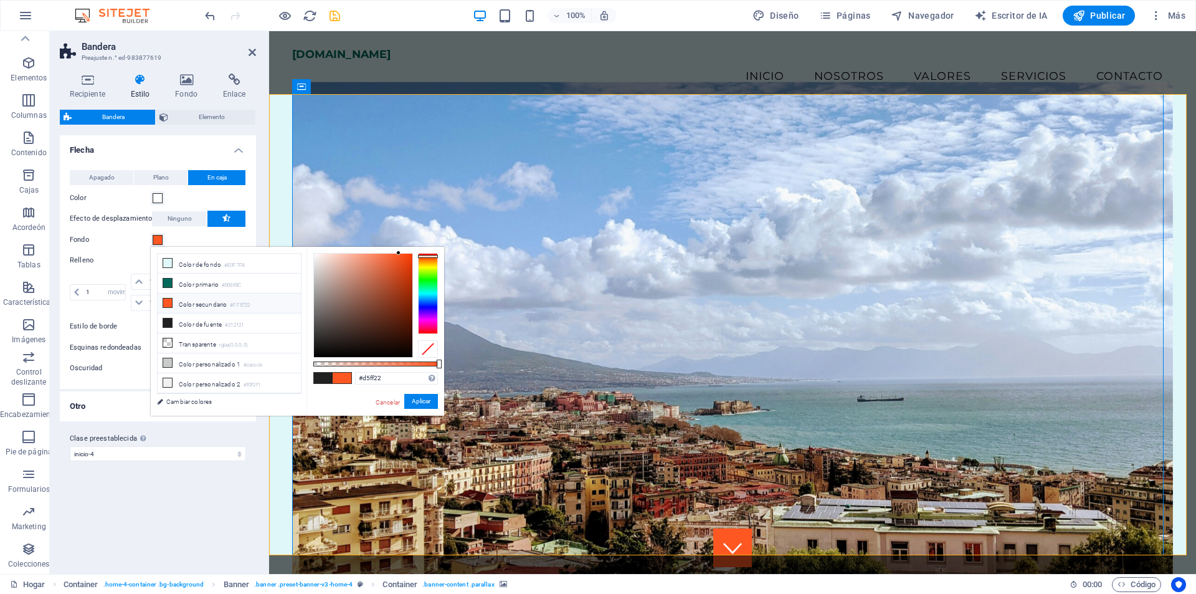
click at [427, 269] on div at bounding box center [428, 293] width 20 height 81
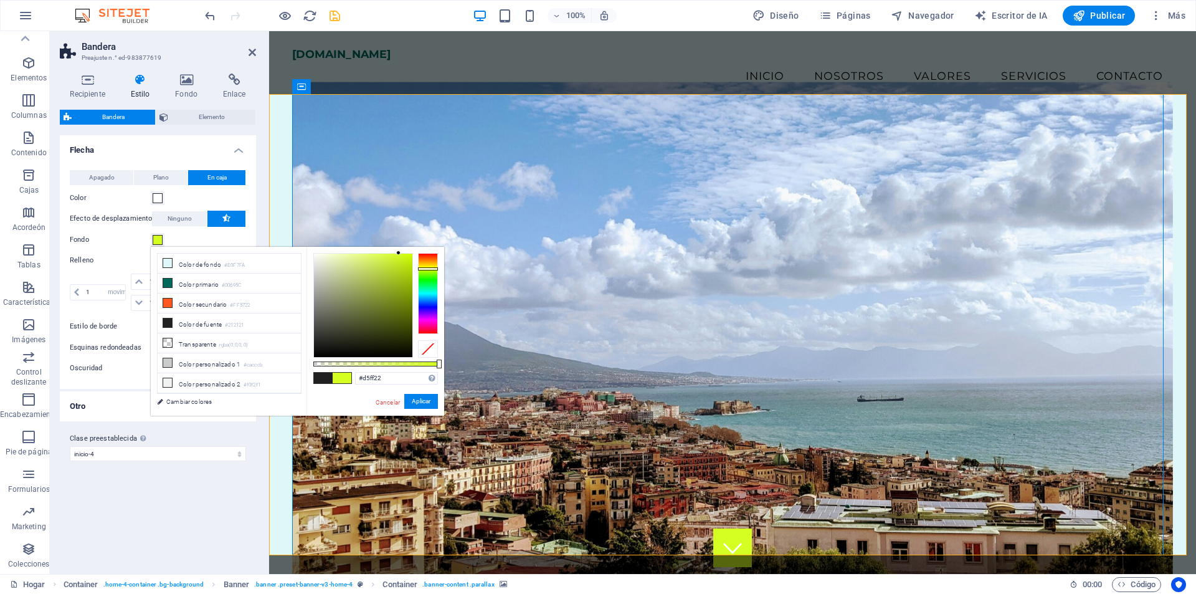
type input "#8aa80a"
click at [406, 288] on div at bounding box center [363, 305] width 98 height 103
click at [423, 397] on font "Aplicar" at bounding box center [421, 400] width 19 height 7
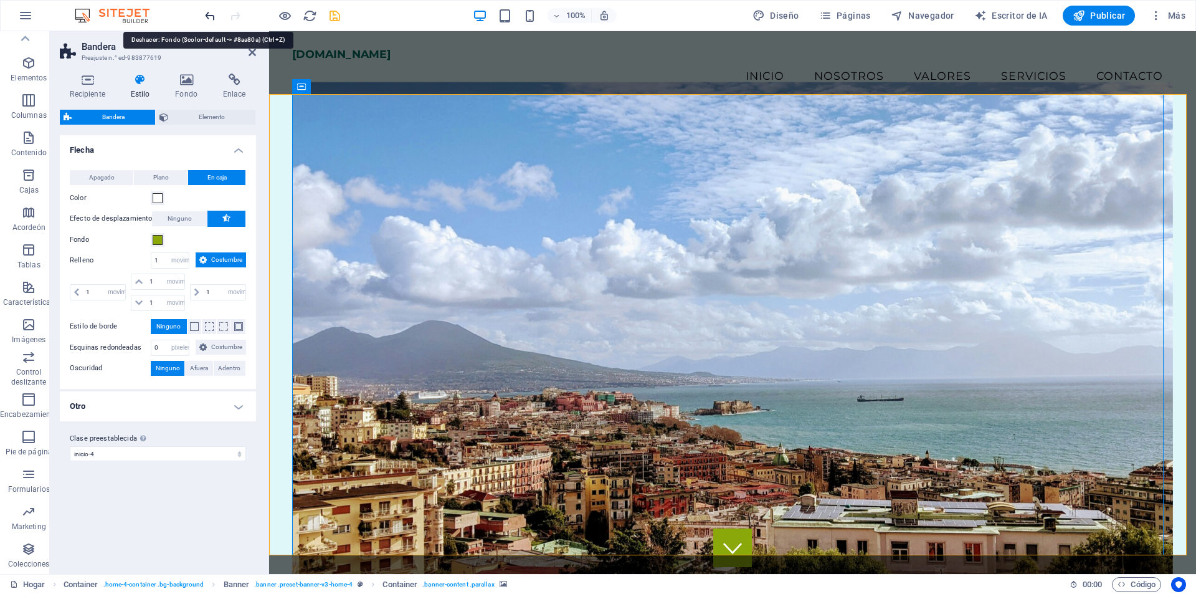
click at [205, 13] on icon "deshacer" at bounding box center [210, 16] width 14 height 14
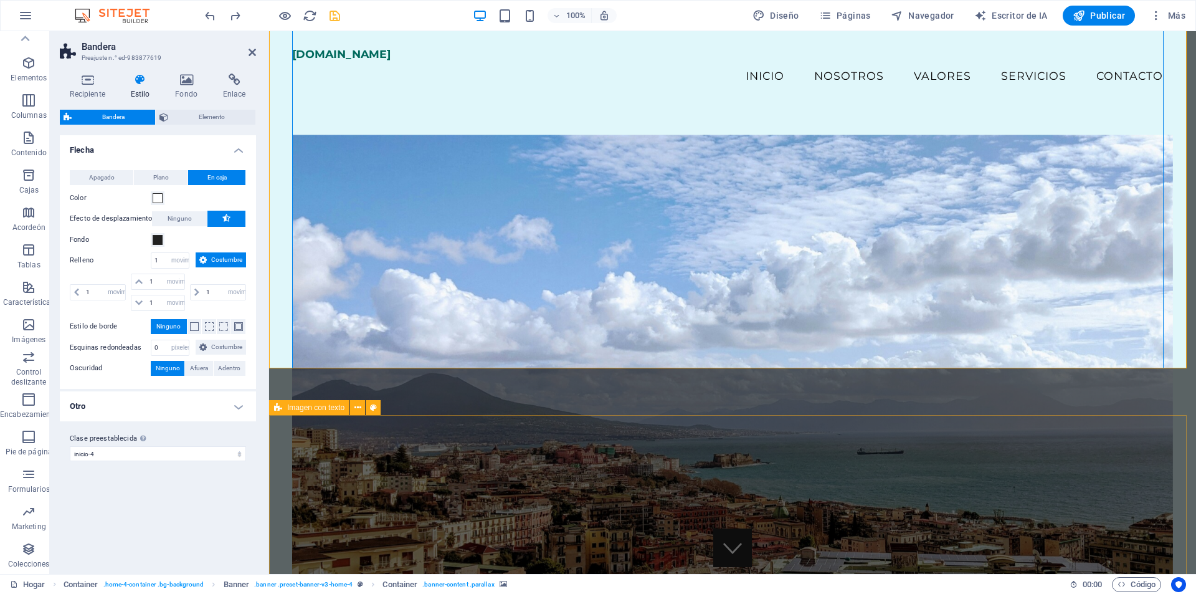
scroll to position [187, 0]
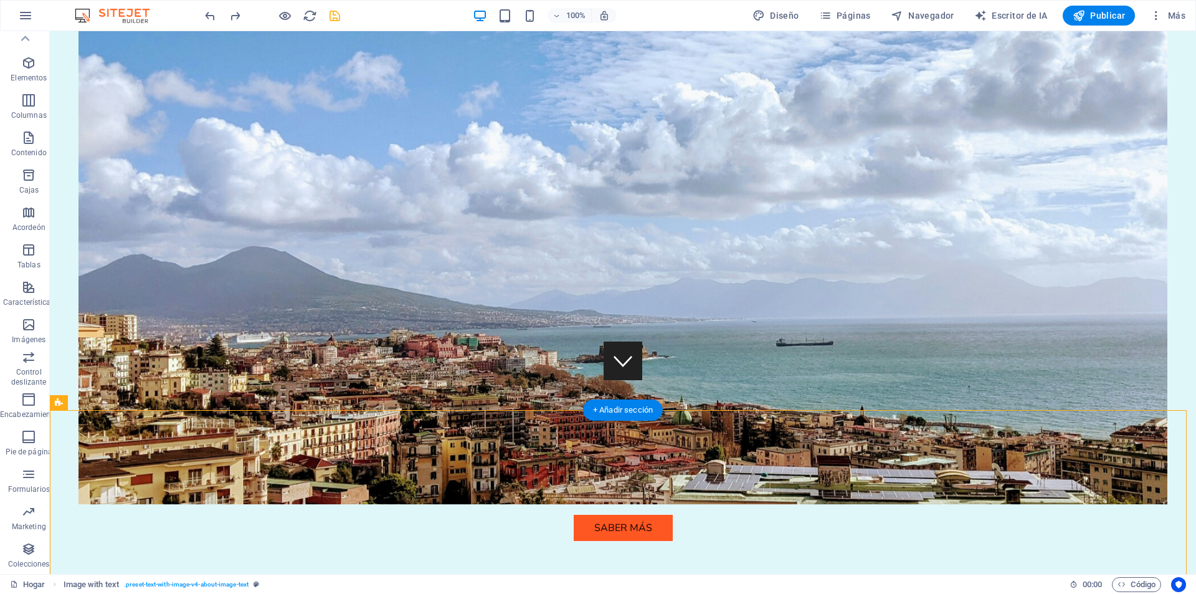
scroll to position [374, 0]
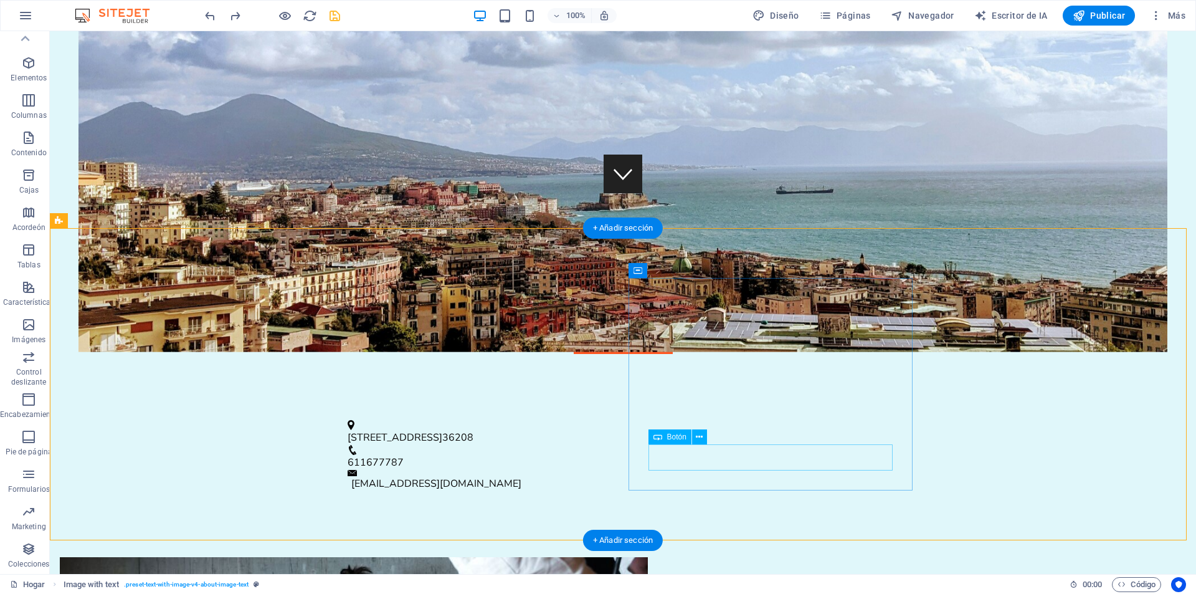
click at [700, 439] on icon at bounding box center [699, 436] width 7 height 13
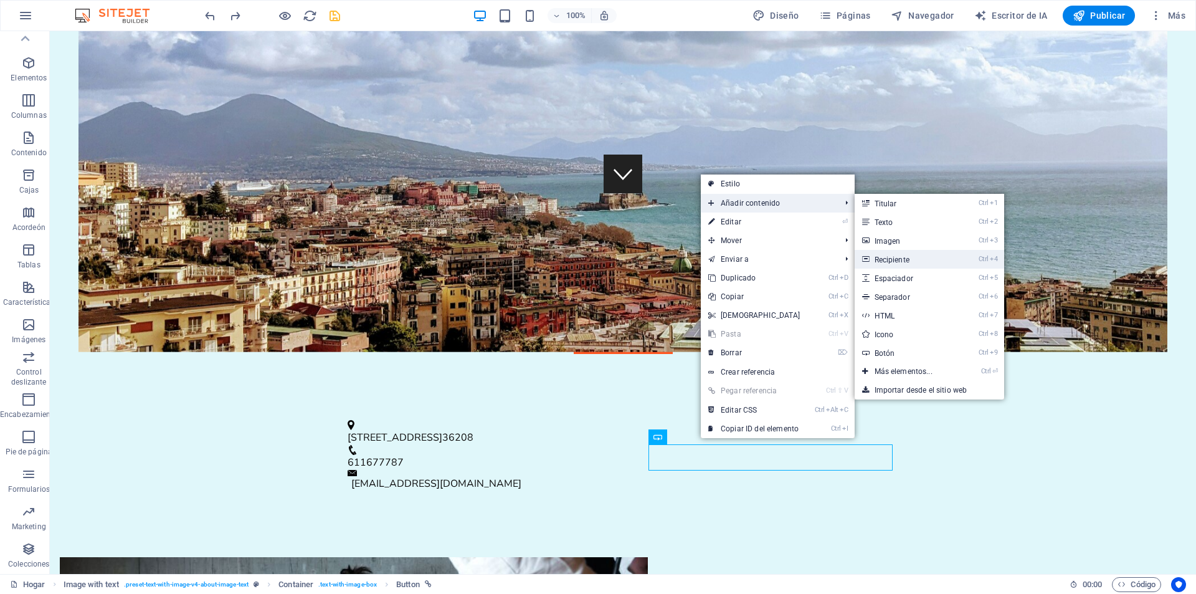
click at [902, 257] on font "Recipiente" at bounding box center [892, 259] width 35 height 9
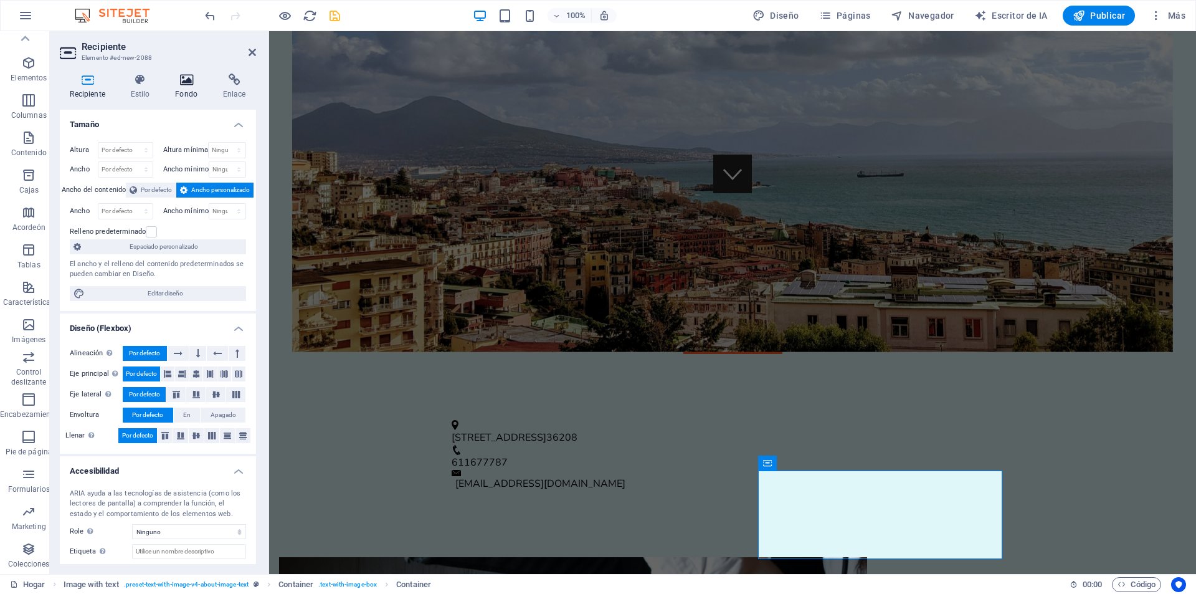
click at [187, 74] on icon at bounding box center [186, 80] width 43 height 12
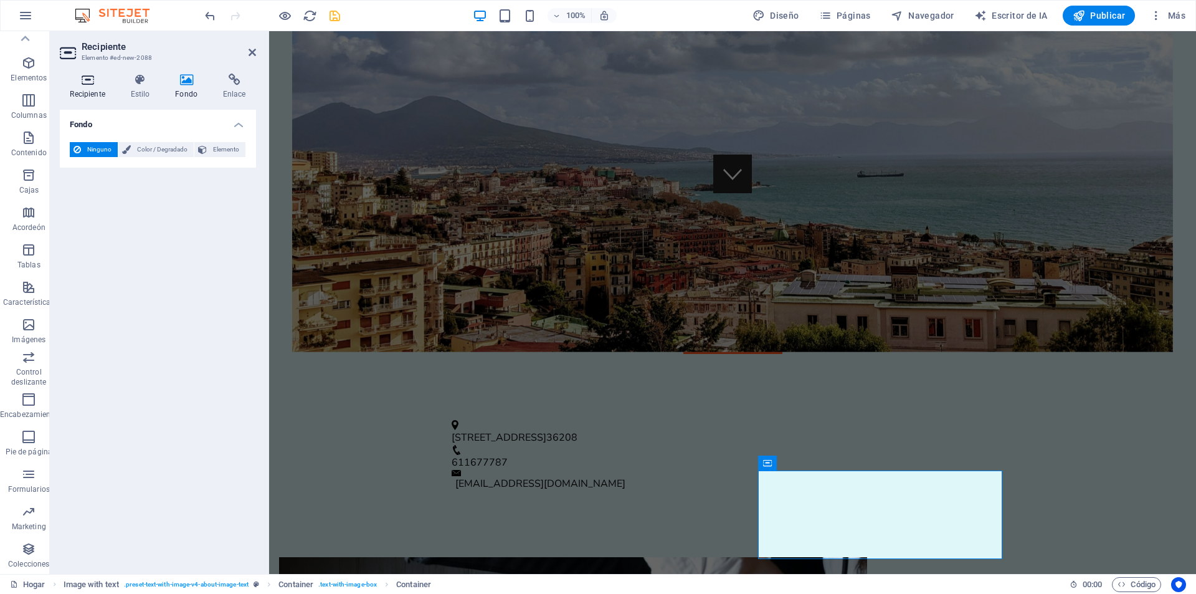
click at [84, 82] on icon at bounding box center [87, 80] width 55 height 12
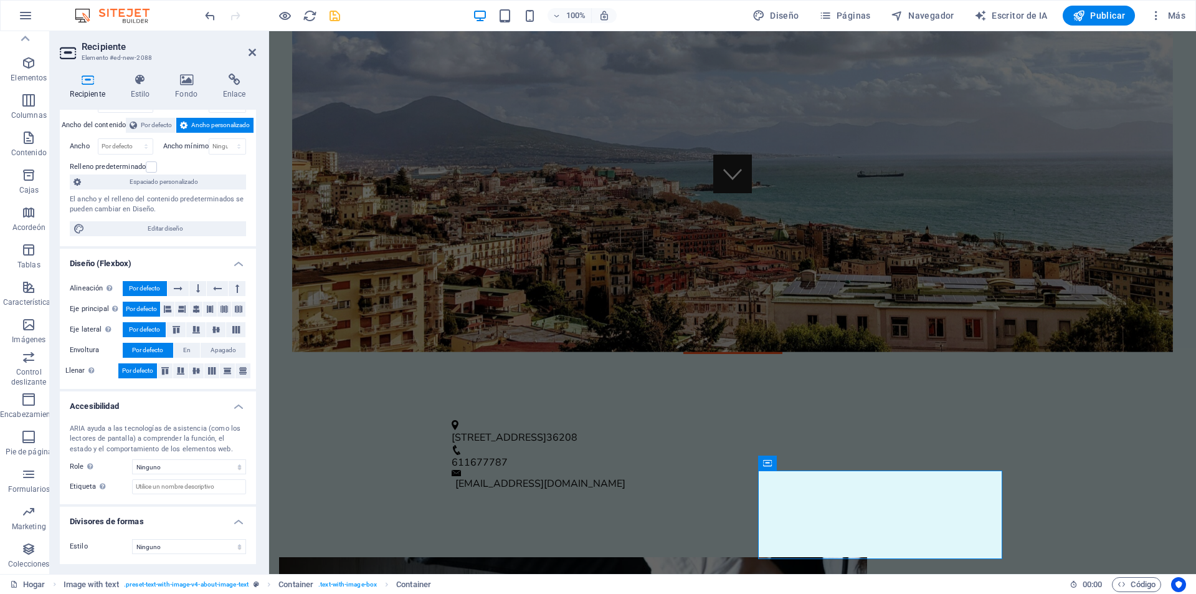
scroll to position [0, 0]
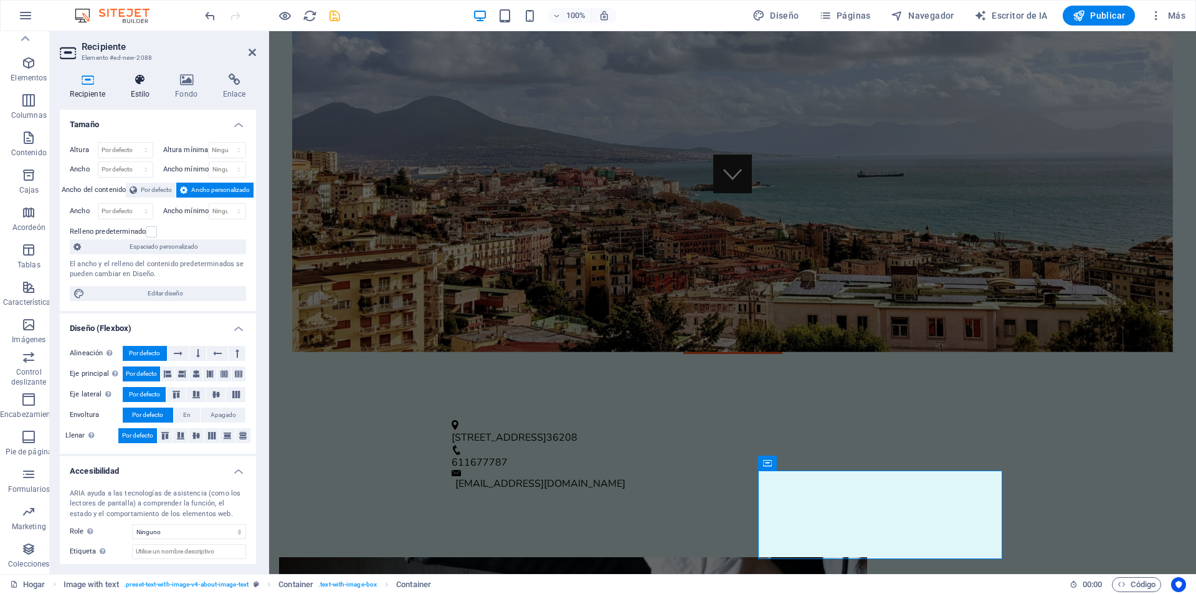
click at [148, 91] on font "Estilo" at bounding box center [140, 94] width 19 height 9
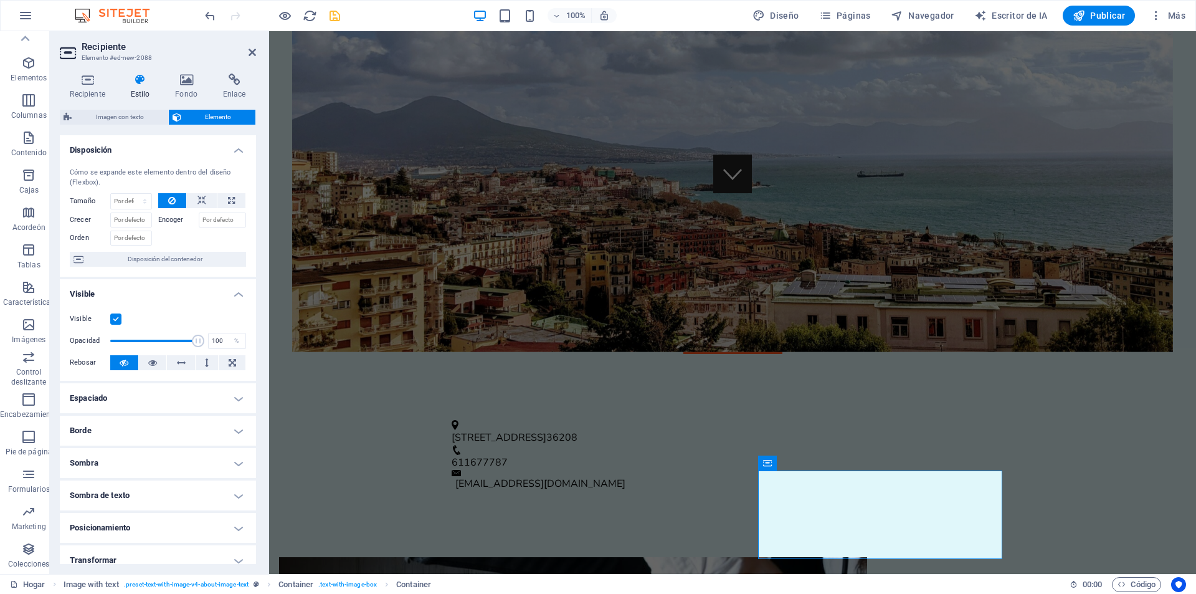
click at [133, 398] on h4 "Espaciado" at bounding box center [158, 398] width 196 height 30
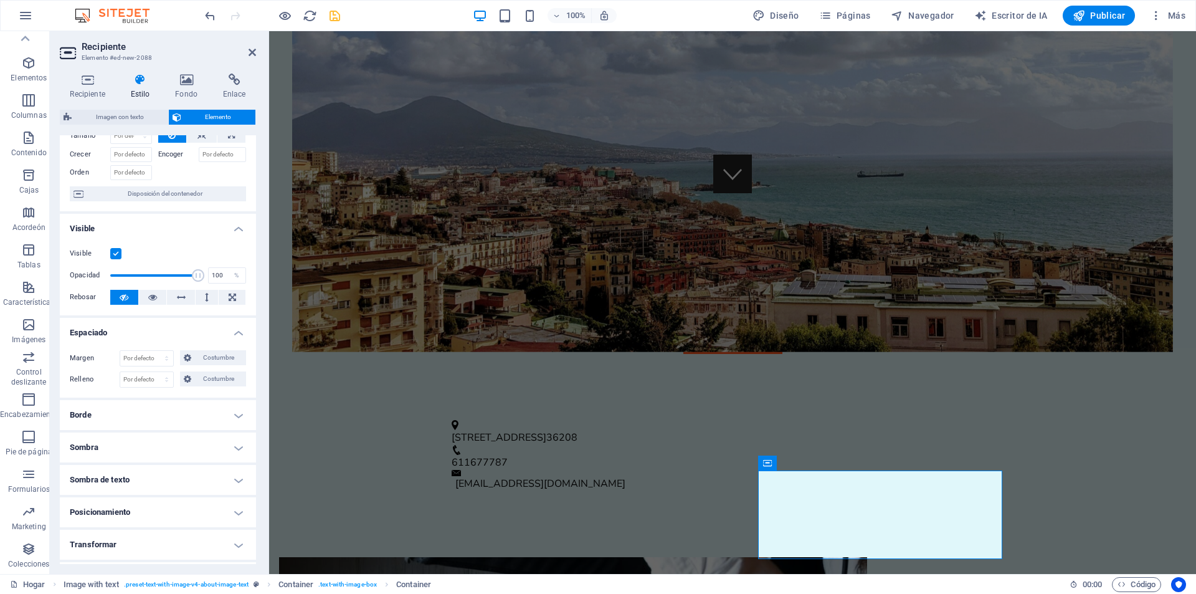
scroll to position [125, 0]
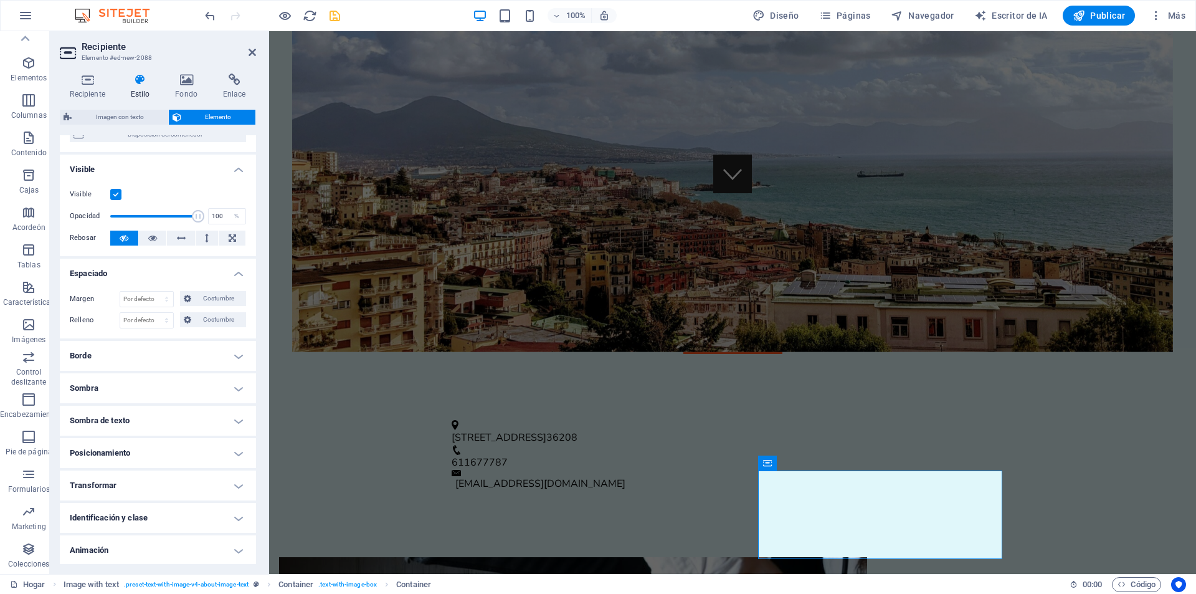
click at [154, 363] on h4 "Borde" at bounding box center [158, 356] width 196 height 30
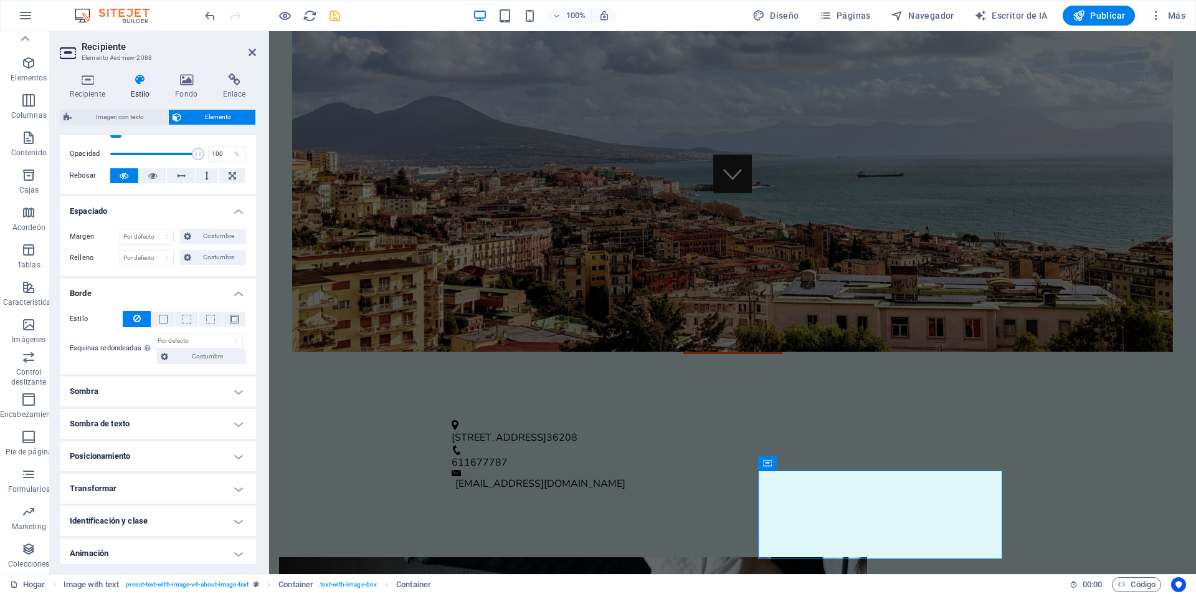
click at [144, 381] on h4 "Sombra" at bounding box center [158, 391] width 196 height 30
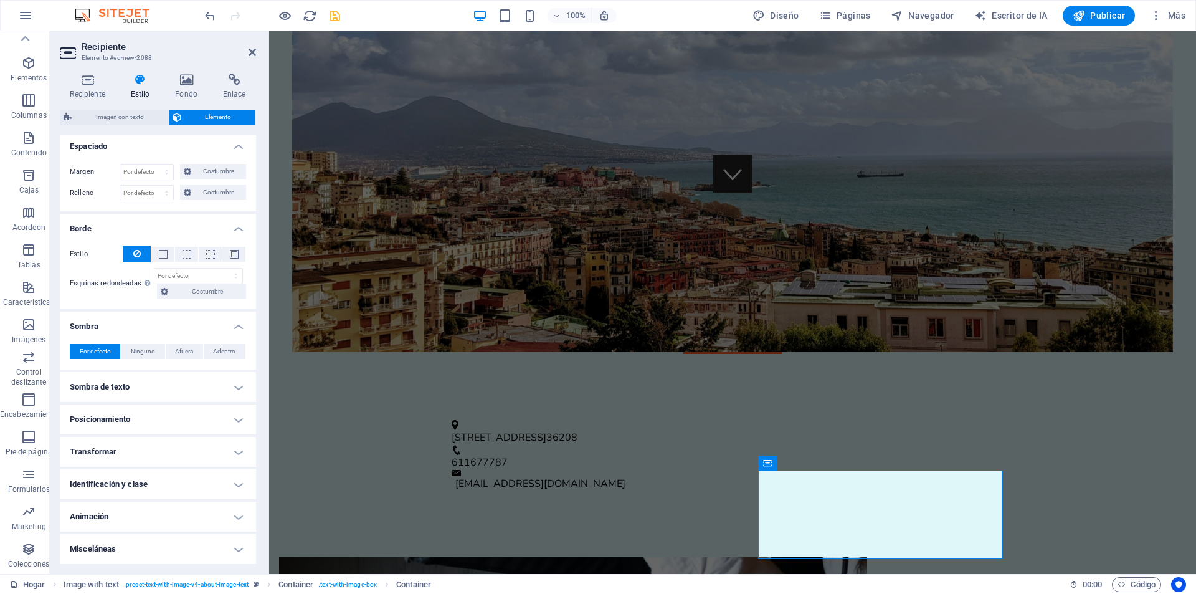
click at [144, 381] on h4 "Sombra de texto" at bounding box center [158, 387] width 196 height 30
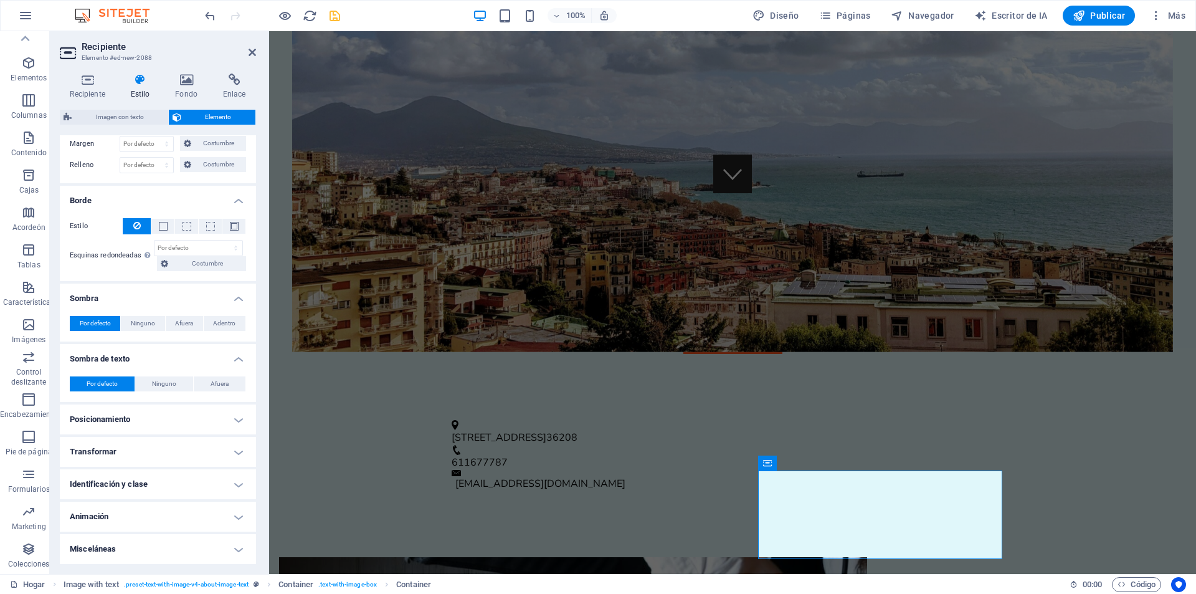
click at [140, 415] on h4 "Posicionamiento" at bounding box center [158, 419] width 196 height 30
click at [126, 509] on h4 "Transformar" at bounding box center [158, 510] width 196 height 30
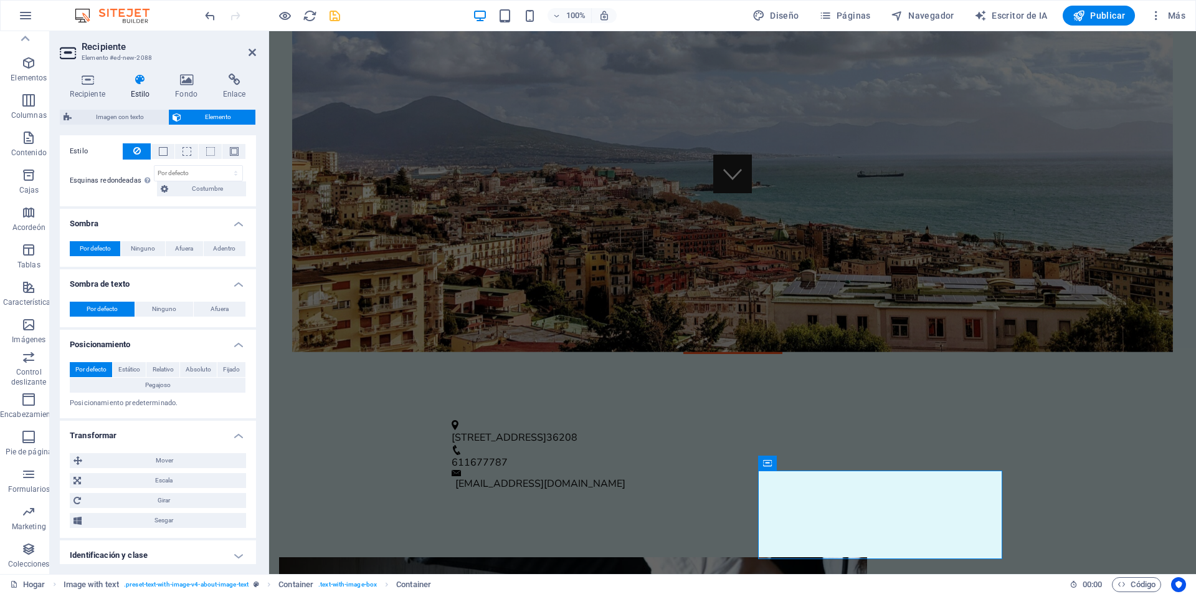
scroll to position [426, 0]
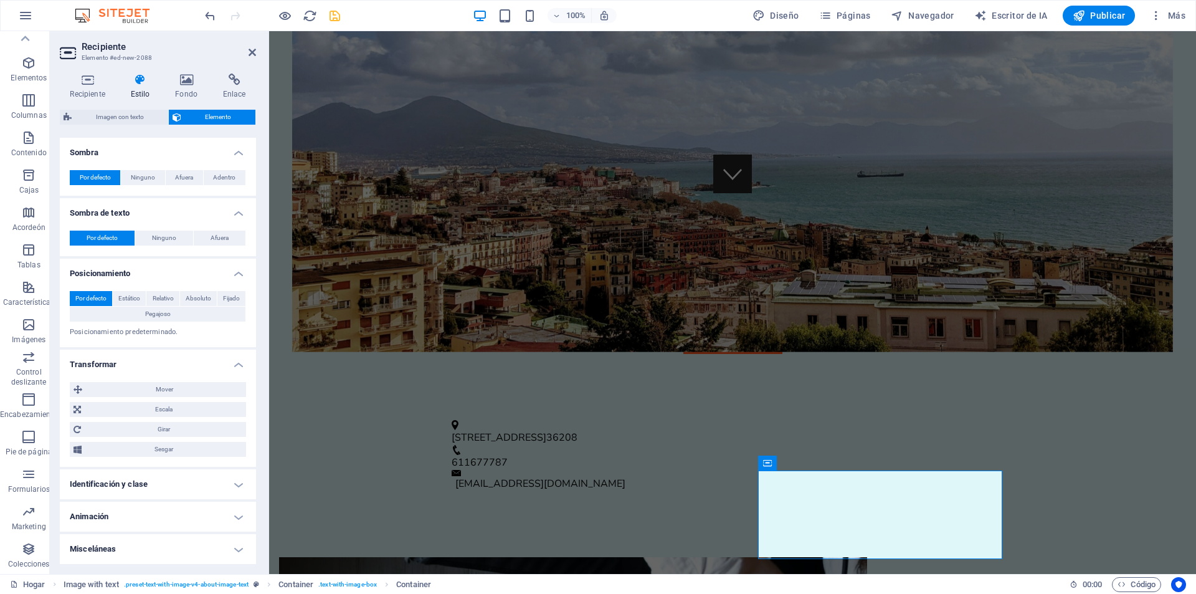
click at [136, 493] on h4 "Identificación y clase" at bounding box center [158, 484] width 196 height 30
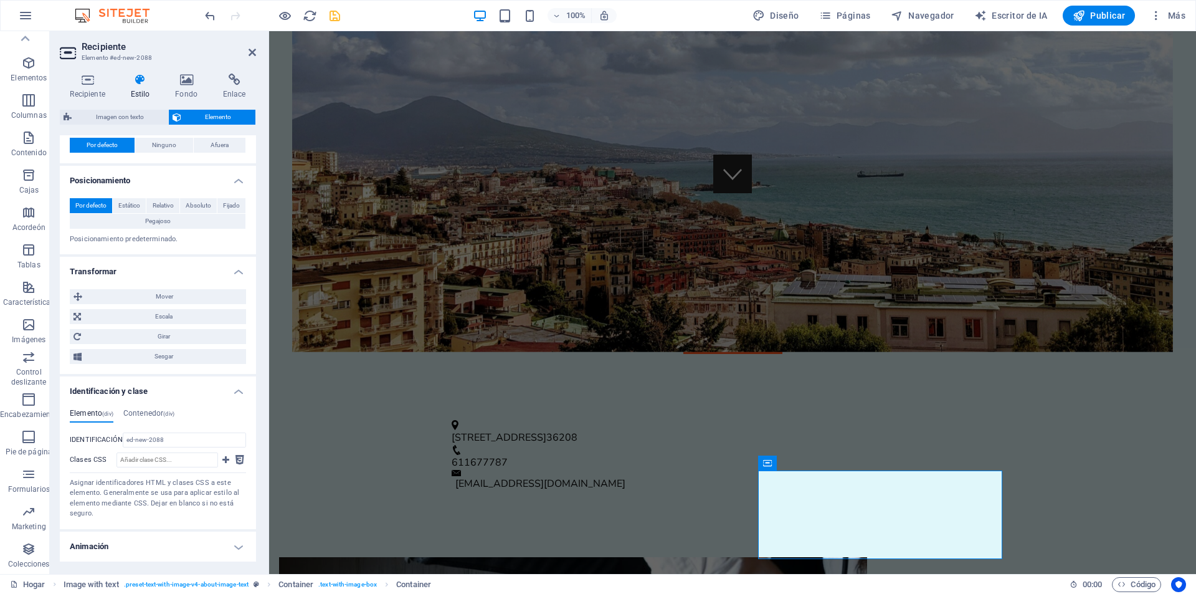
scroll to position [548, 0]
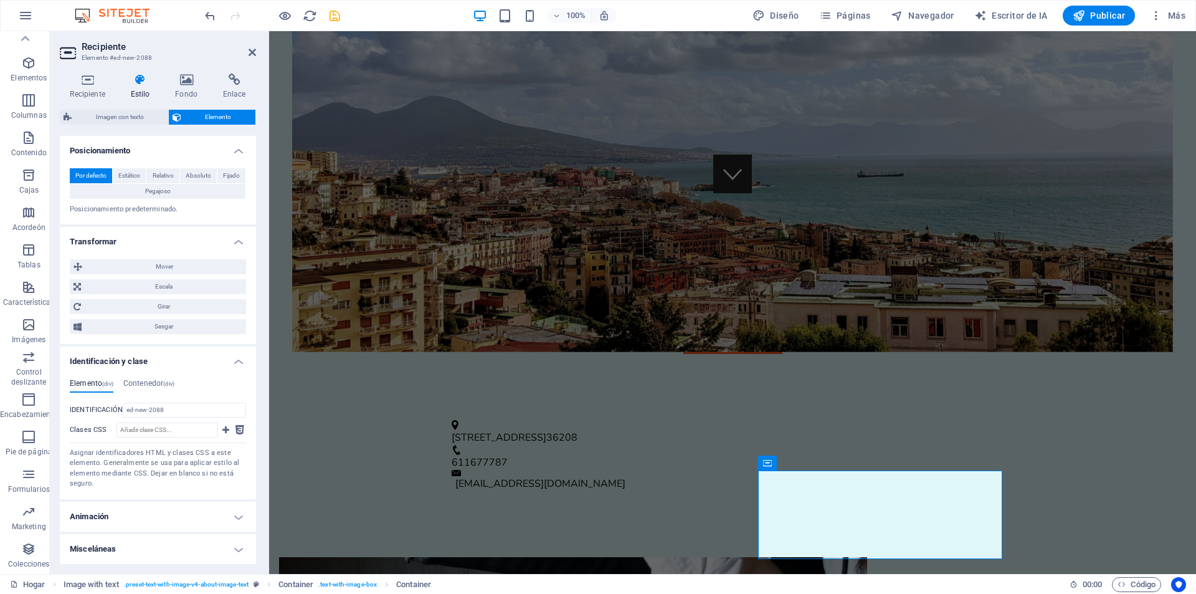
click at [126, 509] on h4 "Animación" at bounding box center [158, 517] width 196 height 30
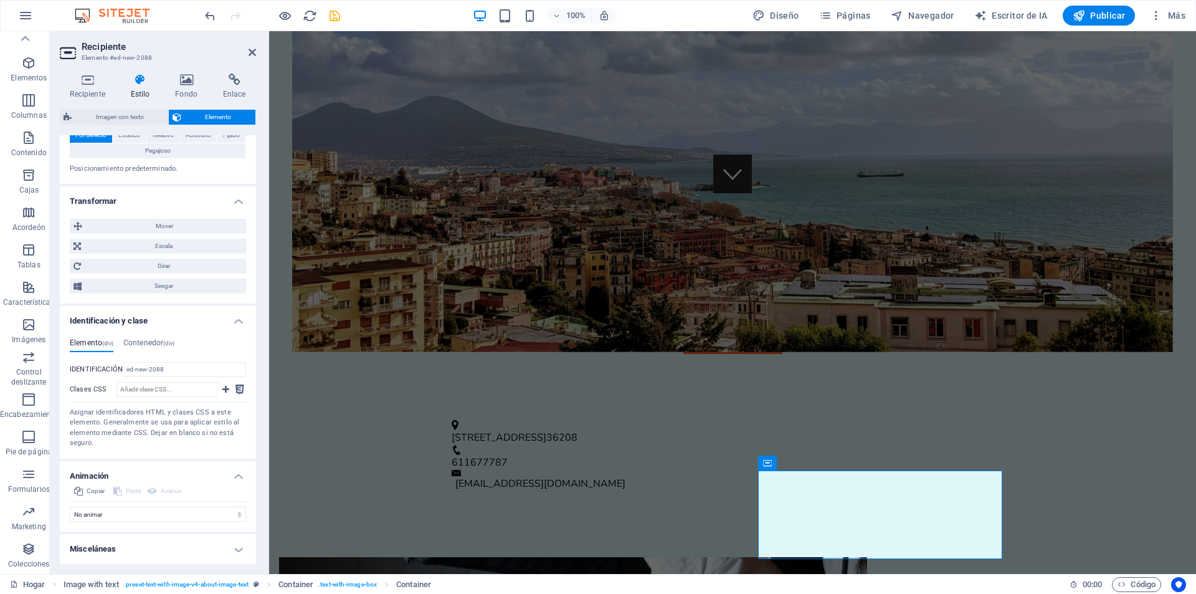
click at [126, 551] on h4 "Misceláneas" at bounding box center [158, 549] width 196 height 30
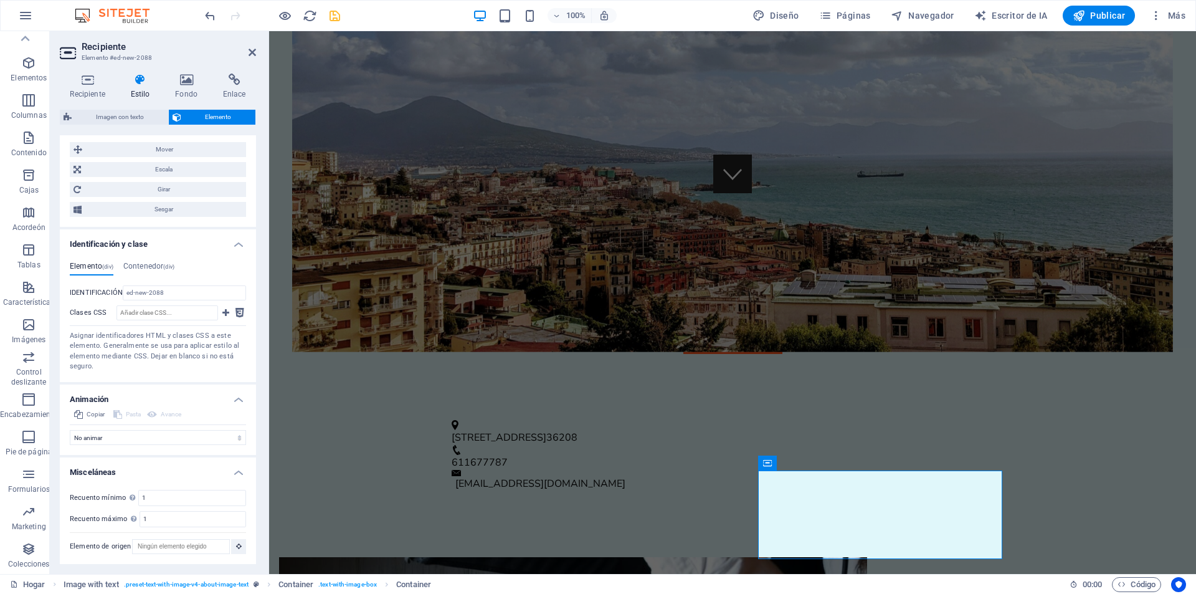
scroll to position [666, 0]
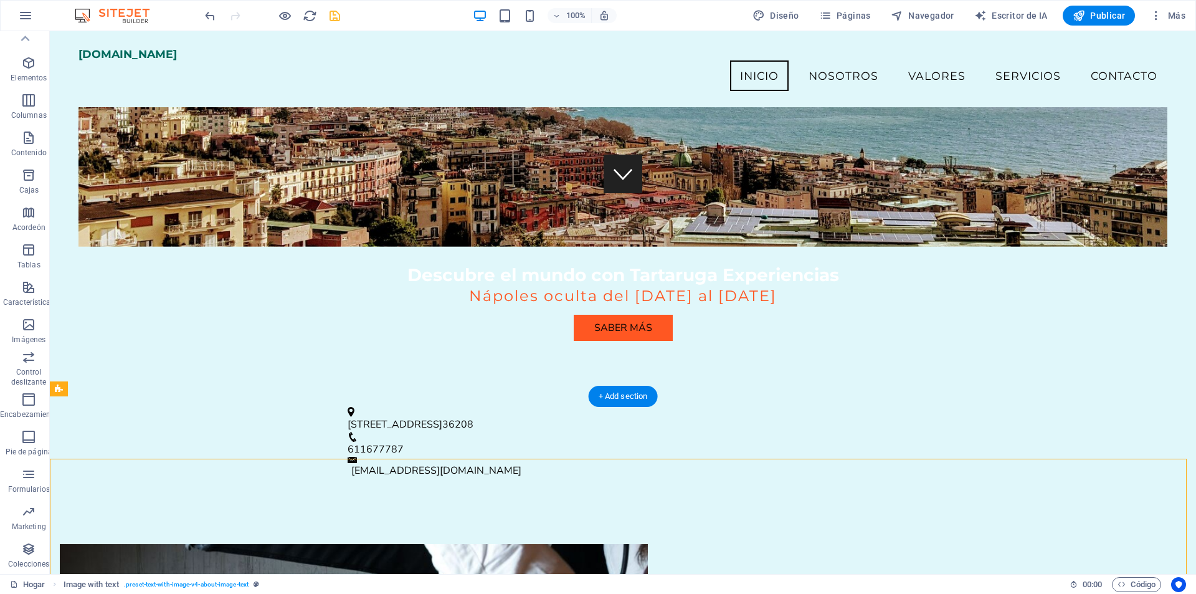
scroll to position [125, 0]
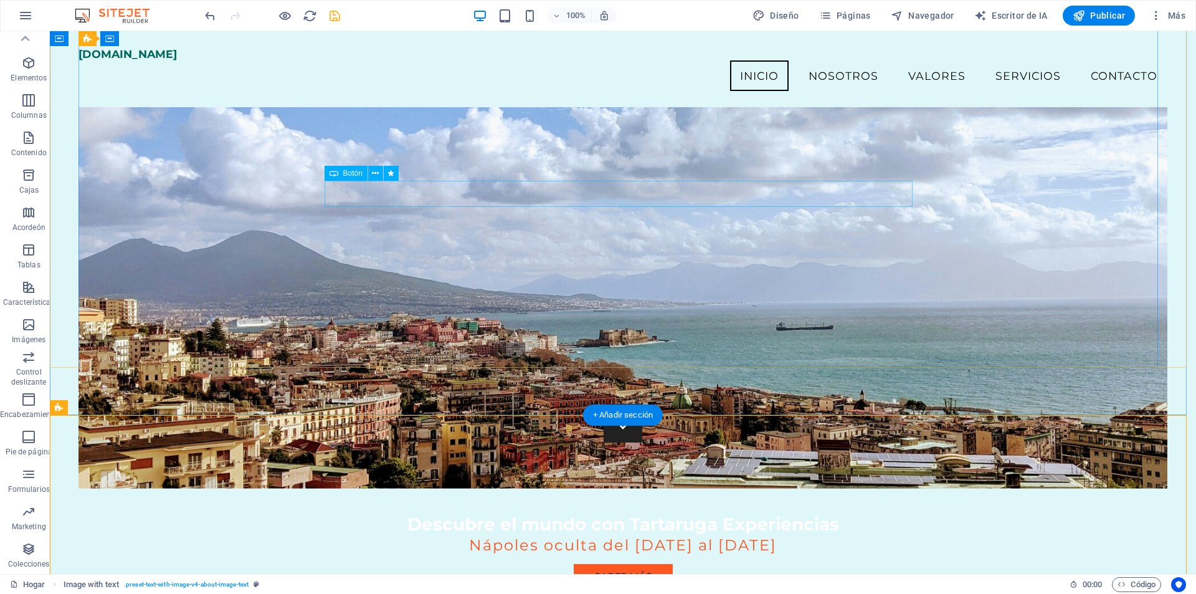
click at [589, 564] on div "saber más" at bounding box center [623, 577] width 588 height 26
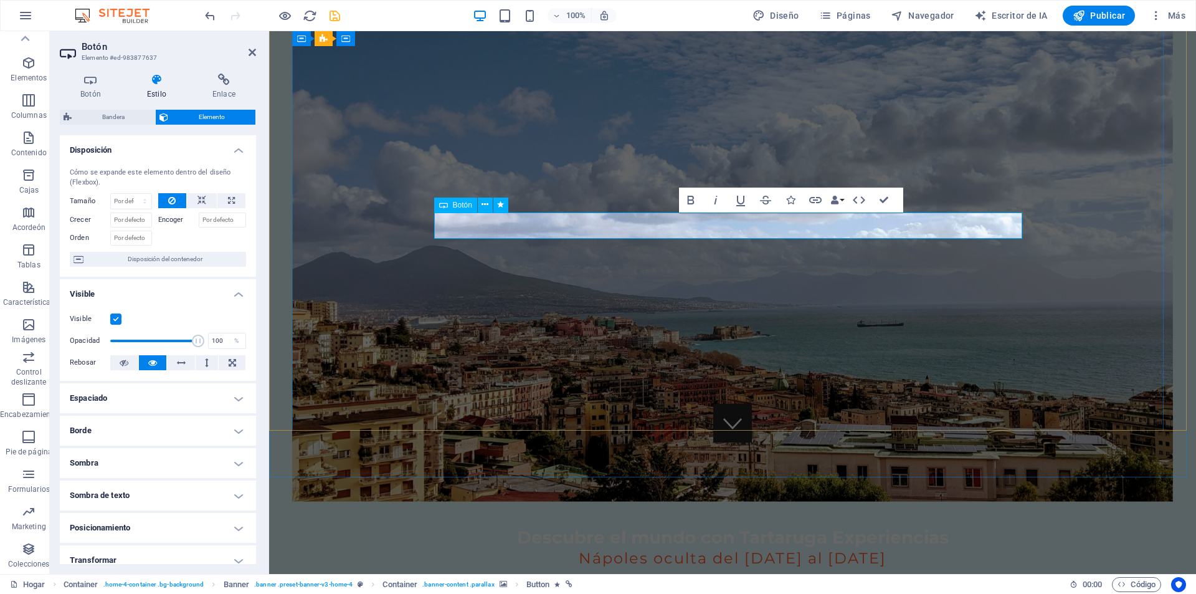
click at [447, 203] on icon at bounding box center [443, 204] width 9 height 15
click at [459, 206] on font "Botón" at bounding box center [462, 205] width 19 height 9
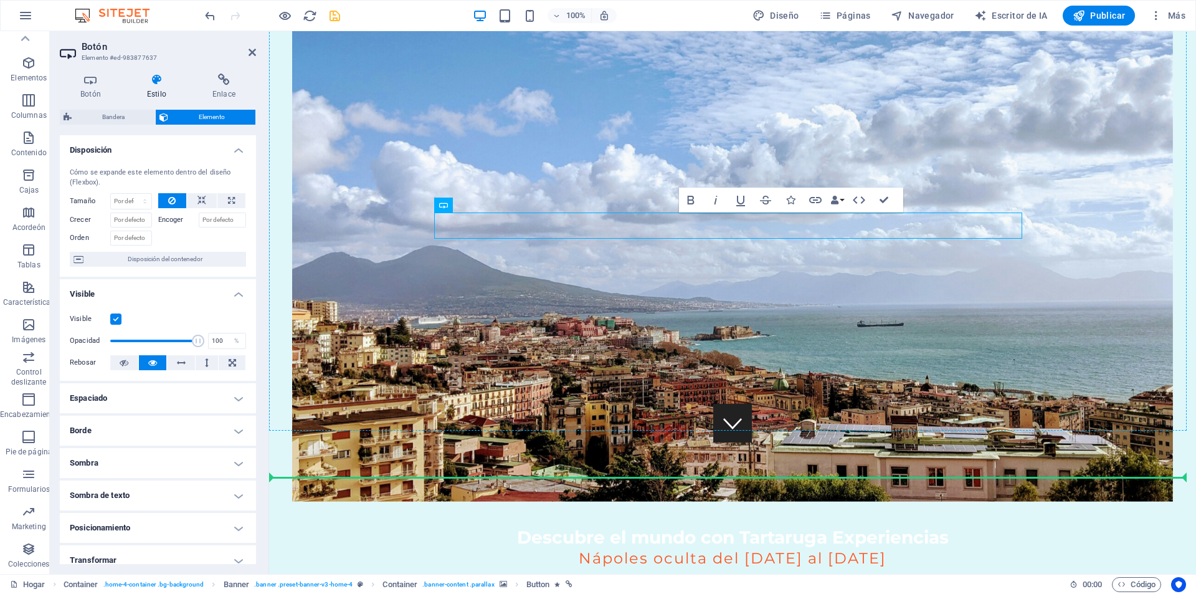
drag, startPoint x: 728, startPoint y: 237, endPoint x: 693, endPoint y: 261, distance: 41.6
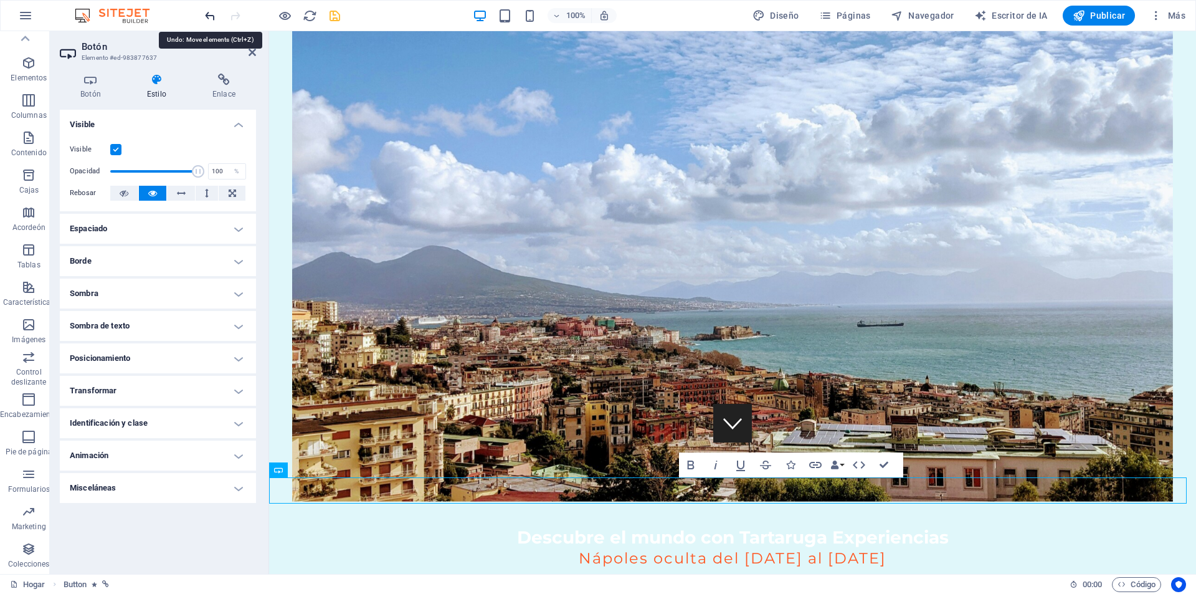
click at [216, 19] on icon "deshacer" at bounding box center [210, 16] width 14 height 14
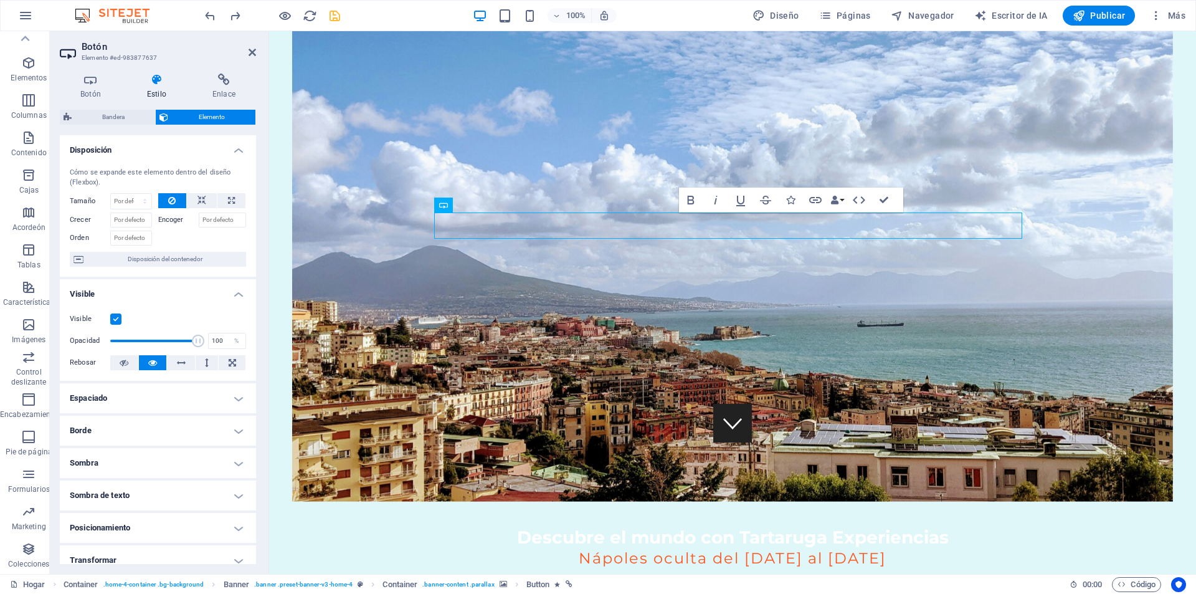
click at [687, 333] on figure at bounding box center [732, 254] width 881 height 494
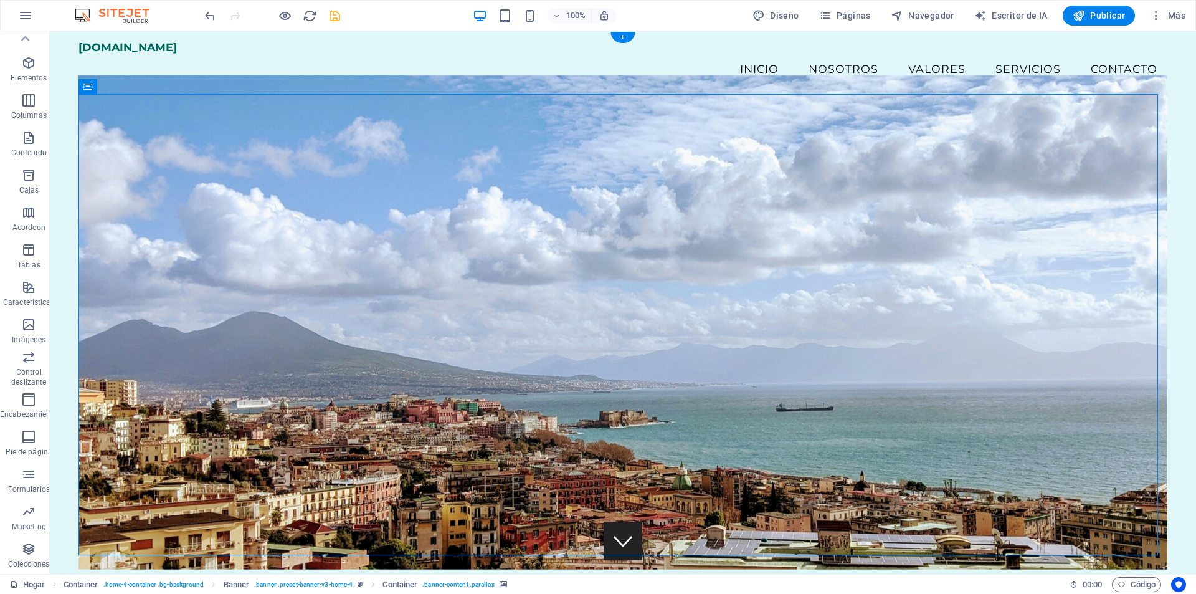
scroll to position [0, 0]
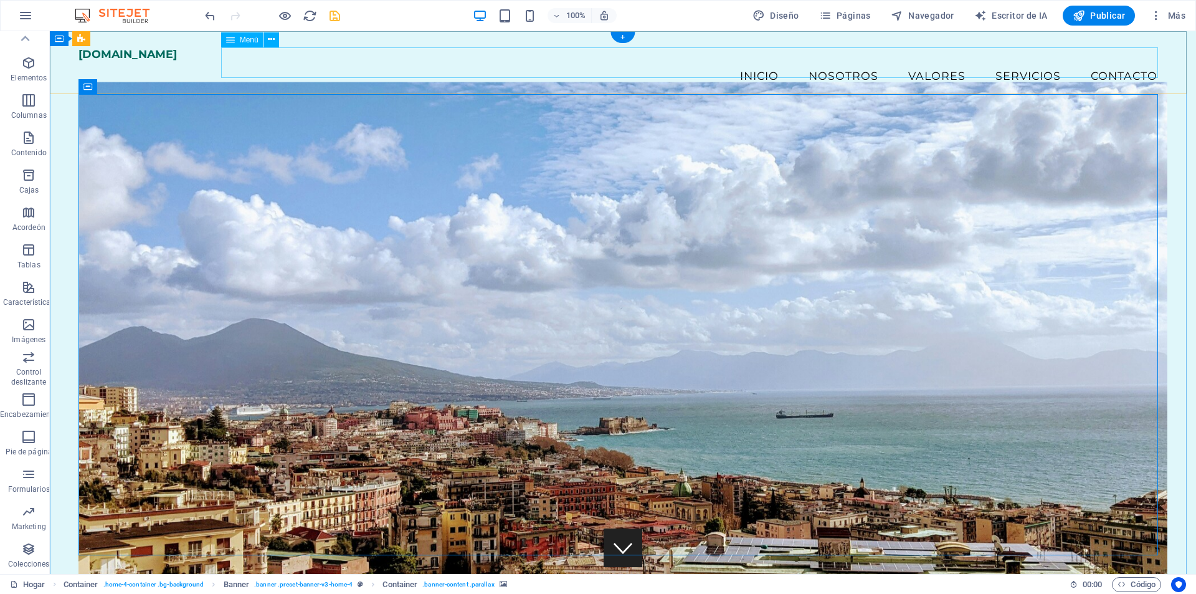
click at [756, 67] on nav "Inicio Nosotros Valores Servicios Contacto" at bounding box center [622, 75] width 1089 height 31
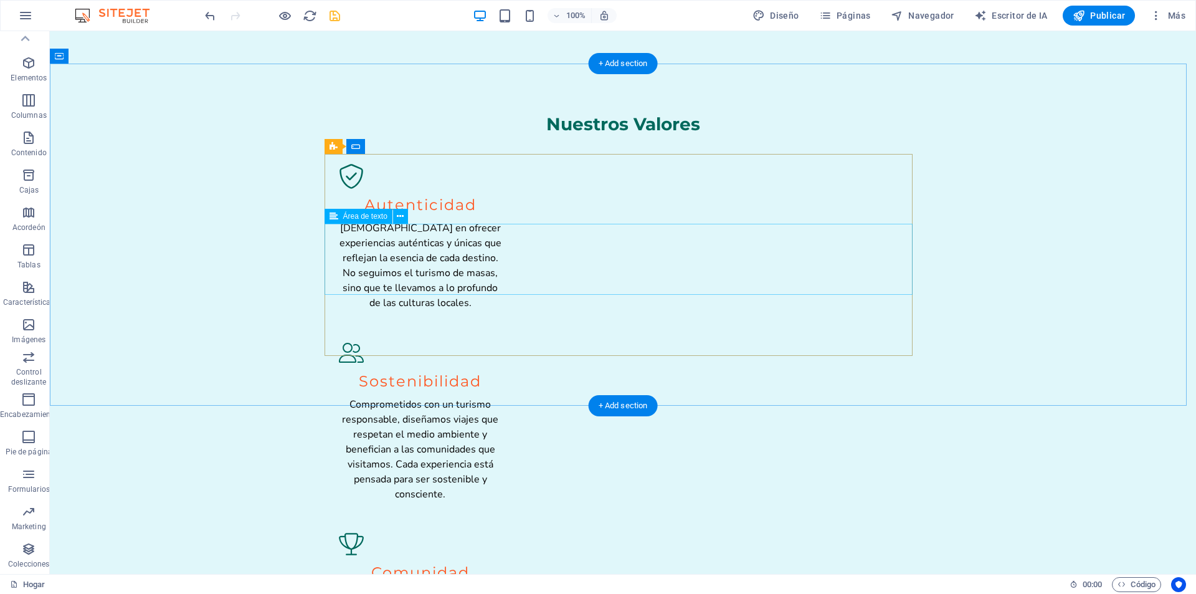
scroll to position [2118, 0]
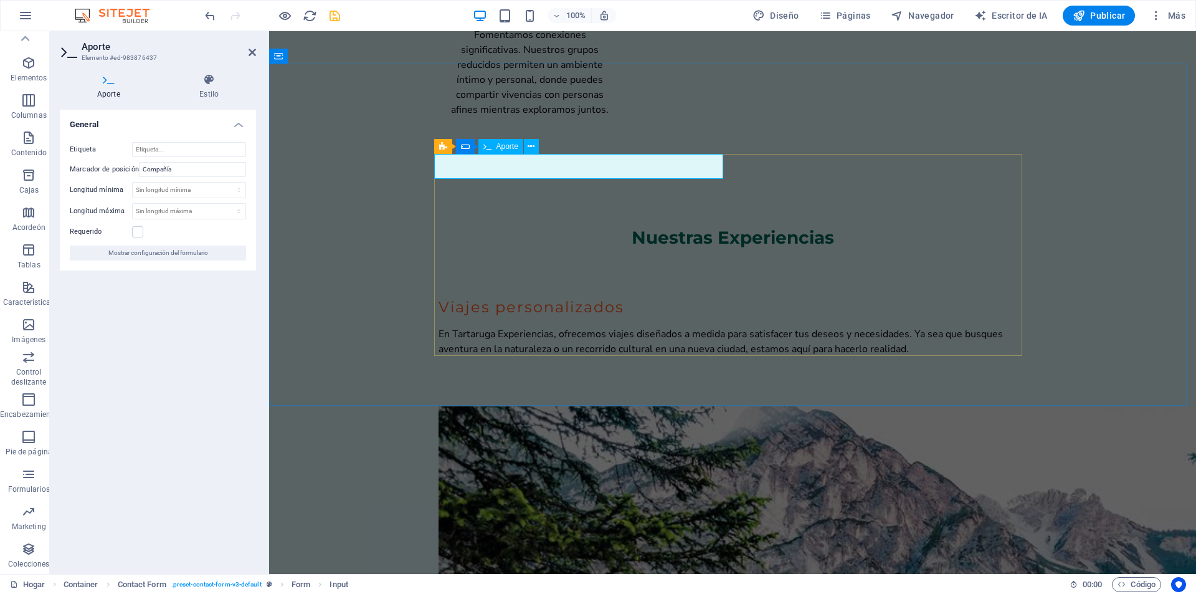
drag, startPoint x: 505, startPoint y: 163, endPoint x: 444, endPoint y: 173, distance: 61.1
type input "c"
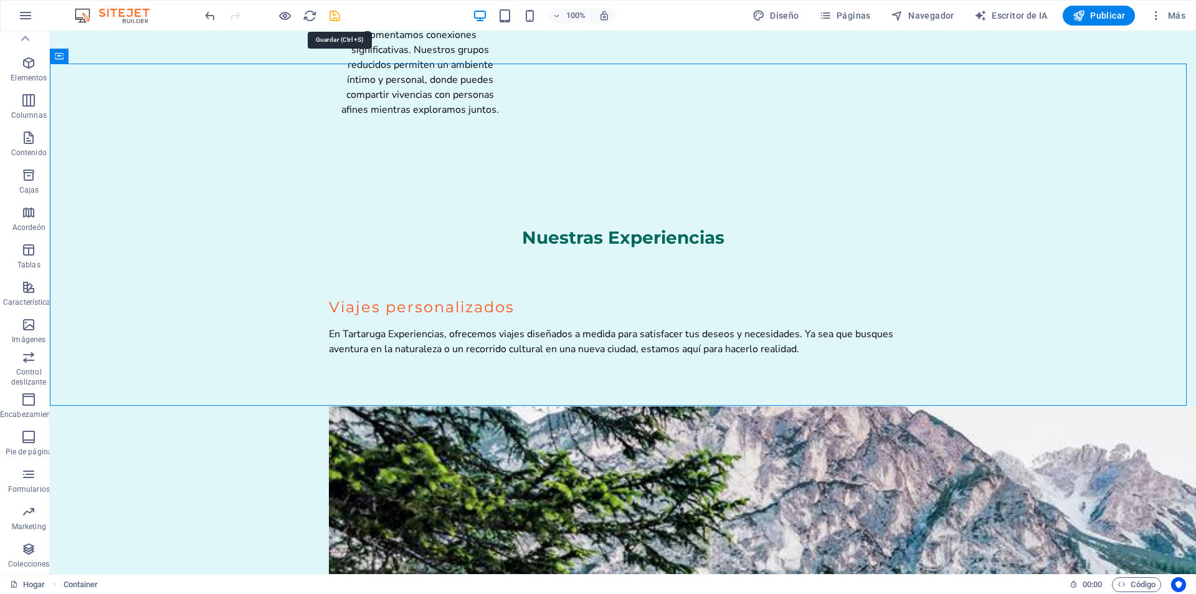
type input "Ciudad"
click at [331, 20] on icon "ahorrar" at bounding box center [335, 16] width 14 height 14
checkbox input "false"
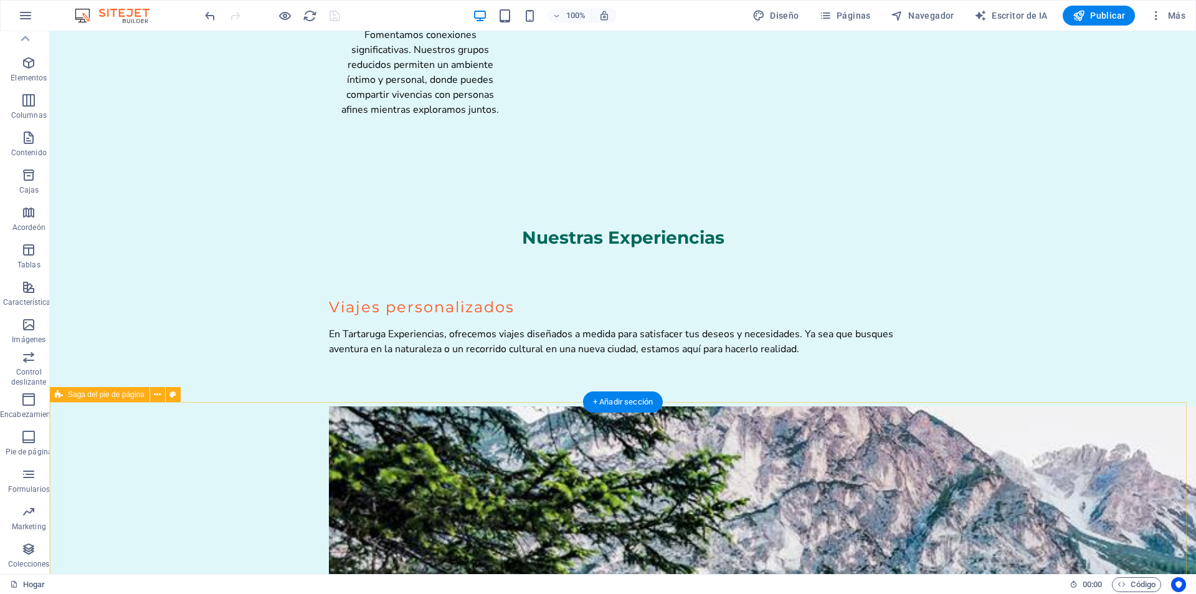
scroll to position [2181, 0]
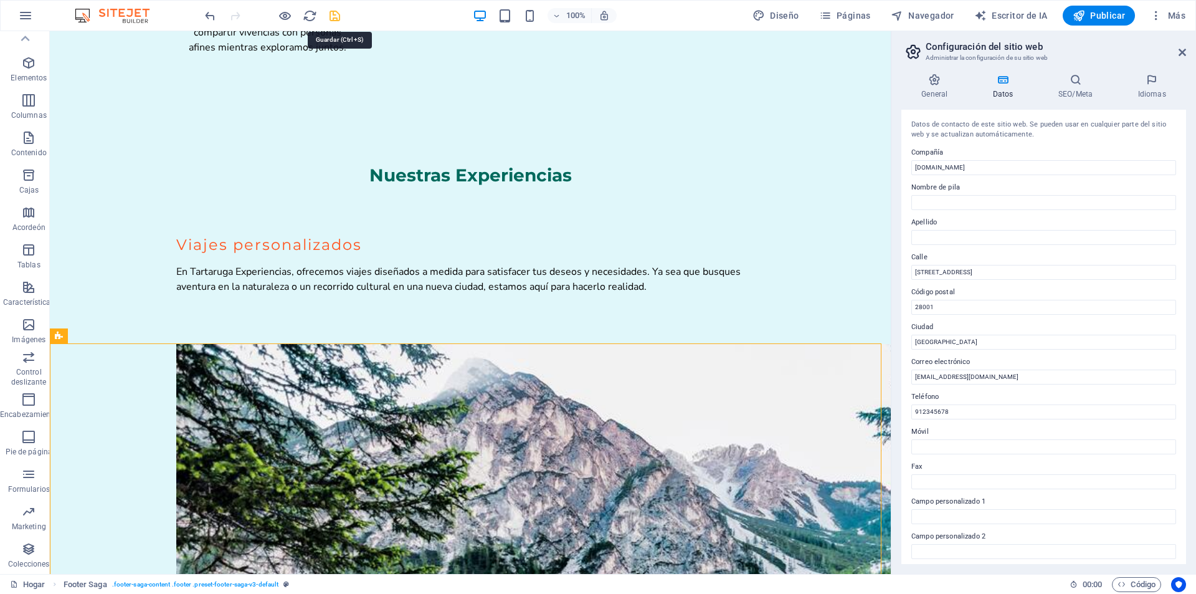
click at [335, 20] on icon "ahorrar" at bounding box center [335, 16] width 14 height 14
checkbox input "false"
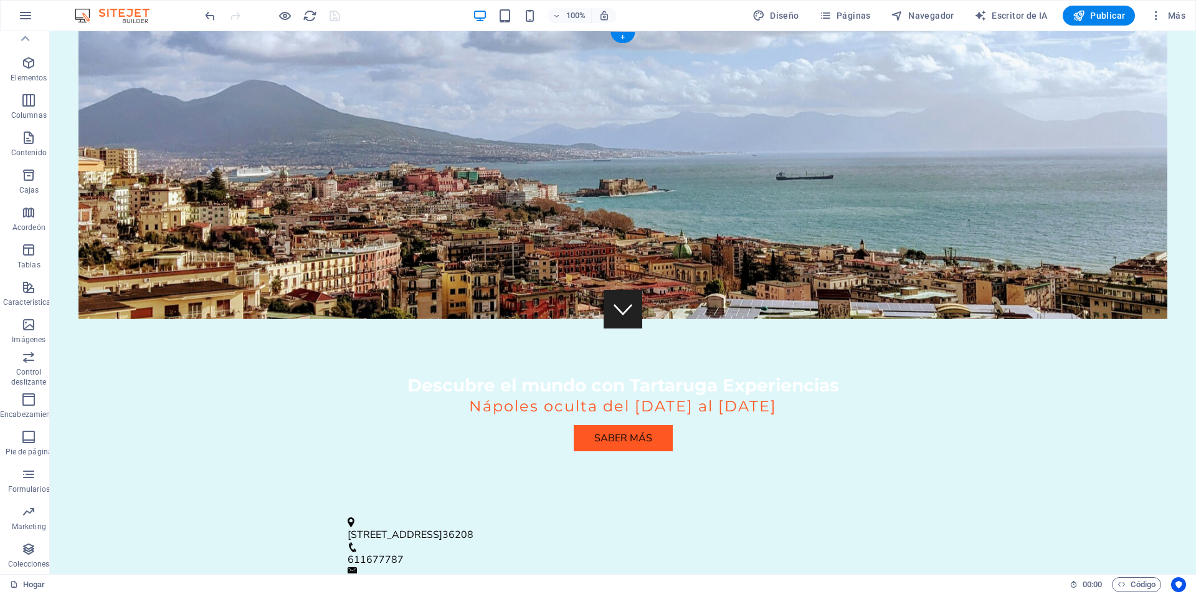
scroll to position [0, 0]
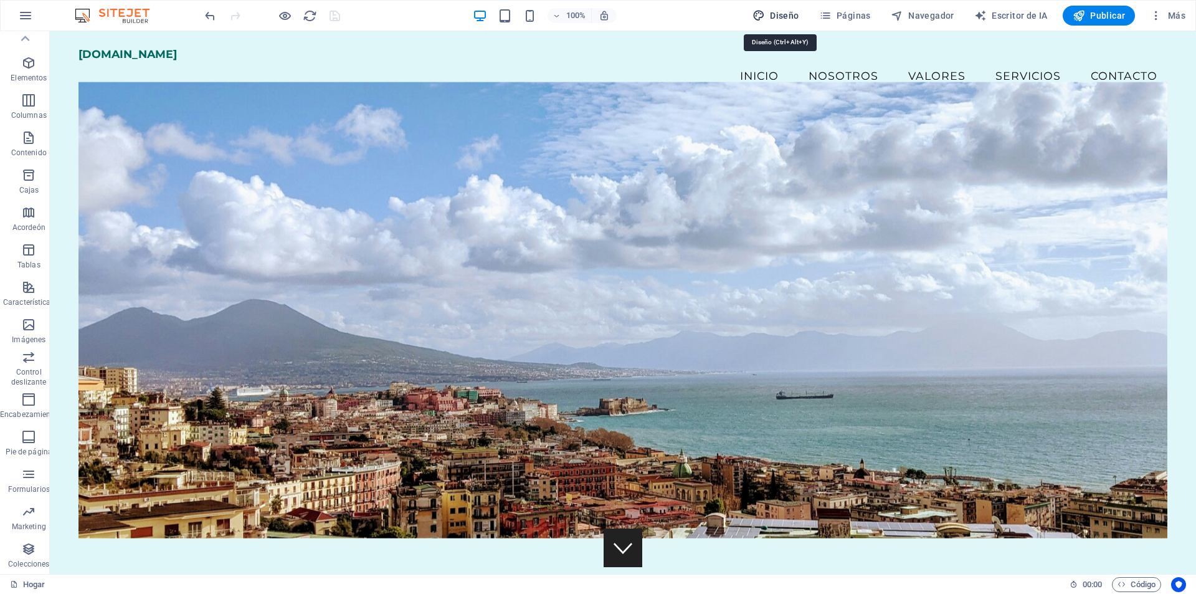
click at [778, 16] on font "Diseño" at bounding box center [784, 16] width 29 height 10
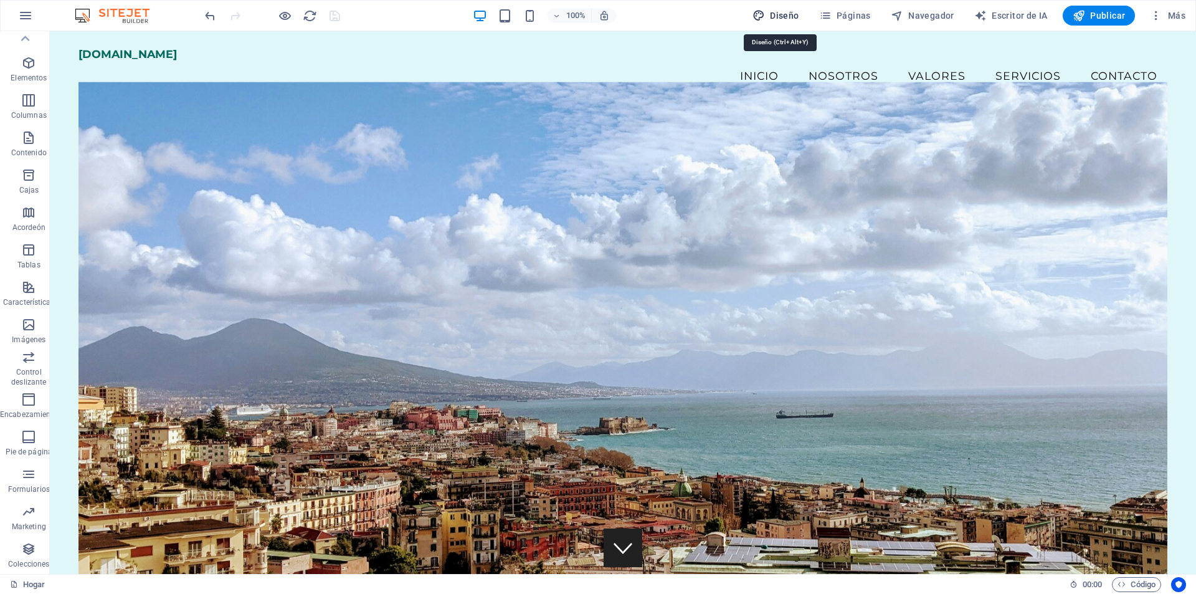
select select "px"
select select "200"
select select "px"
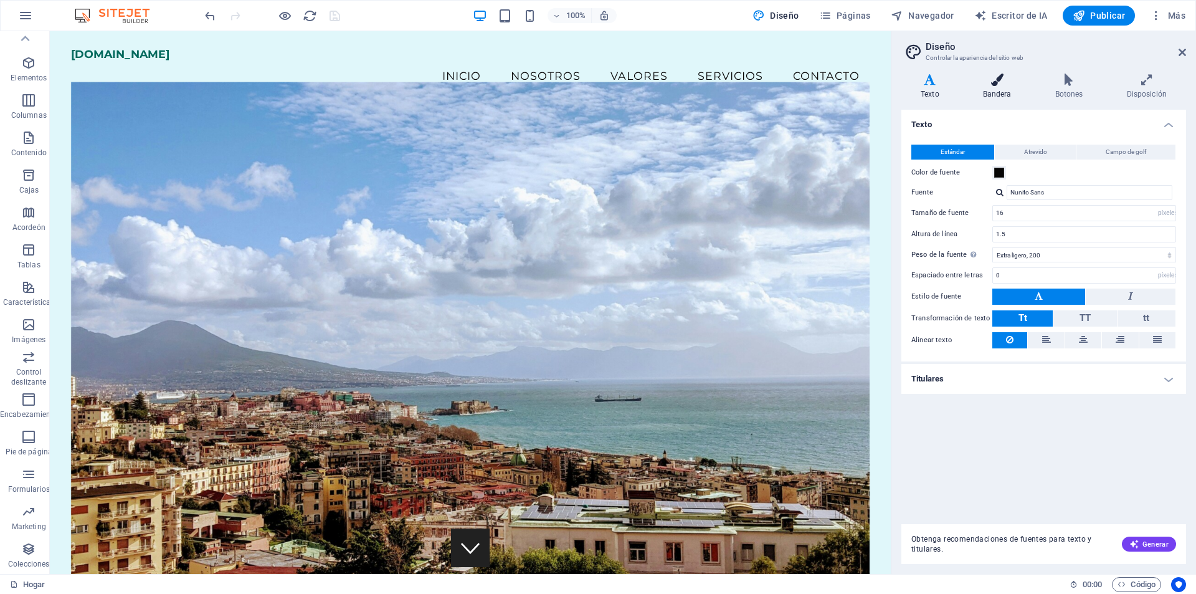
click at [997, 79] on icon at bounding box center [997, 80] width 67 height 12
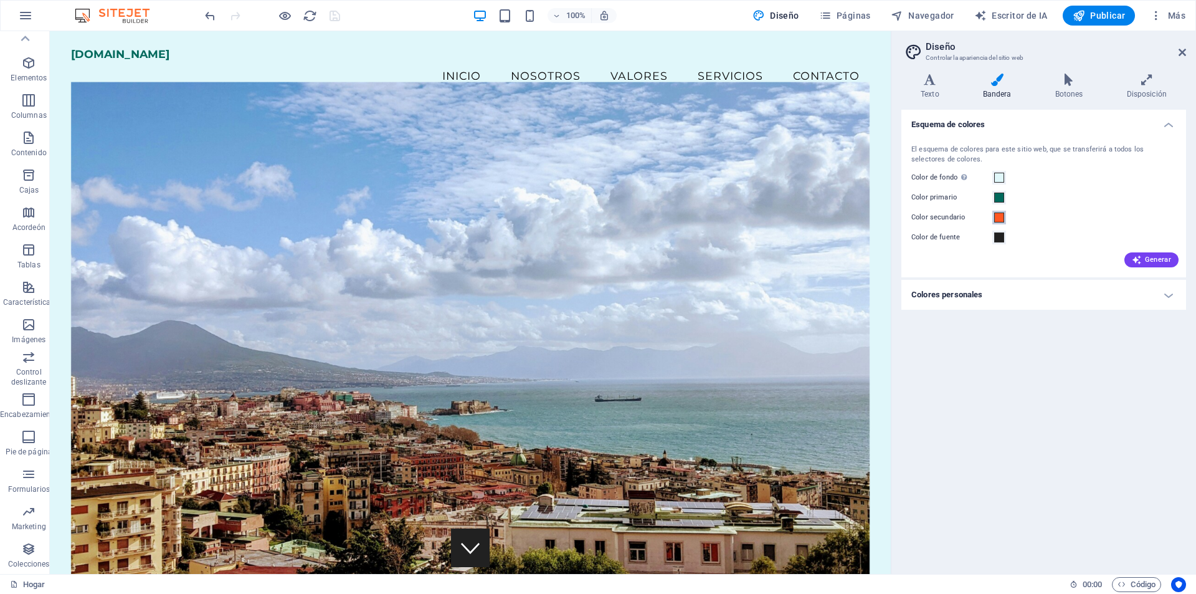
click at [1003, 214] on span at bounding box center [999, 217] width 10 height 10
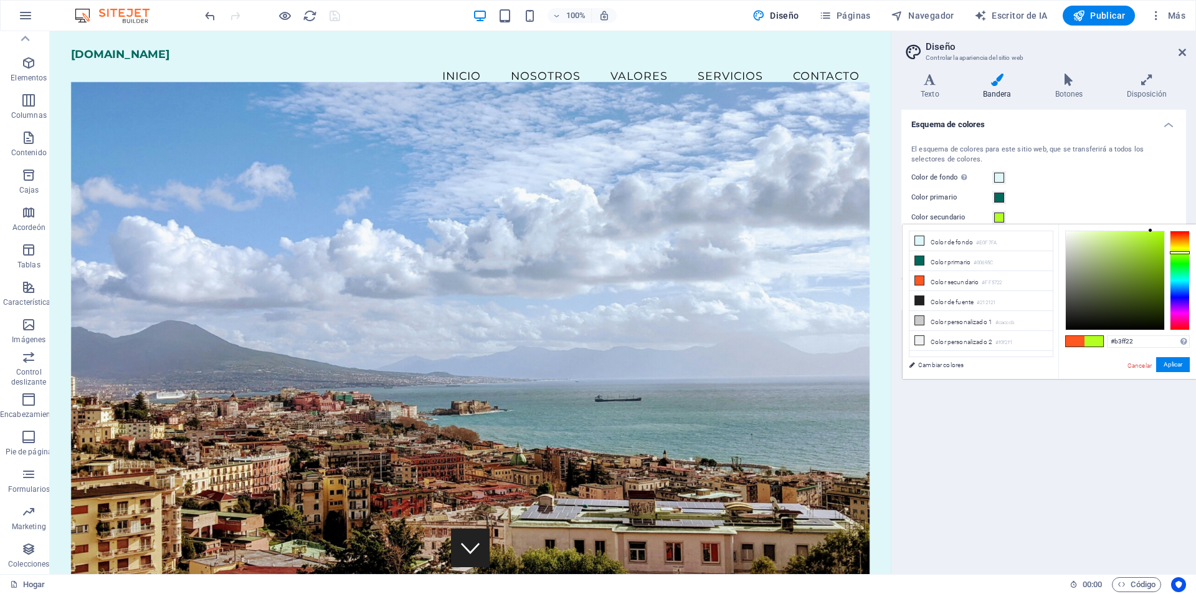
click at [1187, 252] on div at bounding box center [1180, 281] width 20 height 100
click at [1187, 247] on div at bounding box center [1180, 281] width 20 height 100
type input "#f6ff22"
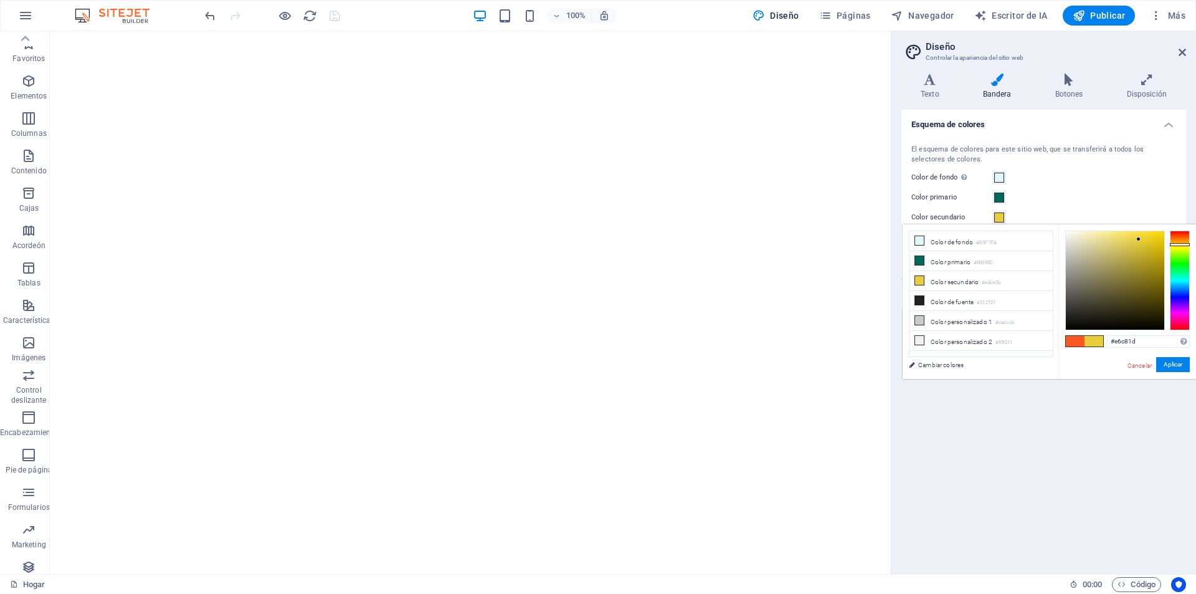
click at [1151, 240] on div at bounding box center [1115, 280] width 98 height 98
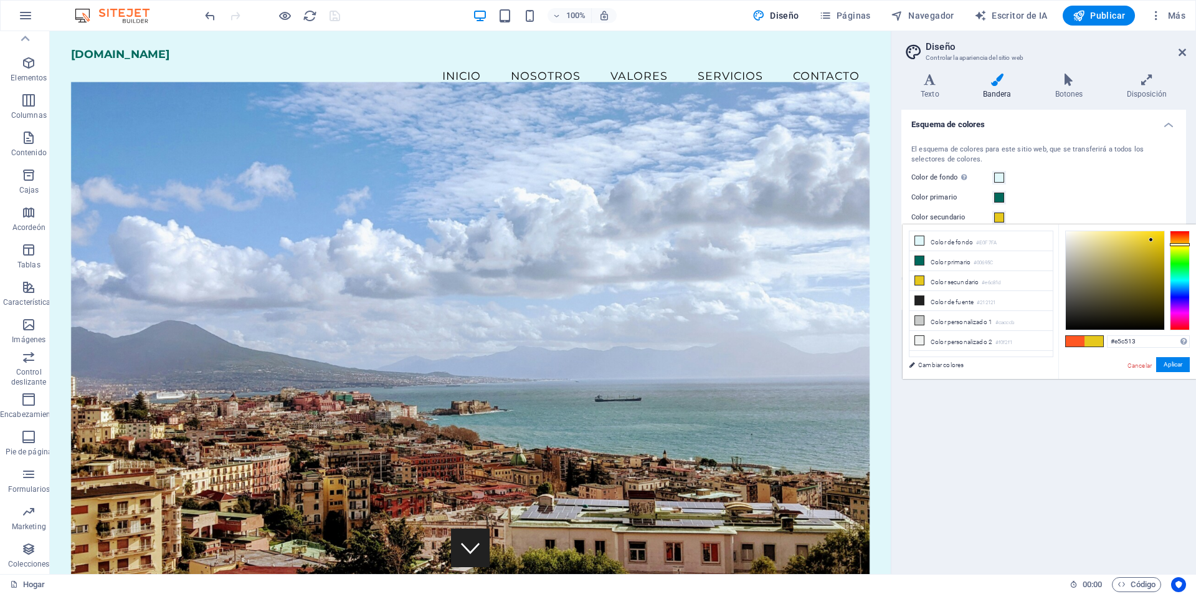
click at [1156, 240] on div at bounding box center [1115, 280] width 98 height 98
click at [1159, 235] on div at bounding box center [1115, 280] width 98 height 98
type input "#e1c007"
click at [1161, 242] on div at bounding box center [1115, 280] width 98 height 98
click at [1176, 361] on font "Aplicar" at bounding box center [1173, 364] width 19 height 7
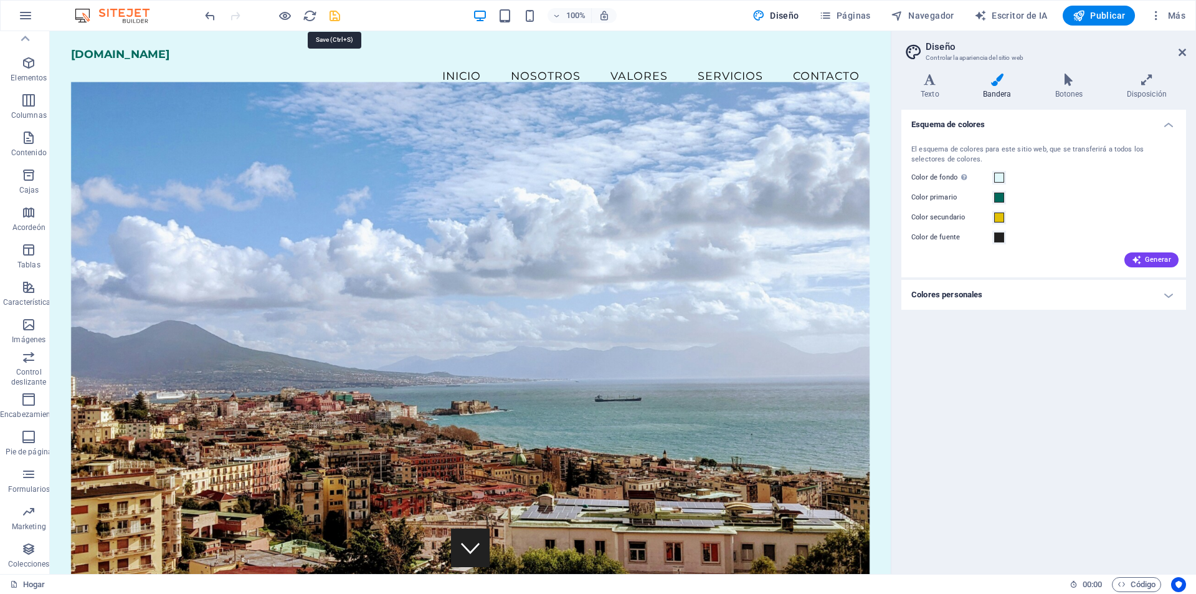
click at [336, 17] on icon "ahorrar" at bounding box center [335, 16] width 14 height 14
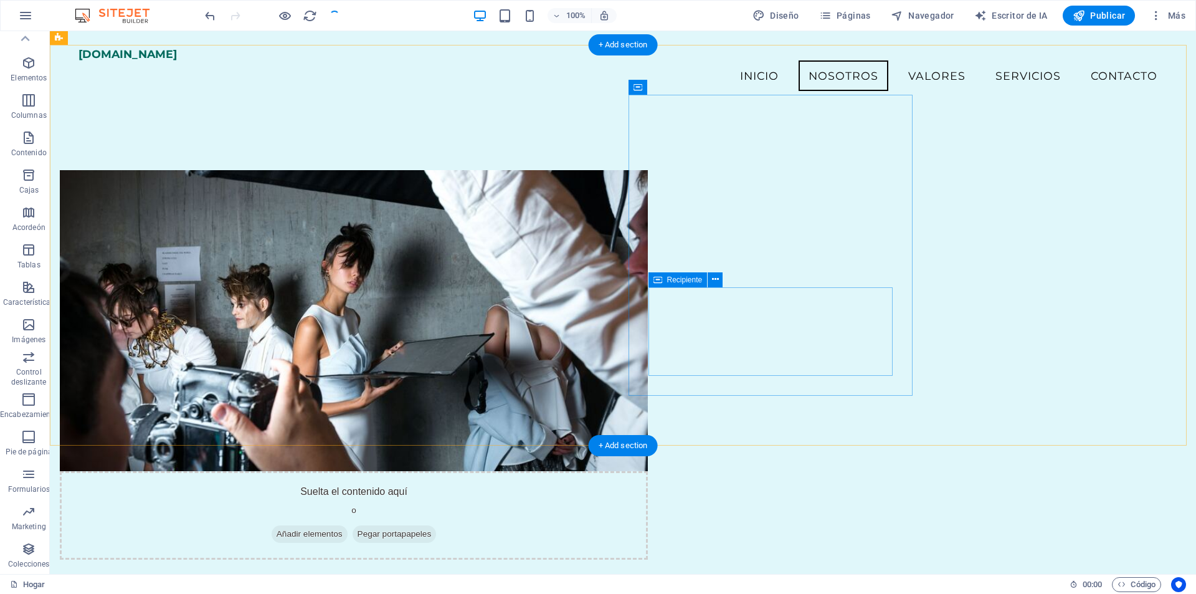
scroll to position [436, 0]
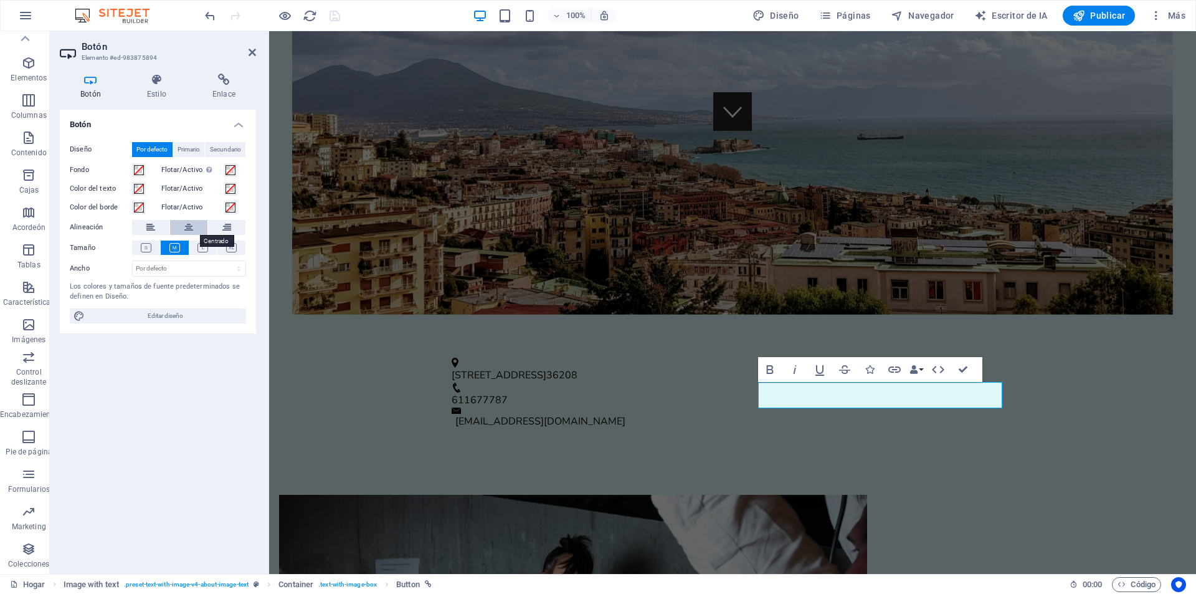
click at [190, 227] on icon at bounding box center [188, 227] width 9 height 15
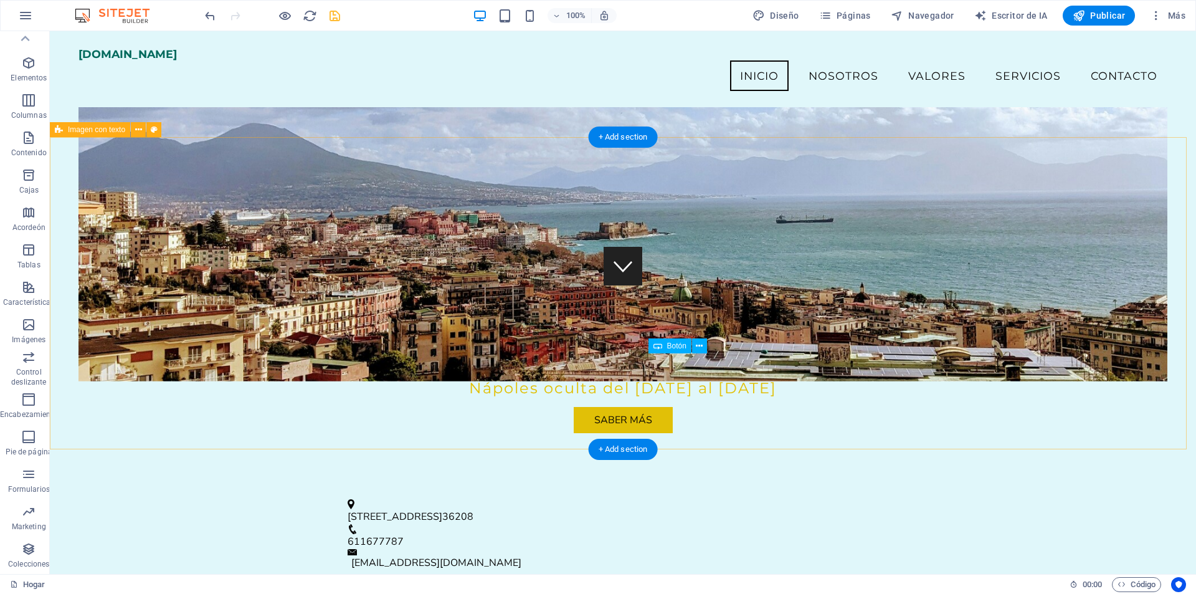
scroll to position [810, 0]
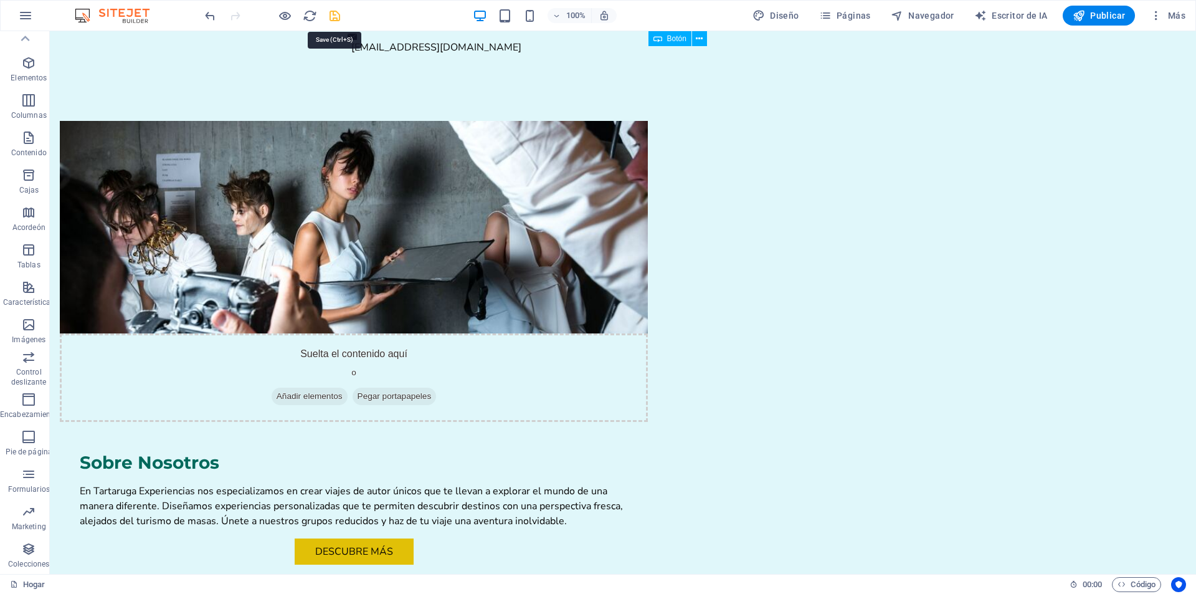
click at [331, 19] on icon "ahorrar" at bounding box center [335, 16] width 14 height 14
checkbox input "false"
click at [765, 19] on icon "button" at bounding box center [759, 15] width 12 height 12
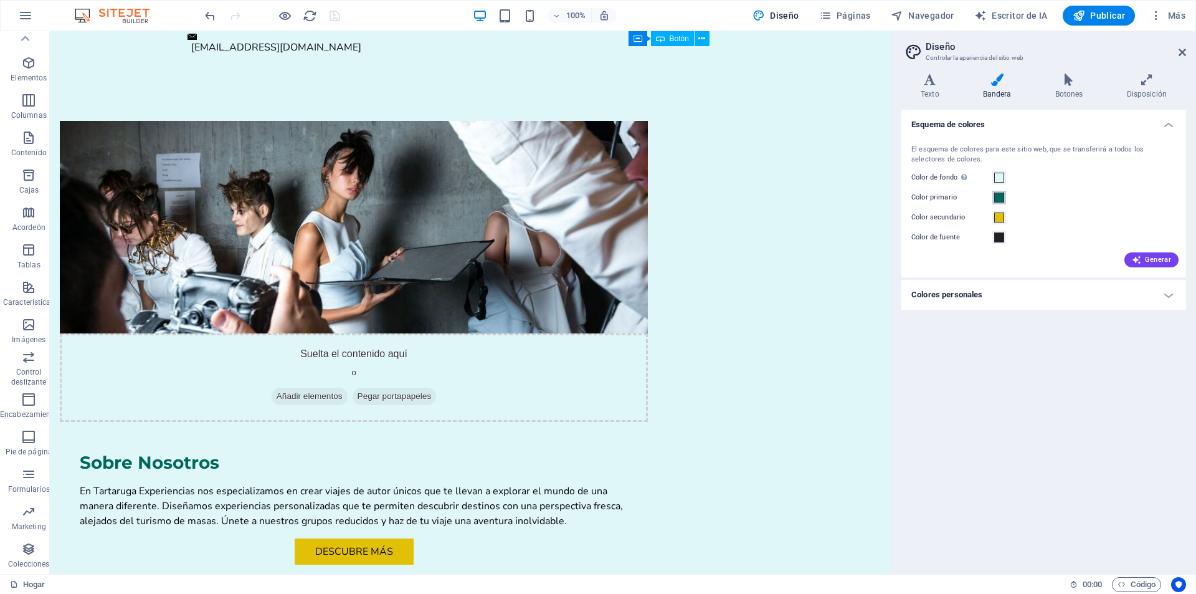
click at [997, 195] on span at bounding box center [999, 198] width 10 height 10
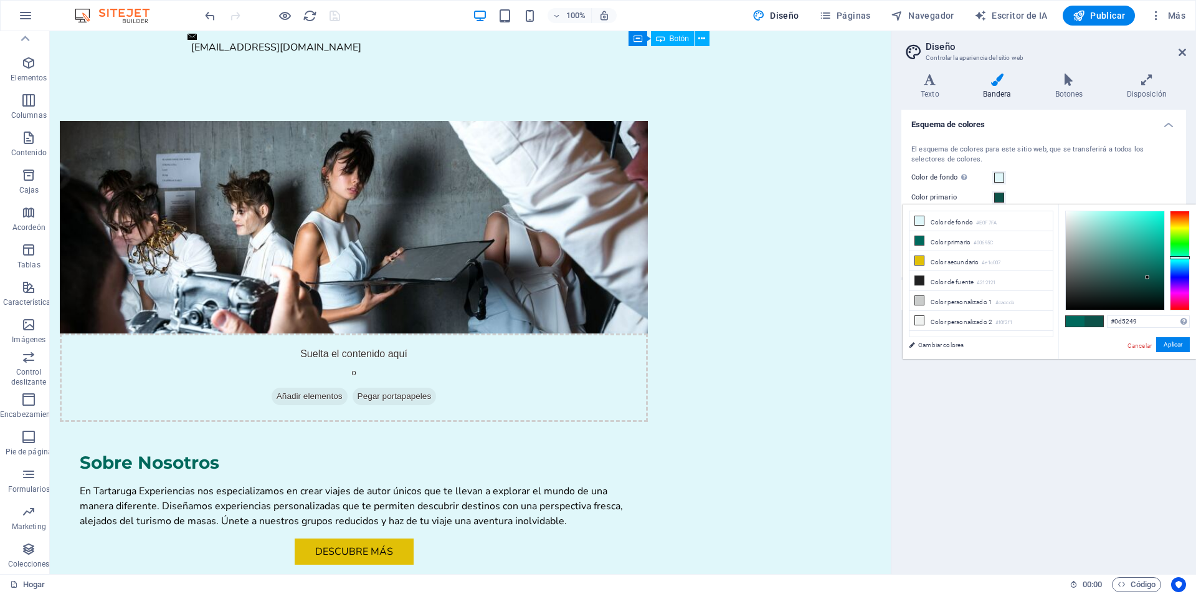
drag, startPoint x: 1156, startPoint y: 263, endPoint x: 1148, endPoint y: 277, distance: 16.8
click at [1148, 277] on div at bounding box center [1115, 260] width 98 height 98
click at [1180, 262] on div at bounding box center [1180, 261] width 20 height 100
click at [1144, 254] on div at bounding box center [1115, 260] width 98 height 98
click at [1153, 255] on div at bounding box center [1115, 260] width 98 height 98
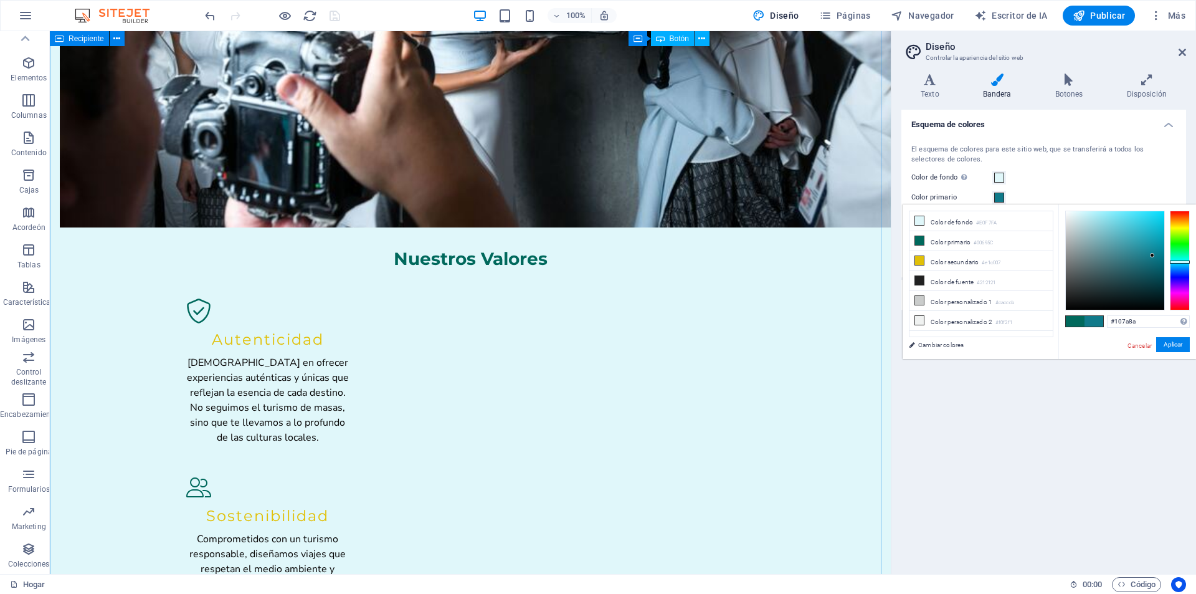
scroll to position [1744, 0]
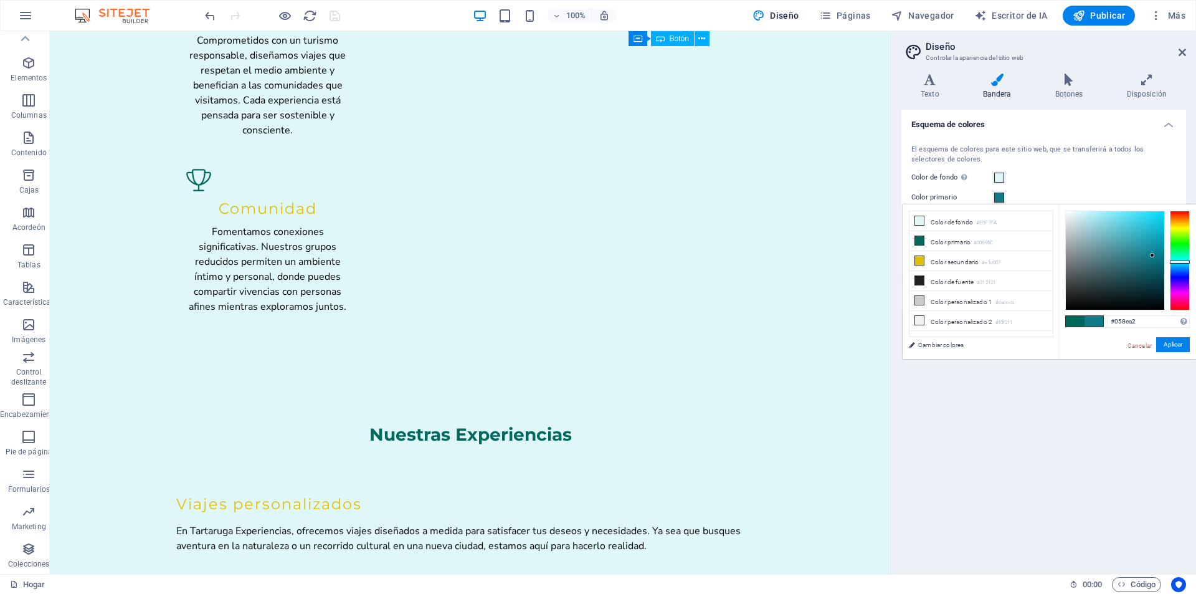
click at [1161, 246] on div at bounding box center [1115, 260] width 98 height 98
click at [1179, 341] on font "Aplicar" at bounding box center [1173, 344] width 19 height 7
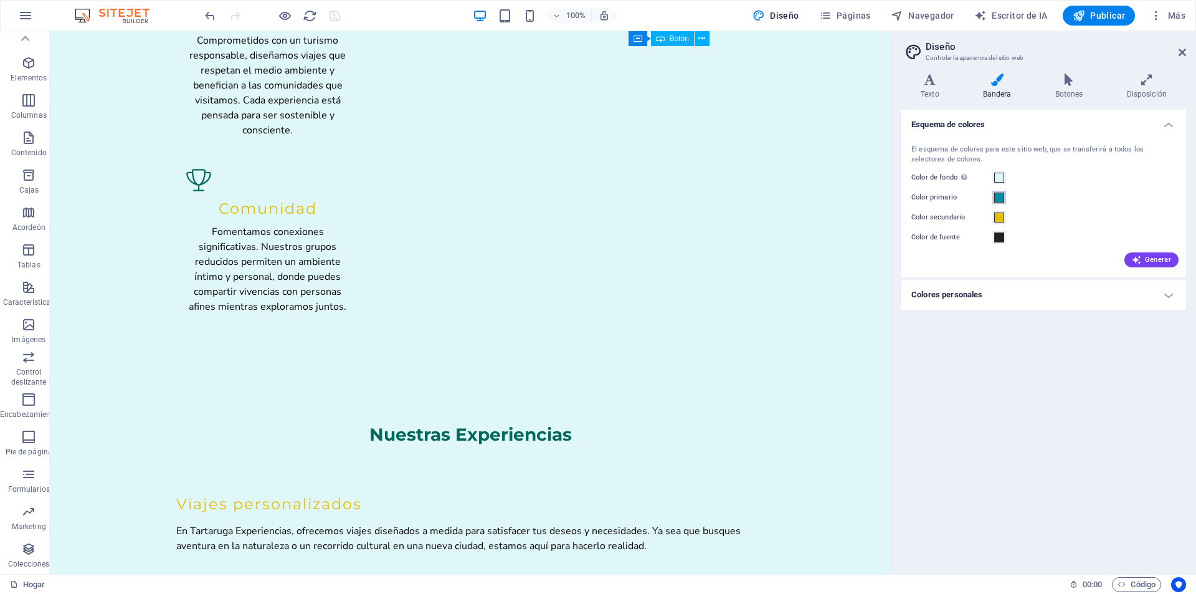
click at [996, 197] on span at bounding box center [999, 198] width 10 height 10
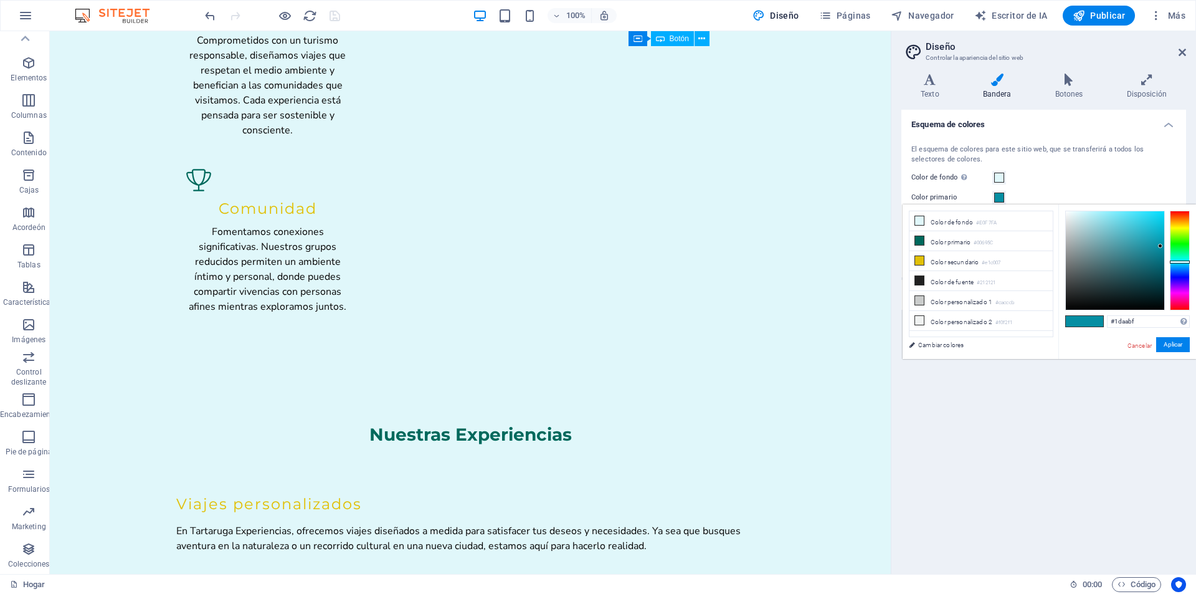
click at [1149, 234] on div at bounding box center [1115, 260] width 98 height 98
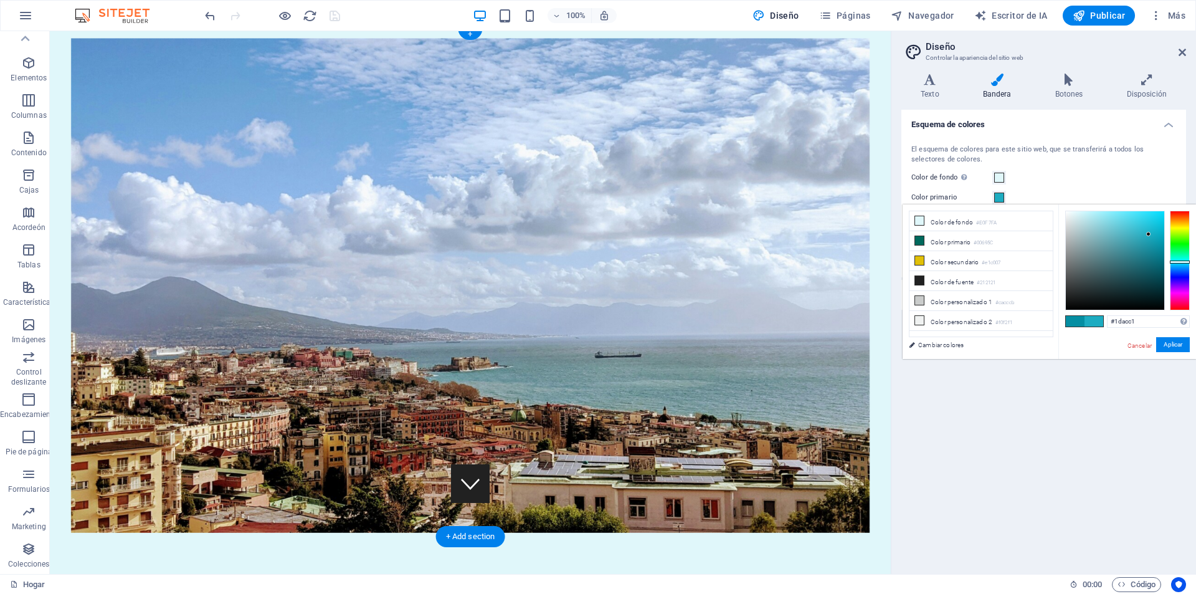
scroll to position [0, 0]
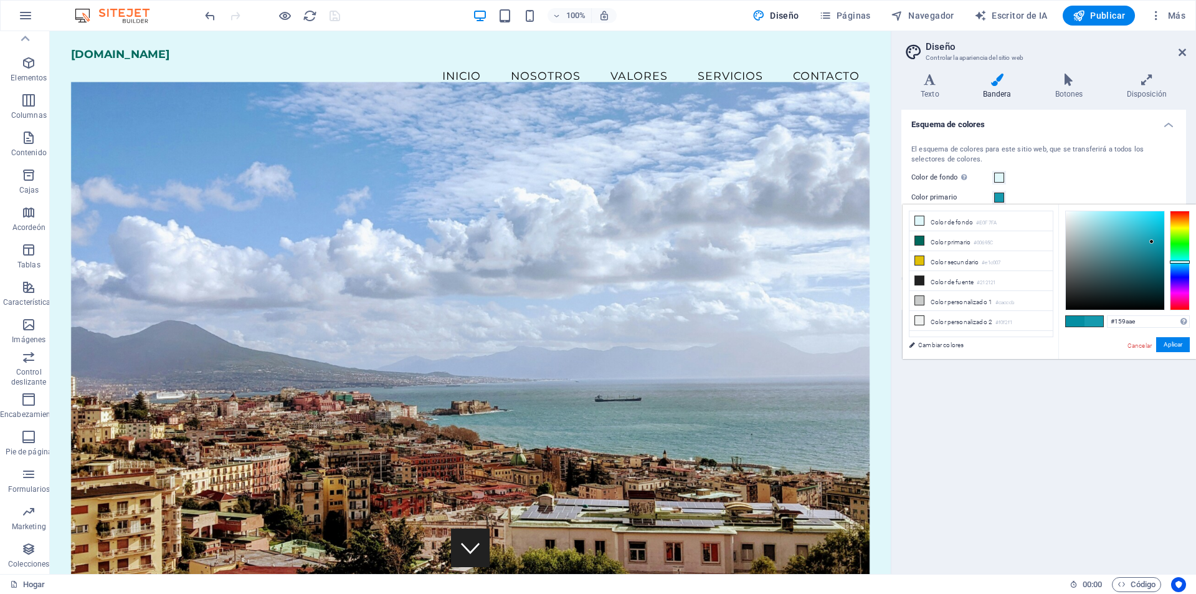
click at [1152, 242] on div at bounding box center [1115, 260] width 98 height 98
type input "#189aae"
click at [1150, 242] on div at bounding box center [1151, 241] width 4 height 4
click at [1164, 342] on font "Aplicar" at bounding box center [1173, 344] width 19 height 7
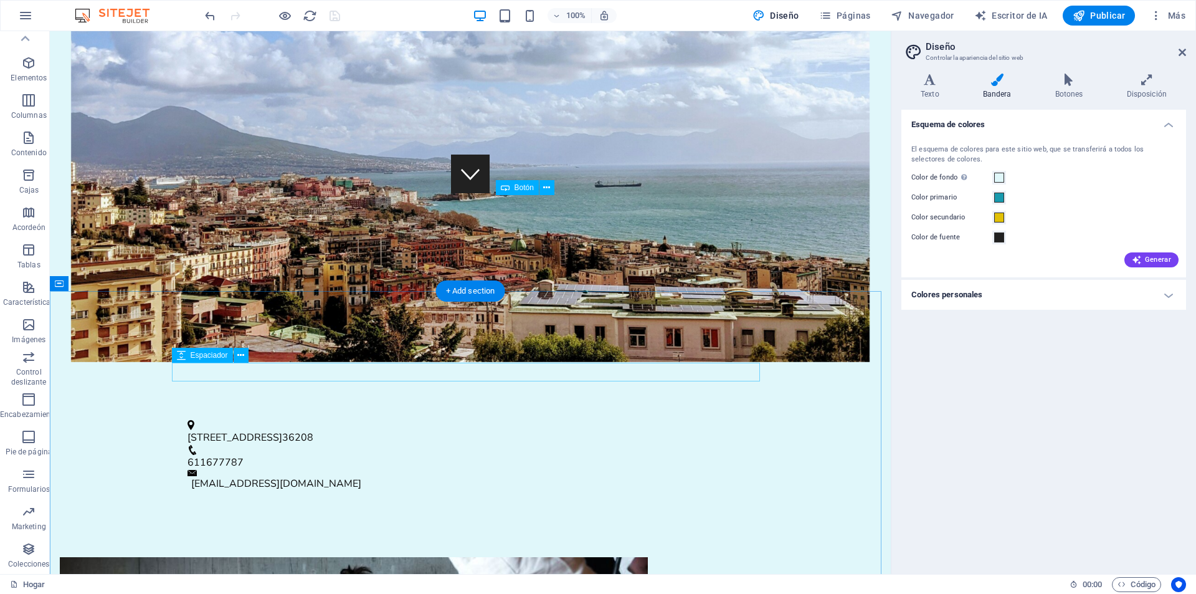
scroll to position [623, 0]
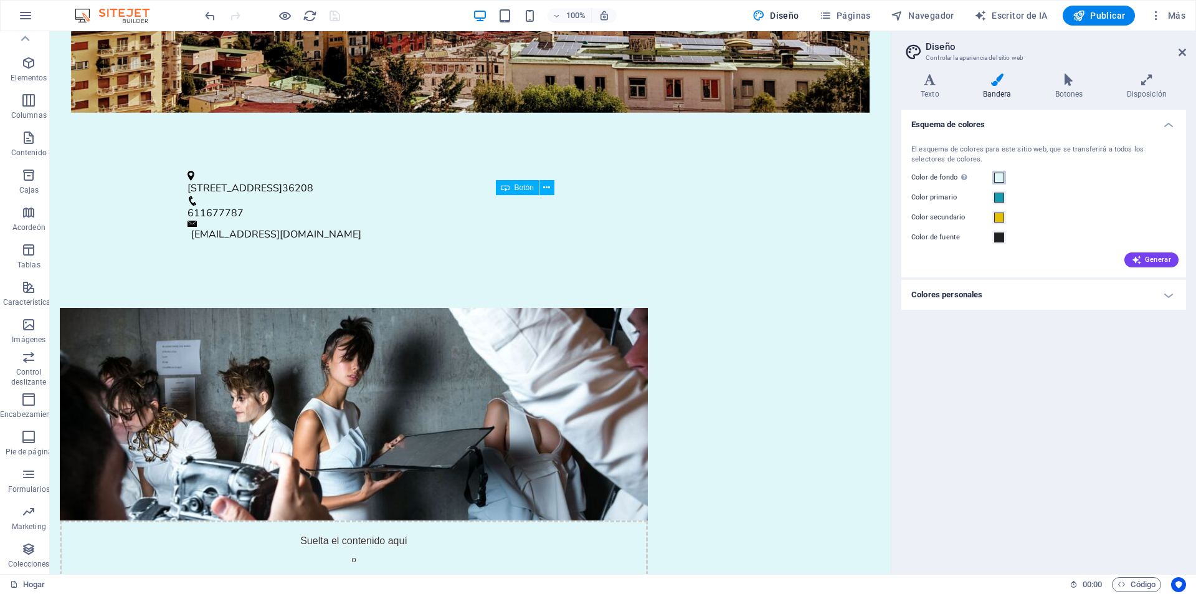
click at [1000, 178] on span at bounding box center [999, 178] width 10 height 10
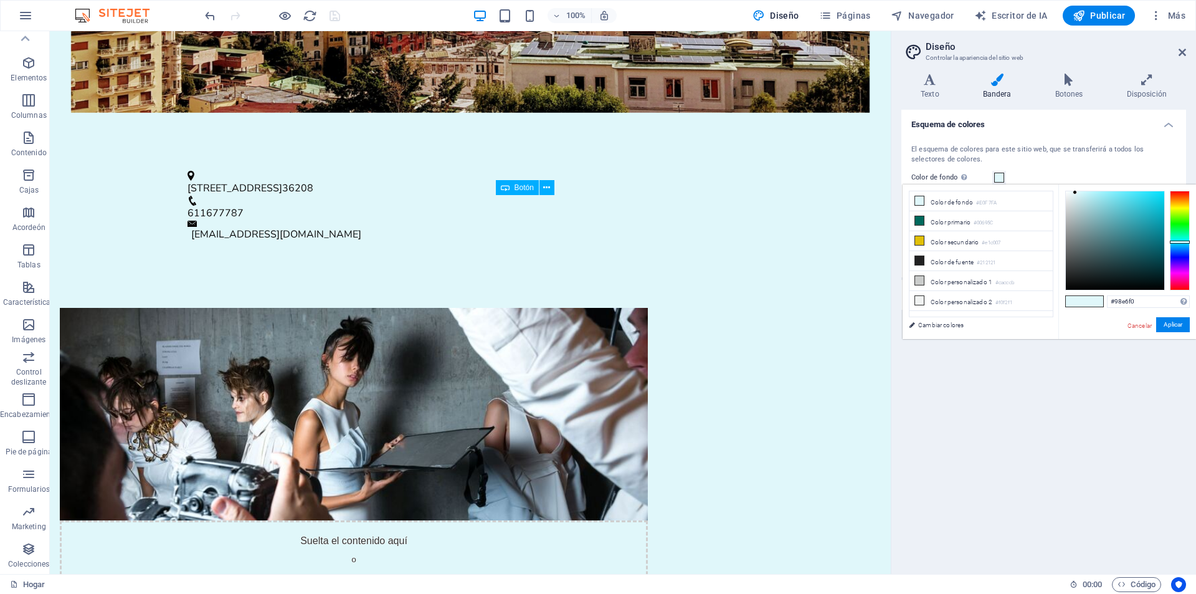
click at [1101, 196] on div at bounding box center [1115, 240] width 98 height 98
click at [1098, 196] on div at bounding box center [1115, 240] width 98 height 98
click at [1095, 194] on div at bounding box center [1115, 240] width 98 height 98
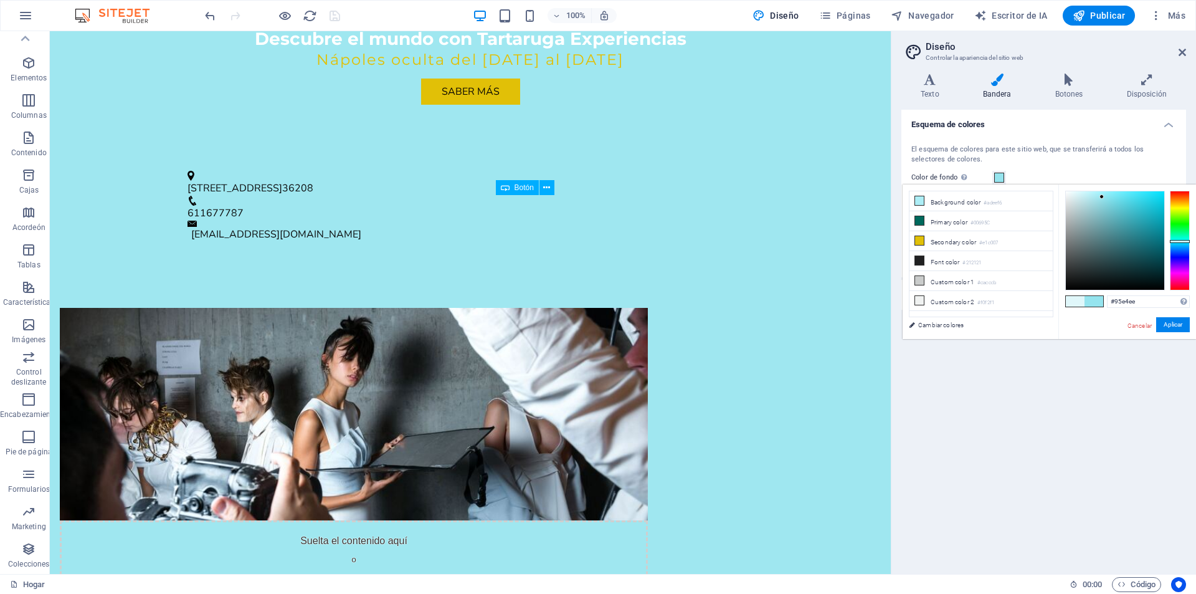
click at [1102, 197] on div at bounding box center [1115, 240] width 98 height 98
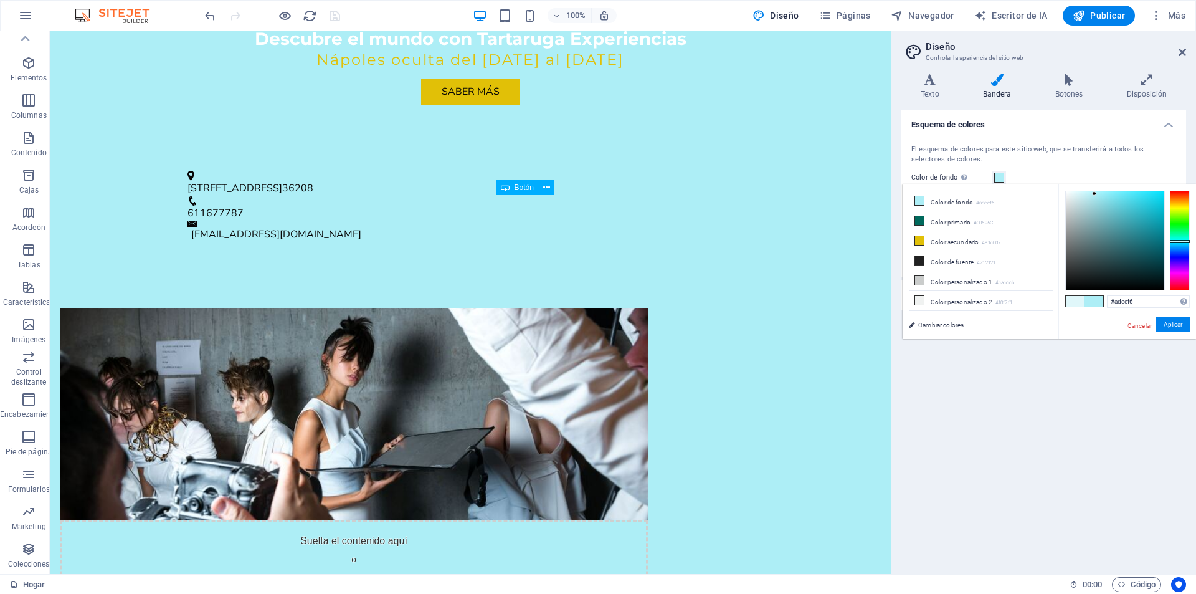
type input "#95e4ee"
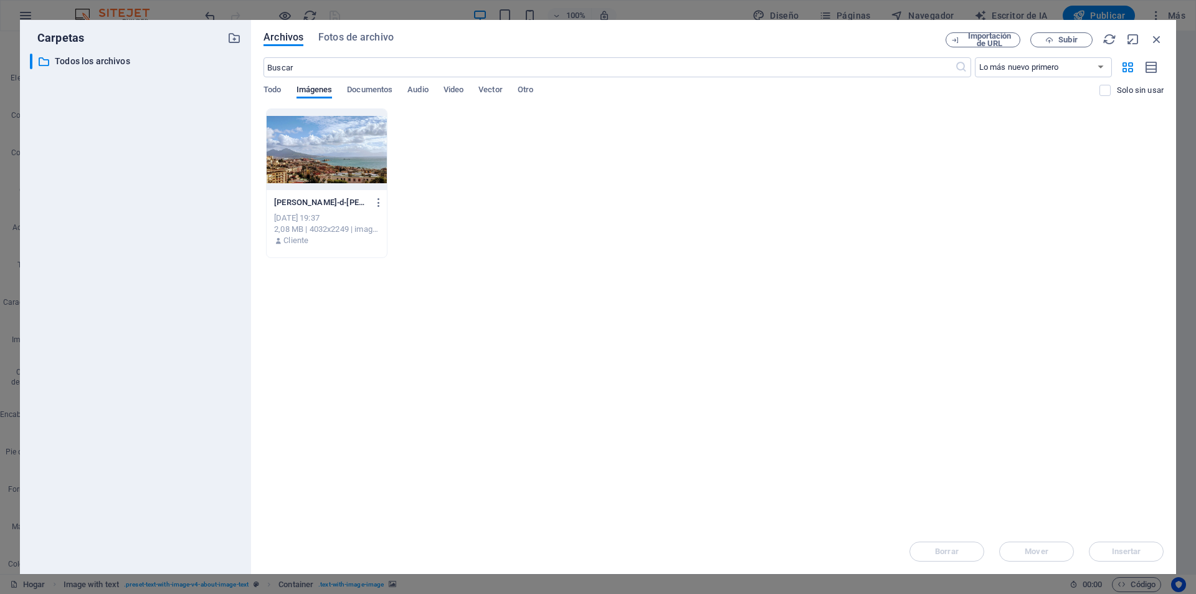
scroll to position [623, 0]
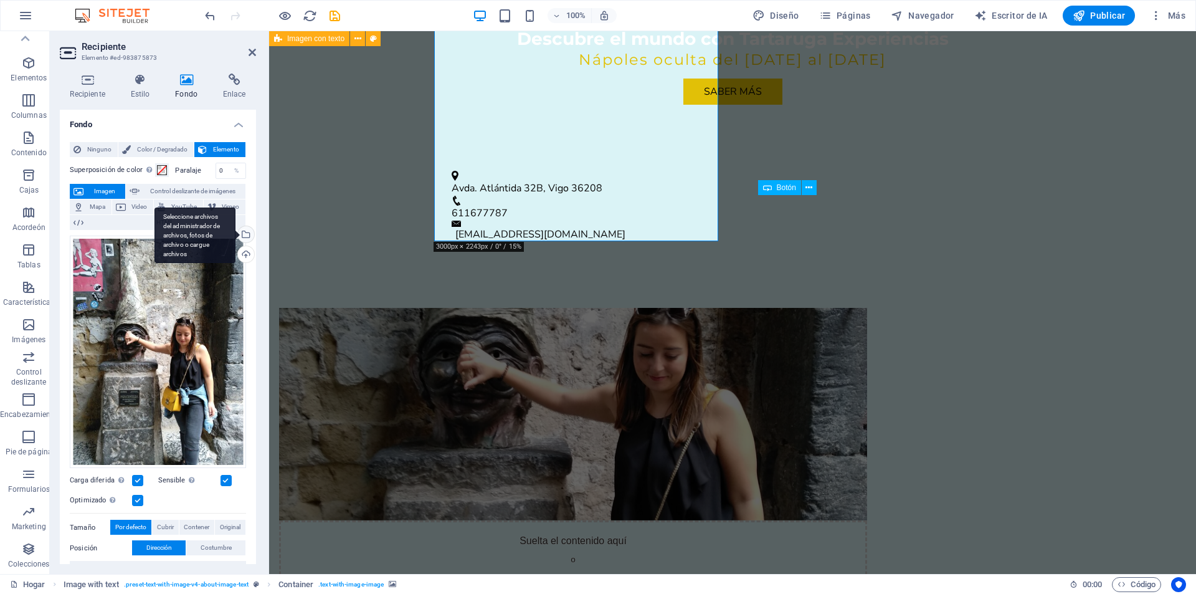
click at [244, 232] on div "Seleccione archivos del administrador de archivos, fotos de archivo o cargue ar…" at bounding box center [244, 235] width 19 height 19
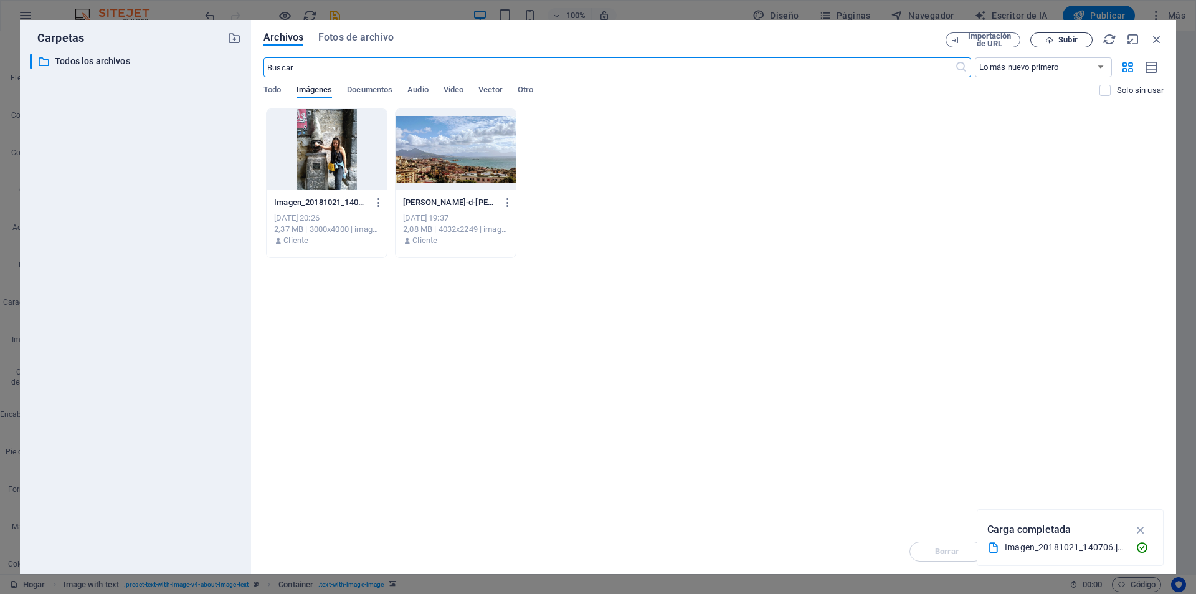
click at [1083, 37] on span "Subir" at bounding box center [1061, 40] width 51 height 8
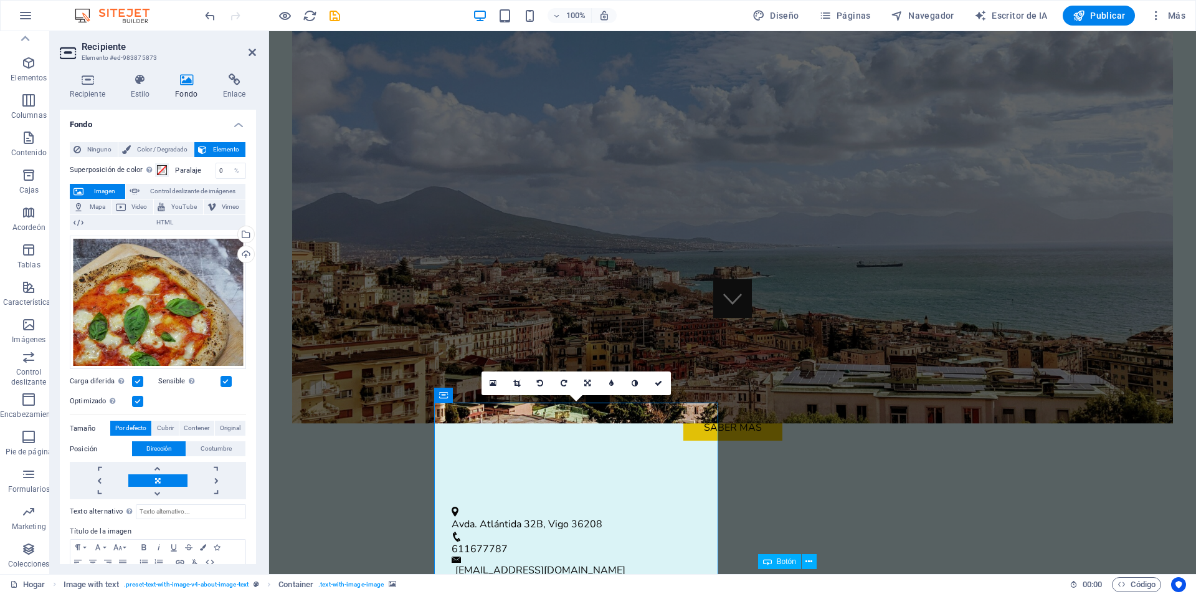
scroll to position [374, 0]
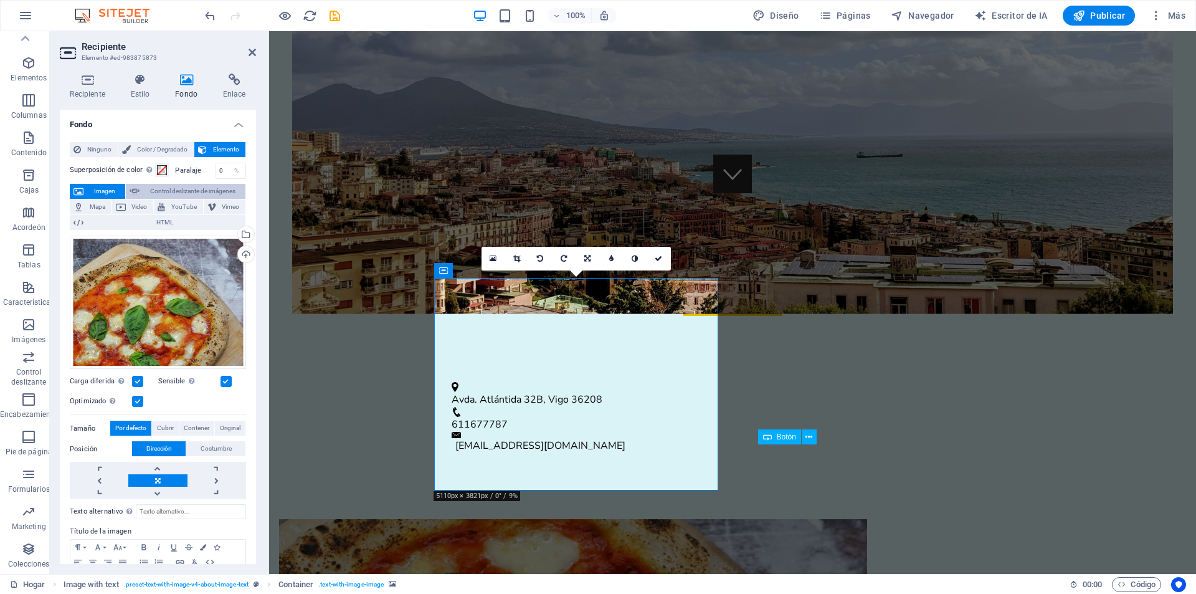
click at [204, 194] on font "Control deslizante de imágenes" at bounding box center [192, 191] width 85 height 7
select select "ms"
select select "s"
select select "progressive"
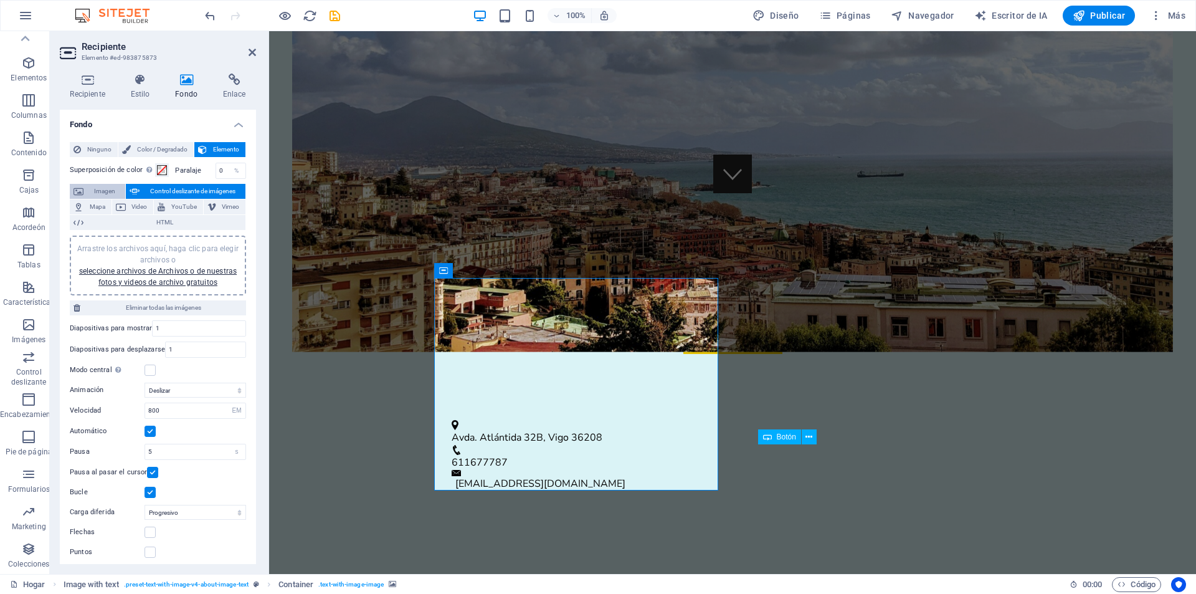
click at [105, 191] on font "Imagen" at bounding box center [104, 191] width 21 height 7
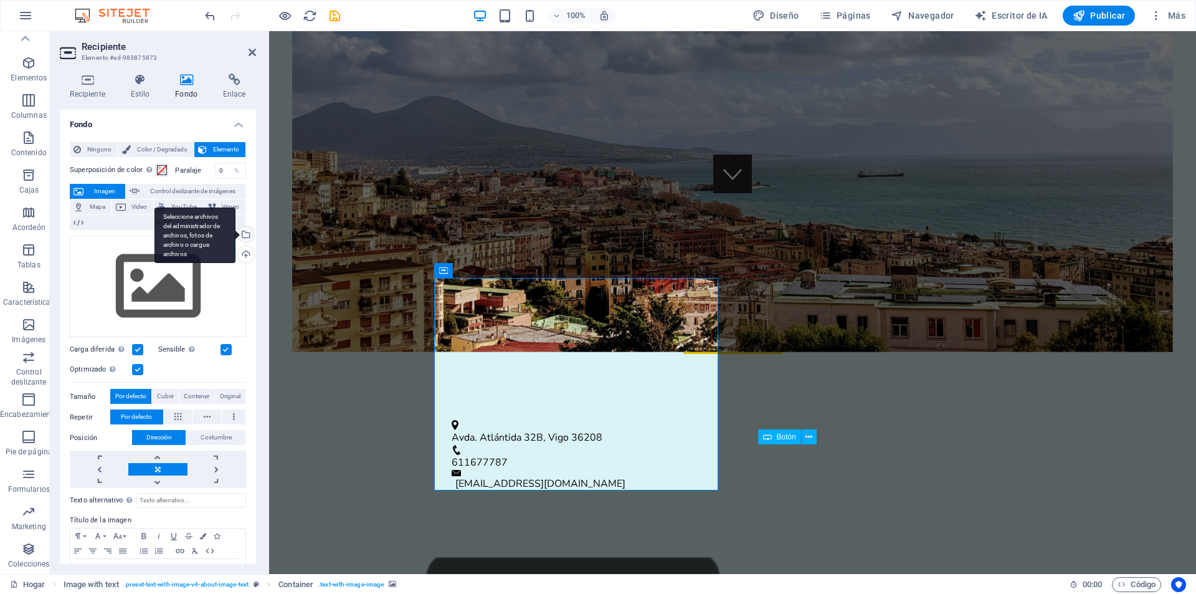
click at [235, 233] on div "Seleccione archivos del administrador de archivos, fotos de archivo o cargue ar…" at bounding box center [195, 235] width 81 height 56
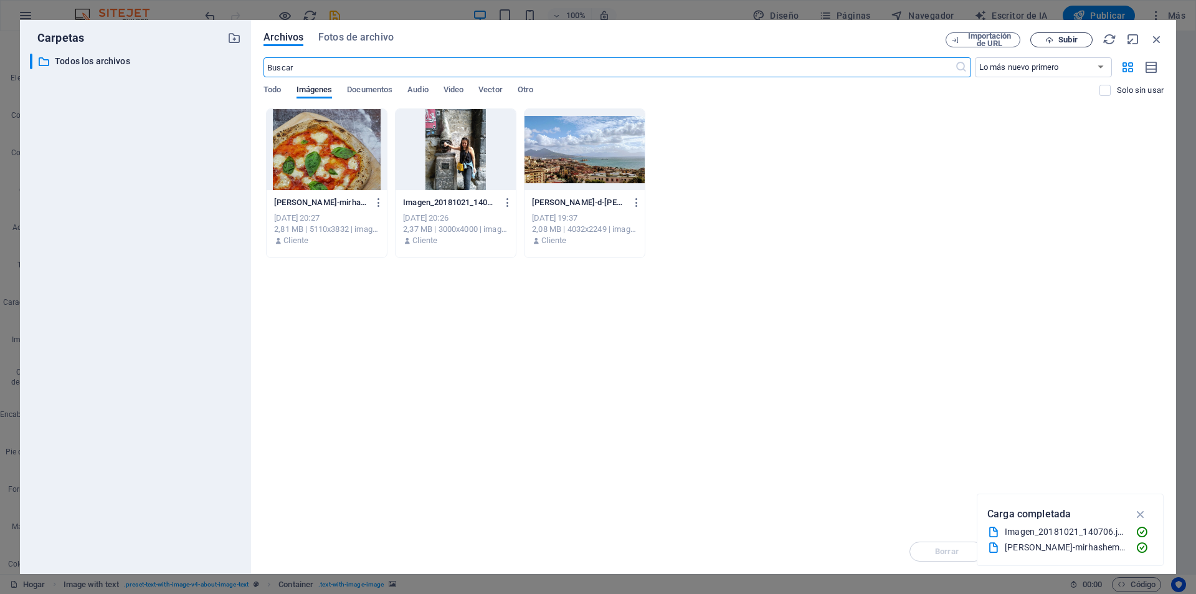
click at [1072, 40] on font "Subir" at bounding box center [1067, 39] width 19 height 9
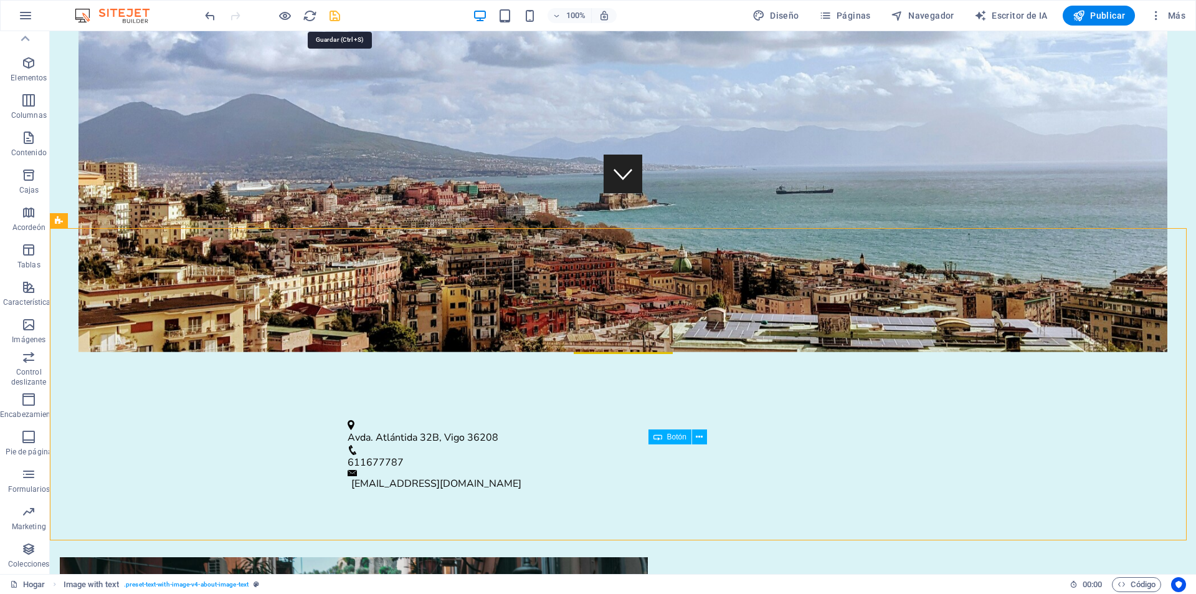
click at [330, 15] on icon "ahorrar" at bounding box center [335, 16] width 14 height 14
checkbox input "false"
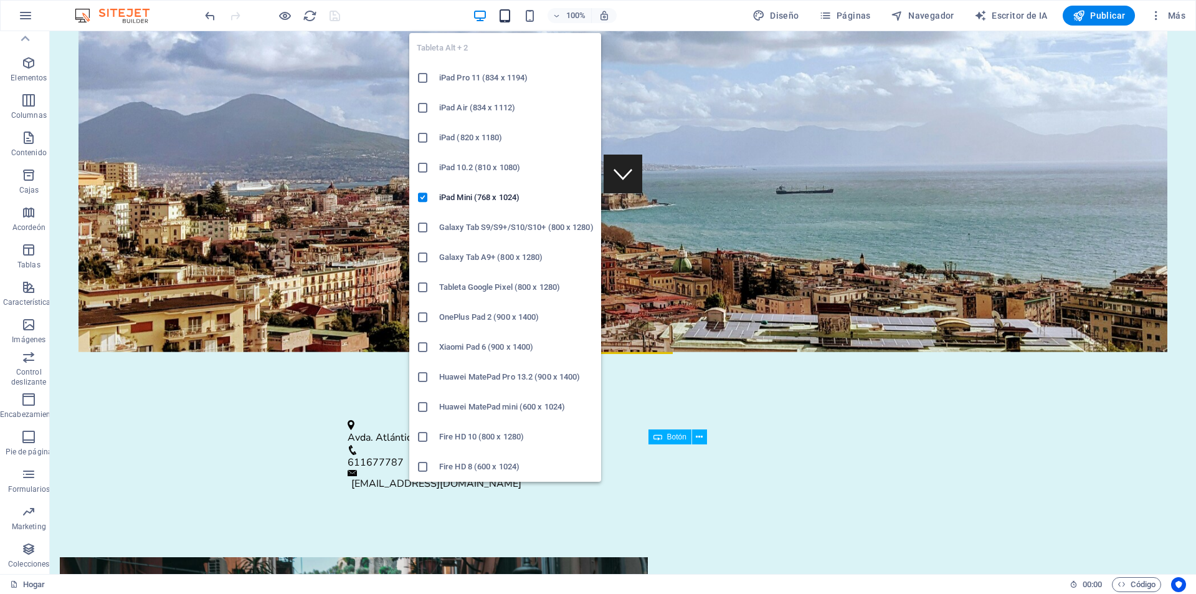
click at [505, 17] on icon "button" at bounding box center [505, 16] width 14 height 14
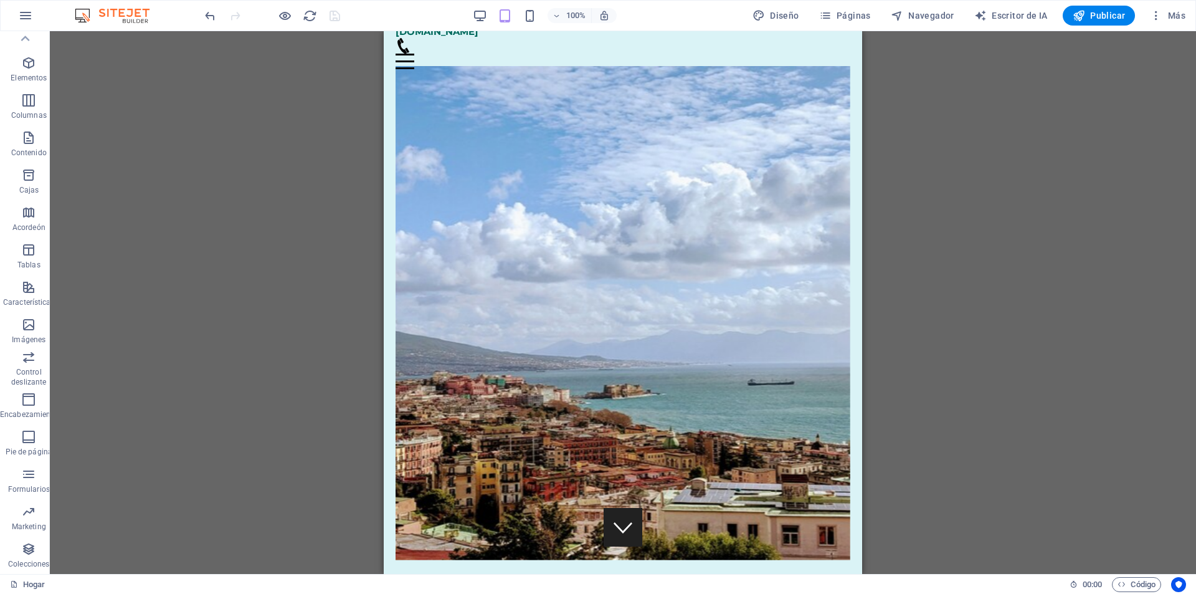
scroll to position [0, 0]
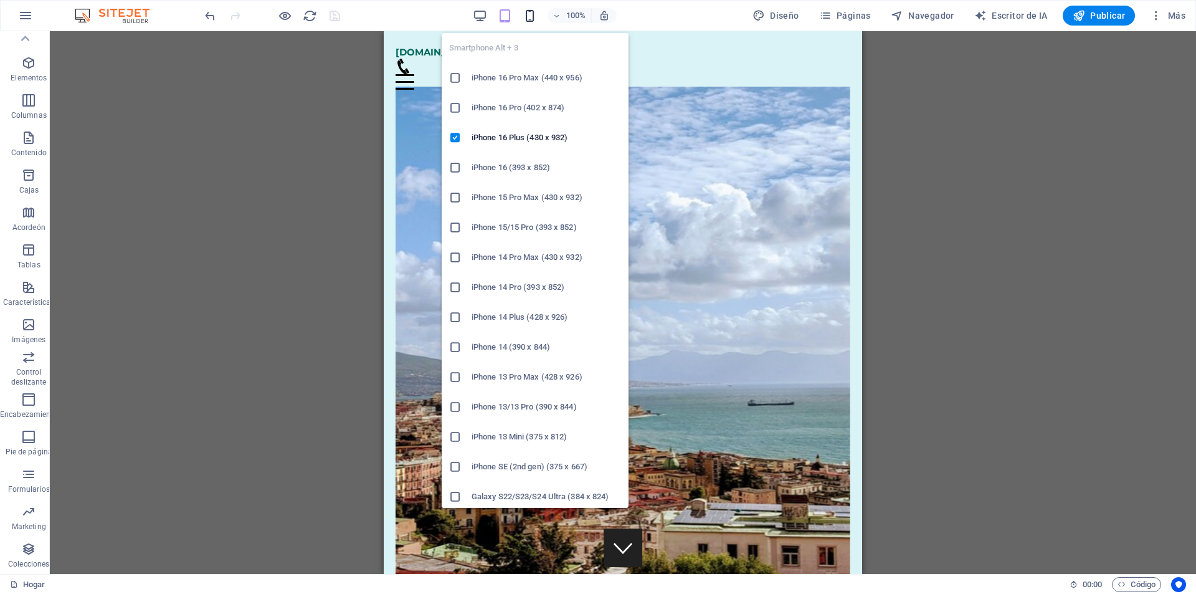
click at [530, 11] on icon "button" at bounding box center [530, 16] width 14 height 14
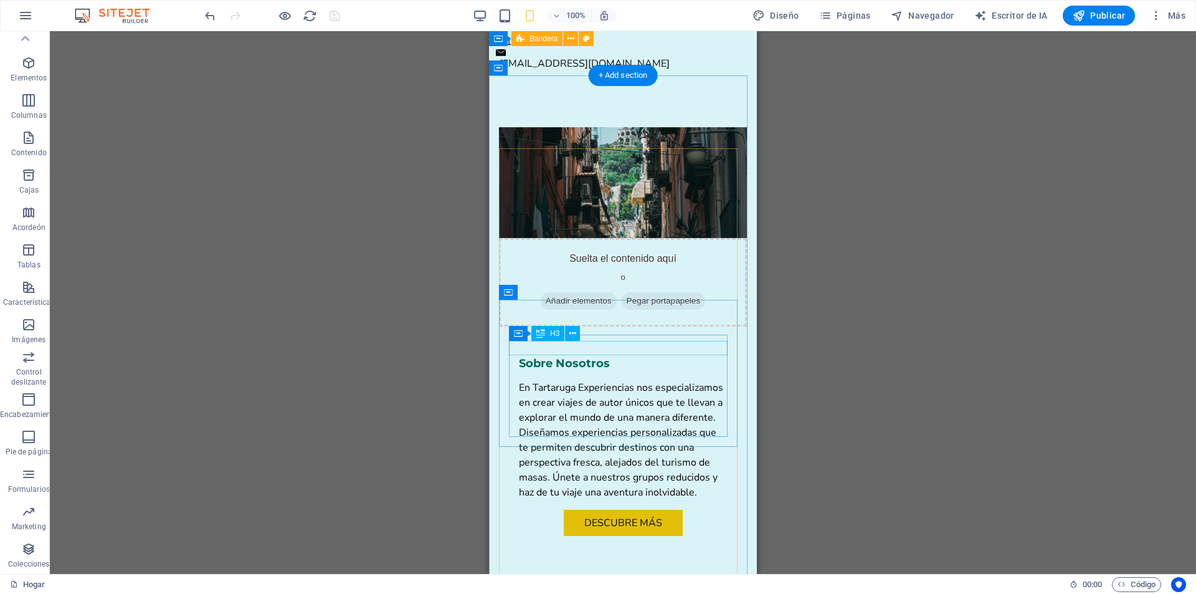
scroll to position [997, 0]
